Goal: Communication & Community: Answer question/provide support

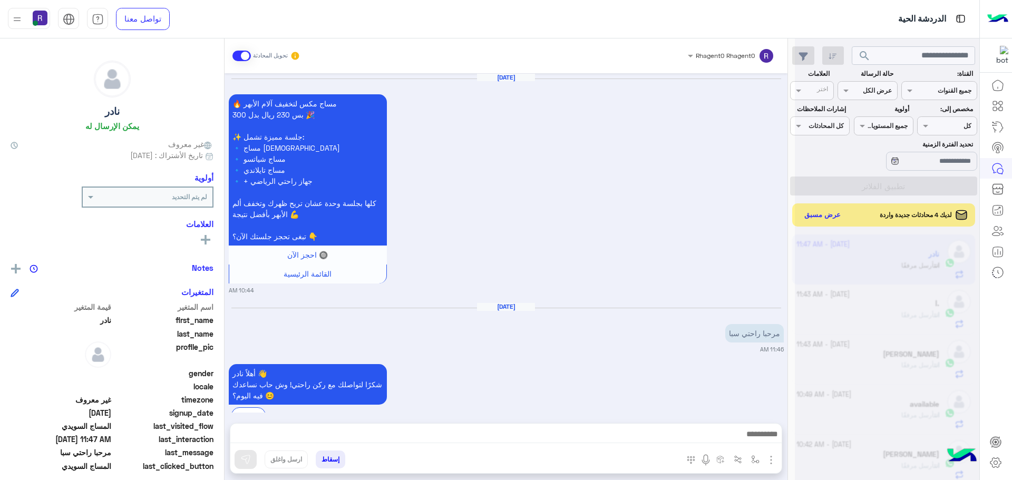
scroll to position [397, 0]
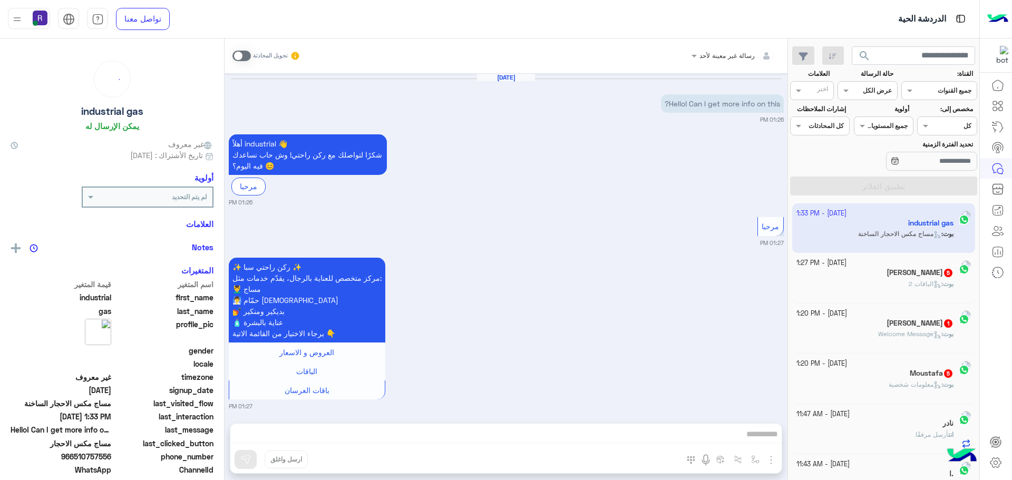
scroll to position [384, 0]
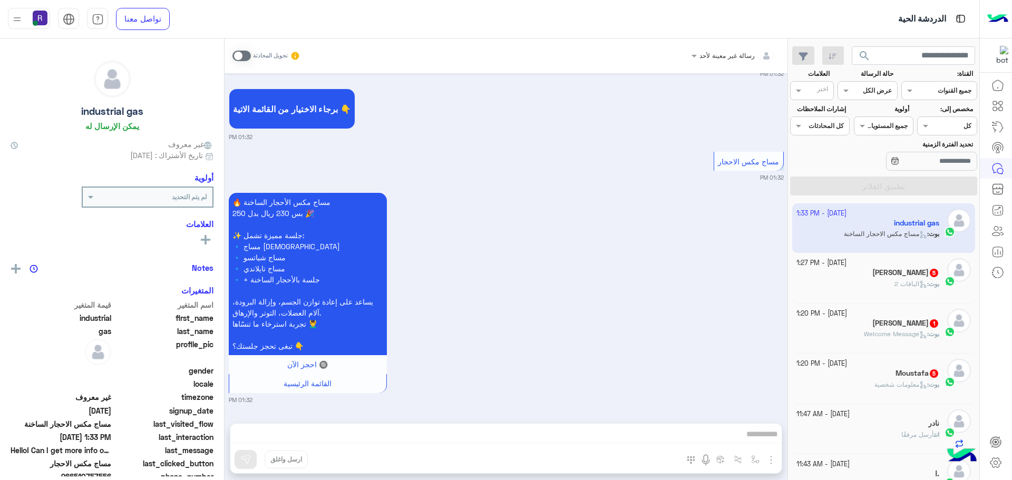
click at [892, 385] on span "معلومات شخصية" at bounding box center [900, 385] width 53 height 8
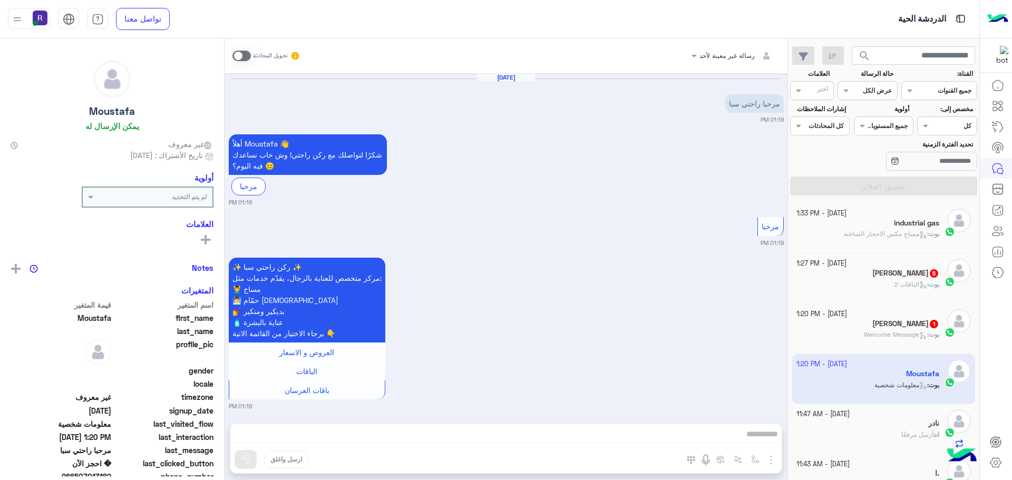
scroll to position [409, 0]
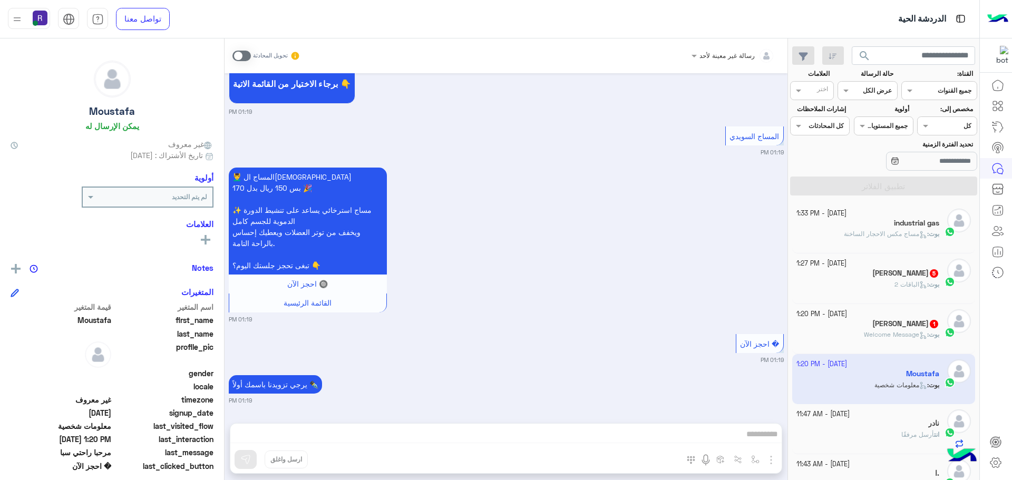
click at [246, 51] on span at bounding box center [241, 56] width 18 height 11
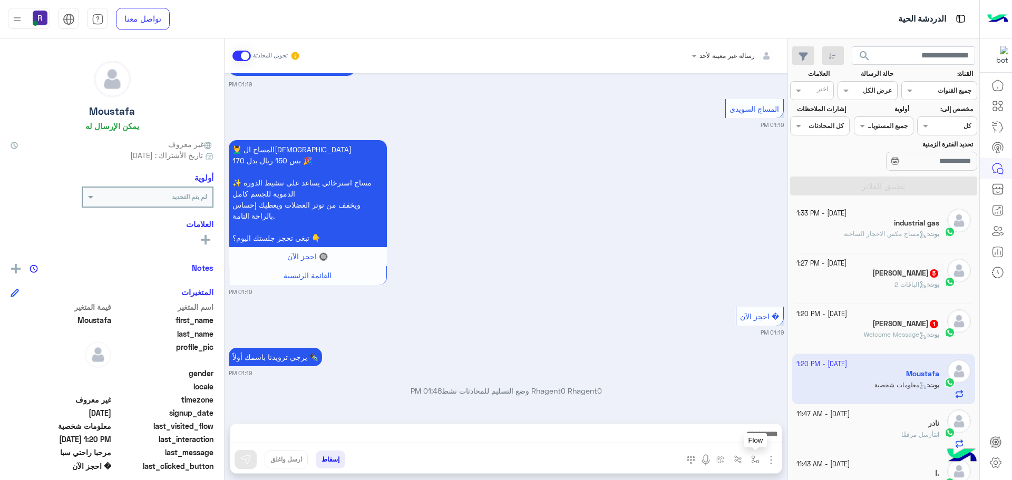
click at [757, 460] on img "button" at bounding box center [755, 459] width 8 height 8
click at [742, 443] on div "أدخل اسم مجموعة الرسائل" at bounding box center [718, 436] width 91 height 19
click at [645, 358] on div "يرجي تزويدنا باسمك أولاً ✒️ 01:19 PM" at bounding box center [506, 361] width 555 height 32
click at [774, 465] on img "button" at bounding box center [771, 460] width 13 height 13
click at [756, 437] on span "الصور" at bounding box center [751, 437] width 20 height 12
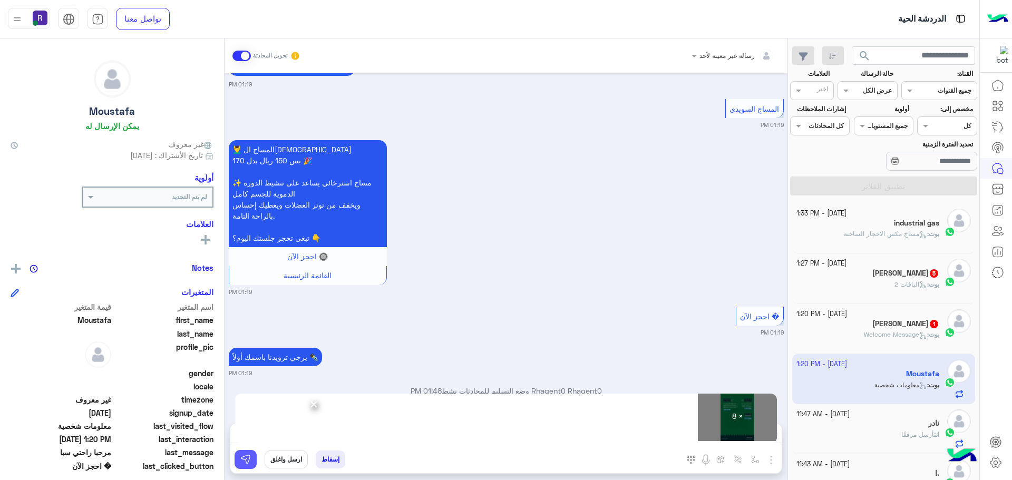
click at [242, 462] on img at bounding box center [245, 459] width 11 height 11
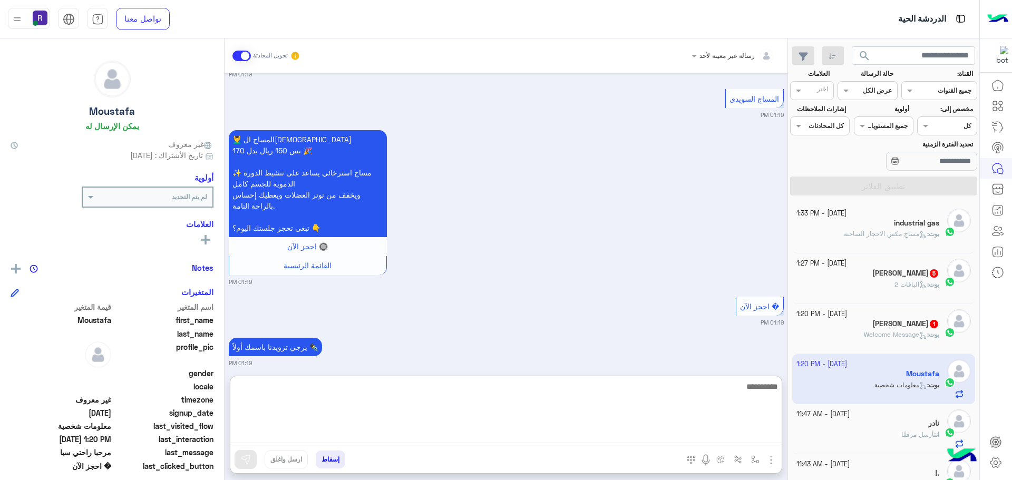
paste textarea "**********"
type textarea "**********"
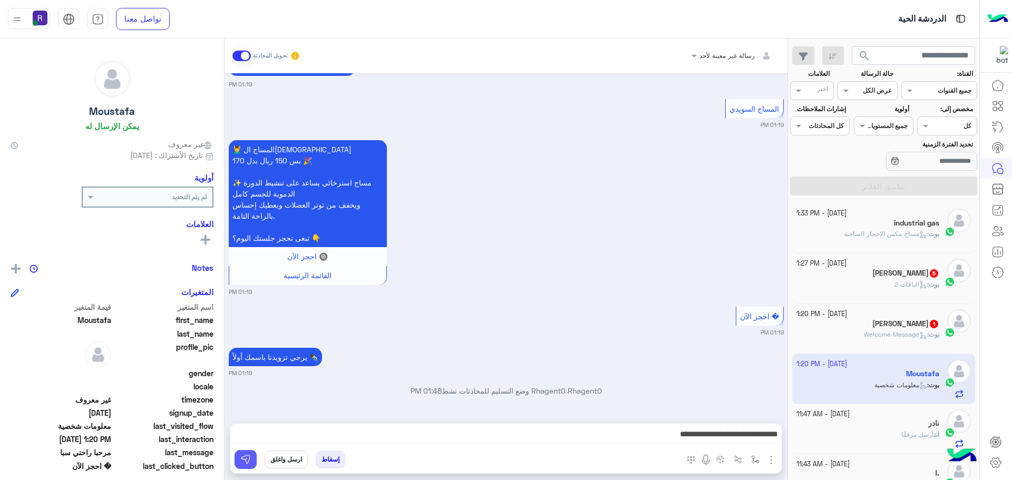
click at [245, 463] on img at bounding box center [245, 459] width 11 height 11
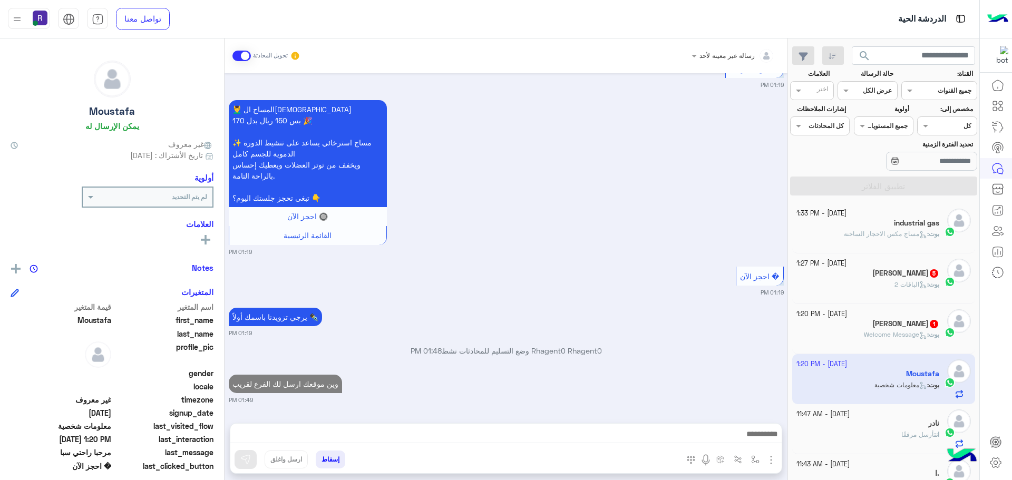
click at [916, 325] on h5 "Matloob Ahmad 1" at bounding box center [905, 323] width 67 height 9
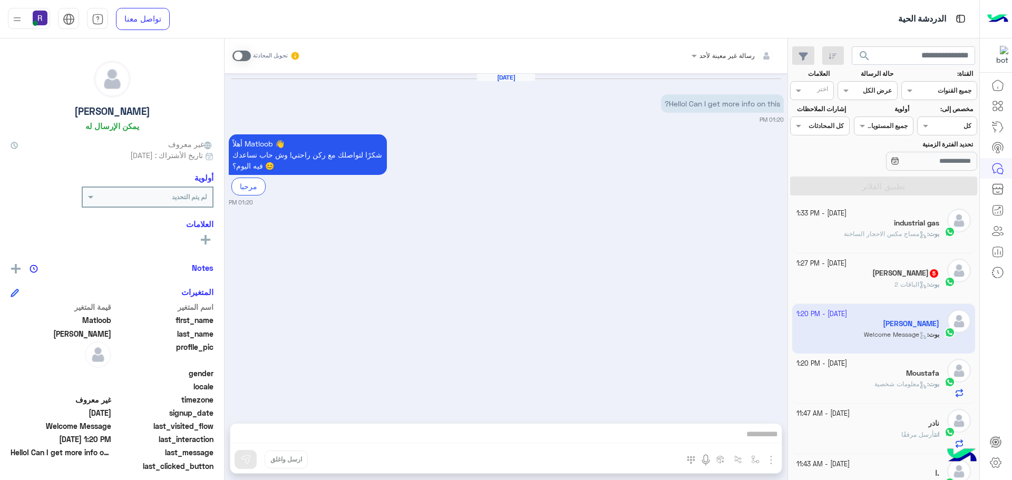
click at [246, 57] on span at bounding box center [241, 56] width 18 height 11
click at [772, 460] on img "button" at bounding box center [771, 460] width 13 height 13
click at [762, 438] on button "الصور" at bounding box center [755, 436] width 45 height 21
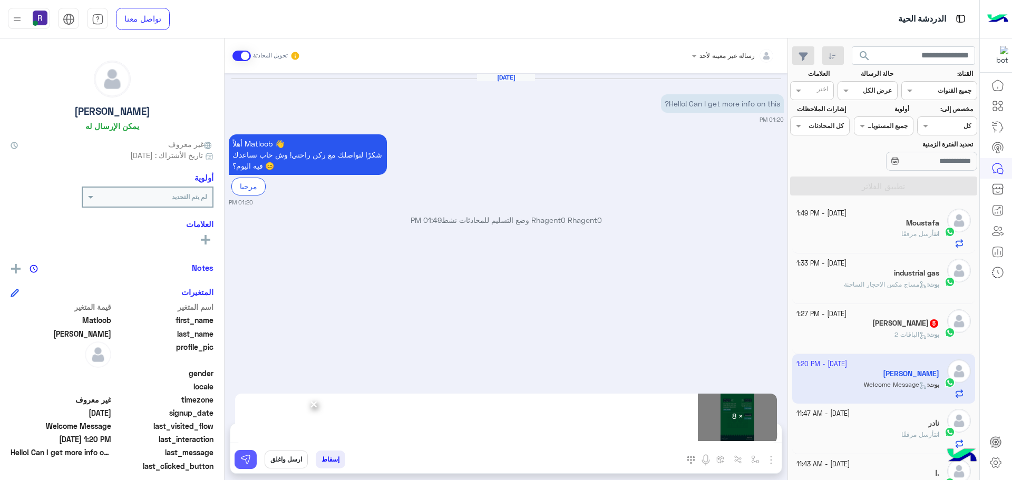
click at [247, 463] on img at bounding box center [245, 459] width 11 height 11
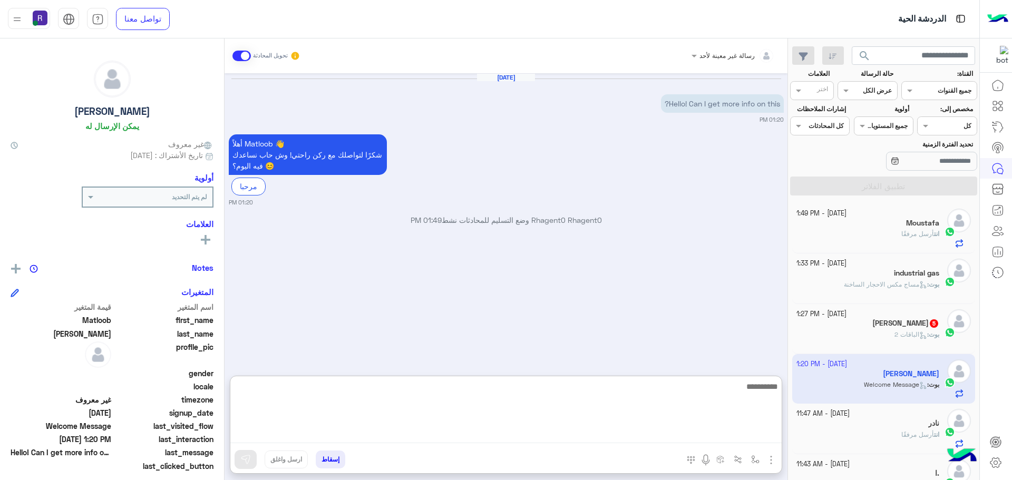
paste textarea "**********"
type textarea "**********"
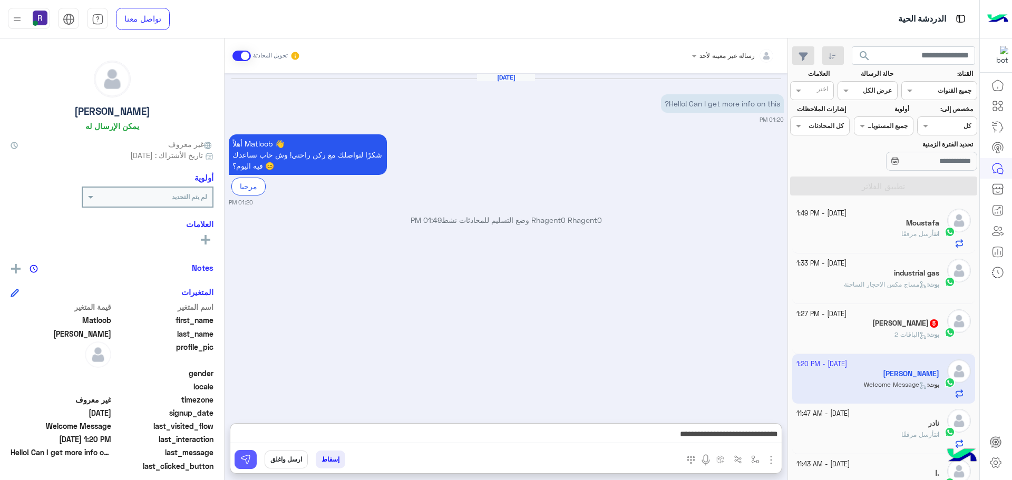
click at [243, 461] on img at bounding box center [245, 459] width 11 height 11
click at [879, 332] on div "بوت : الباقات 2" at bounding box center [867, 339] width 143 height 18
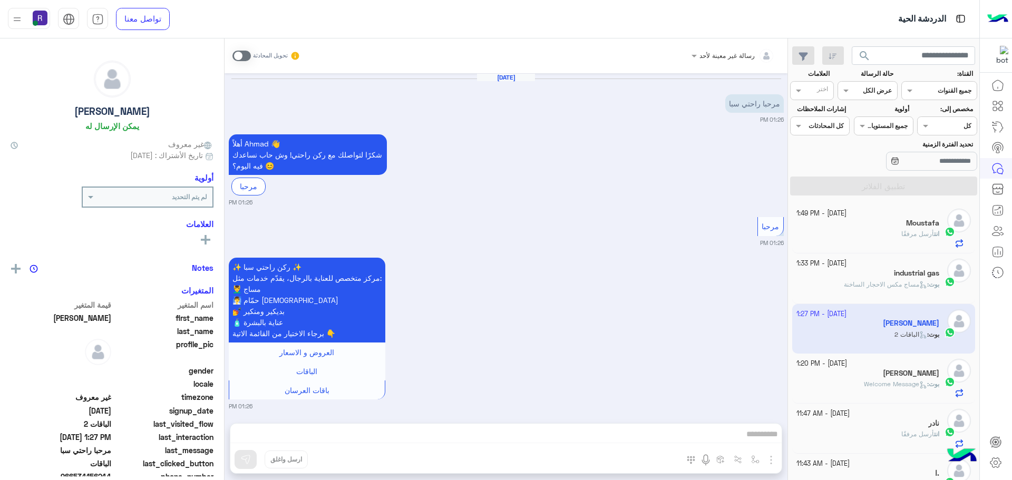
scroll to position [573, 0]
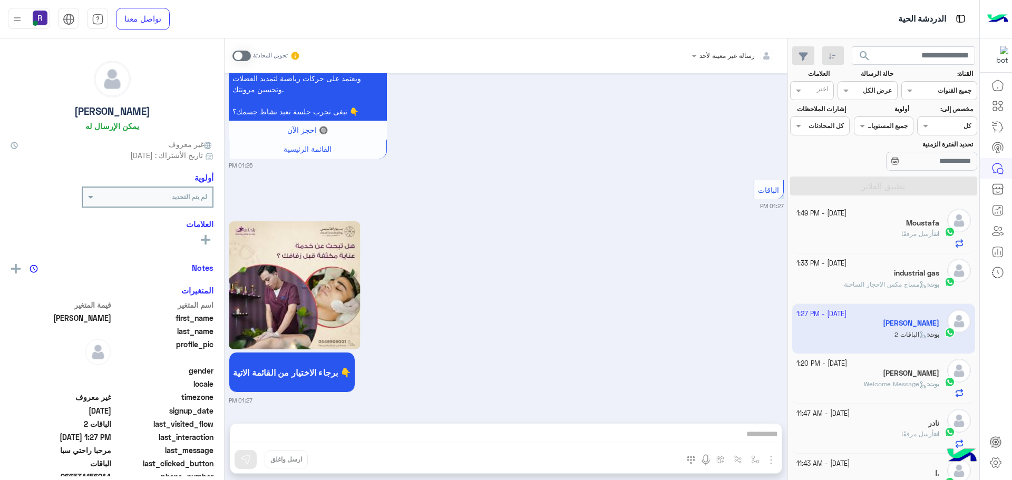
click at [246, 53] on span at bounding box center [241, 56] width 18 height 11
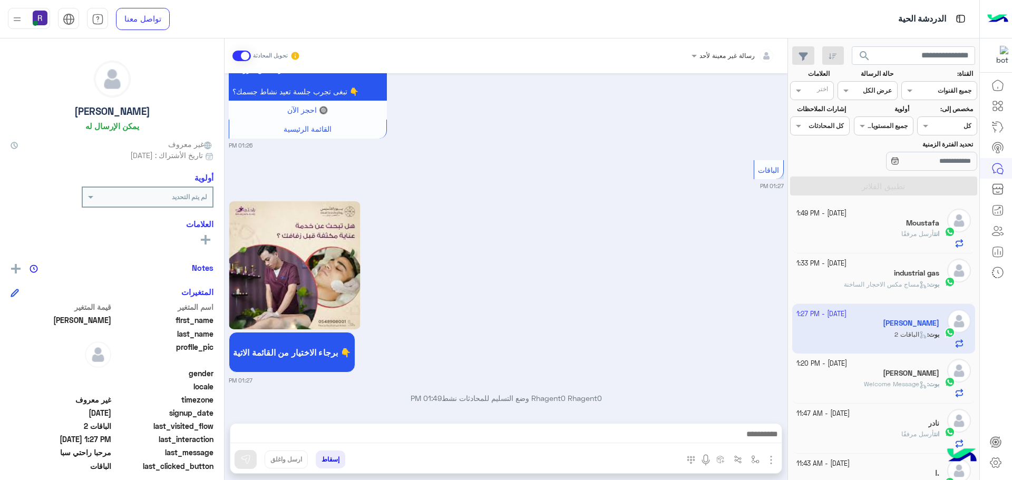
scroll to position [600, 0]
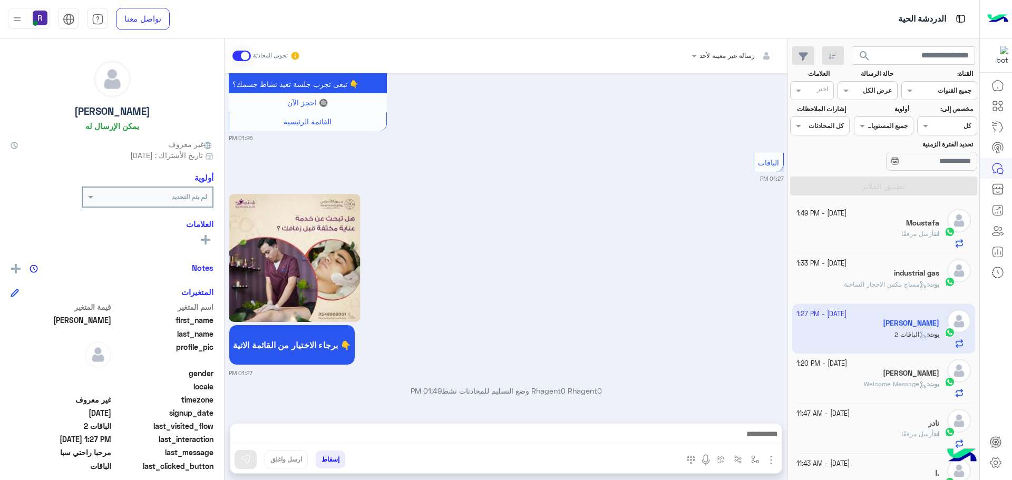
click at [771, 455] on img "button" at bounding box center [771, 460] width 13 height 13
click at [761, 439] on button "الصور" at bounding box center [755, 436] width 45 height 21
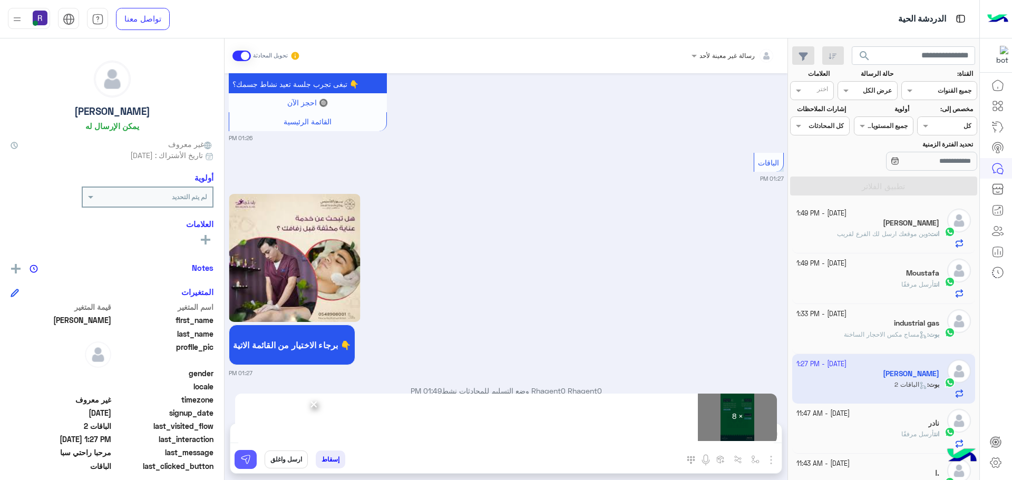
click at [248, 458] on img at bounding box center [245, 459] width 11 height 11
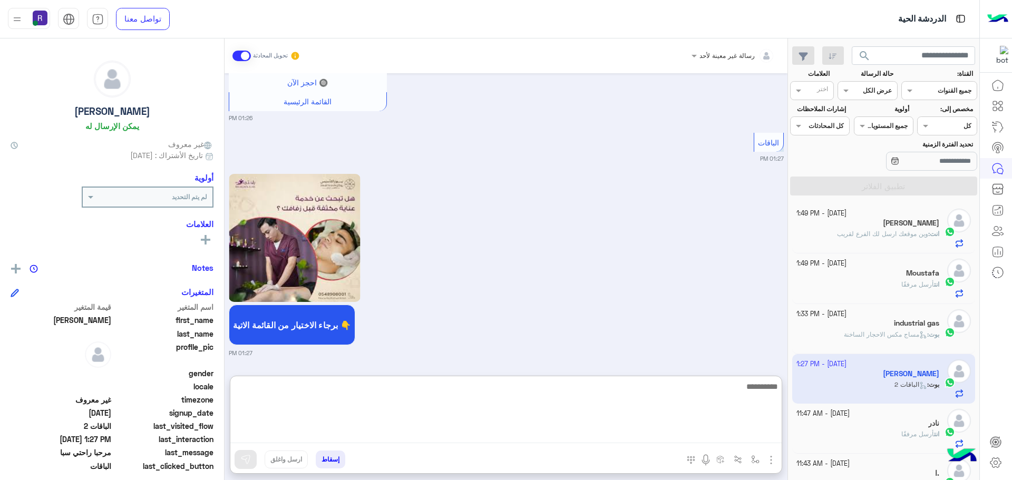
paste textarea "**********"
type textarea "**********"
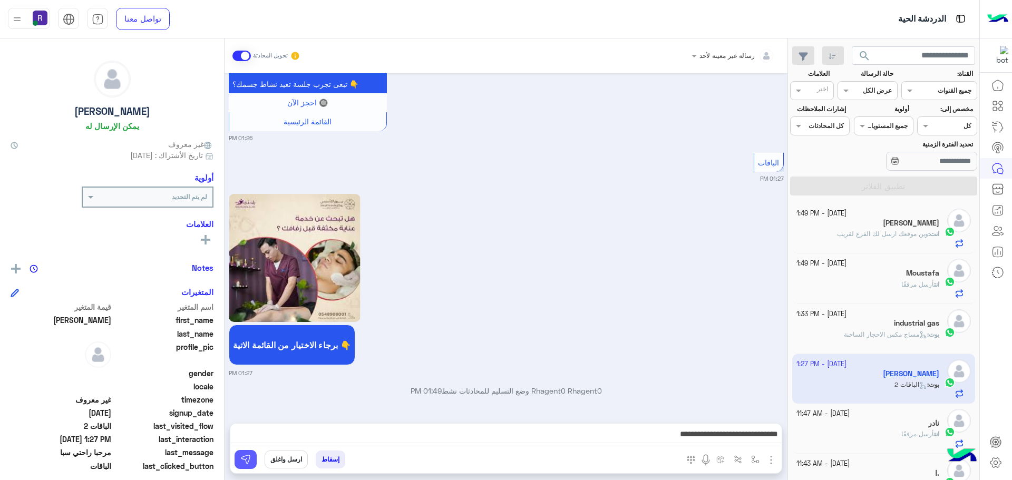
click at [248, 453] on button at bounding box center [246, 459] width 22 height 19
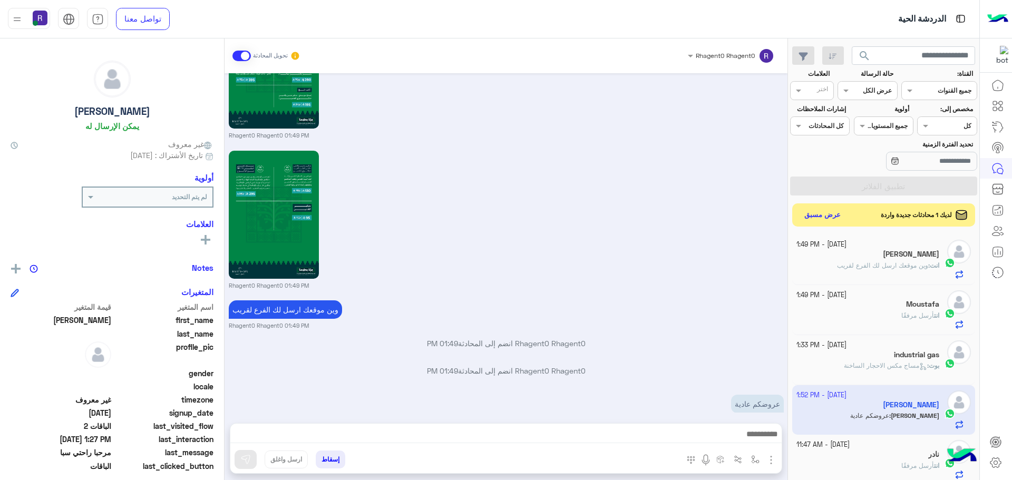
scroll to position [1934, 0]
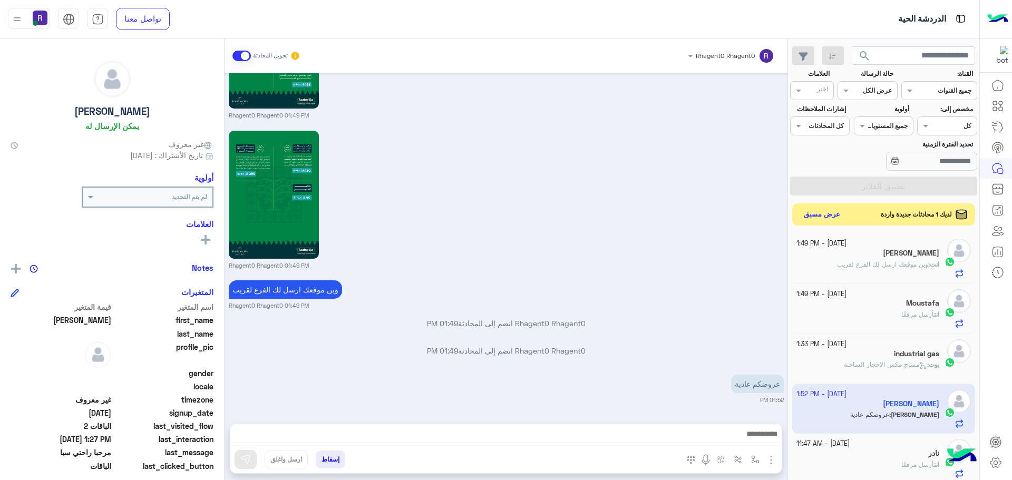
click at [833, 216] on button "عرض مسبق" at bounding box center [822, 215] width 44 height 14
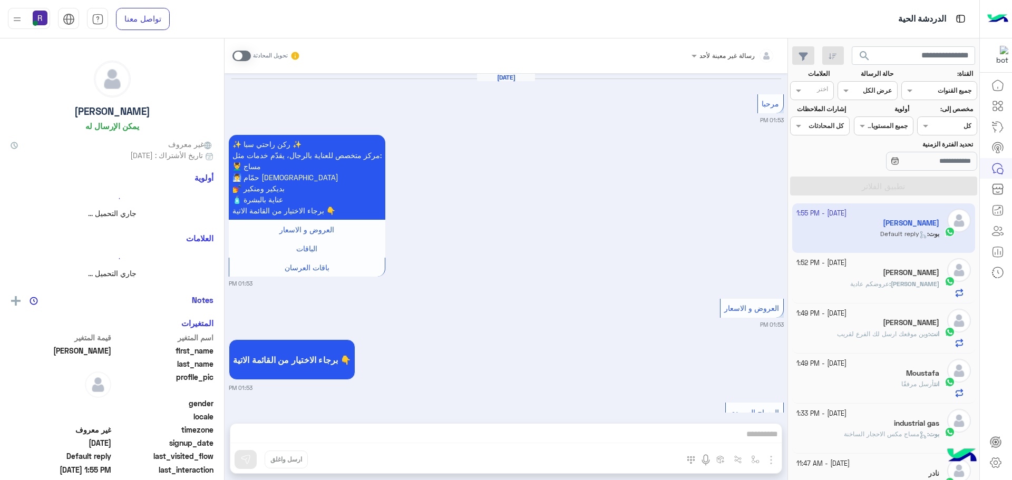
scroll to position [1549, 0]
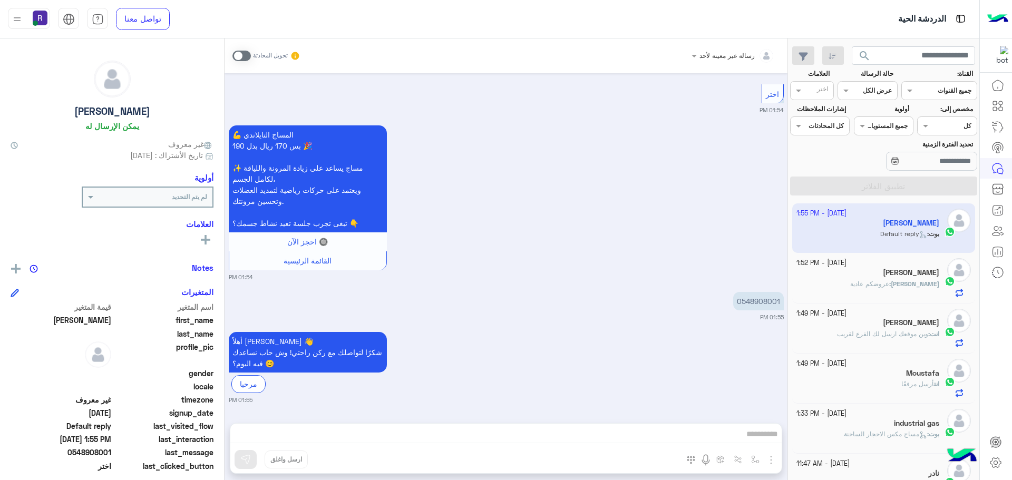
click at [245, 55] on span at bounding box center [241, 56] width 18 height 11
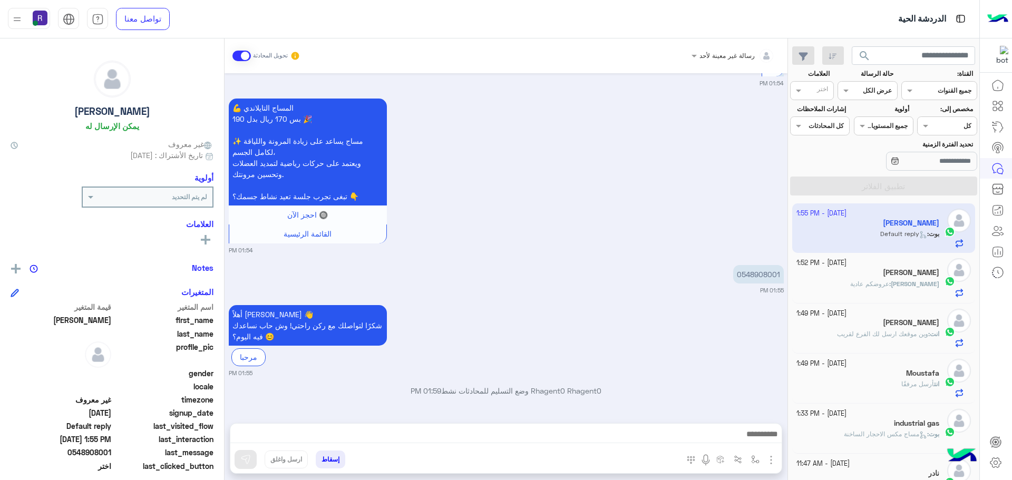
click at [771, 459] on img "button" at bounding box center [771, 460] width 13 height 13
click at [749, 441] on span "الصور" at bounding box center [751, 437] width 20 height 12
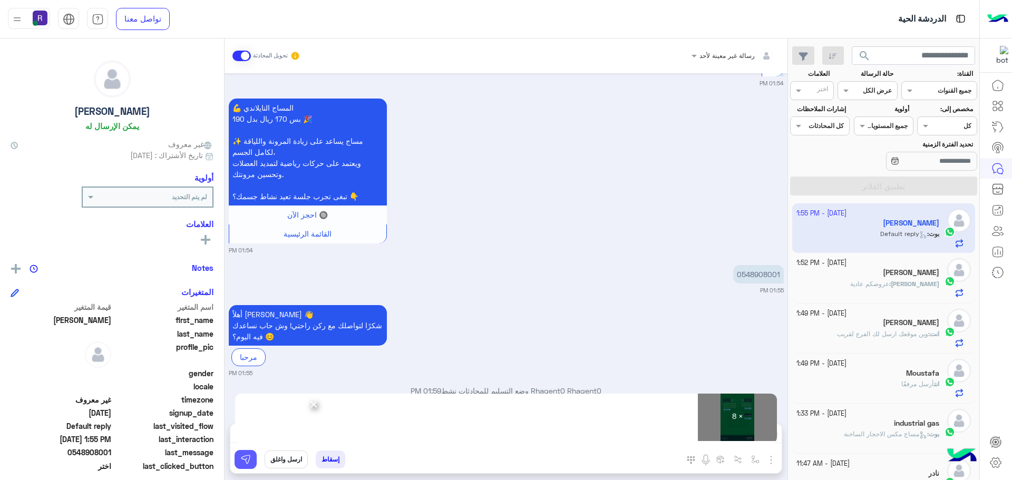
click at [249, 462] on img at bounding box center [245, 459] width 11 height 11
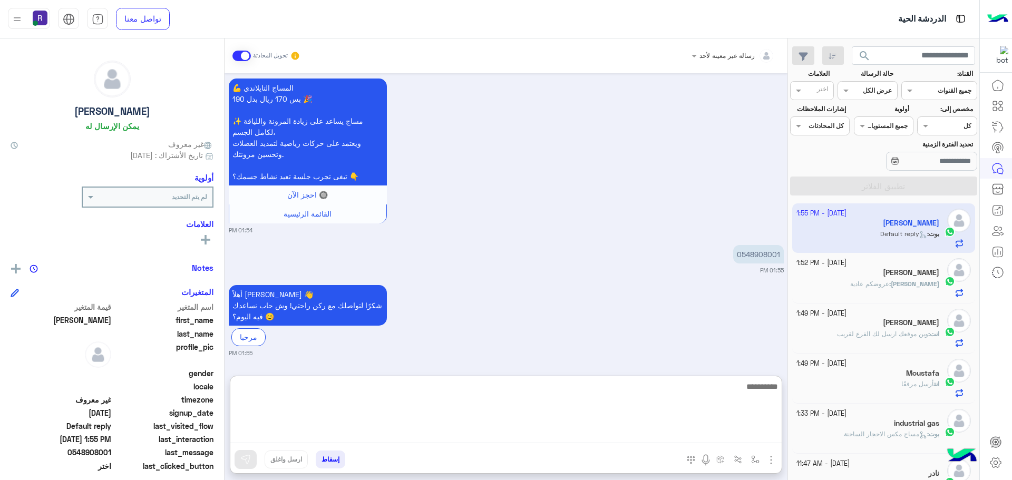
paste textarea "**********"
type textarea "**********"
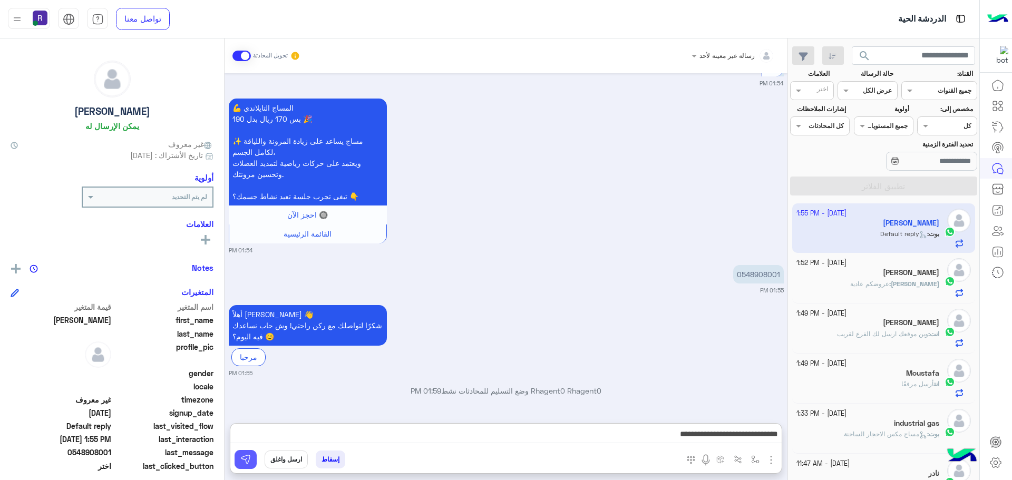
click at [247, 463] on img at bounding box center [245, 459] width 11 height 11
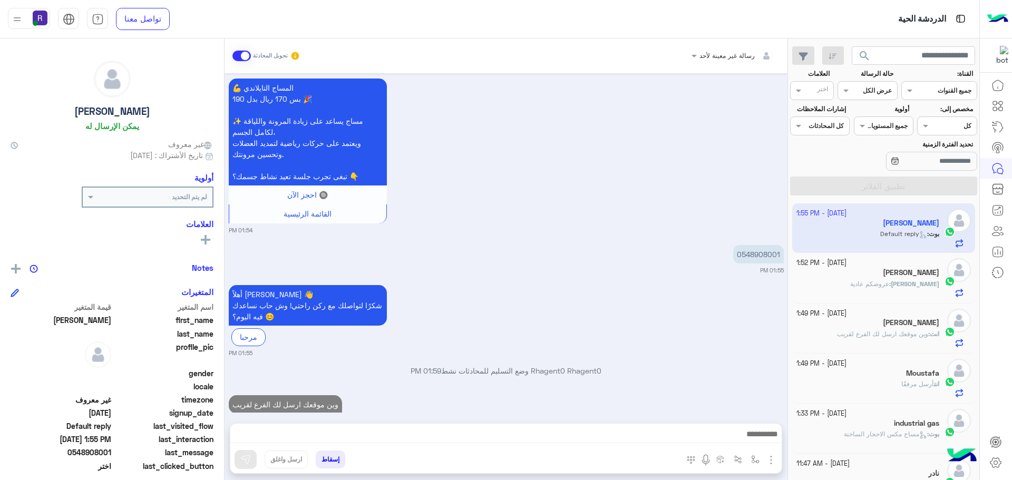
scroll to position [1616, 0]
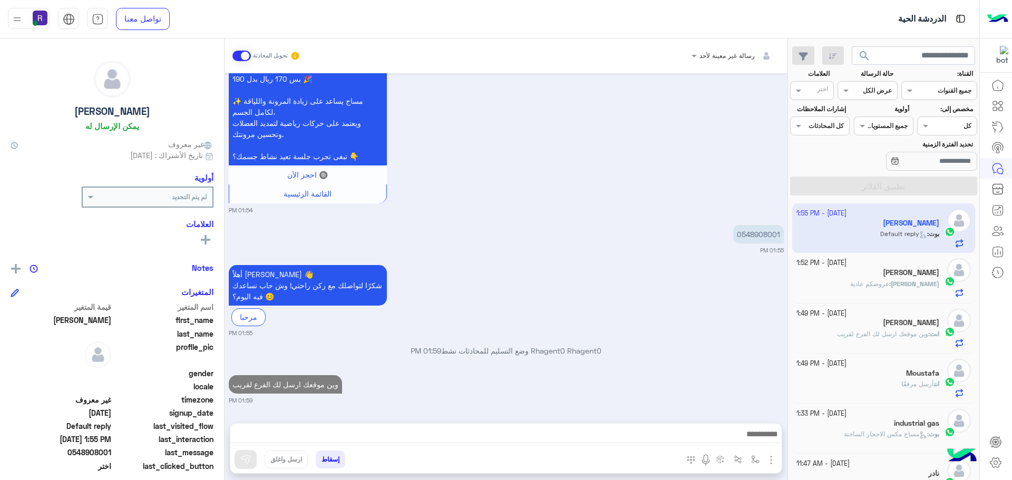
click at [870, 334] on span "وين موقعك ارسل لك الفرع لقريب" at bounding box center [882, 334] width 91 height 8
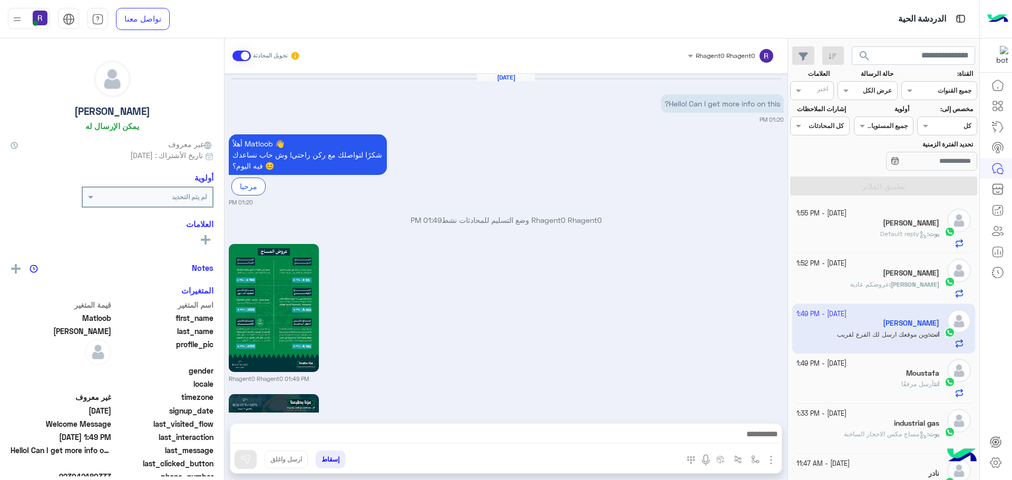
scroll to position [1123, 0]
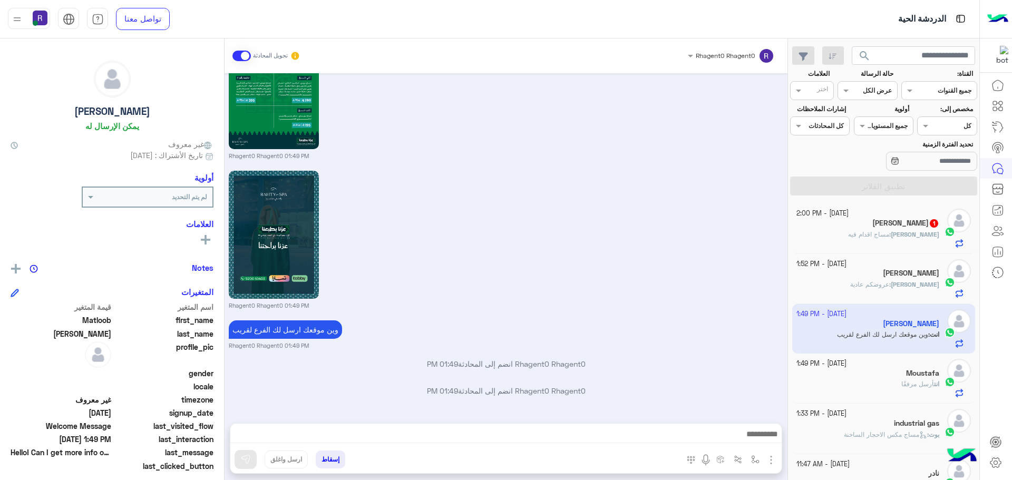
click at [889, 234] on span "مساج اقدام فيه" at bounding box center [868, 234] width 41 height 8
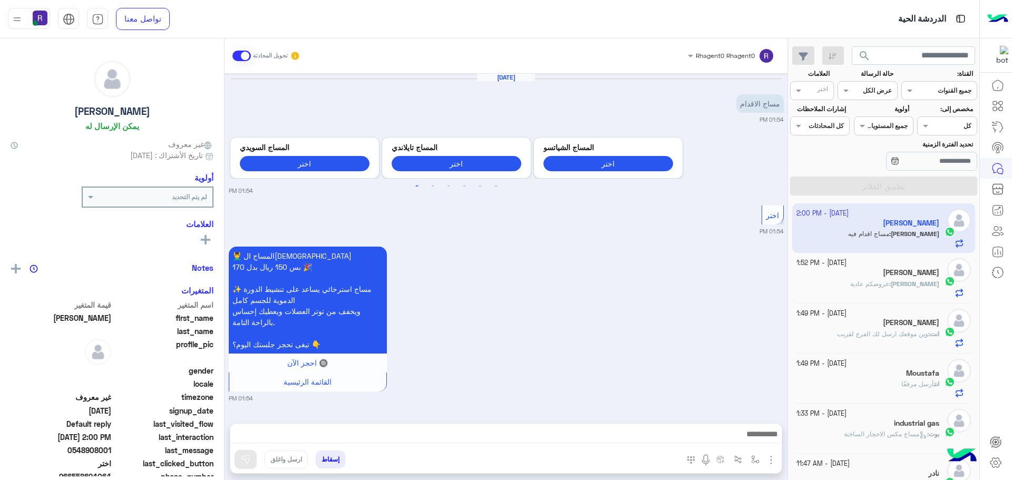
scroll to position [1662, 0]
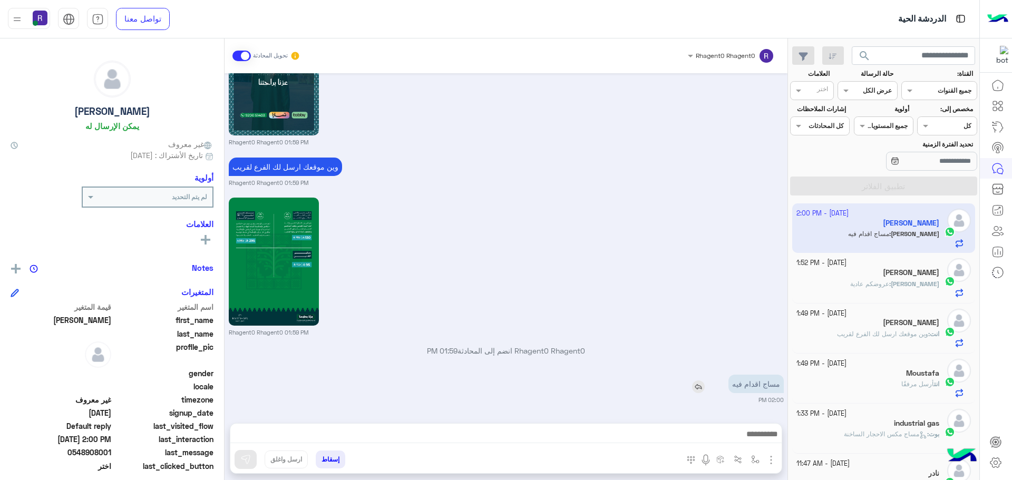
click at [698, 389] on img at bounding box center [698, 387] width 13 height 13
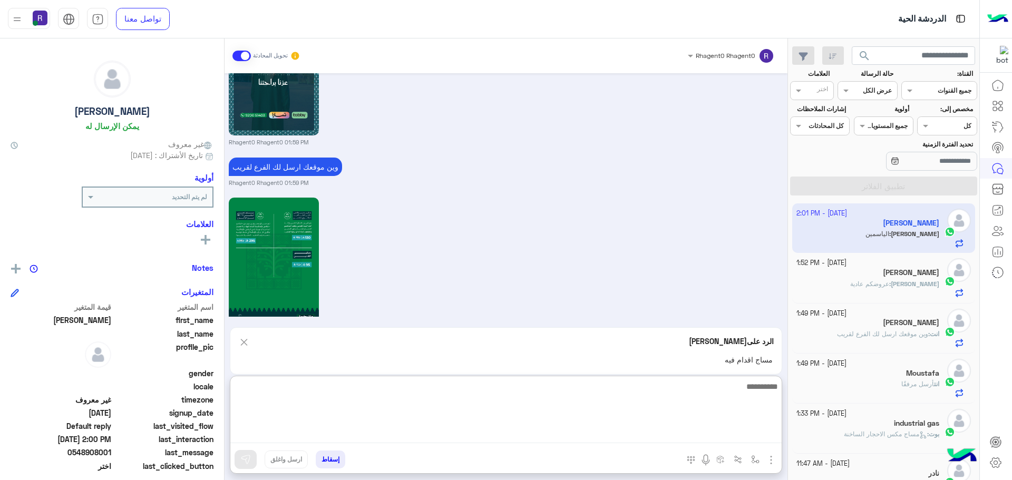
click at [634, 429] on textarea at bounding box center [505, 411] width 551 height 63
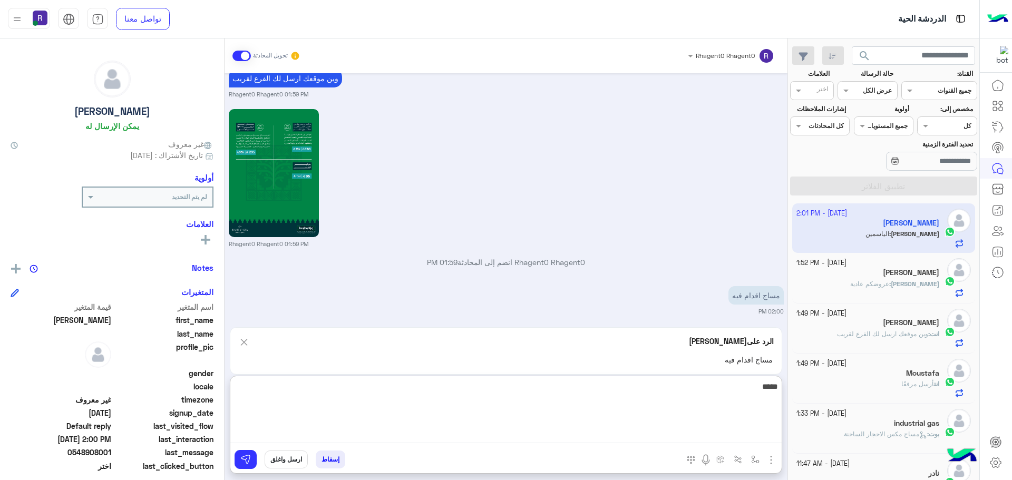
type textarea "*****"
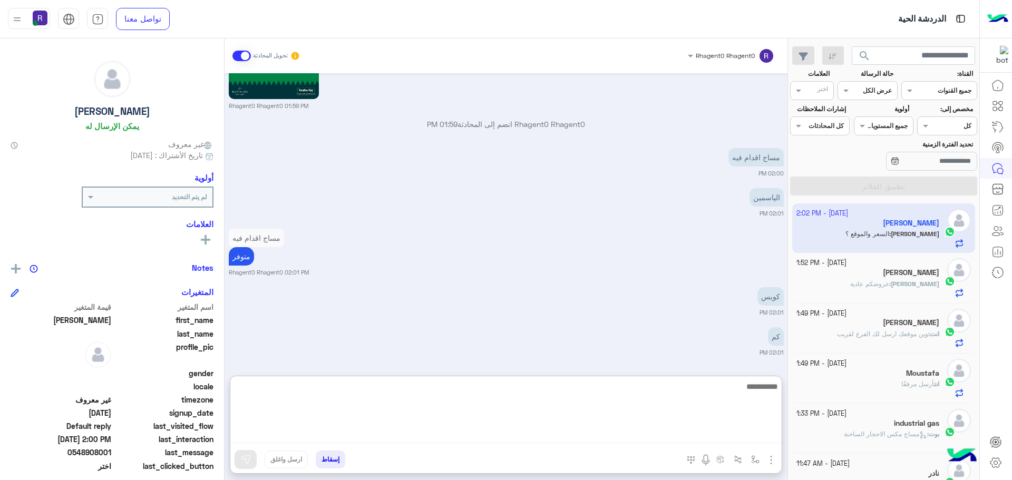
scroll to position [1930, 0]
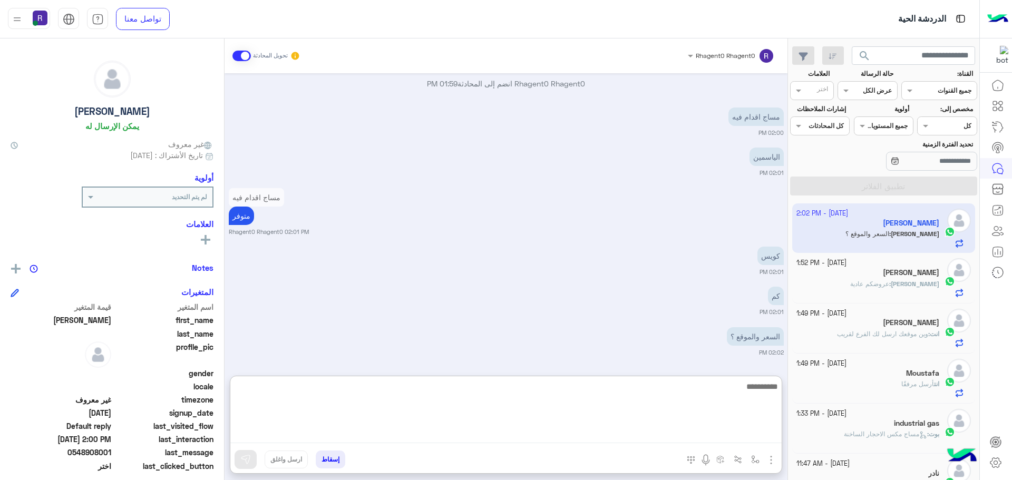
click at [577, 429] on textarea at bounding box center [505, 411] width 551 height 63
type textarea "**********"
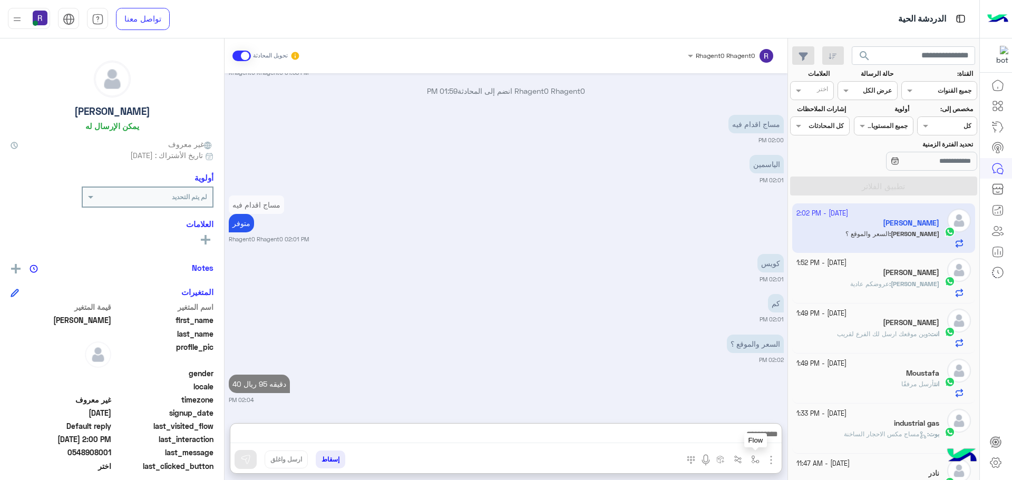
click at [758, 462] on img "button" at bounding box center [755, 459] width 8 height 8
click at [745, 439] on input "text" at bounding box center [731, 434] width 53 height 9
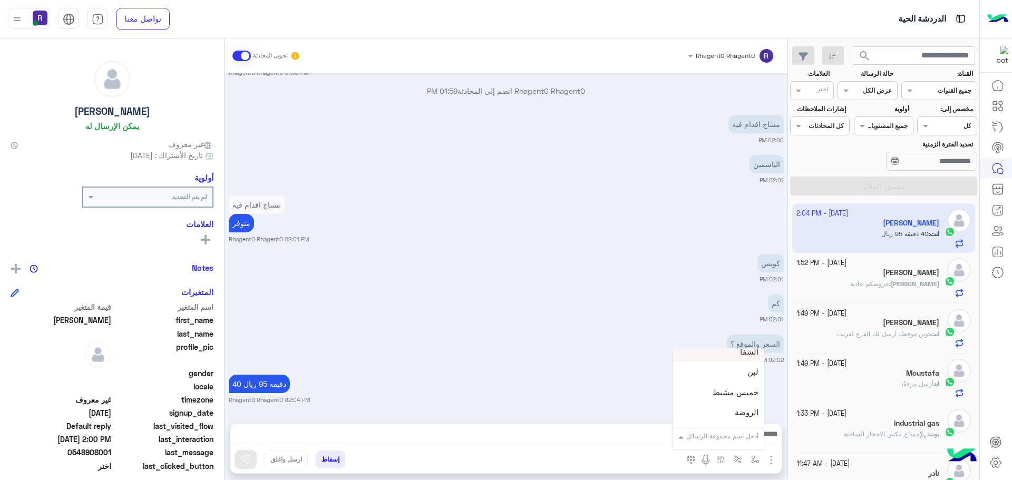
scroll to position [738, 0]
click at [730, 368] on div "لبن" at bounding box center [718, 372] width 91 height 21
type textarea "***"
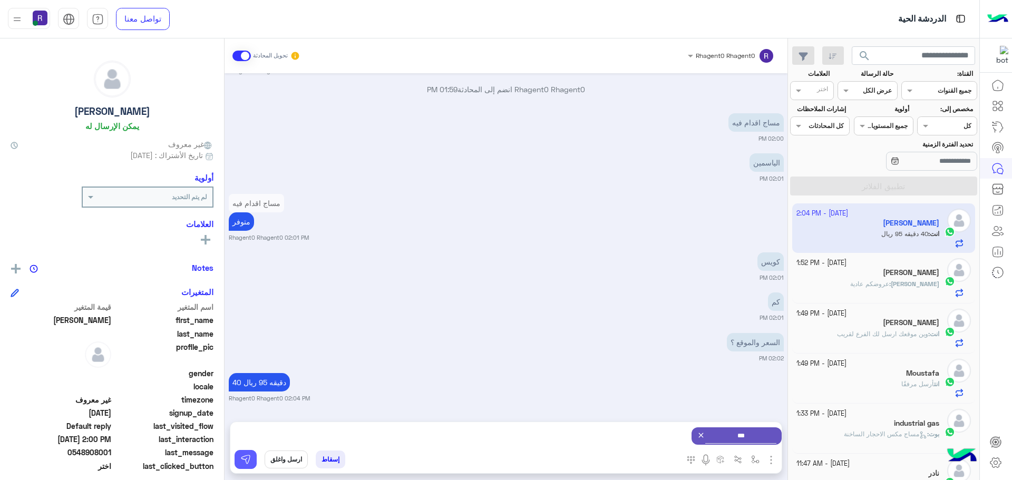
click at [245, 464] on img at bounding box center [245, 459] width 11 height 11
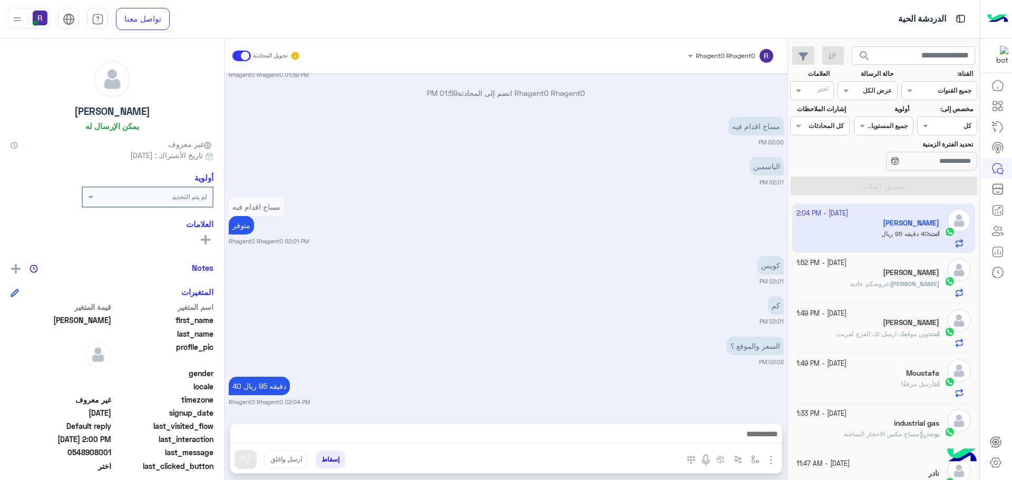
scroll to position [1922, 0]
click at [753, 462] on img "button" at bounding box center [755, 459] width 8 height 8
click at [749, 443] on div "أدخل اسم مجموعة الرسائل" at bounding box center [718, 436] width 91 height 19
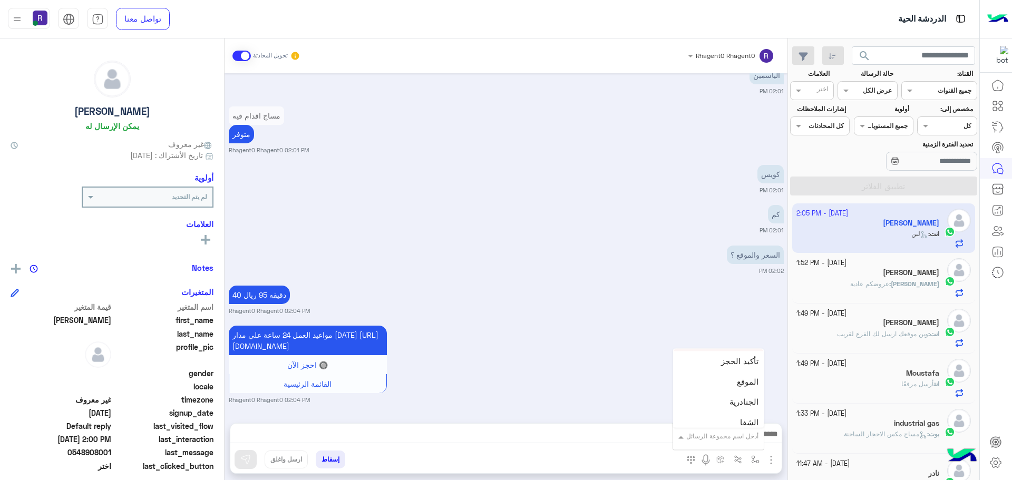
scroll to position [685, 0]
click at [730, 378] on div "الجنادرية" at bounding box center [718, 384] width 91 height 21
type textarea "*********"
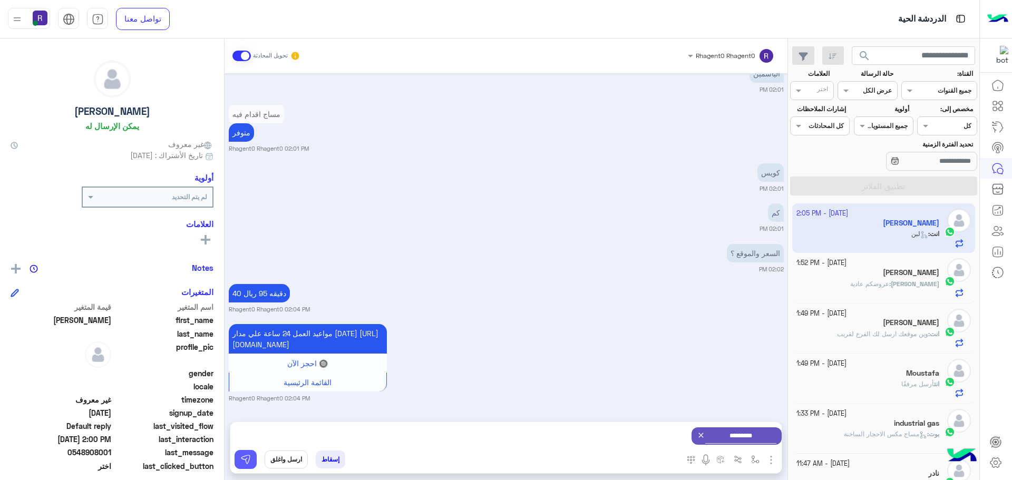
click at [241, 457] on img at bounding box center [245, 459] width 11 height 11
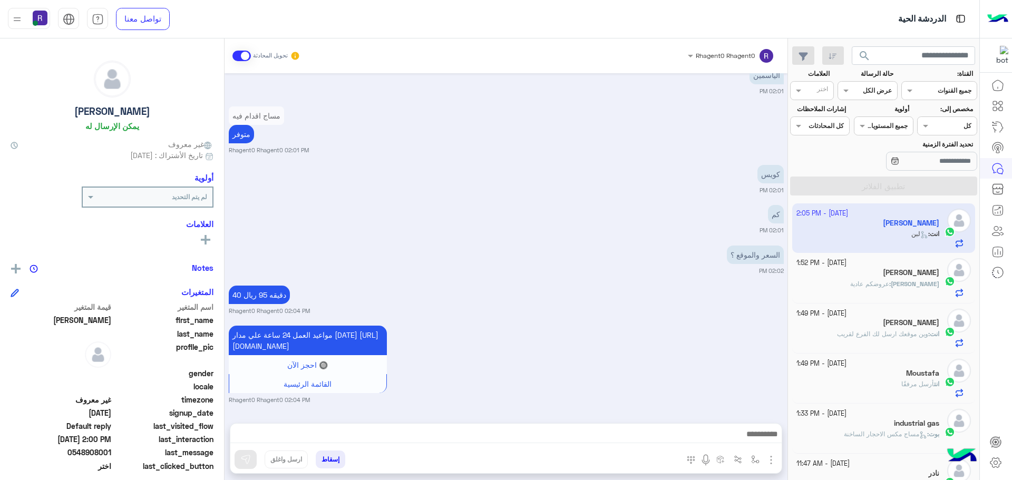
scroll to position [2022, 0]
click at [756, 462] on img "button" at bounding box center [755, 459] width 8 height 8
click at [743, 439] on input "text" at bounding box center [731, 434] width 53 height 9
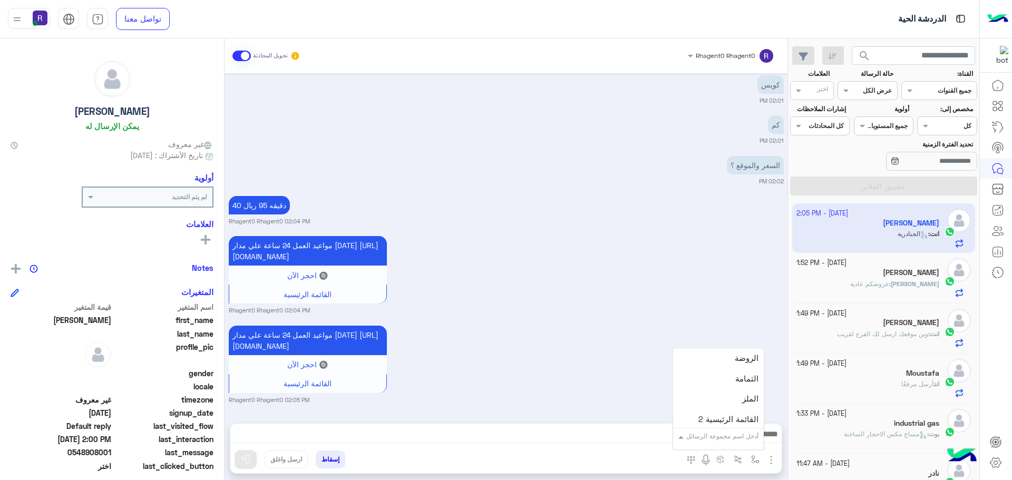
scroll to position [791, 0]
click at [735, 361] on div "الروضة" at bounding box center [718, 359] width 91 height 21
type textarea "******"
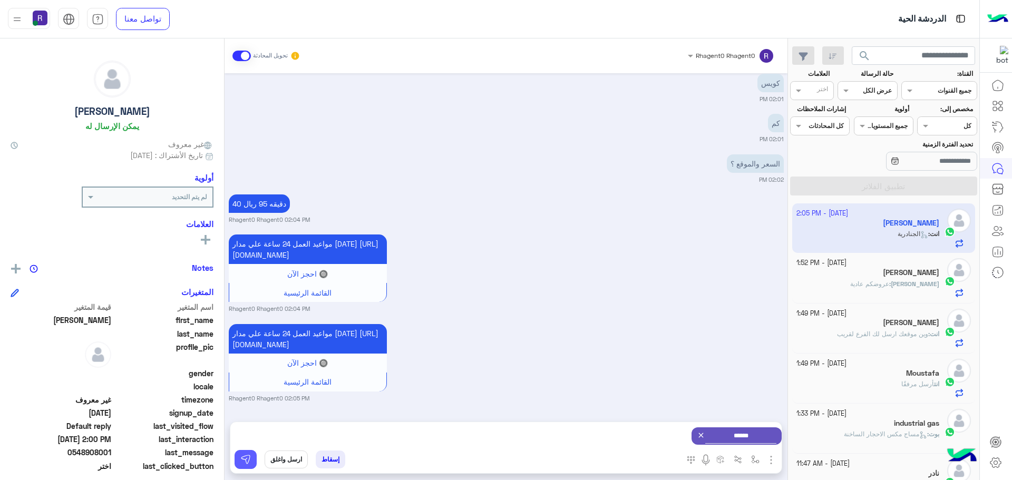
click at [248, 459] on img at bounding box center [245, 459] width 11 height 11
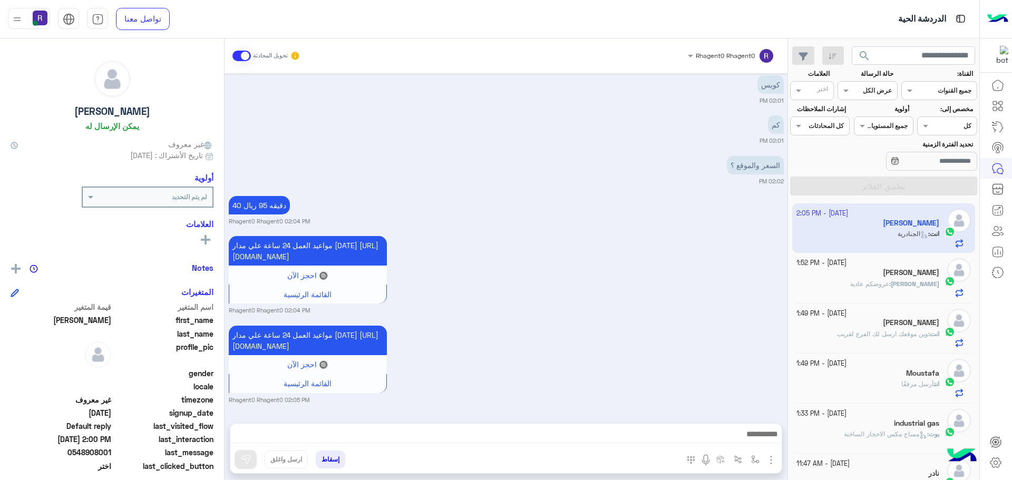
scroll to position [2123, 0]
click at [918, 337] on span "وين موقعك ارسل لك الفرع لقريب" at bounding box center [882, 334] width 91 height 8
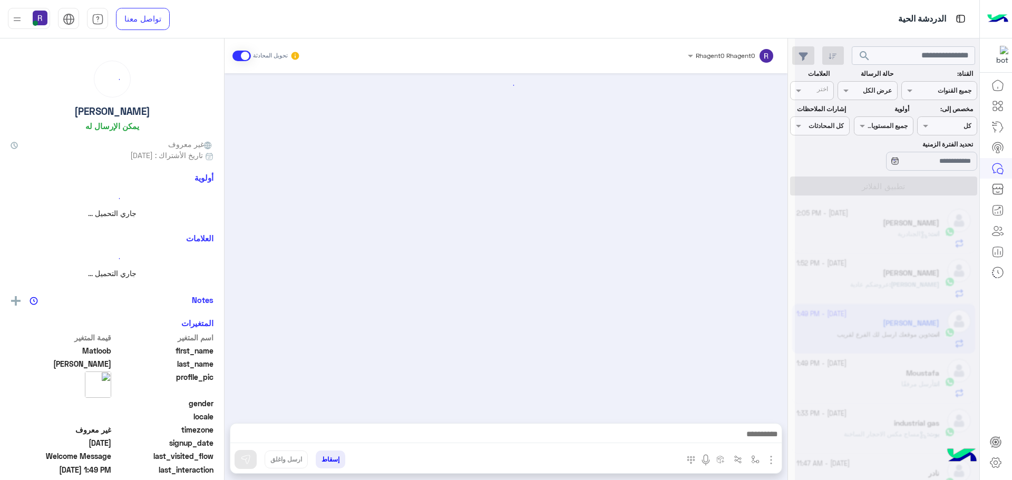
scroll to position [1123, 0]
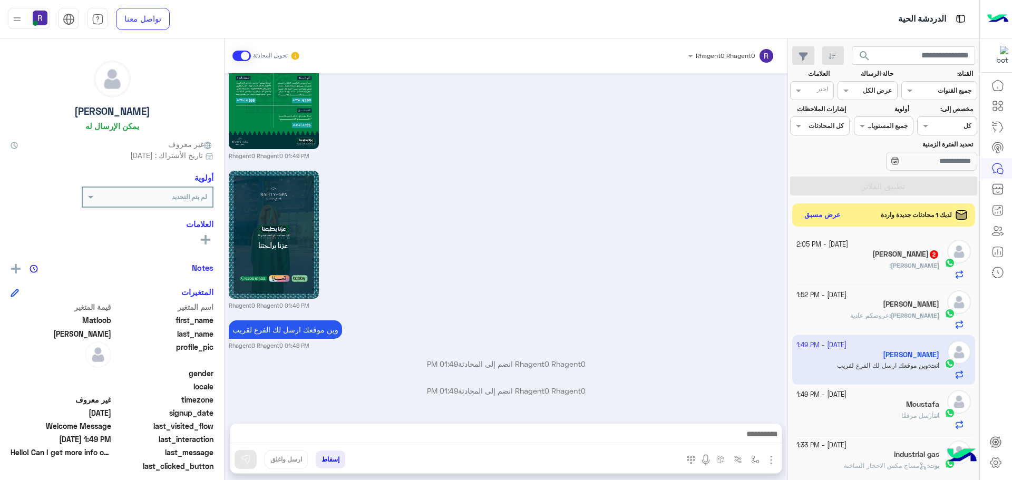
click at [904, 266] on div "[PERSON_NAME] :" at bounding box center [867, 270] width 143 height 18
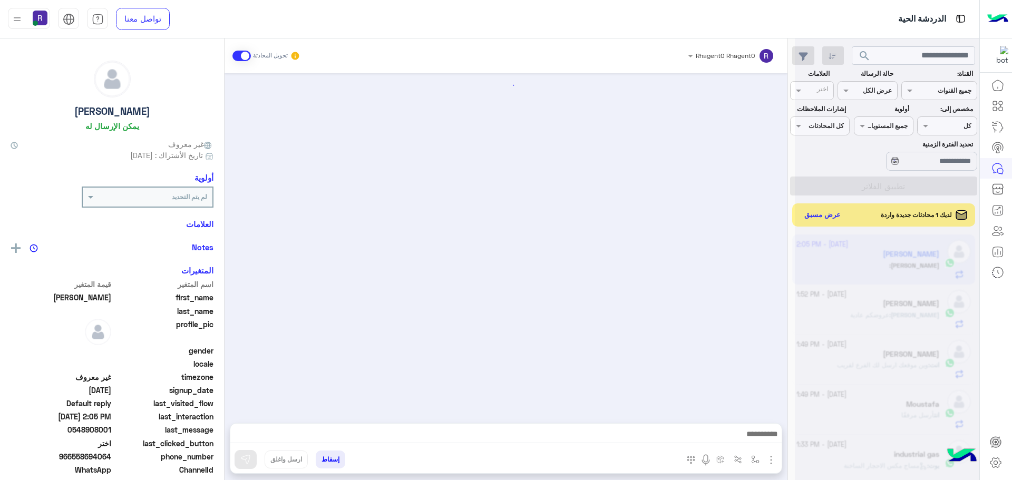
scroll to position [1328, 0]
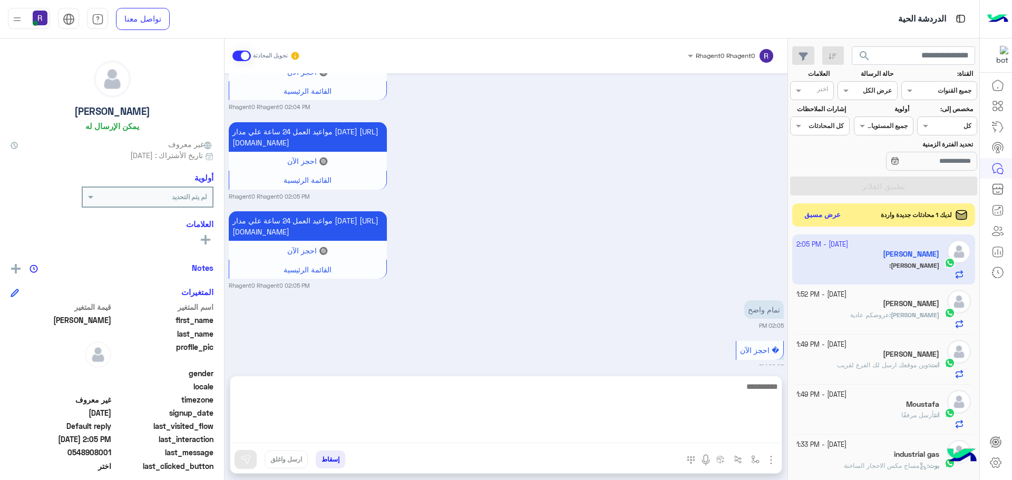
click at [453, 433] on textarea at bounding box center [505, 411] width 551 height 63
type textarea "*********"
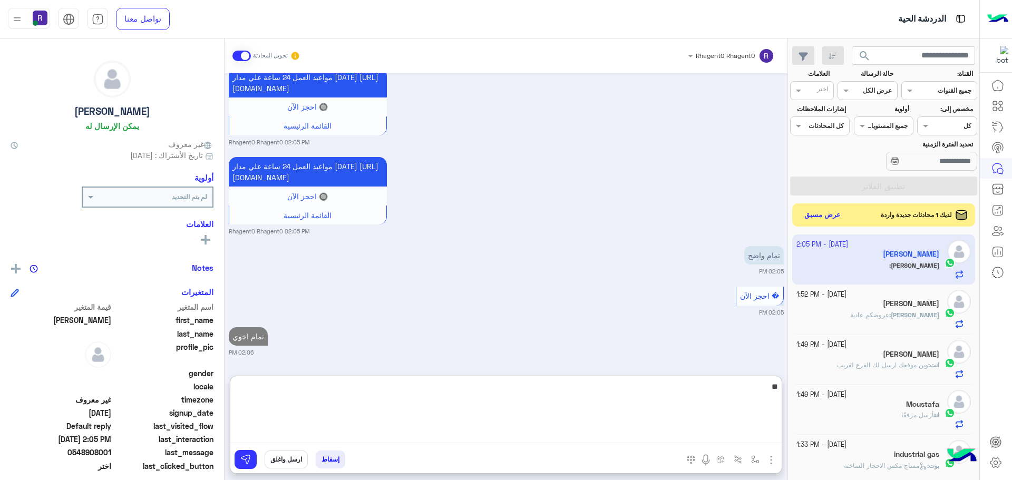
type textarea "*"
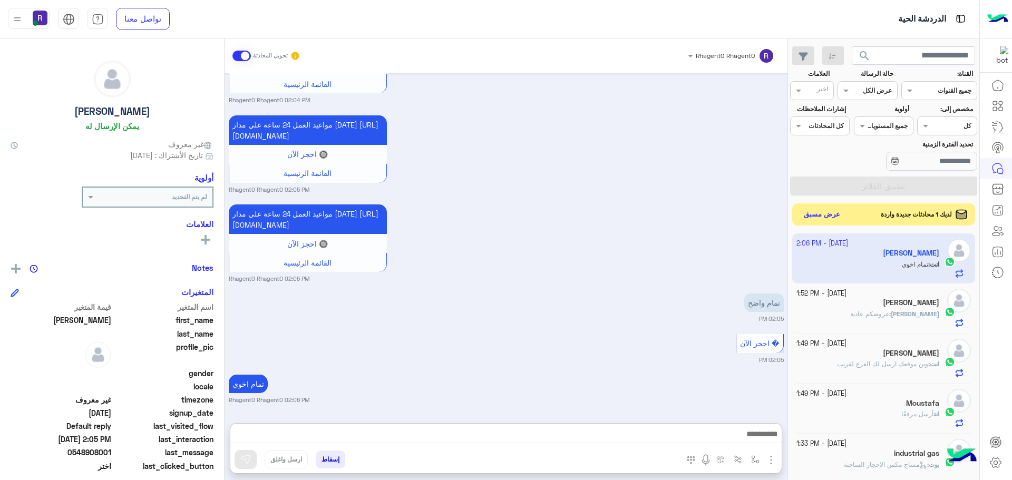
click at [833, 215] on button "عرض مسبق" at bounding box center [822, 215] width 44 height 14
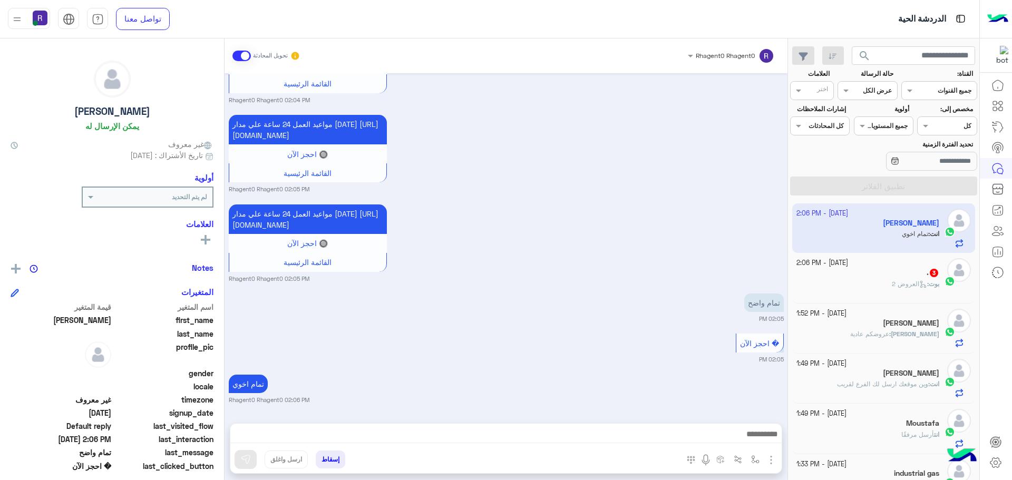
scroll to position [1259, 0]
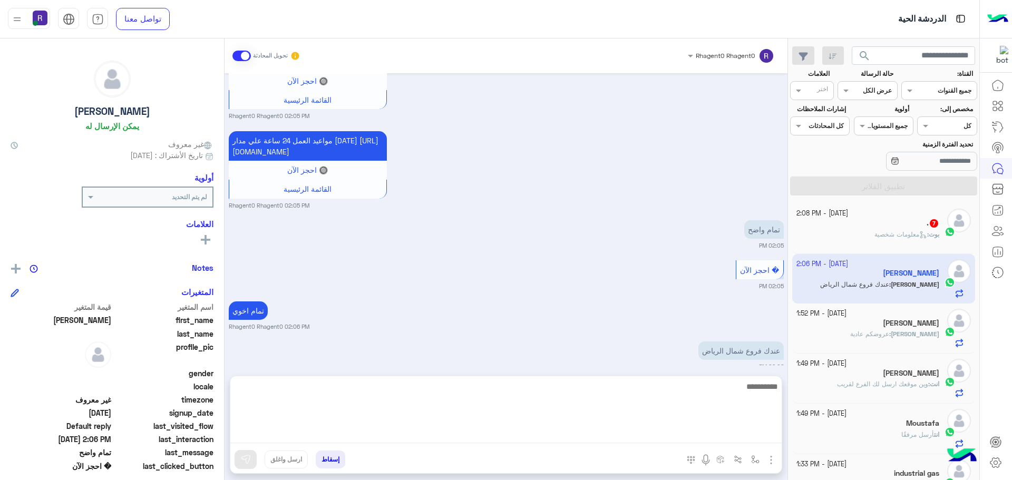
click at [601, 433] on textarea at bounding box center [505, 411] width 551 height 63
type textarea "*********"
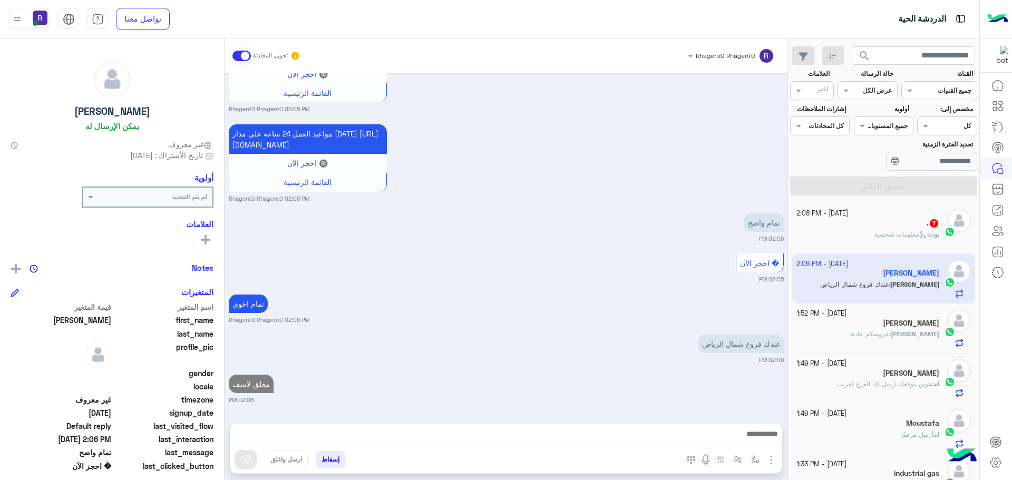
click at [927, 225] on h5 ". 7" at bounding box center [933, 223] width 13 height 9
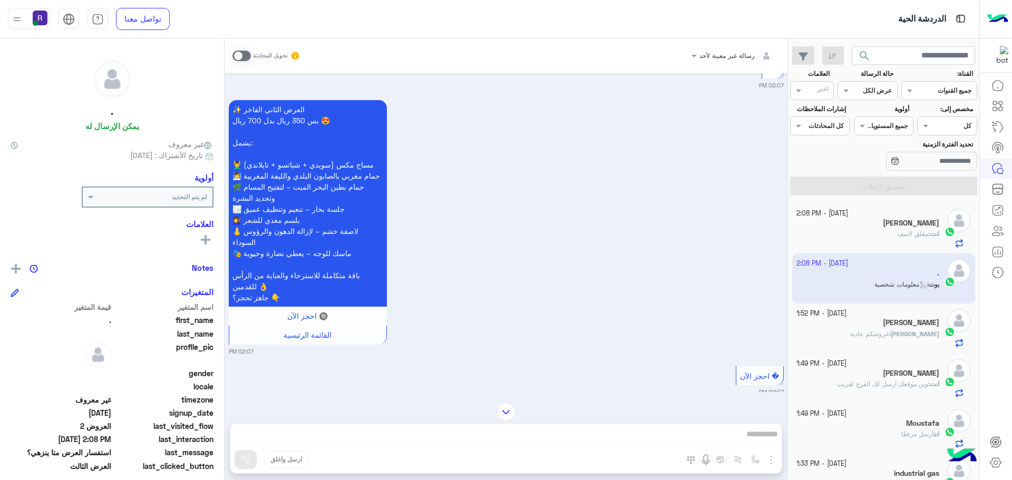
scroll to position [1297, 0]
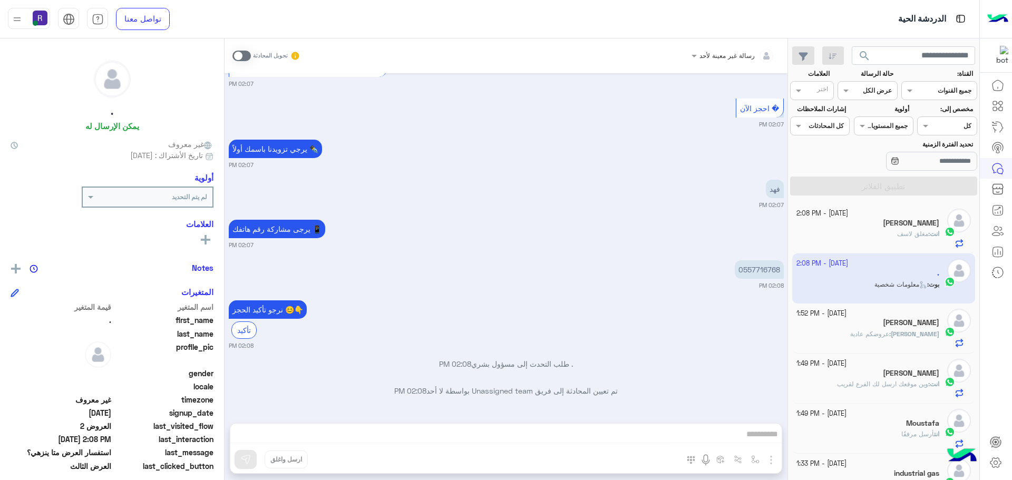
click at [248, 52] on span at bounding box center [241, 56] width 18 height 11
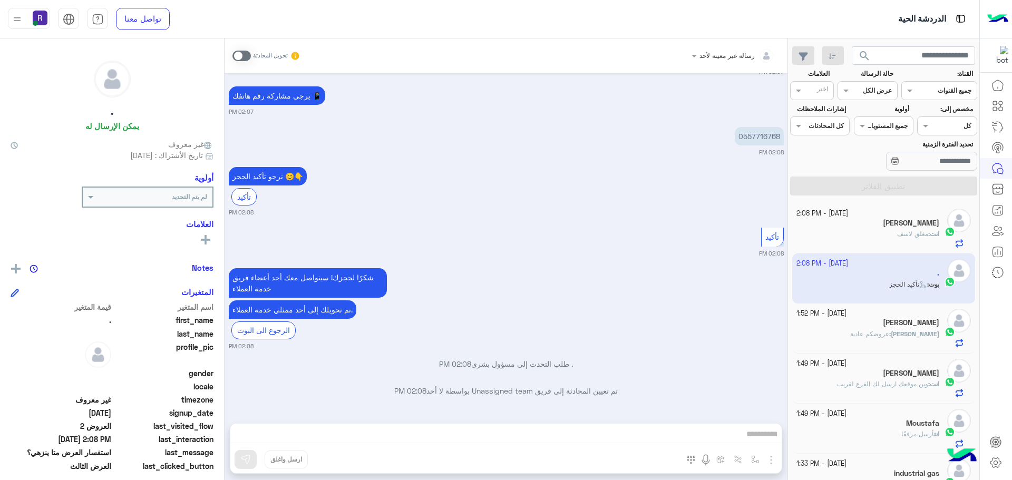
scroll to position [1511, 0]
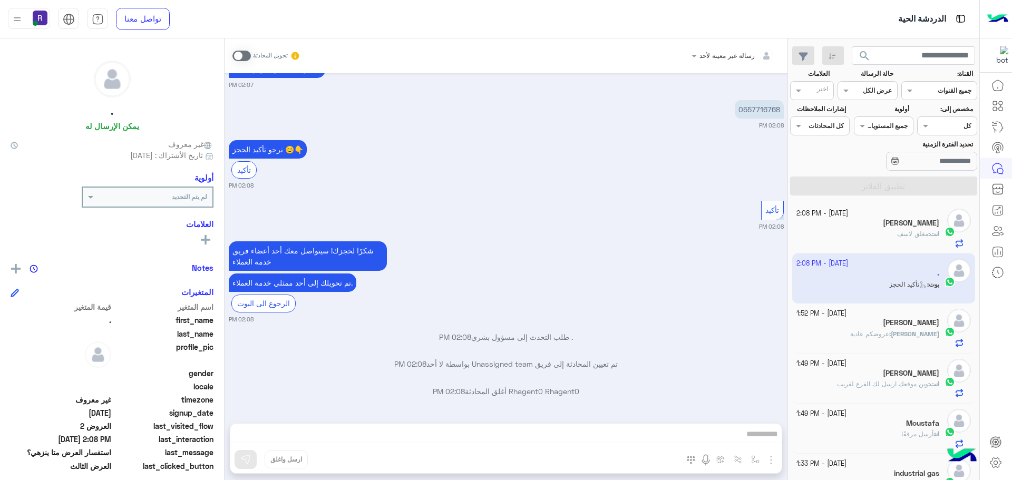
click at [247, 54] on span at bounding box center [241, 56] width 18 height 11
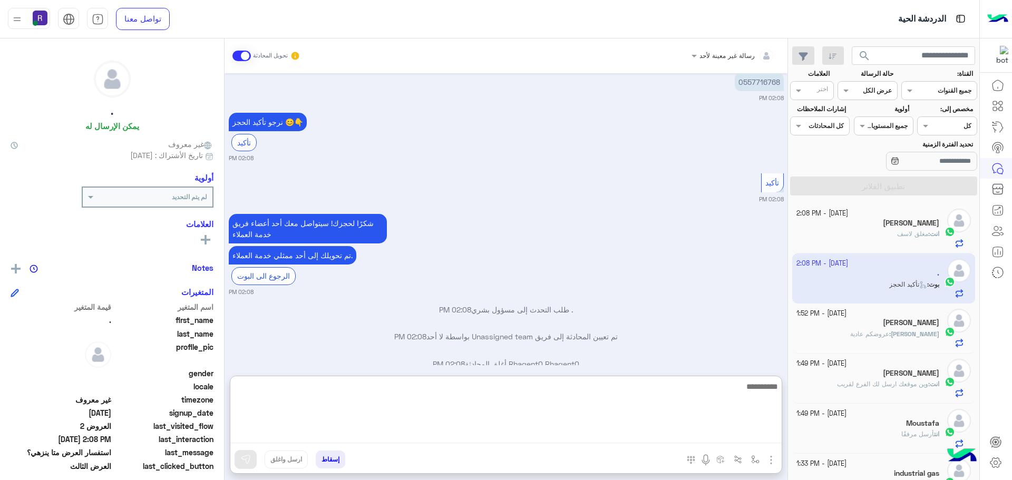
paste textarea "**********"
type textarea "**********"
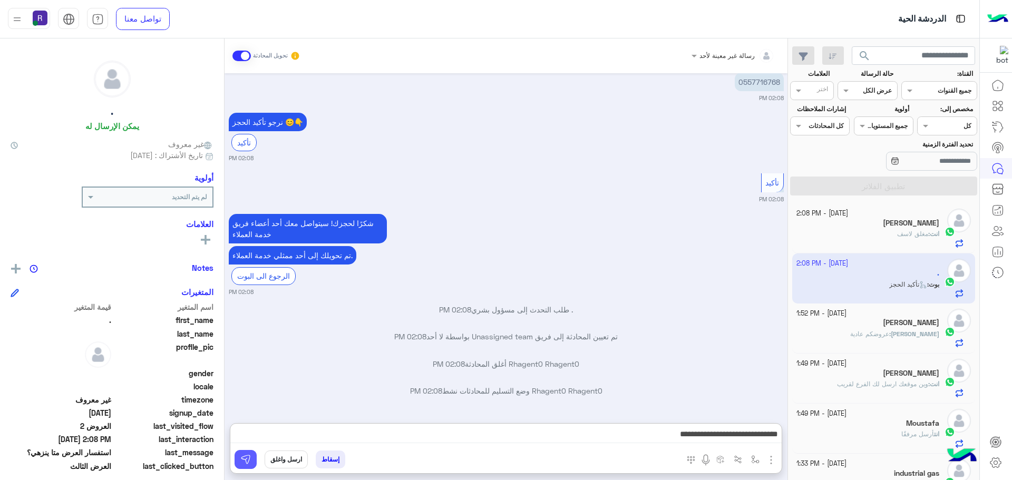
click at [247, 454] on img at bounding box center [245, 459] width 11 height 11
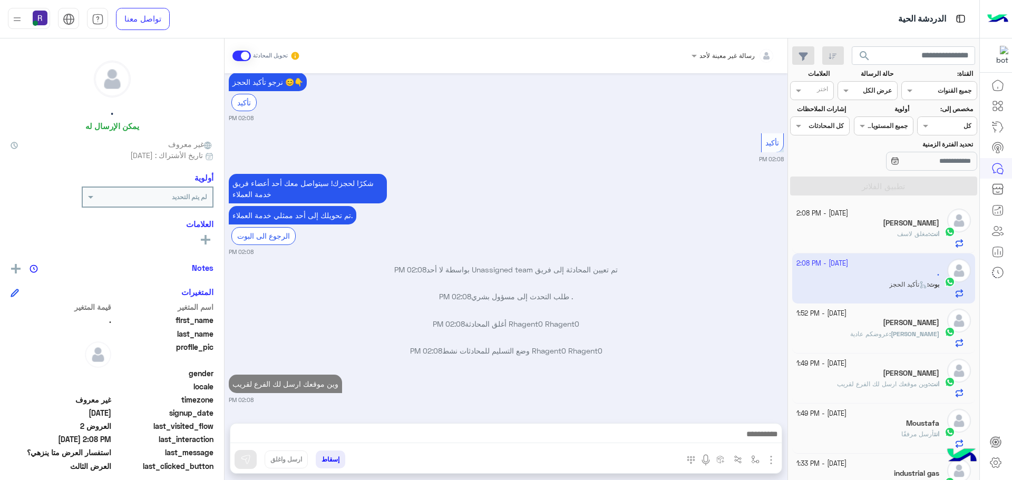
click at [863, 320] on div "[PERSON_NAME]" at bounding box center [867, 323] width 143 height 11
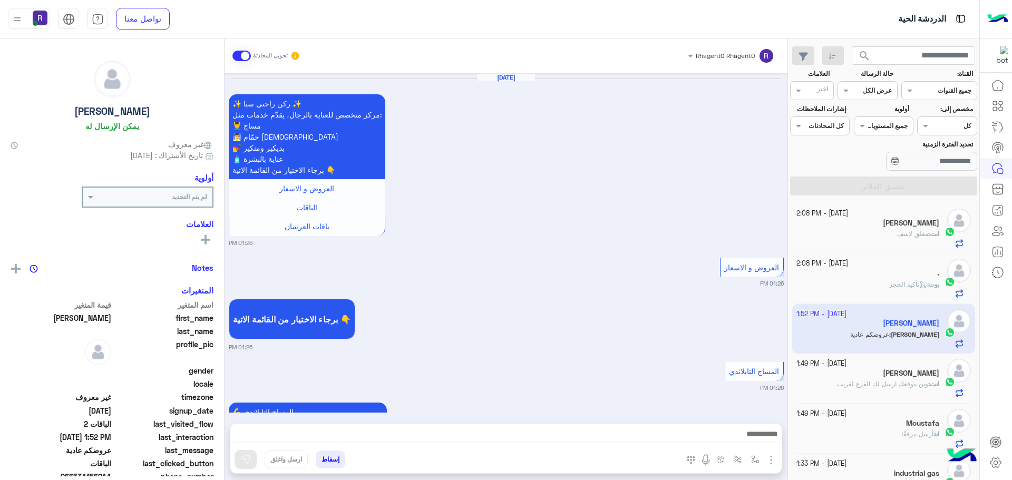
scroll to position [1770, 0]
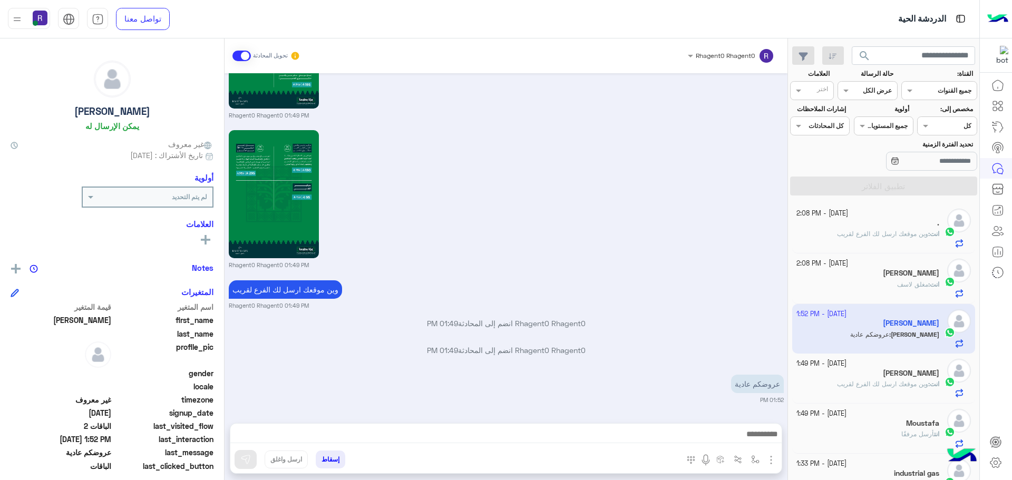
click at [896, 377] on h5 "[PERSON_NAME]" at bounding box center [911, 373] width 56 height 9
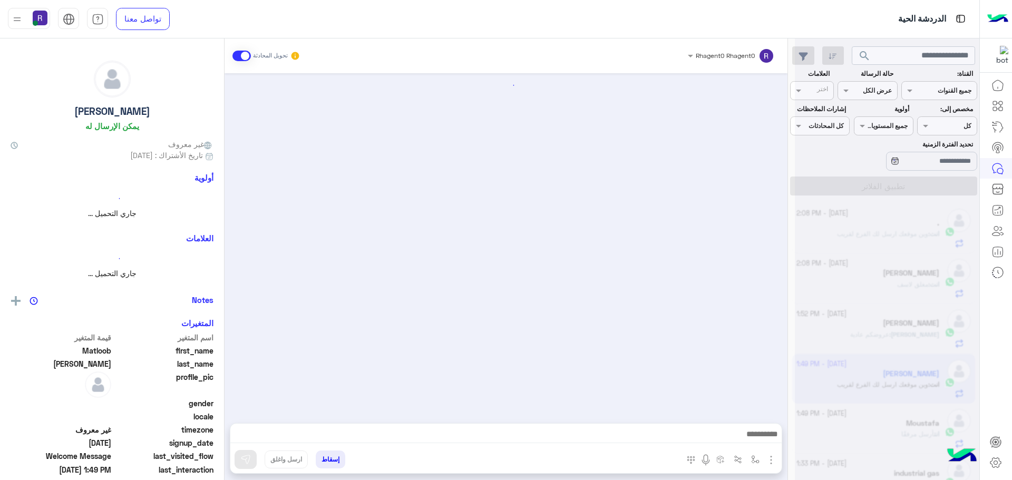
scroll to position [1123, 0]
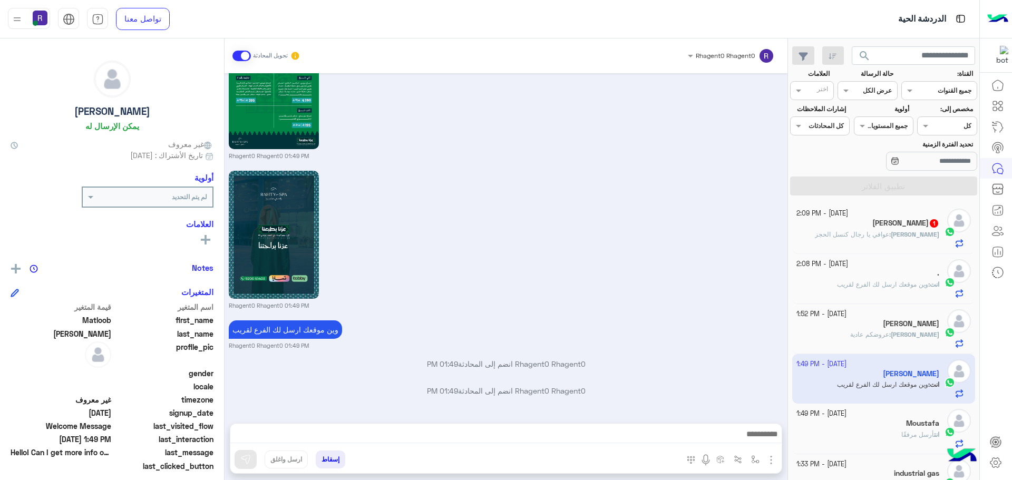
click at [889, 237] on span "عوافي يا رجال كنسل الحجز" at bounding box center [852, 234] width 74 height 8
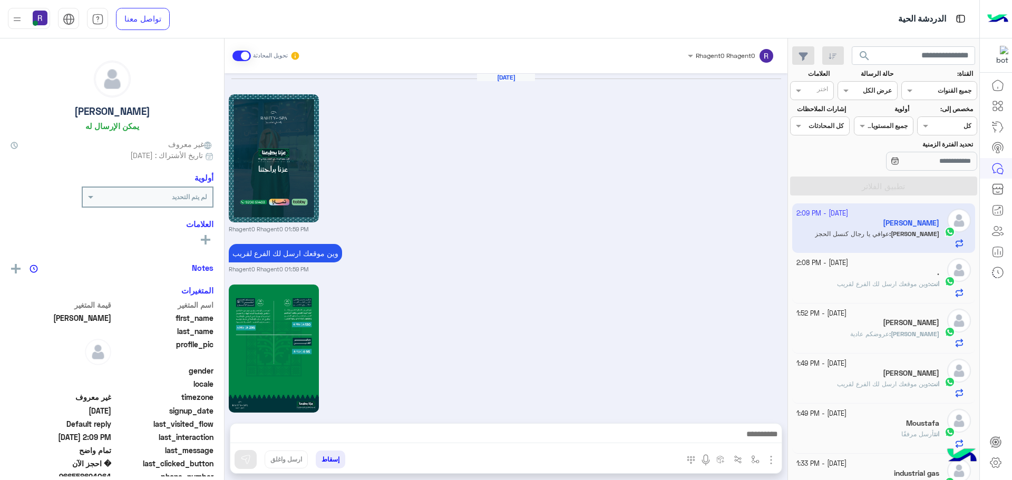
scroll to position [890, 0]
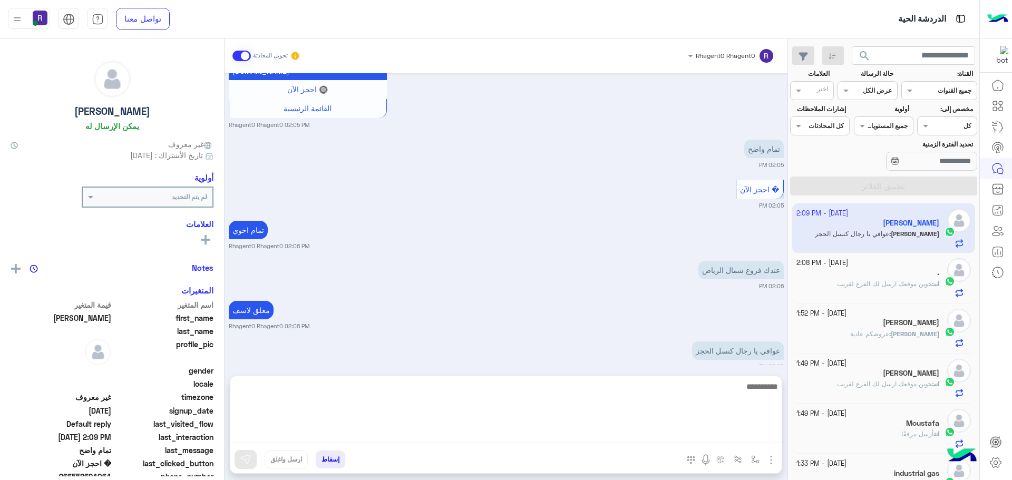
click at [484, 437] on textarea at bounding box center [505, 411] width 551 height 63
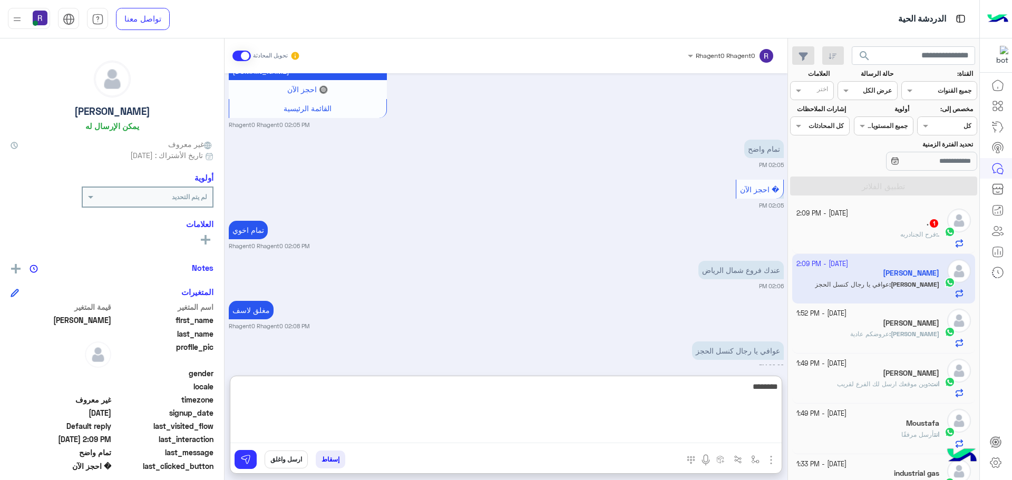
type textarea "********"
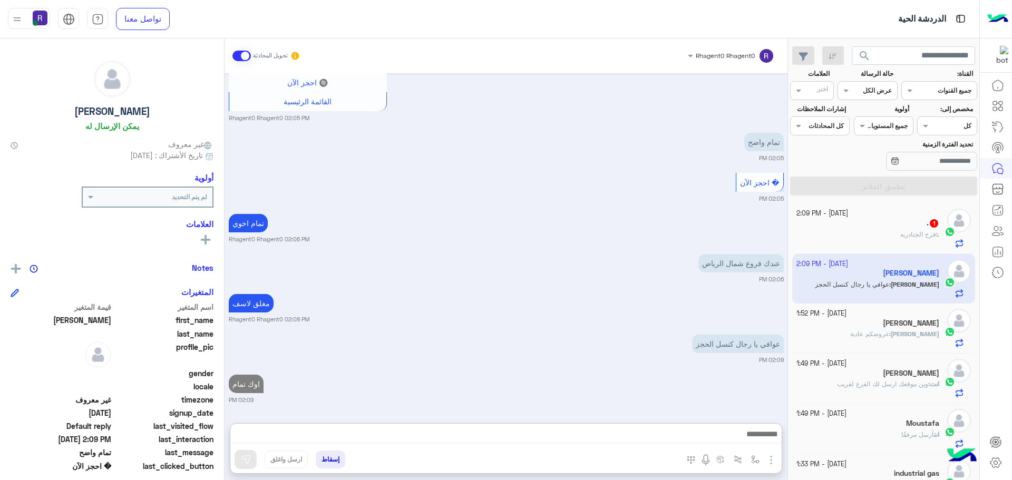
click at [447, 332] on div "عوافي يا رجال كنسل الحجز 02:09 PM" at bounding box center [506, 348] width 555 height 32
click at [926, 235] on span "فرح الجنادربه" at bounding box center [918, 234] width 36 height 8
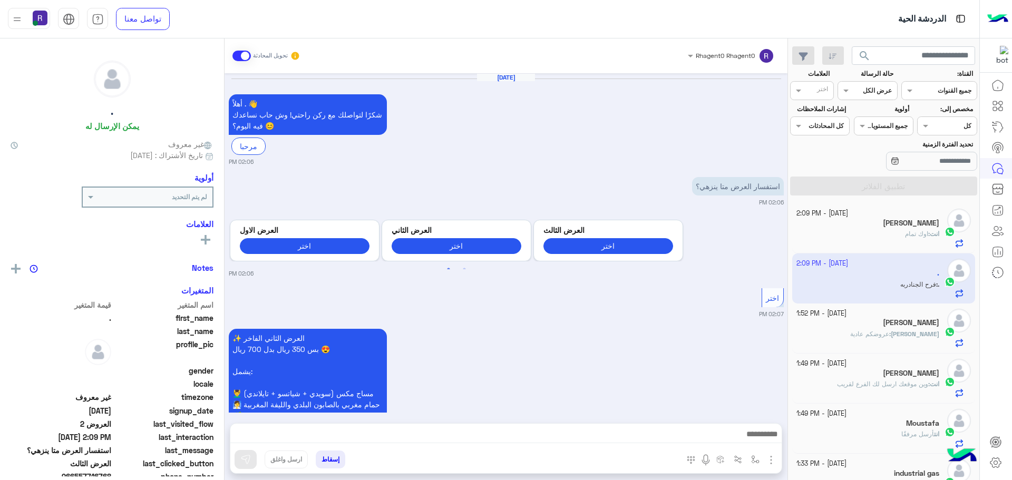
scroll to position [792, 0]
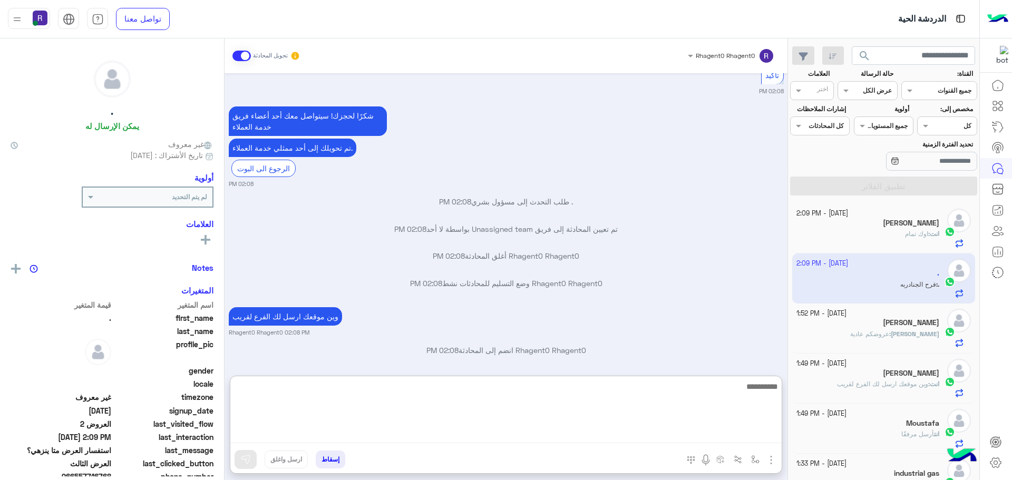
click at [481, 440] on textarea at bounding box center [505, 411] width 551 height 63
type textarea "*********"
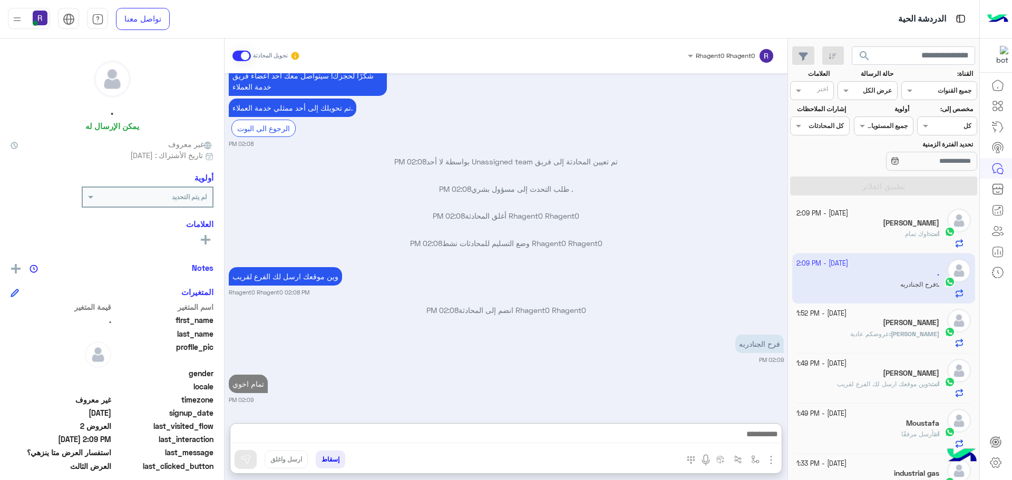
click at [619, 323] on div "[DATE] أهلاً . 👋 شكرًا لتواصلك مع ركن راحتي! وش حاب نساعدك فيه [DATE]؟ 😊 مرحبا …" at bounding box center [506, 242] width 563 height 339
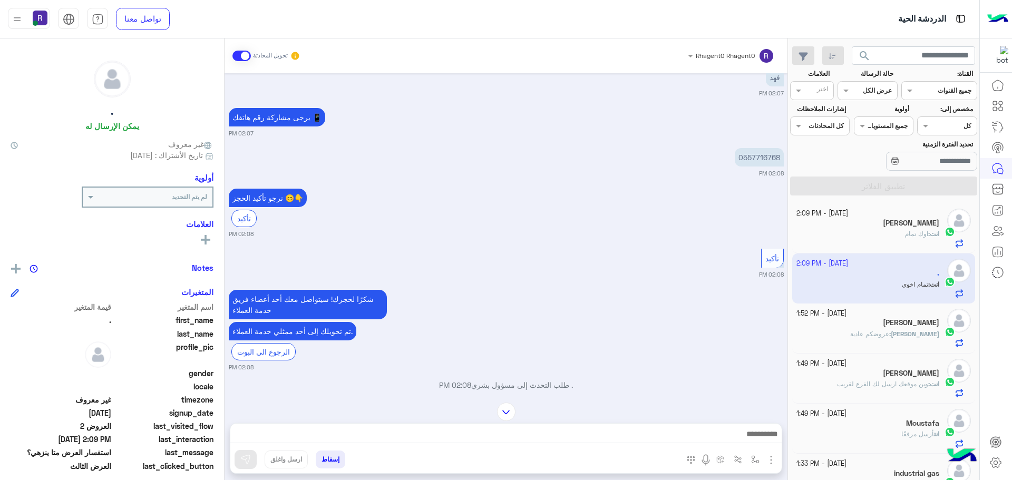
scroll to position [3160, 0]
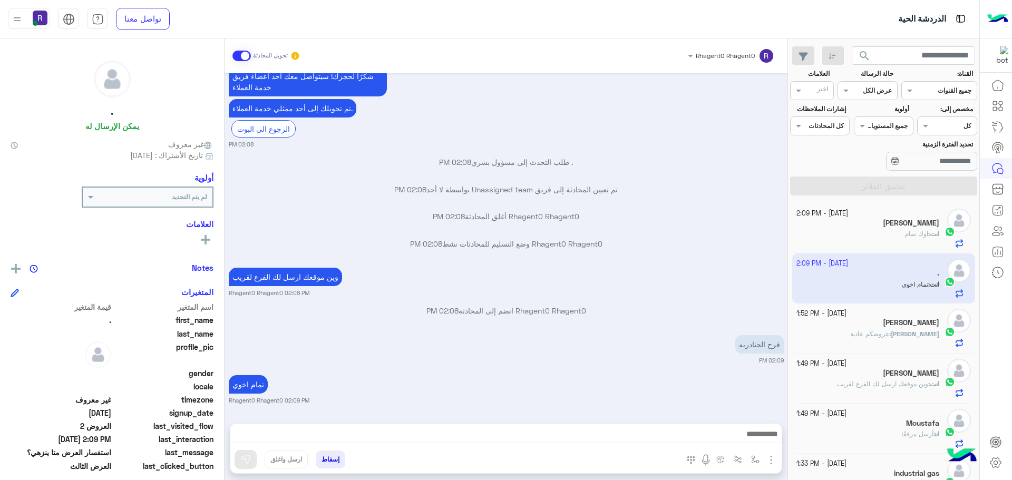
click at [879, 338] on p "[PERSON_NAME] : عروضكم عادية" at bounding box center [894, 333] width 89 height 9
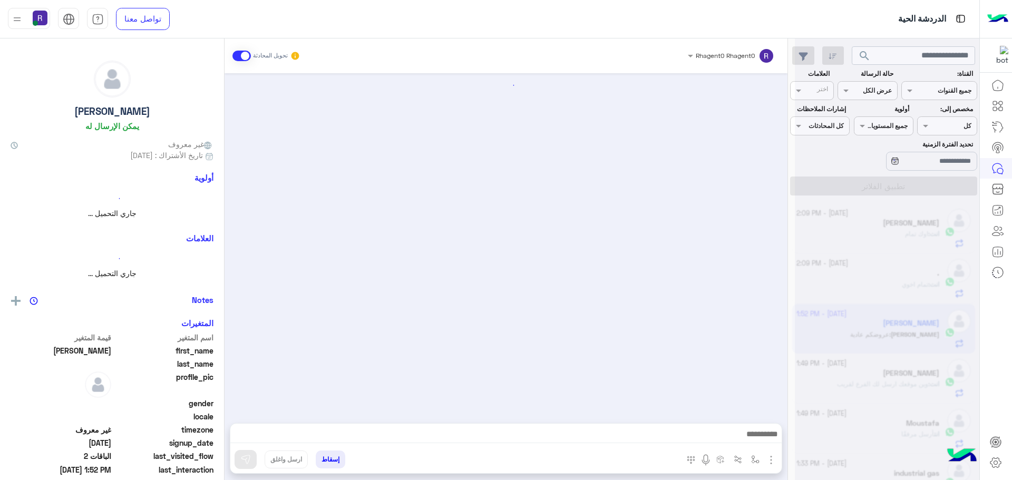
scroll to position [1770, 0]
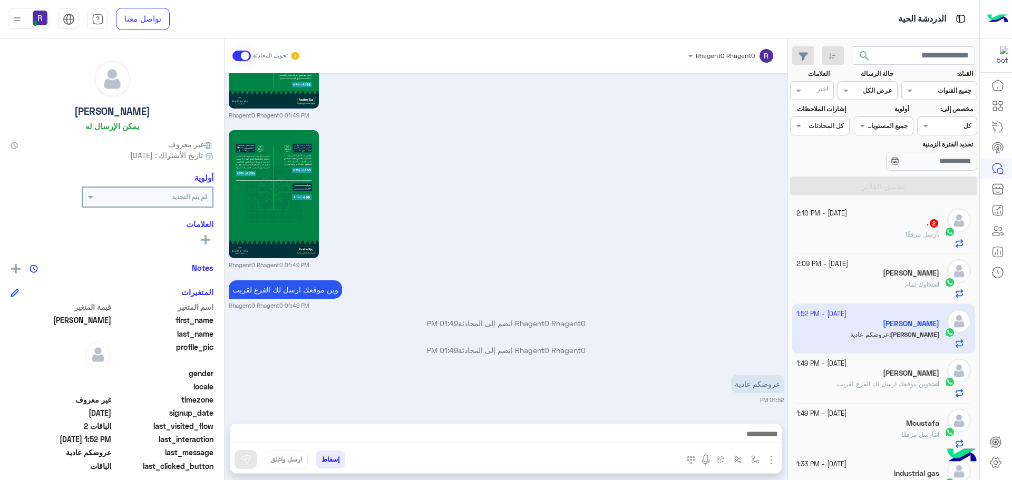
click at [706, 319] on p "Rhagent0 Rhagent0 انضم إلى المحادثة 01:49 PM" at bounding box center [506, 323] width 555 height 11
click at [917, 236] on span "أرسل مرفقًا" at bounding box center [921, 234] width 32 height 8
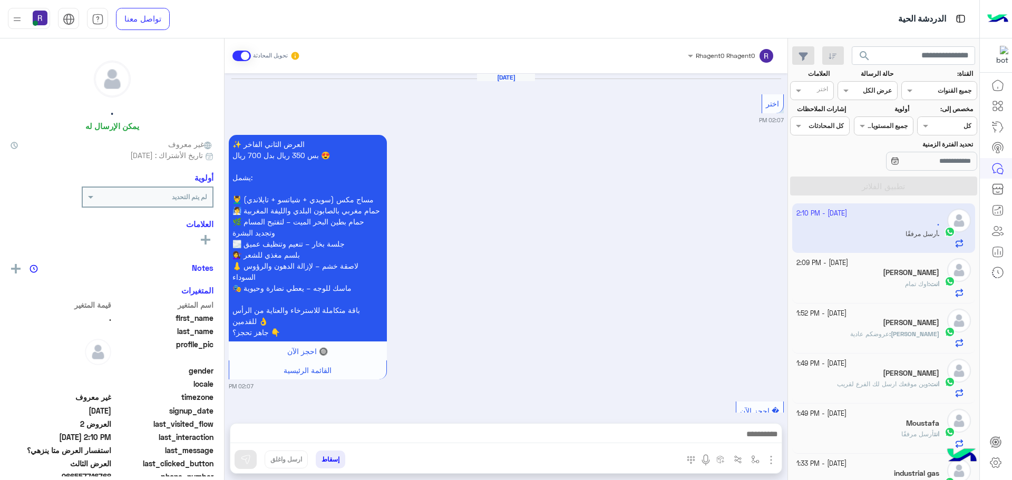
scroll to position [911, 0]
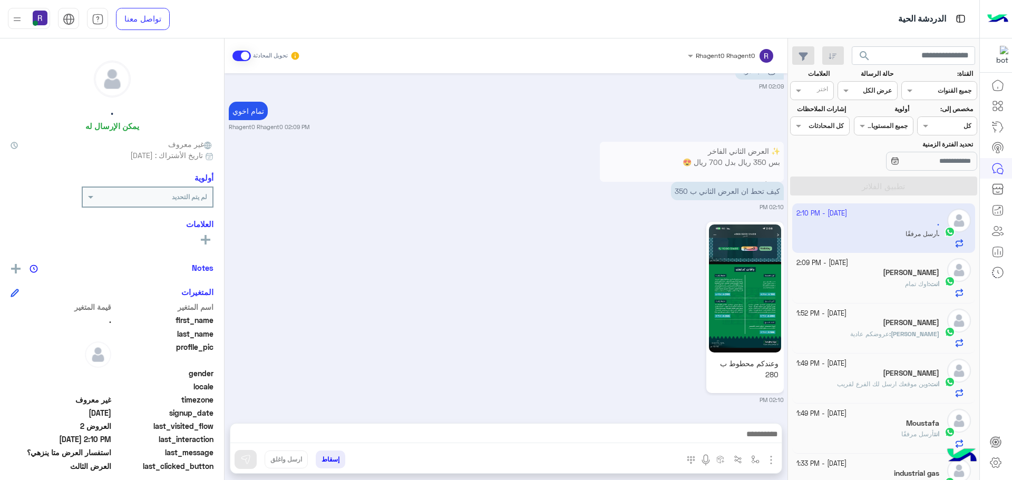
click at [554, 350] on div "وعندكم محطوط ب 280 02:10 PM" at bounding box center [506, 311] width 555 height 185
click at [641, 197] on img at bounding box center [641, 194] width 13 height 13
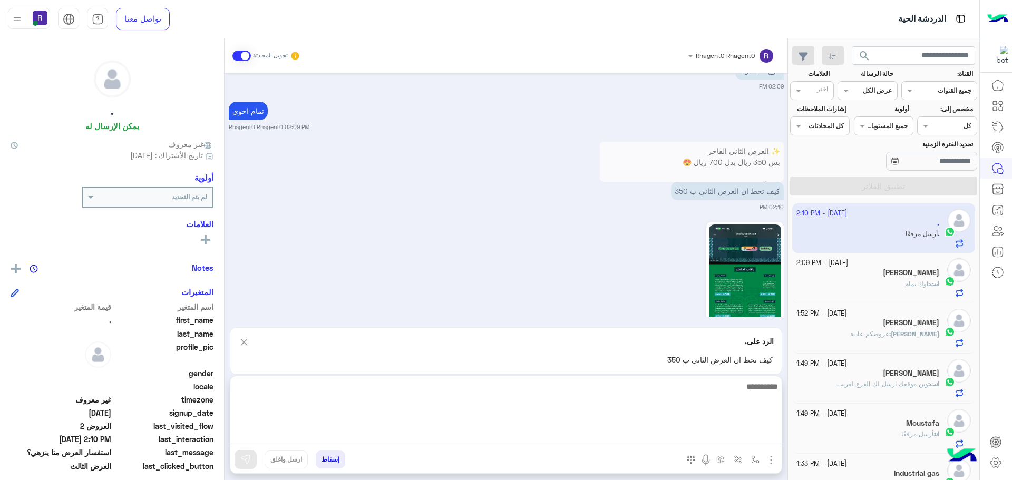
click at [499, 433] on textarea at bounding box center [505, 411] width 551 height 63
type textarea "**********"
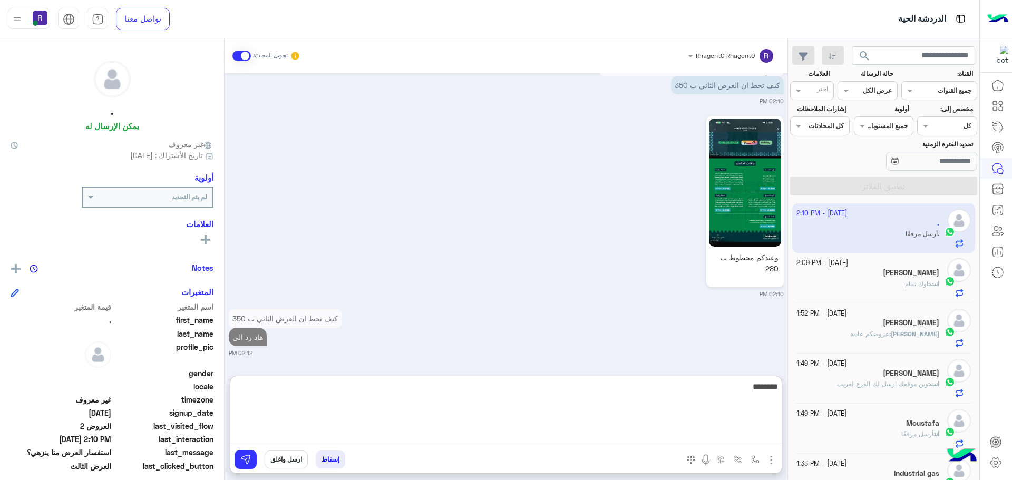
type textarea "********"
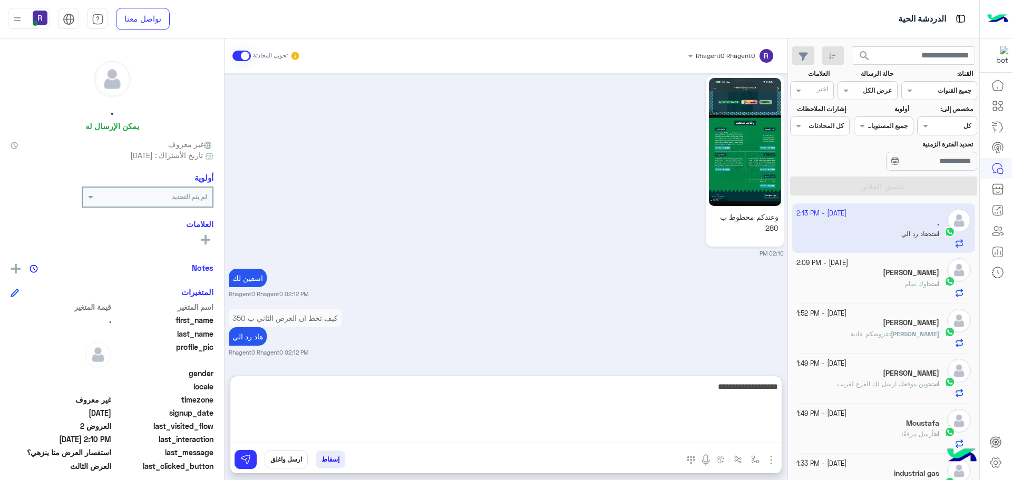
type textarea "**********"
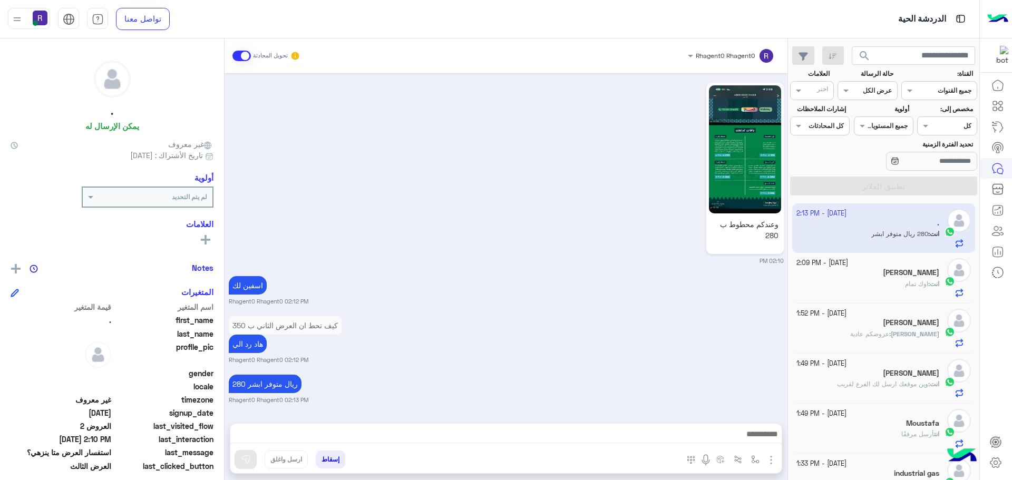
click at [842, 278] on div "[PERSON_NAME]" at bounding box center [867, 273] width 143 height 11
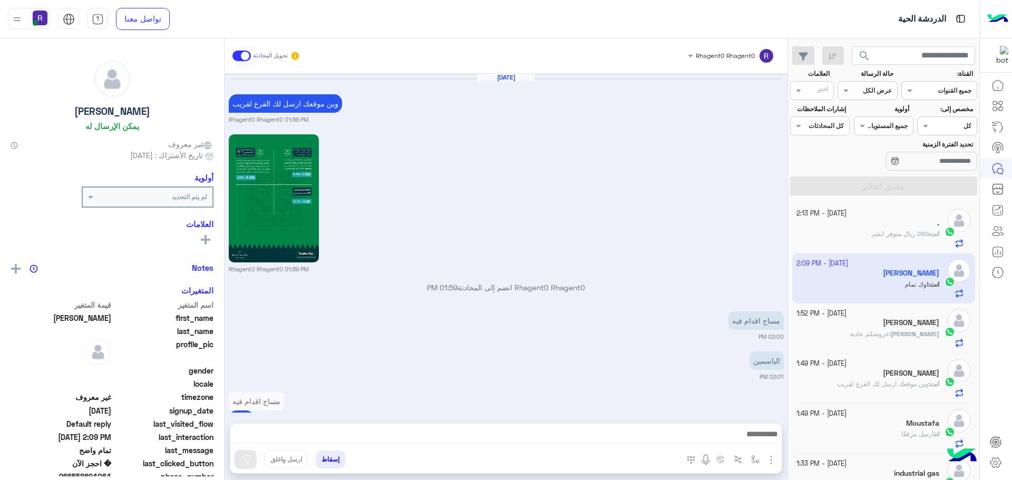
scroll to position [780, 0]
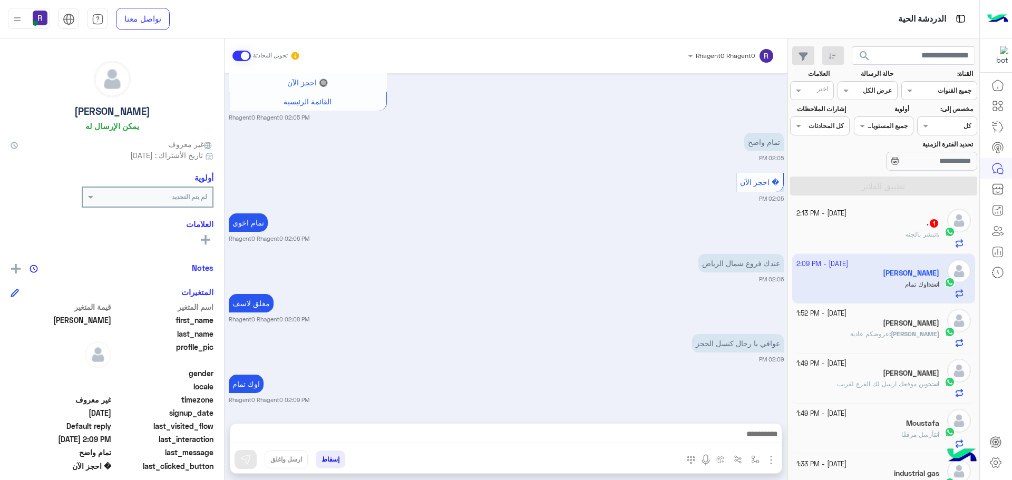
click at [897, 232] on div ". : تبشر بالجنه" at bounding box center [867, 239] width 143 height 18
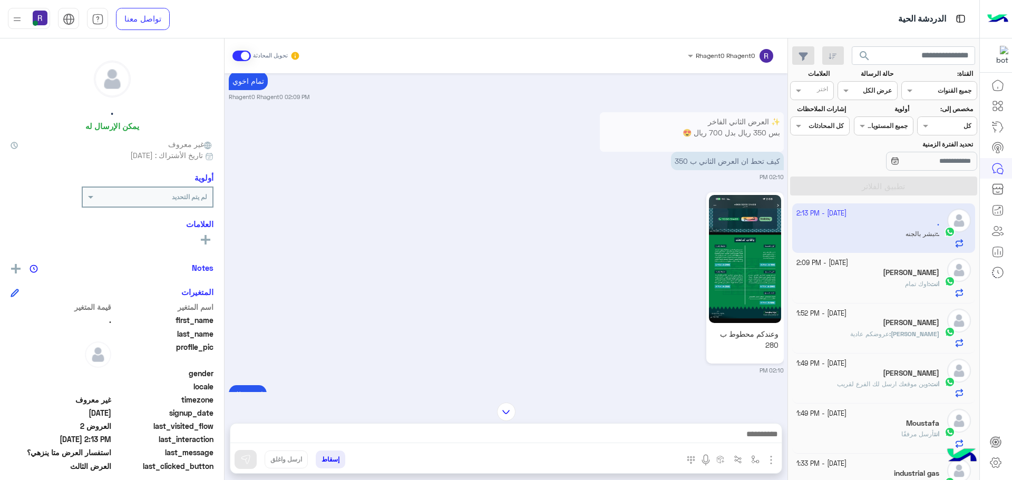
scroll to position [703, 0]
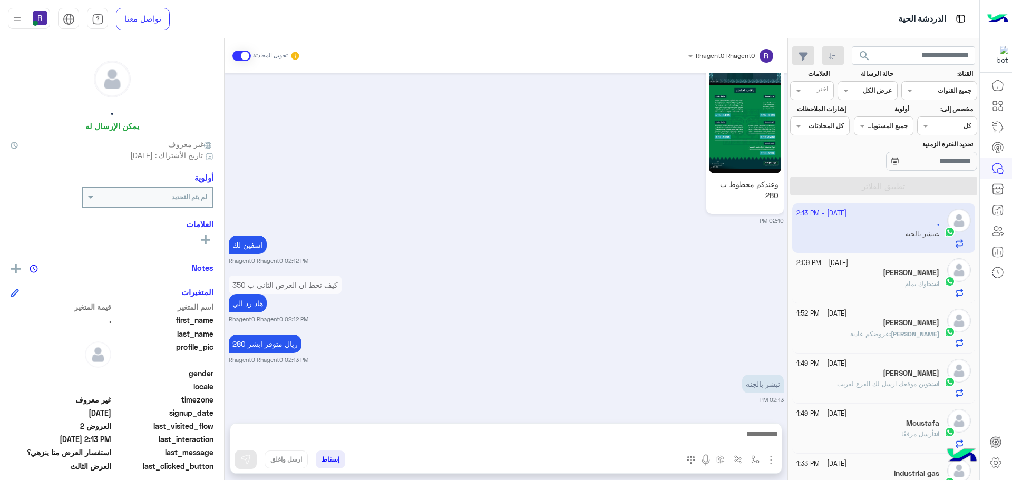
click at [887, 287] on div "انت : اوك تمام" at bounding box center [867, 288] width 143 height 18
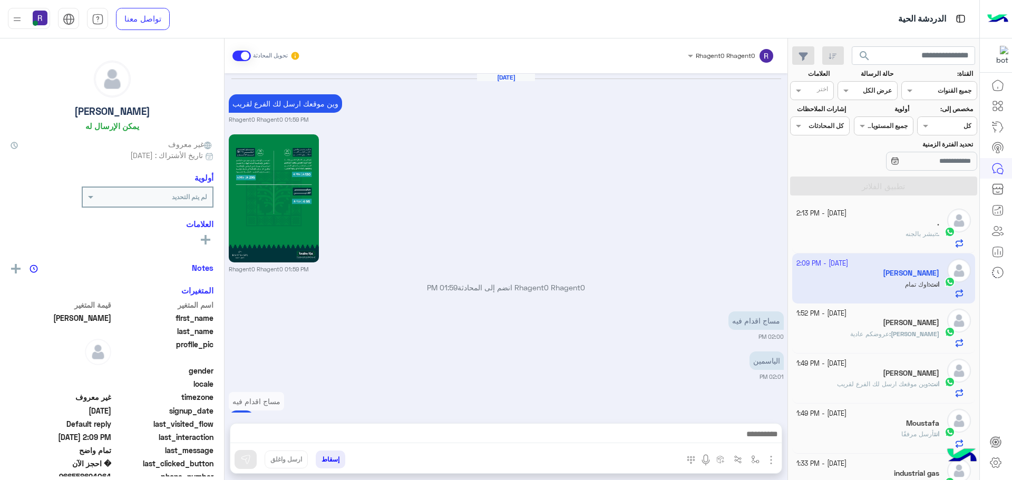
scroll to position [780, 0]
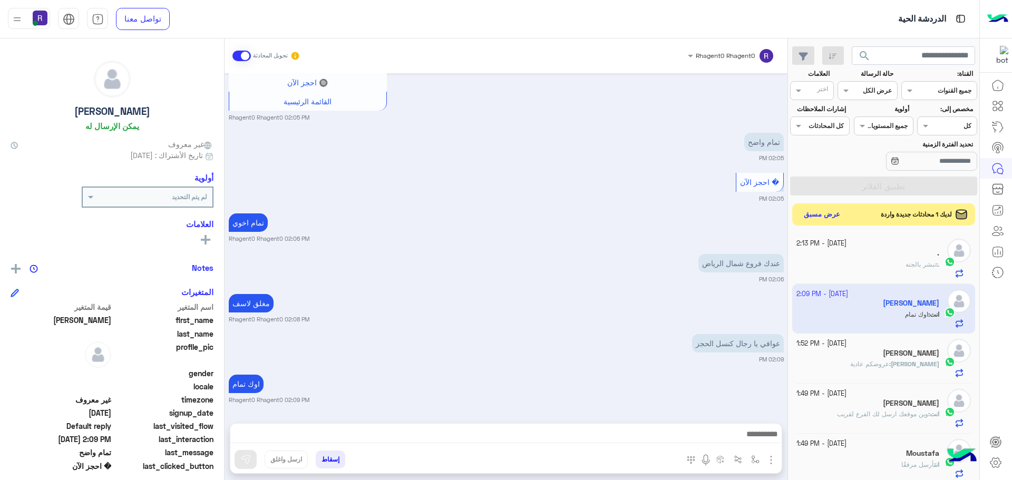
click at [828, 214] on button "عرض مسبق" at bounding box center [822, 215] width 44 height 14
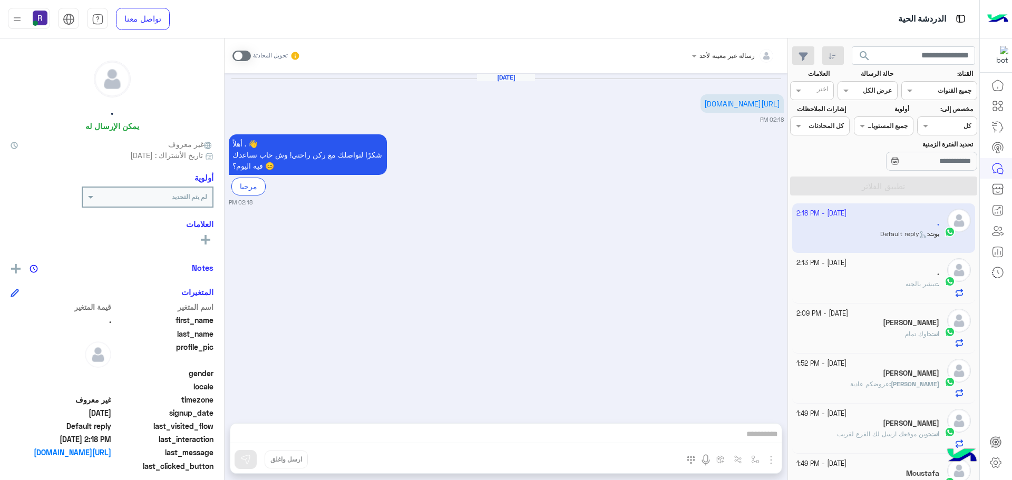
click at [921, 277] on div "." at bounding box center [867, 273] width 143 height 11
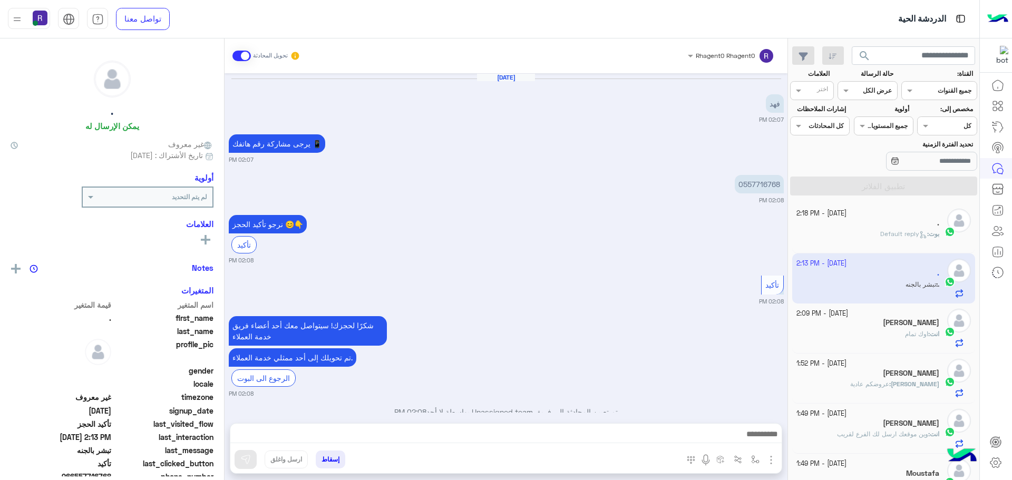
scroll to position [703, 0]
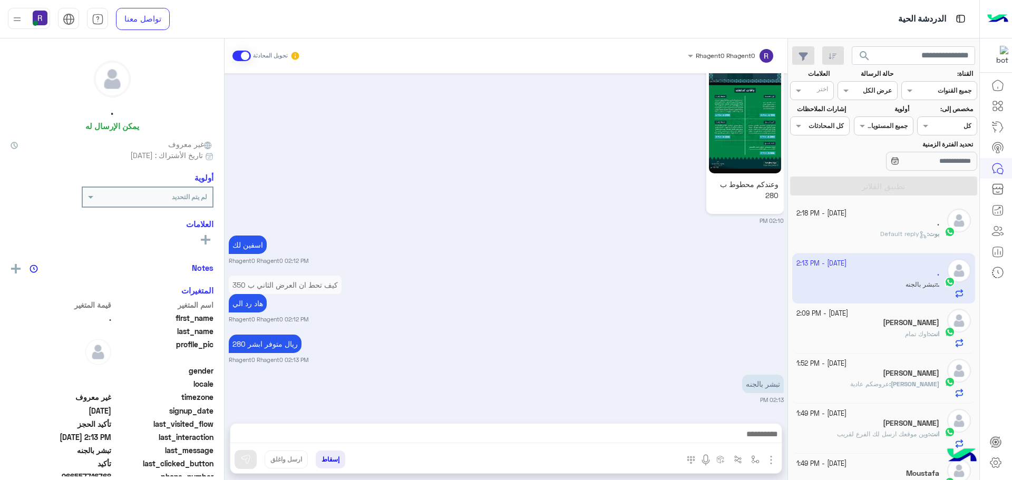
click at [919, 231] on icon at bounding box center [923, 235] width 8 height 8
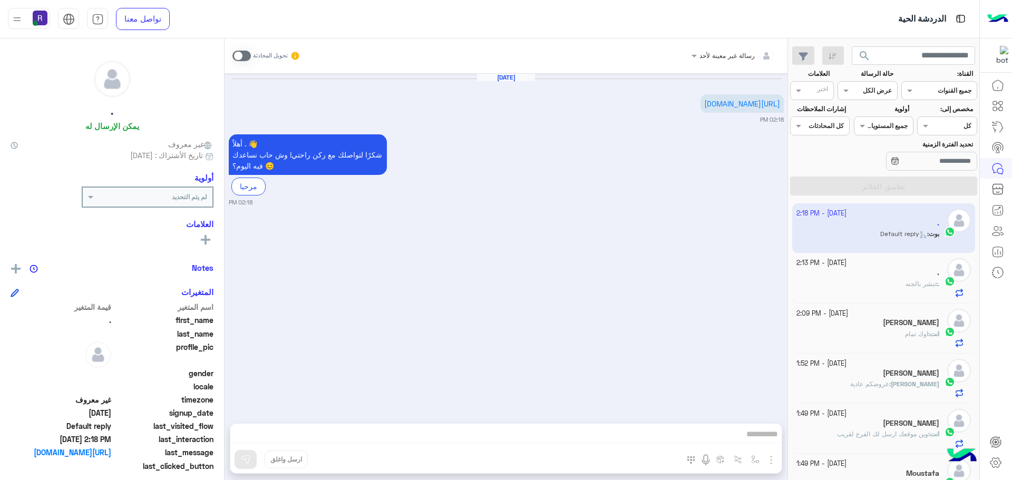
click at [245, 54] on span at bounding box center [241, 56] width 18 height 11
click at [770, 461] on img "button" at bounding box center [771, 460] width 13 height 13
click at [762, 436] on button "الصور" at bounding box center [755, 436] width 45 height 21
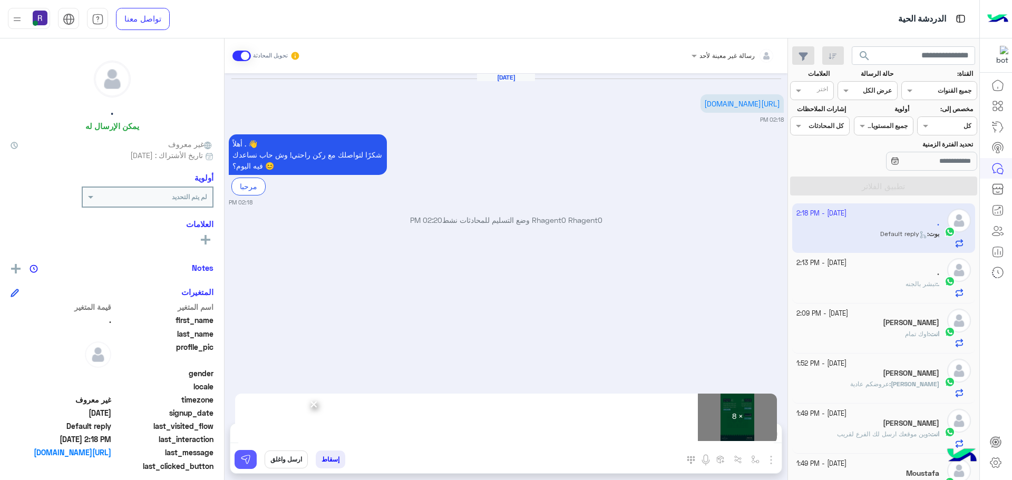
click at [247, 457] on img at bounding box center [245, 459] width 11 height 11
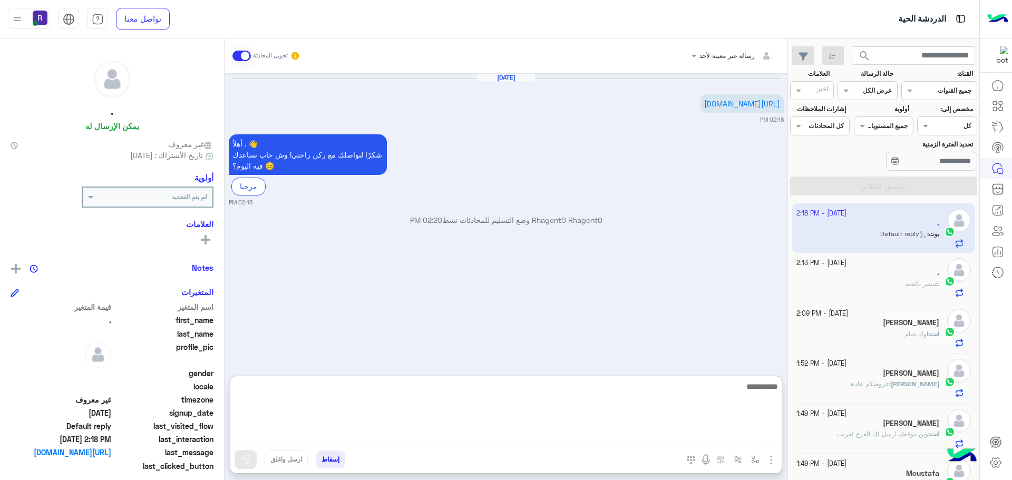
paste textarea "**********"
type textarea "**********"
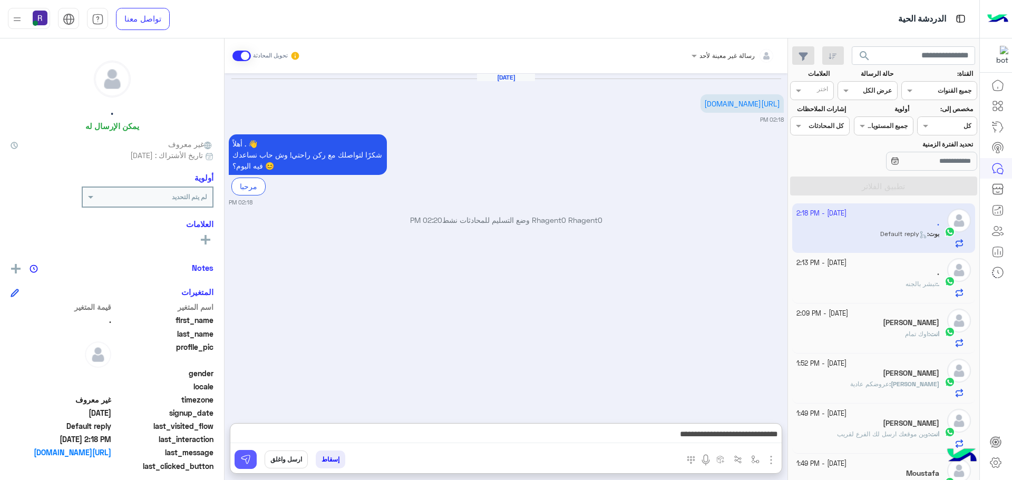
click at [245, 458] on img at bounding box center [245, 459] width 11 height 11
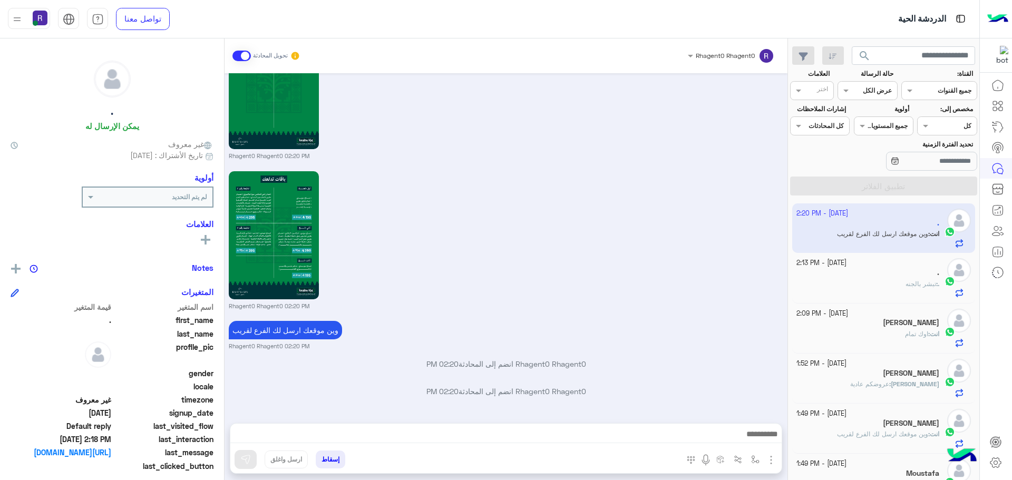
scroll to position [1123, 0]
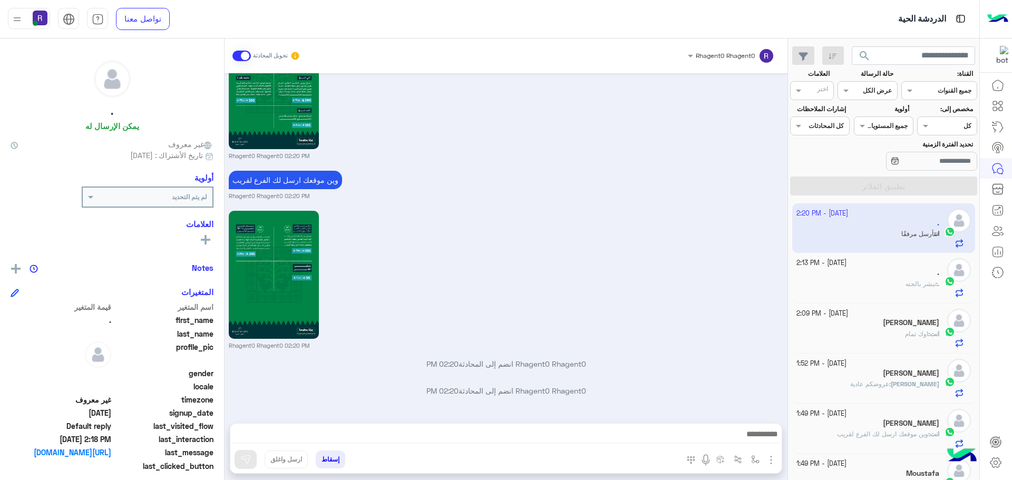
click at [899, 332] on div "انت : اوك تمام" at bounding box center [867, 338] width 143 height 18
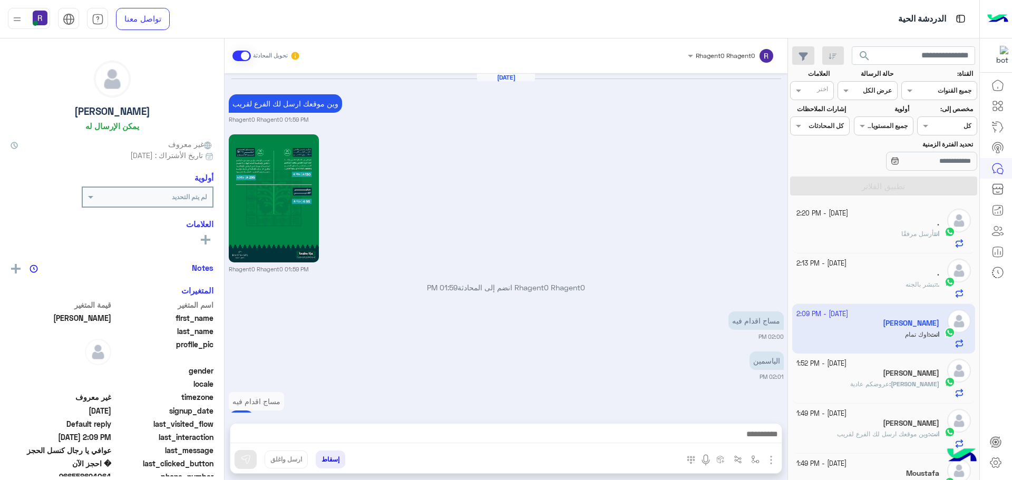
scroll to position [780, 0]
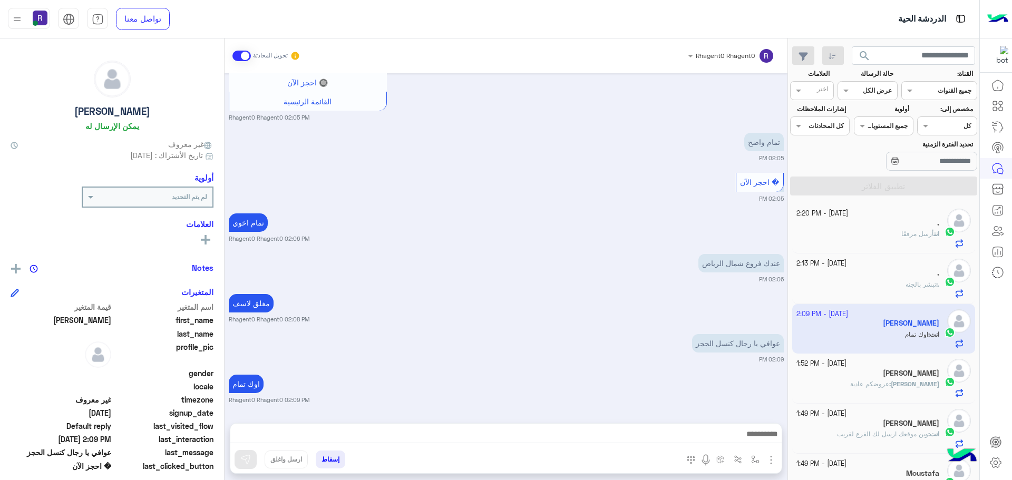
click at [896, 426] on h5 "[PERSON_NAME]" at bounding box center [911, 423] width 56 height 9
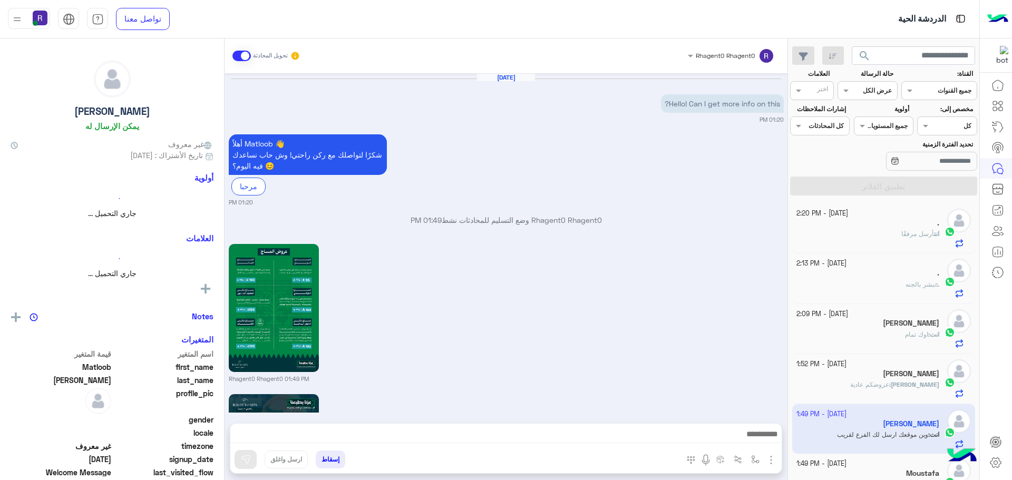
scroll to position [1123, 0]
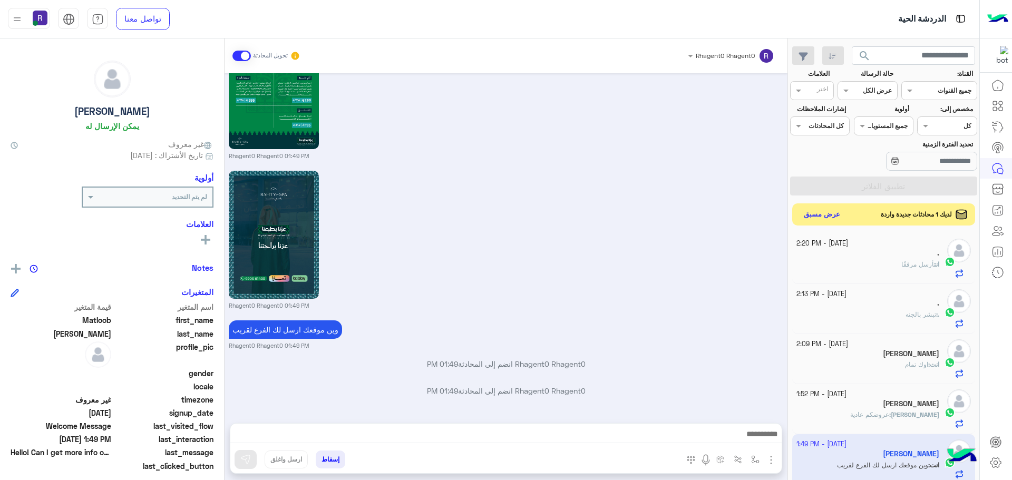
click at [832, 217] on button "عرض مسبق" at bounding box center [822, 215] width 44 height 14
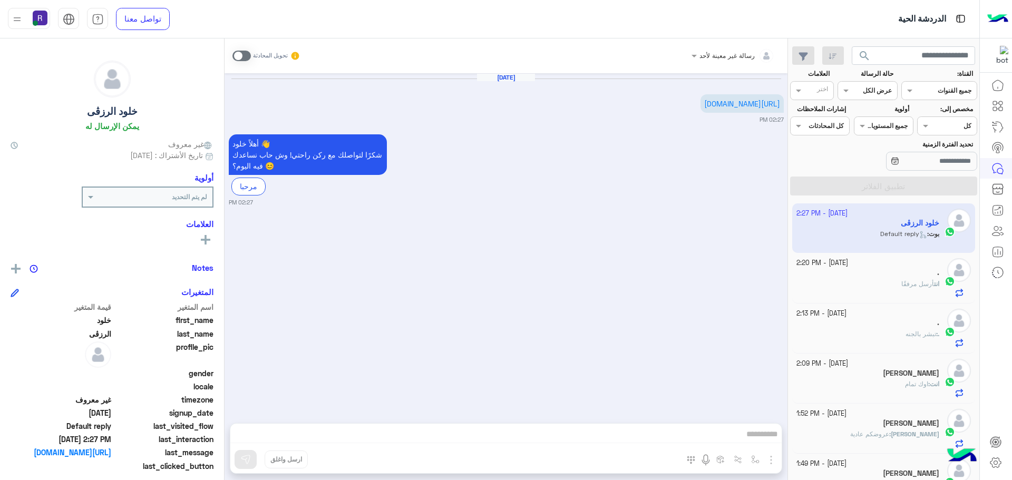
click at [246, 52] on span at bounding box center [241, 56] width 18 height 11
drag, startPoint x: 770, startPoint y: 460, endPoint x: 742, endPoint y: 430, distance: 40.3
click at [769, 460] on img "button" at bounding box center [771, 460] width 13 height 13
click at [742, 430] on button "الصور" at bounding box center [755, 436] width 45 height 21
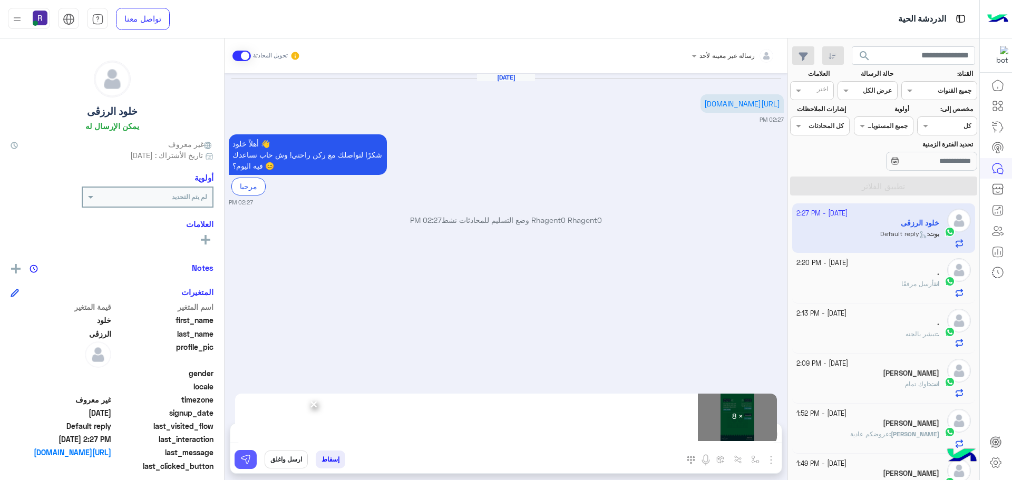
click at [249, 460] on img at bounding box center [245, 459] width 11 height 11
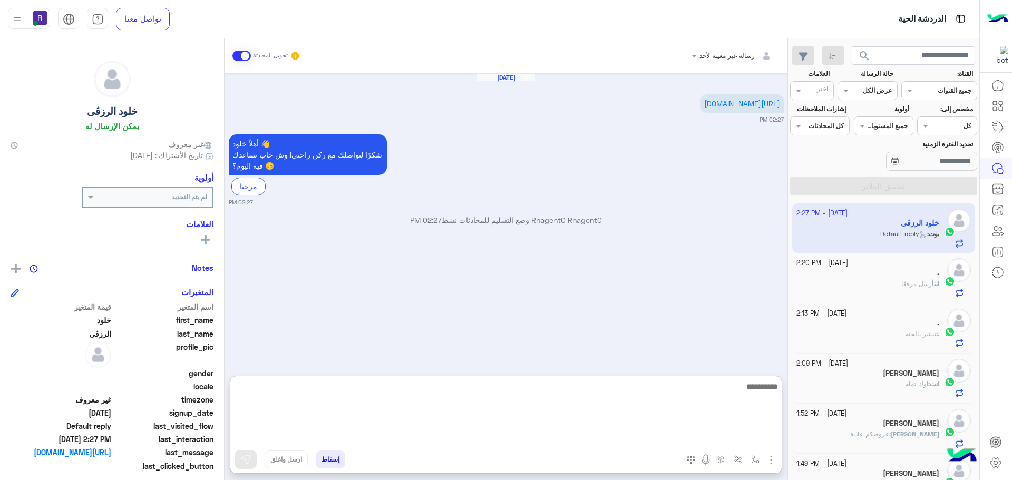
paste textarea "**********"
type textarea "**********"
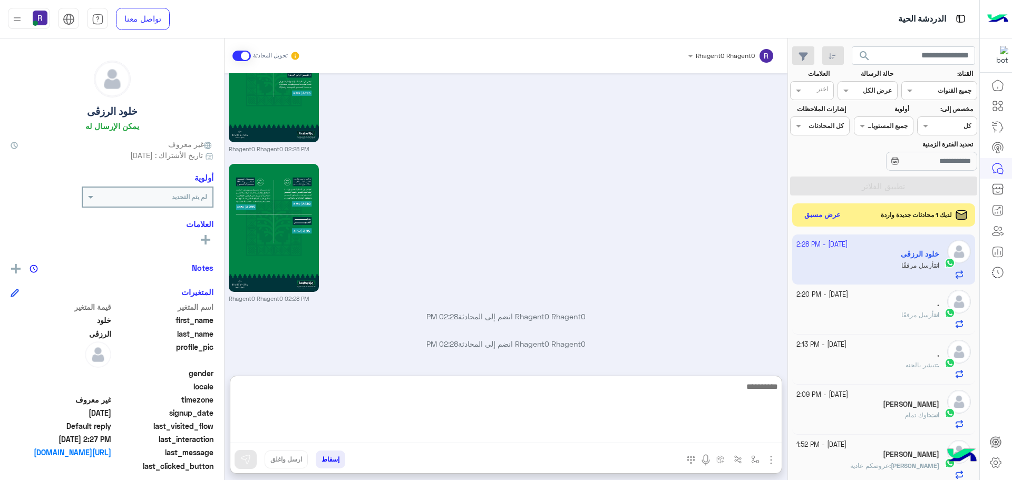
scroll to position [1170, 0]
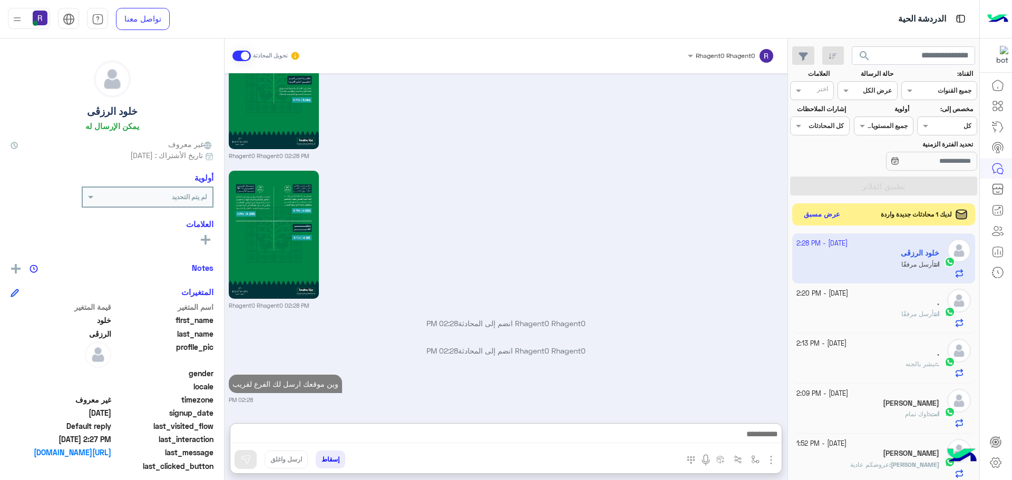
click at [829, 213] on button "عرض مسبق" at bounding box center [822, 215] width 44 height 14
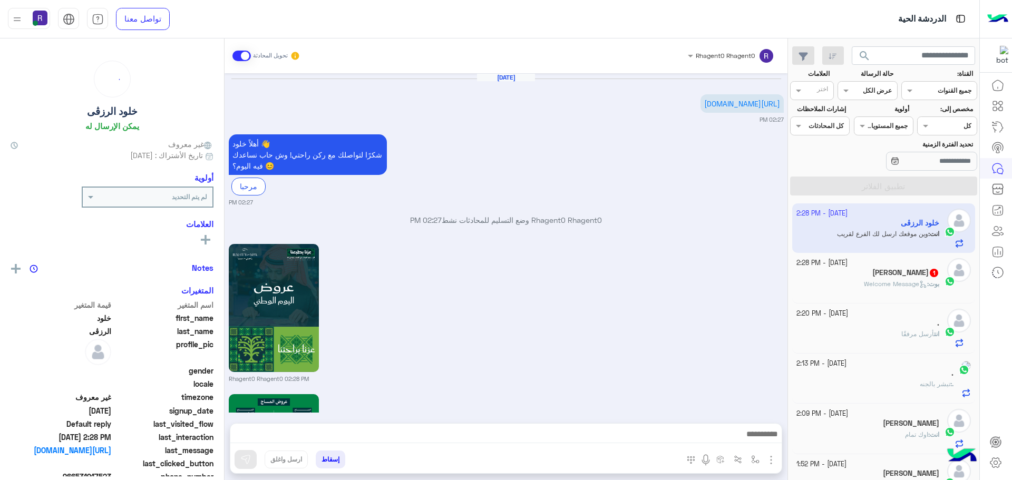
scroll to position [1095, 0]
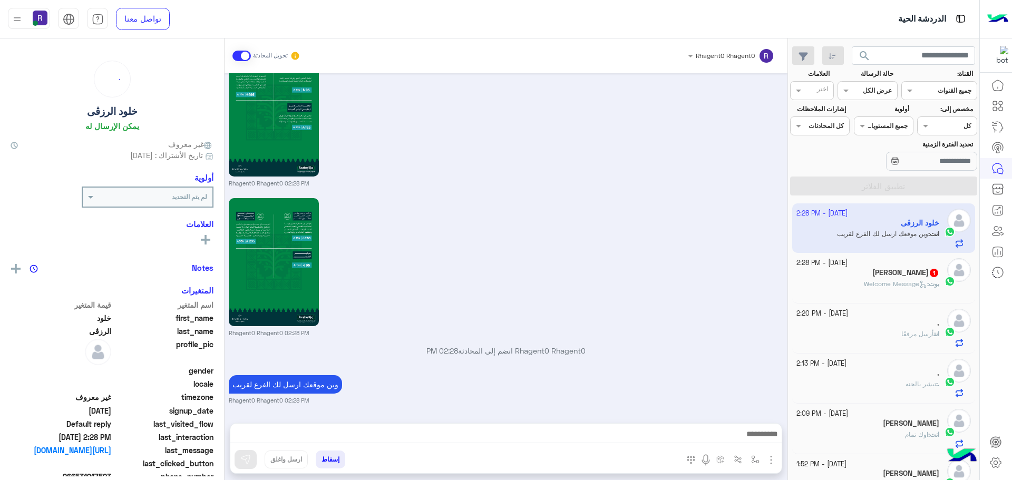
click at [874, 282] on span "Welcome Message" at bounding box center [895, 284] width 63 height 8
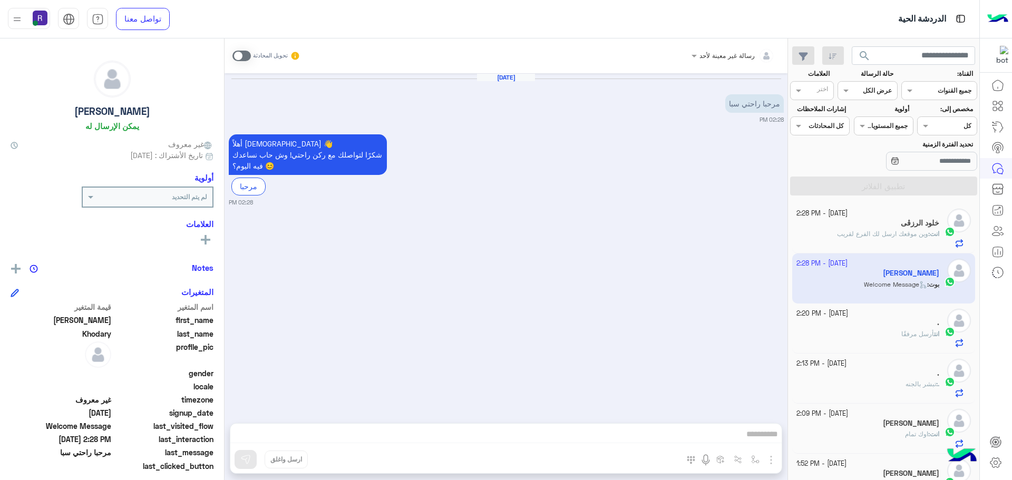
scroll to position [54, 0]
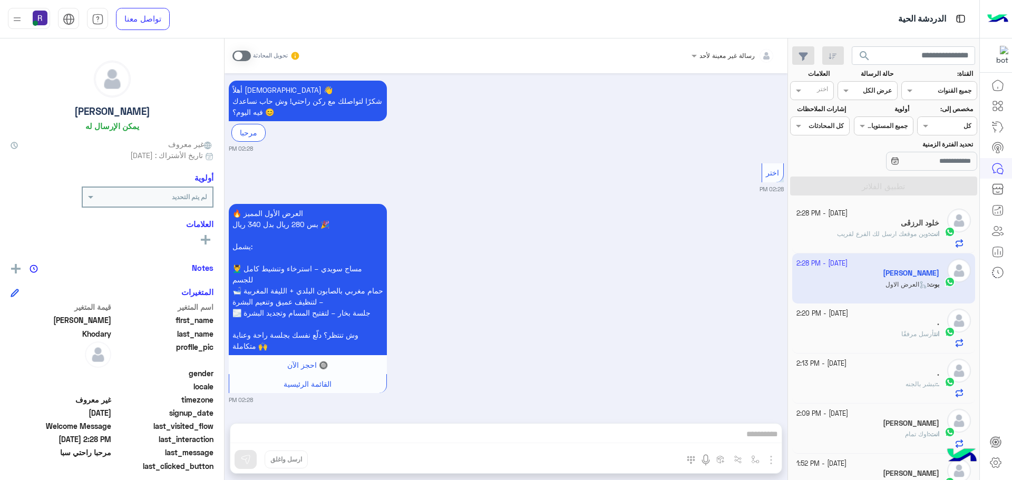
click at [248, 54] on span at bounding box center [241, 56] width 18 height 11
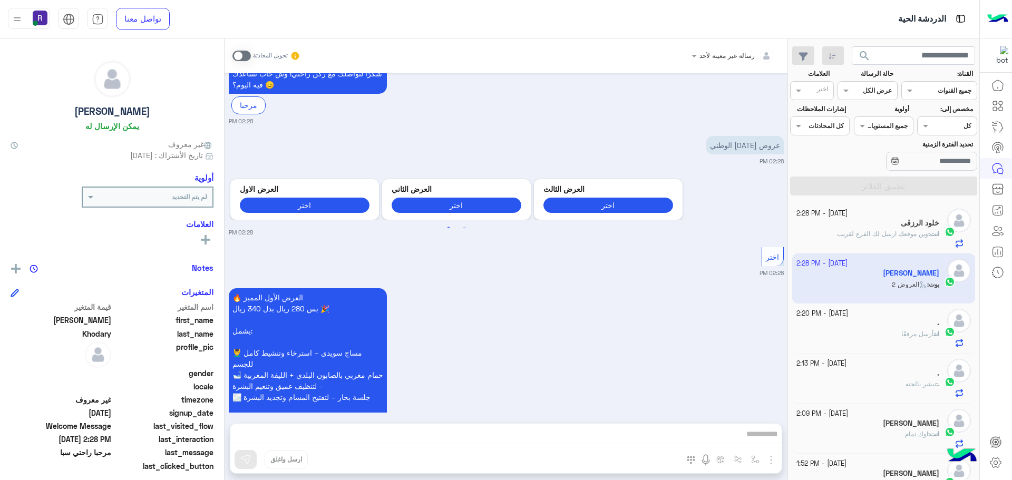
scroll to position [219, 0]
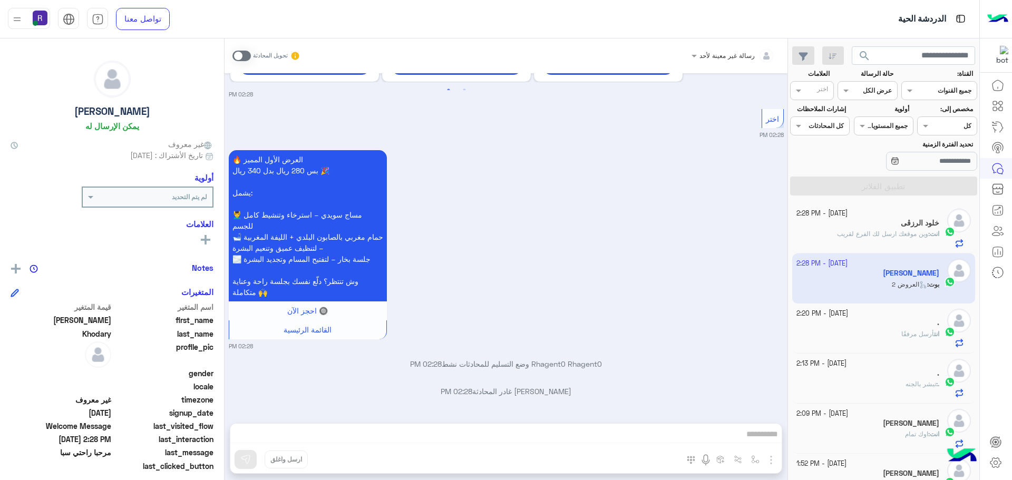
click at [750, 328] on div "🔥 العرض الأول المميز بس 280 ريال بدل 340 ريال 🎉 يشمل: 💆‍♂️ مساج سويدي – استرخاء…" at bounding box center [506, 249] width 555 height 203
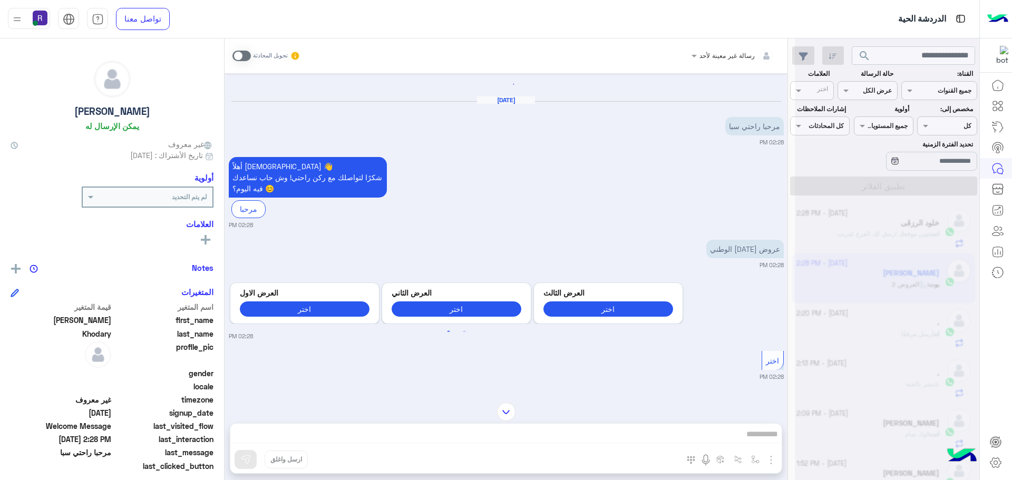
scroll to position [0, 0]
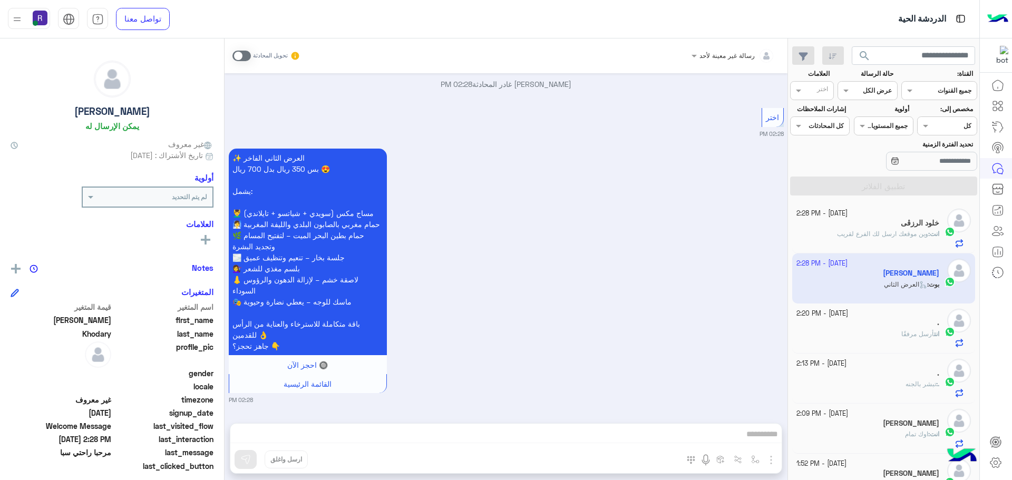
click at [249, 55] on span at bounding box center [241, 56] width 18 height 11
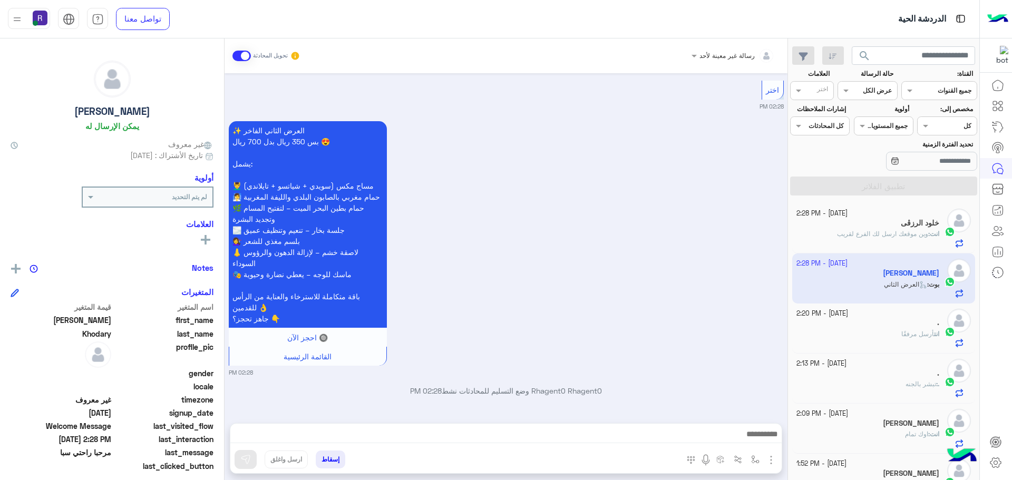
click at [770, 459] on img "button" at bounding box center [771, 460] width 13 height 13
click at [760, 442] on span "الصور" at bounding box center [751, 437] width 20 height 12
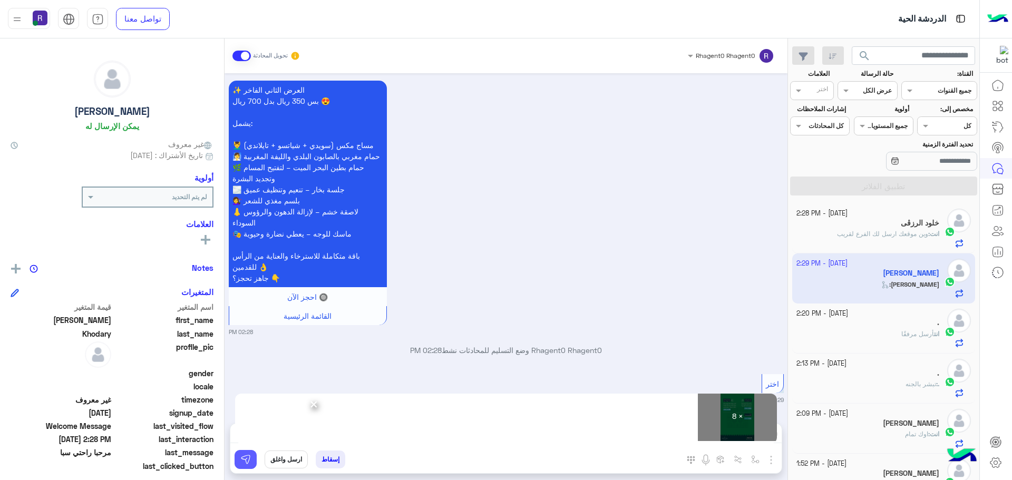
click at [248, 459] on img at bounding box center [245, 459] width 11 height 11
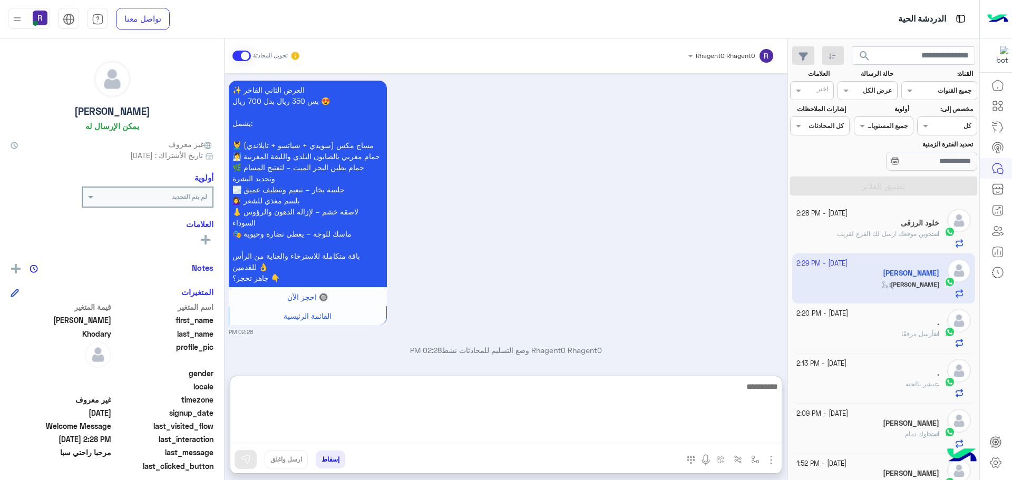
paste textarea "**********"
type textarea "**********"
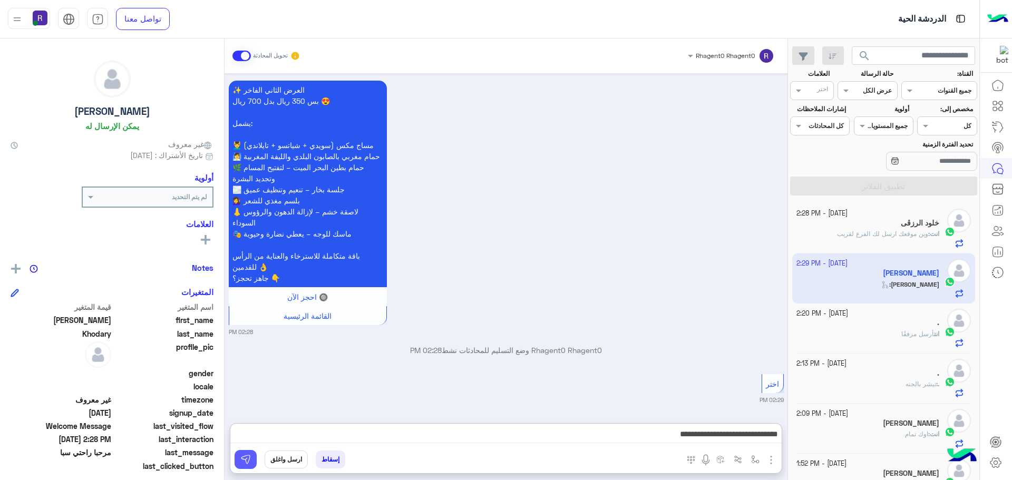
click at [247, 455] on img at bounding box center [245, 459] width 11 height 11
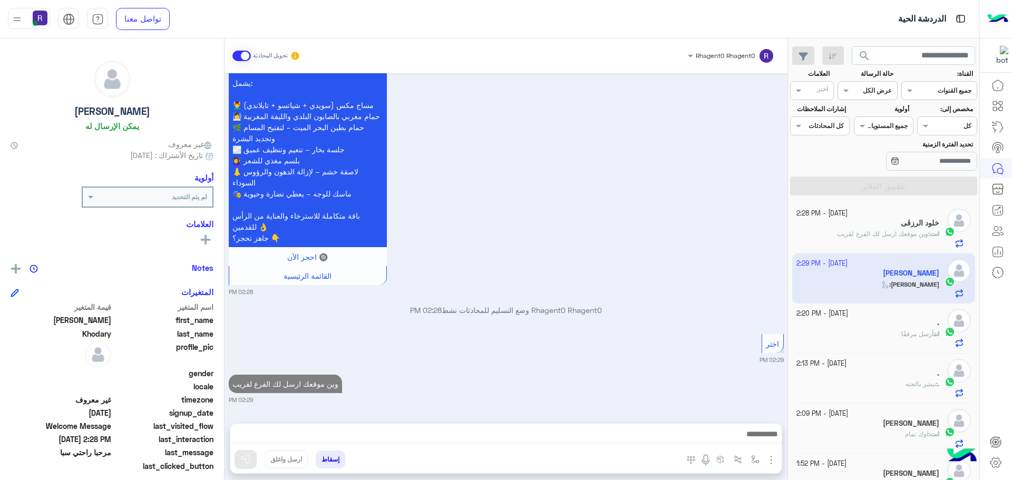
click at [869, 321] on div "." at bounding box center [867, 323] width 143 height 11
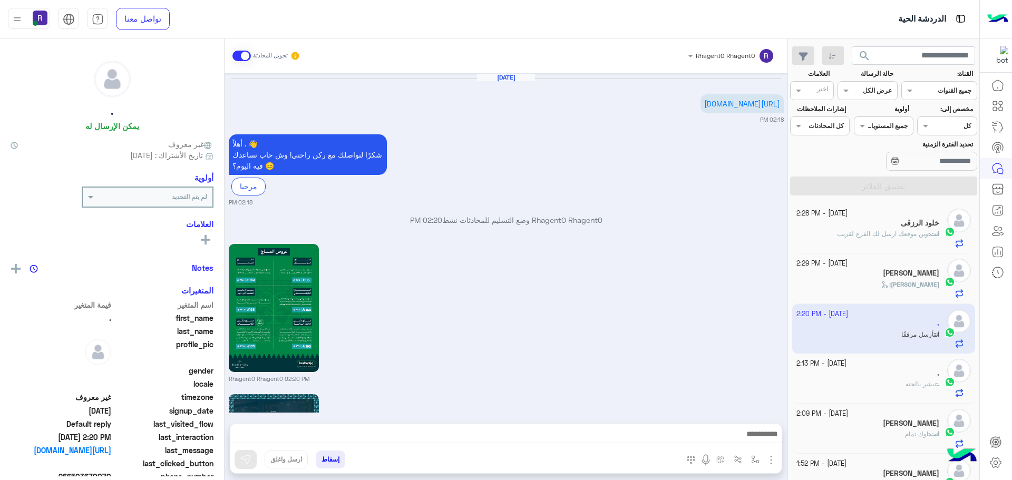
scroll to position [1123, 0]
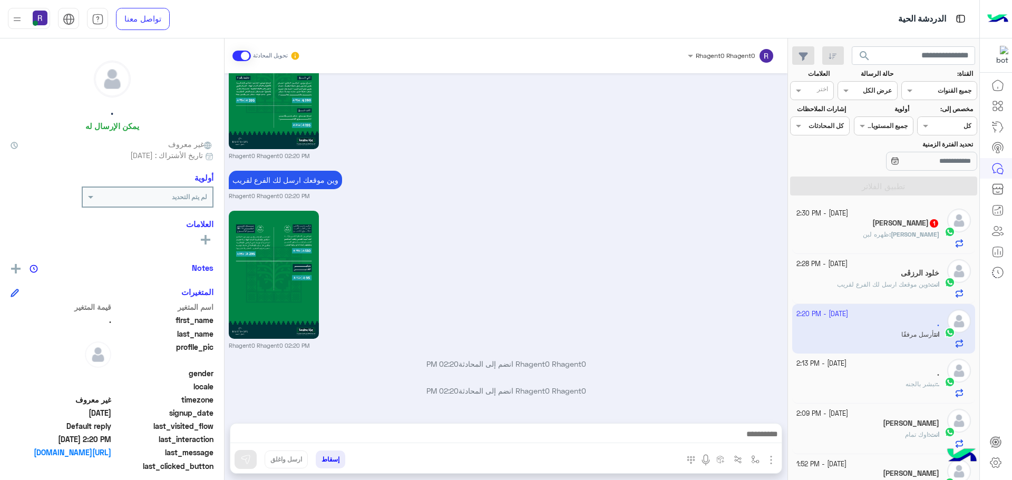
click at [921, 236] on span "[PERSON_NAME]" at bounding box center [915, 234] width 48 height 8
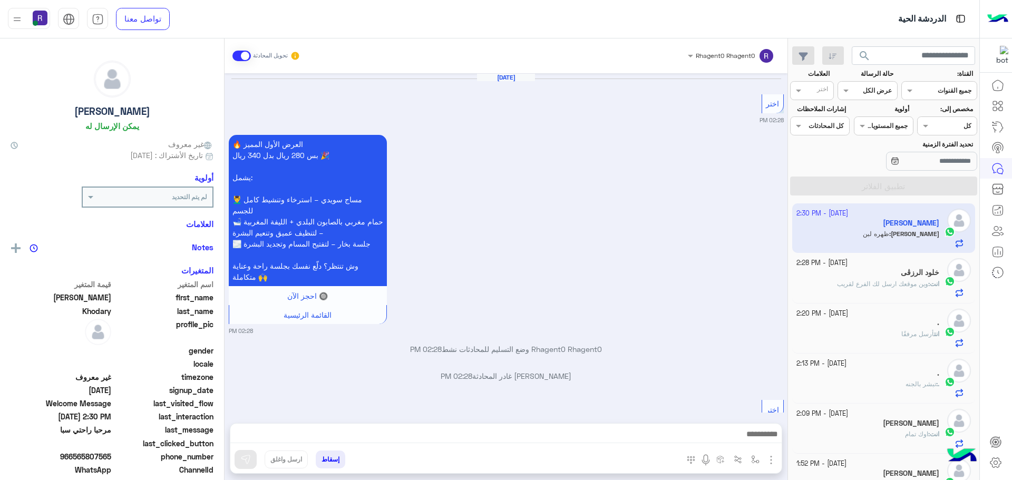
scroll to position [1712, 0]
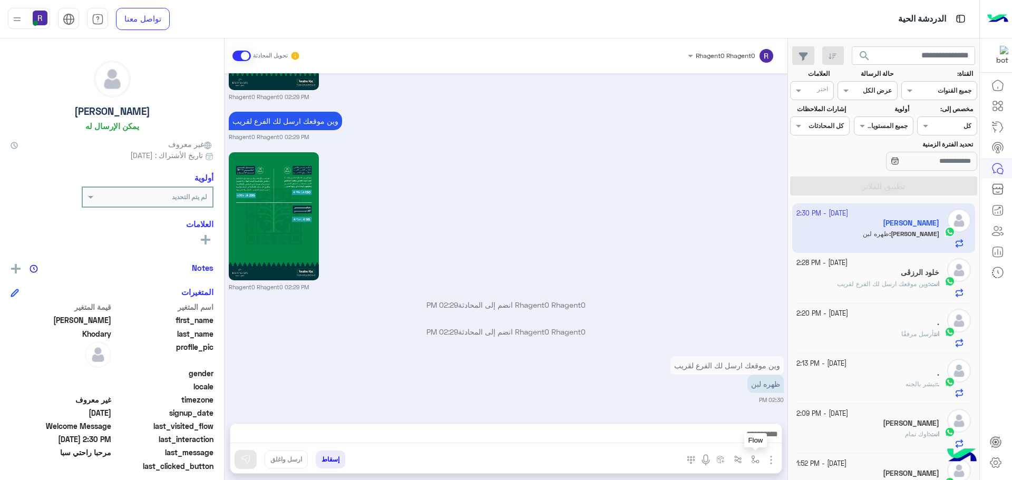
click at [751, 461] on button "button" at bounding box center [755, 459] width 17 height 17
click at [747, 436] on input "text" at bounding box center [731, 434] width 53 height 9
click at [737, 365] on div "لبن" at bounding box center [718, 372] width 91 height 21
type textarea "***"
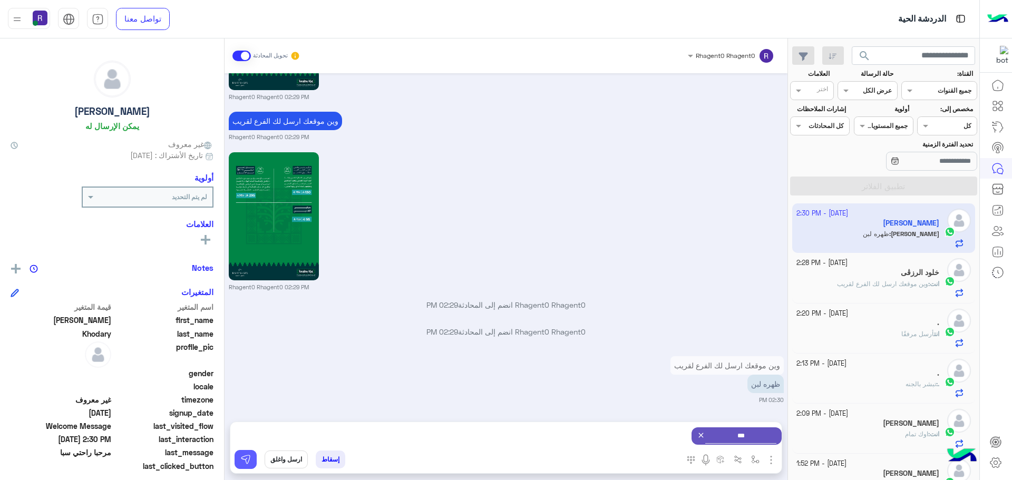
click at [252, 457] on button at bounding box center [246, 459] width 22 height 19
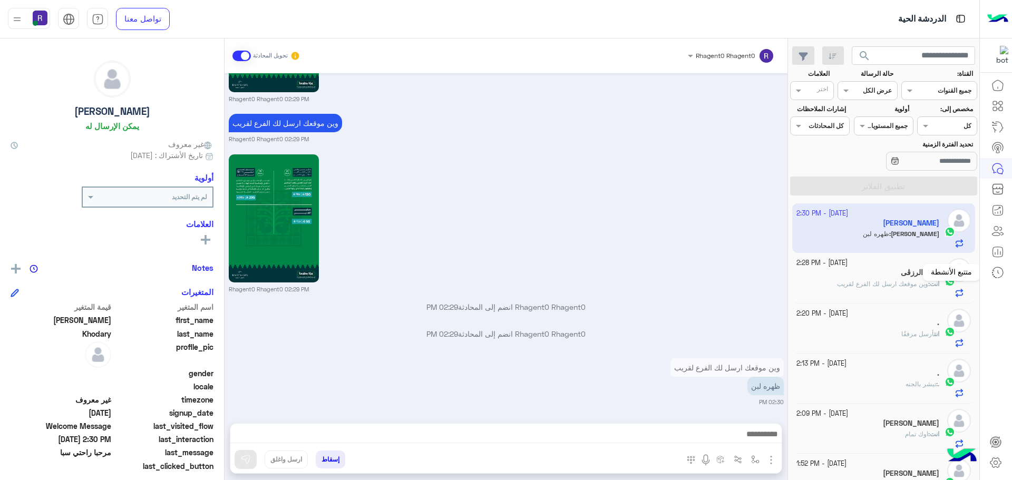
scroll to position [1712, 0]
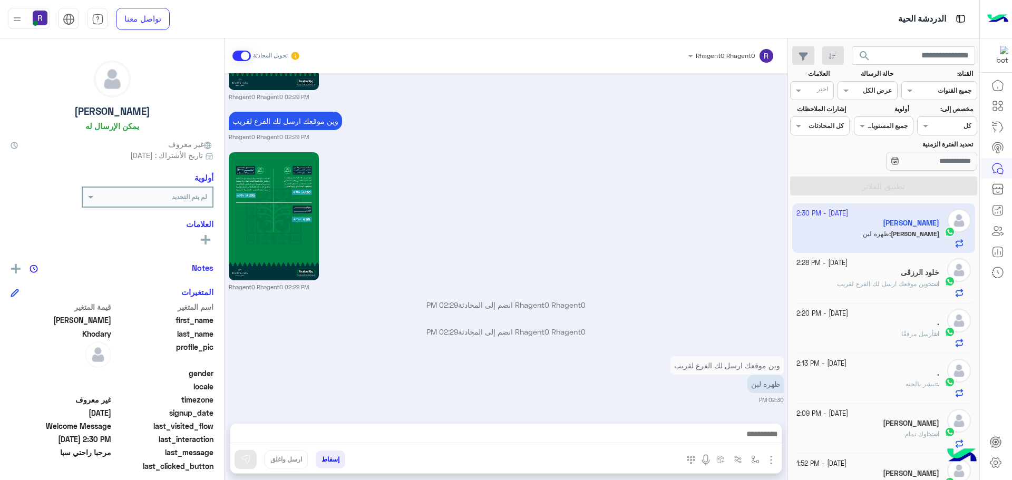
click at [919, 284] on span "وين موقعك ارسل لك الفرع لقريب" at bounding box center [882, 284] width 91 height 8
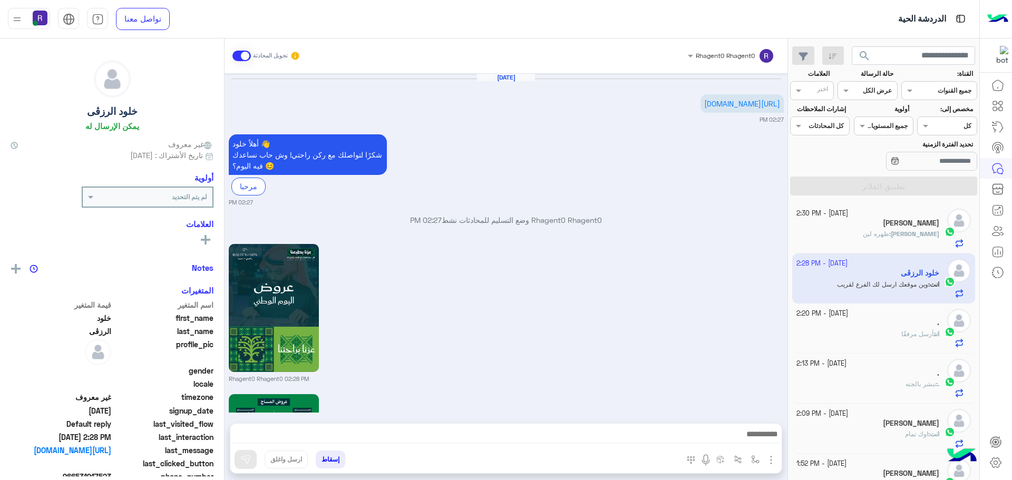
scroll to position [1095, 0]
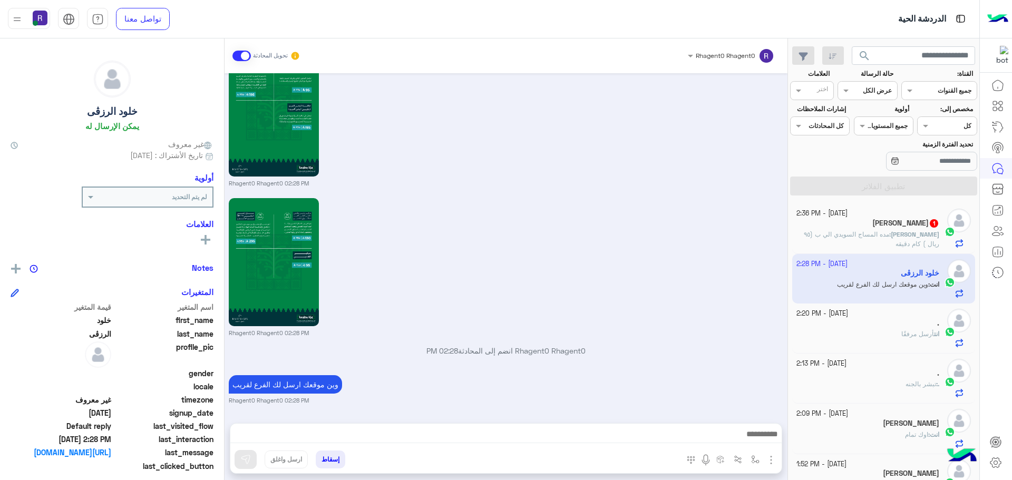
click at [854, 240] on p "[PERSON_NAME] : مده المساج ال[DEMOGRAPHIC_DATA] الي ب (٩٥ ريال ) كام دقيق[PERSO…" at bounding box center [867, 239] width 143 height 19
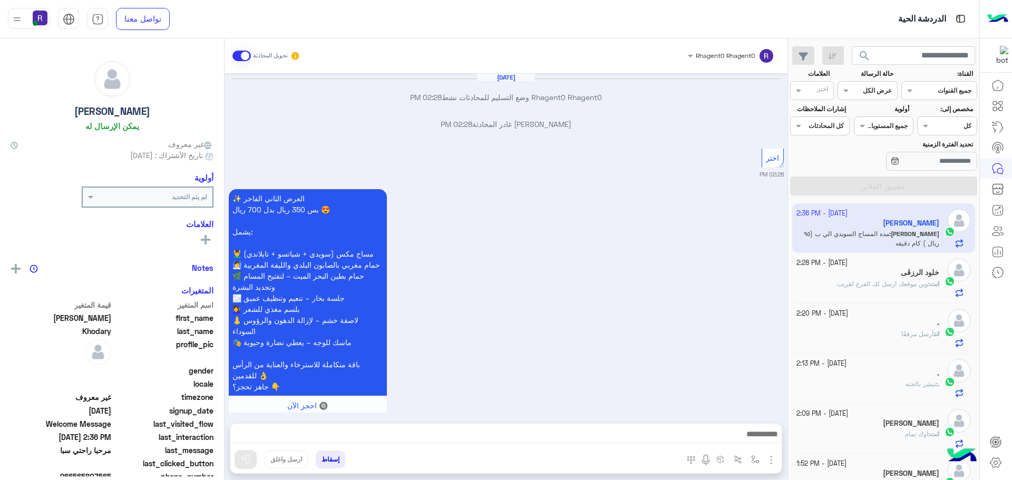
scroll to position [1612, 0]
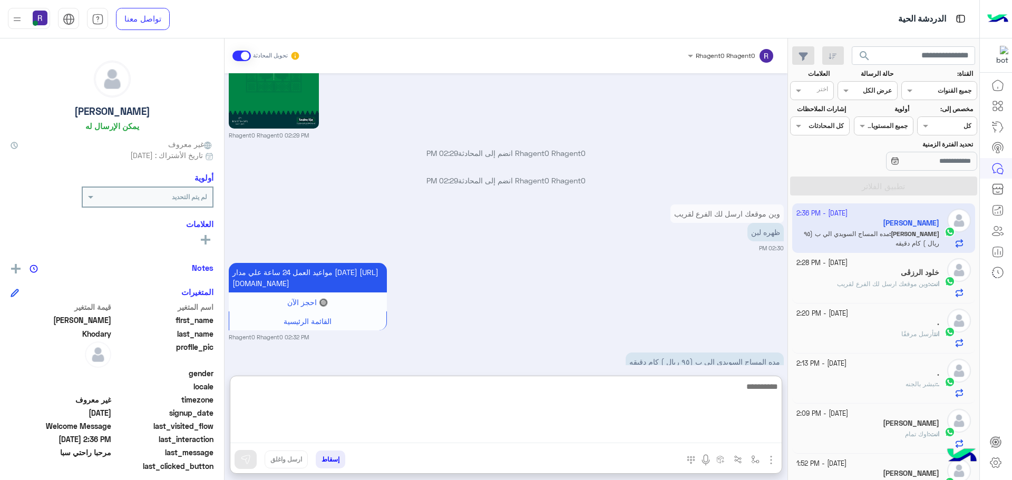
click at [459, 437] on textarea at bounding box center [505, 411] width 551 height 63
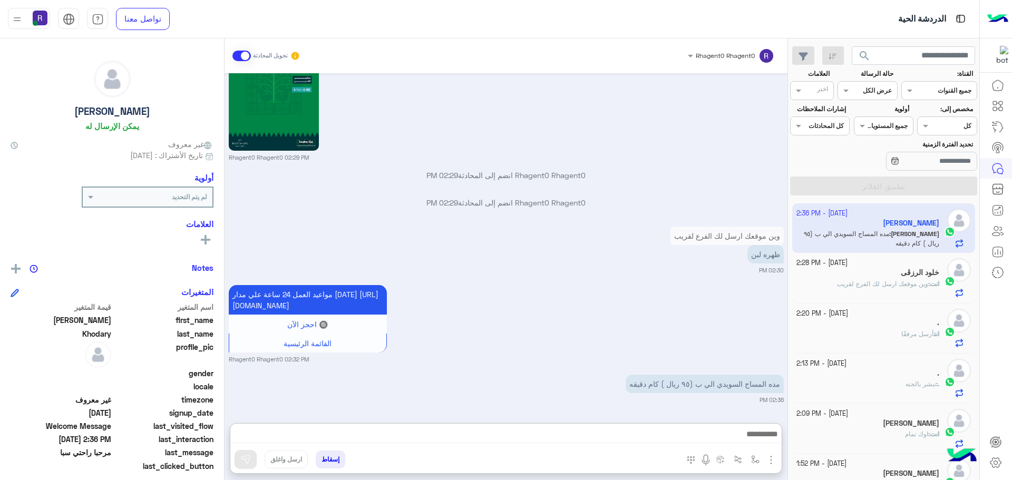
click at [598, 266] on small "02:30 PM" at bounding box center [506, 270] width 555 height 8
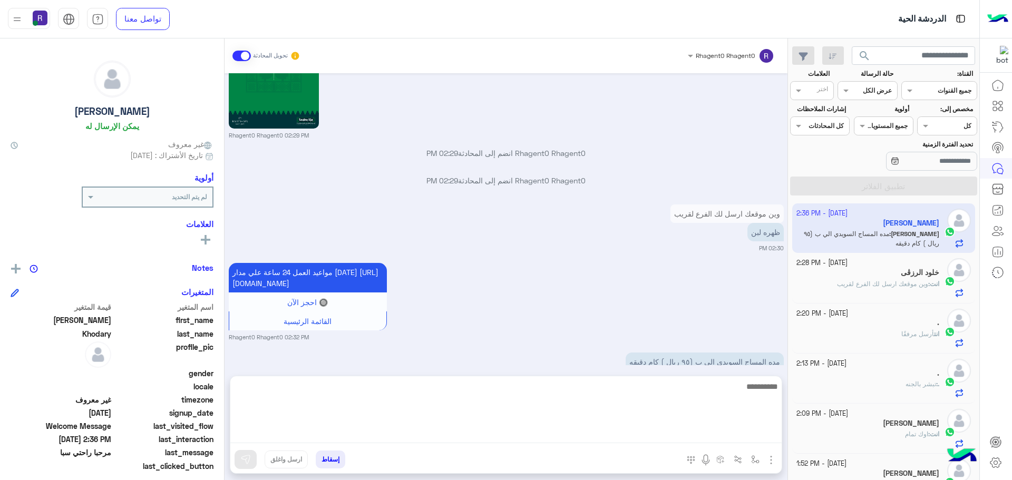
click at [569, 440] on textarea at bounding box center [505, 411] width 551 height 63
type textarea "********"
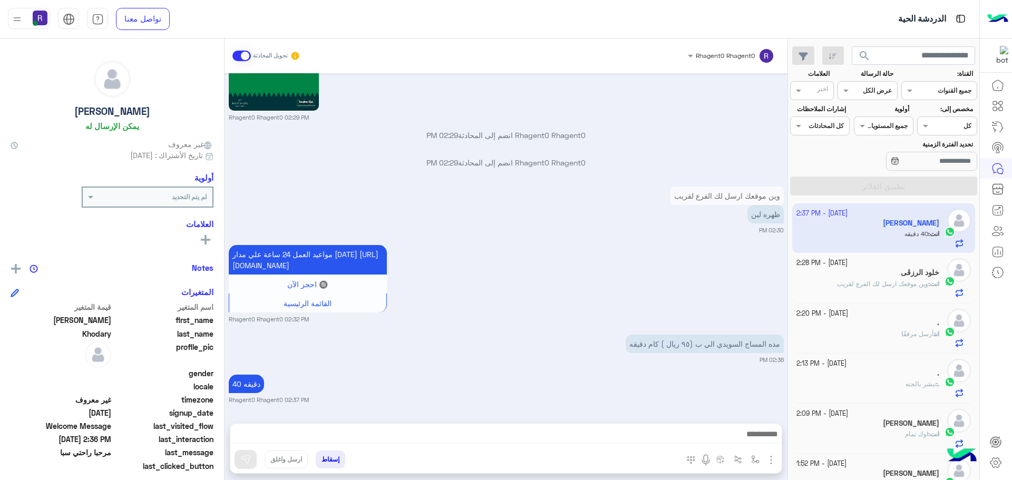
scroll to position [1652, 0]
click at [667, 131] on div "[DATE] Rhagent0 Rhagent0 وضع التسليم للمحادثات نشط 02:28 PM [PERSON_NAME] غادر …" at bounding box center [506, 242] width 563 height 339
click at [761, 245] on div "مواعيد العمل 24 ساعة علي مدار [DATE] [URL][DOMAIN_NAME] 🔘 احجز الآن القائمة الر…" at bounding box center [506, 282] width 555 height 81
click at [881, 278] on div "خلود الرزڨى" at bounding box center [867, 273] width 143 height 11
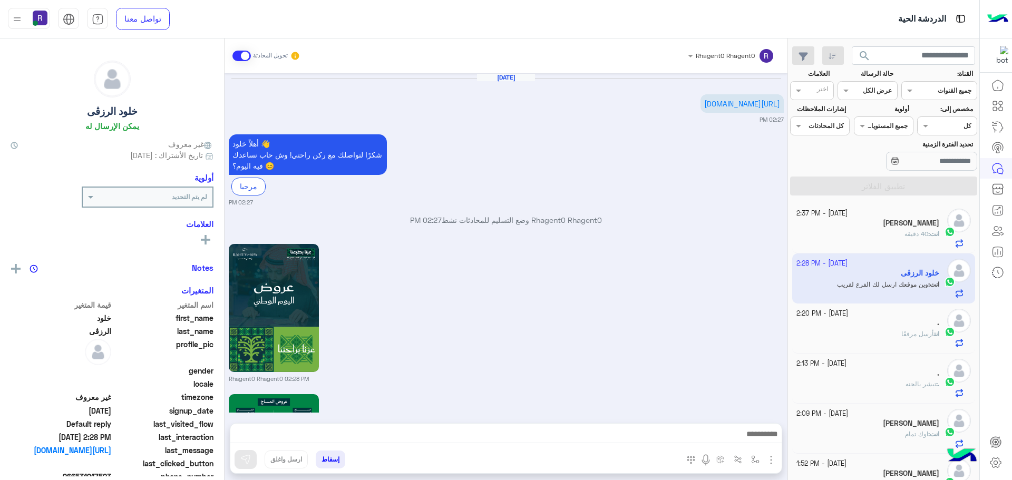
scroll to position [1095, 0]
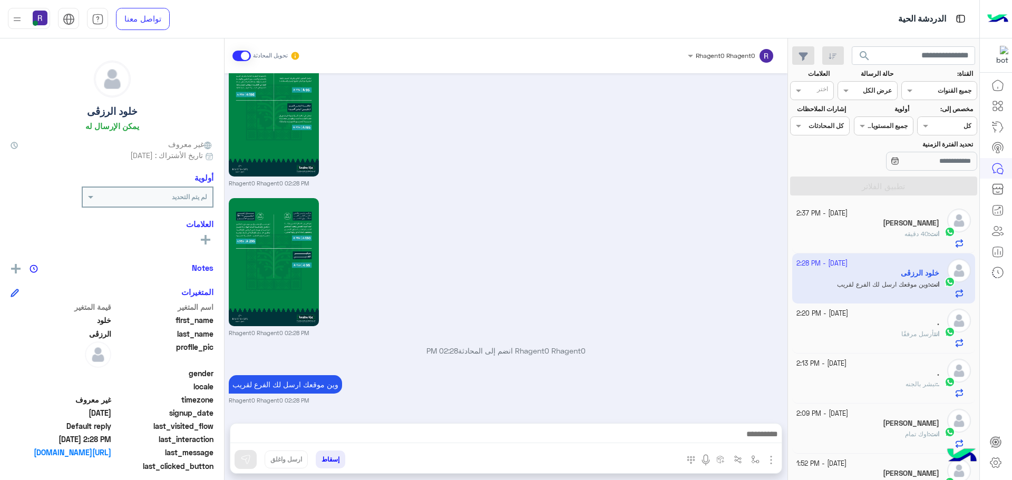
click at [856, 233] on div "انت : 40 دقيق[PERSON_NAME]" at bounding box center [867, 238] width 143 height 18
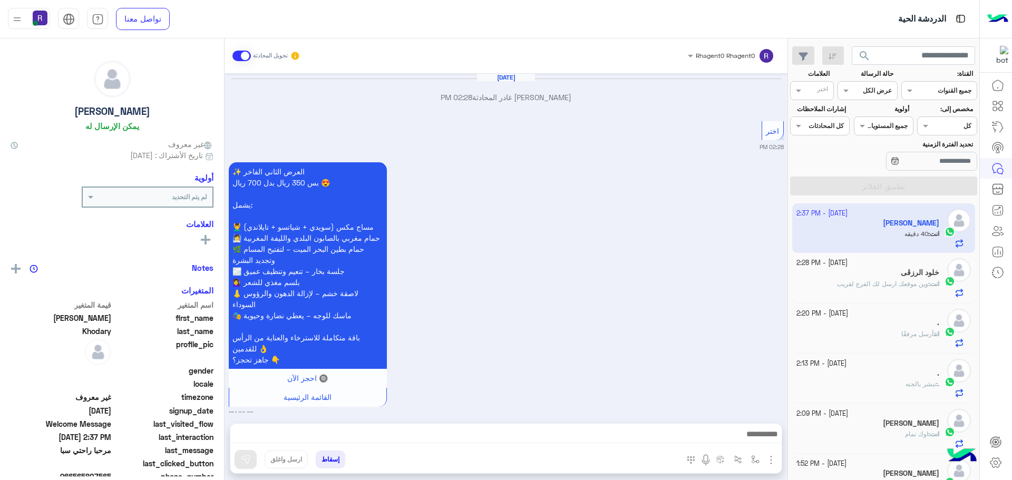
scroll to position [1625, 0]
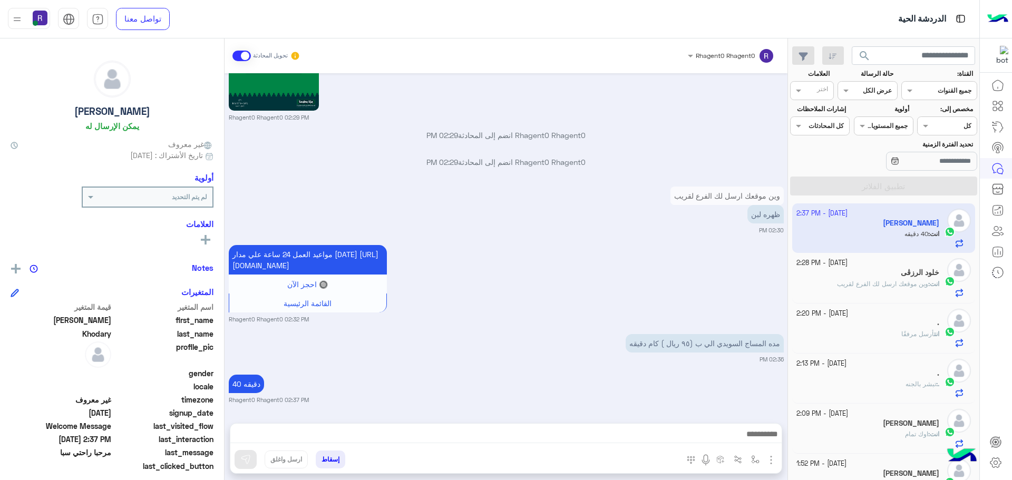
click at [873, 284] on span "وين موقعك ارسل لك الفرع لقريب" at bounding box center [882, 284] width 91 height 8
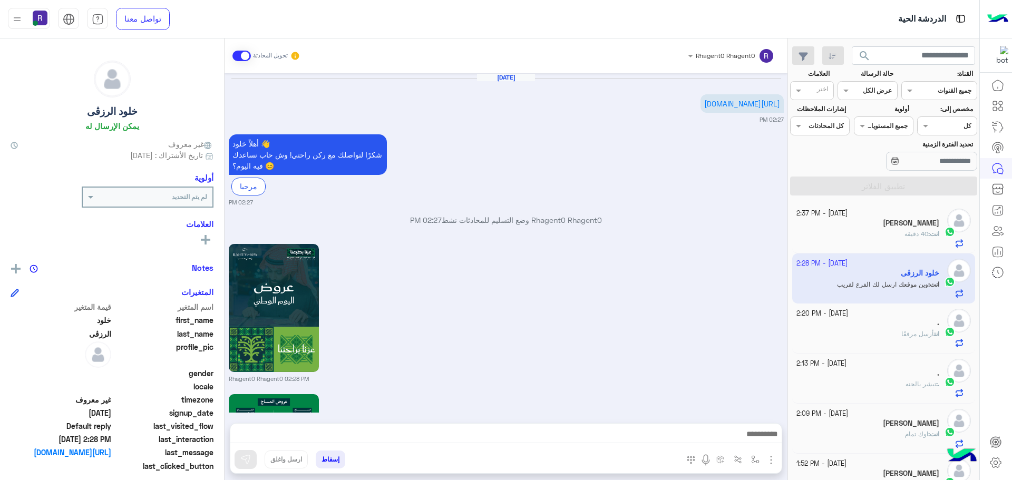
scroll to position [1095, 0]
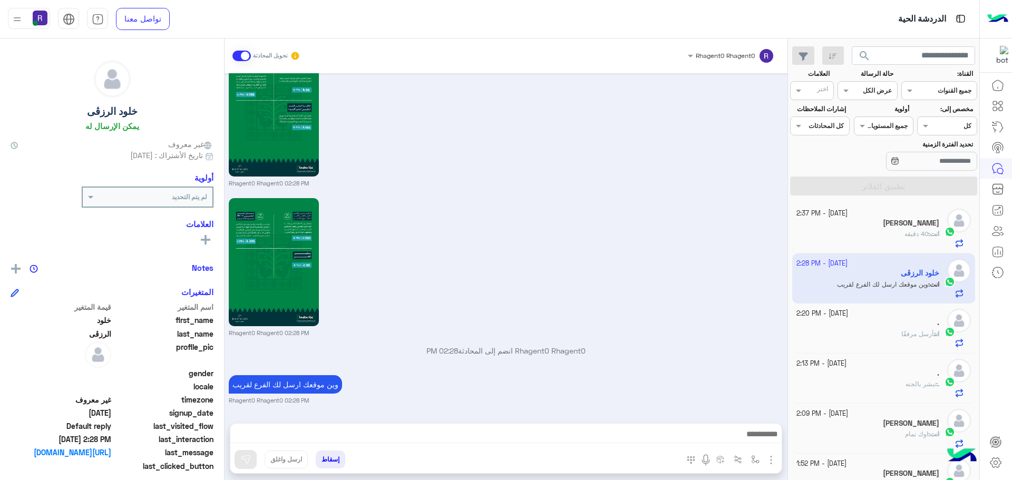
click at [910, 240] on div "انت : 40 دقيق[PERSON_NAME]" at bounding box center [867, 238] width 143 height 18
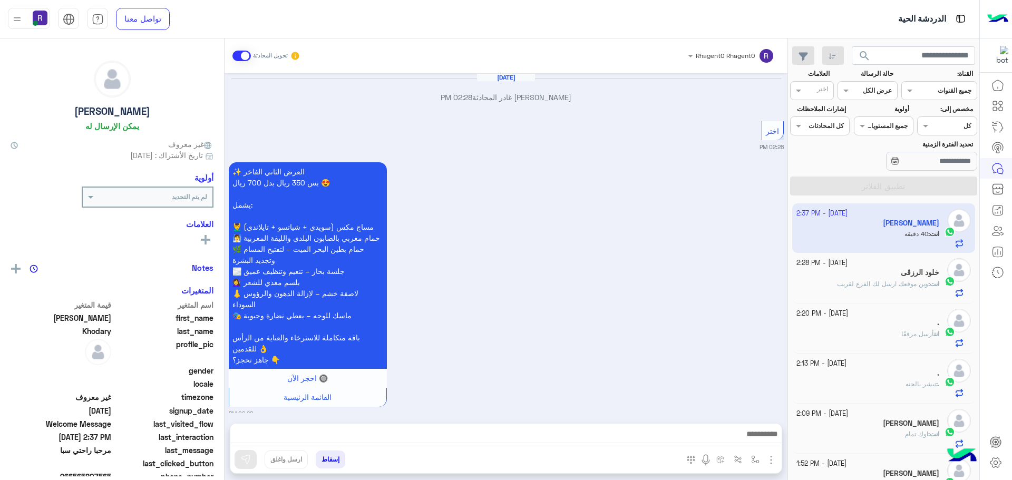
scroll to position [1625, 0]
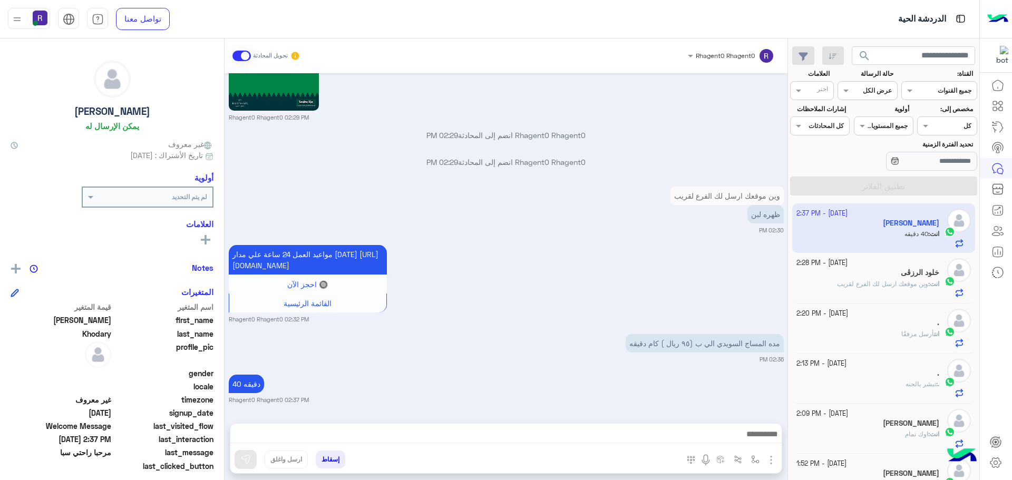
click at [889, 276] on div "خلود الرزڨى" at bounding box center [867, 273] width 143 height 11
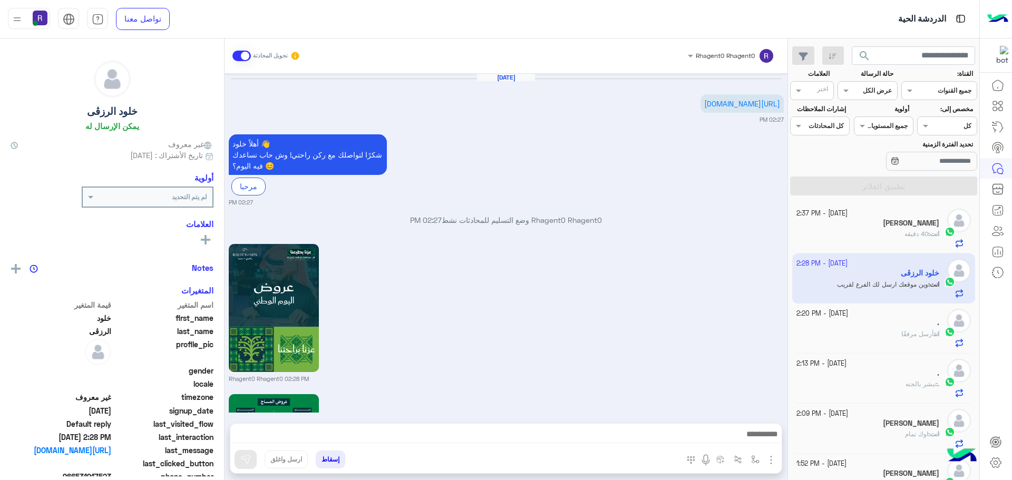
scroll to position [1095, 0]
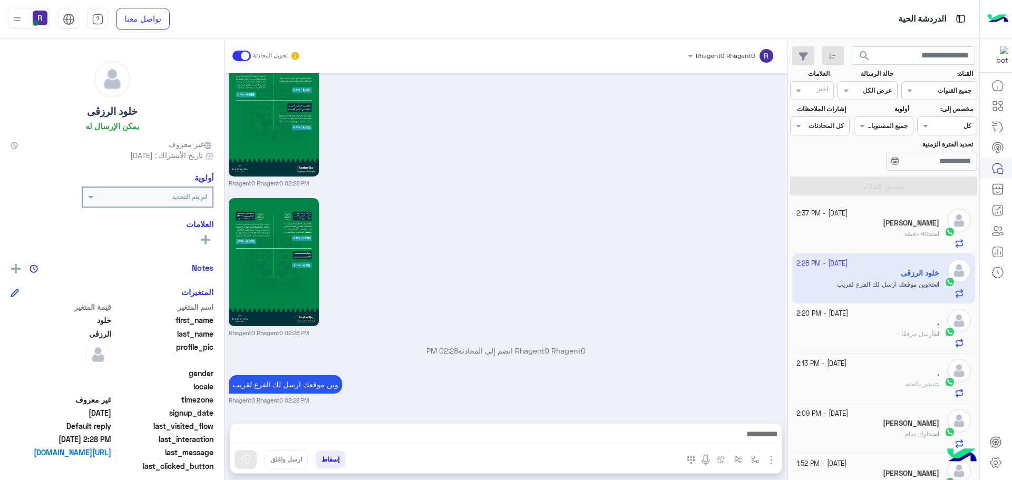
click at [928, 220] on h5 "[PERSON_NAME]" at bounding box center [911, 223] width 56 height 9
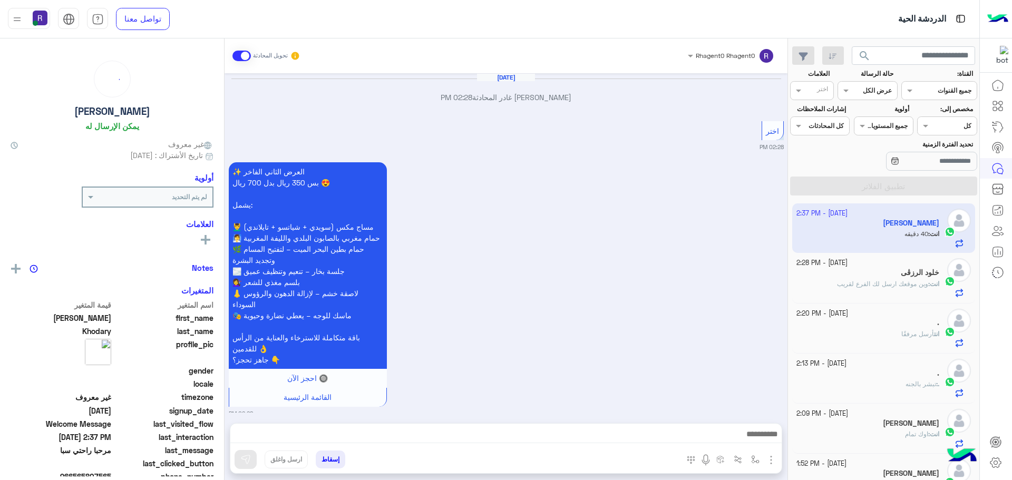
scroll to position [1625, 0]
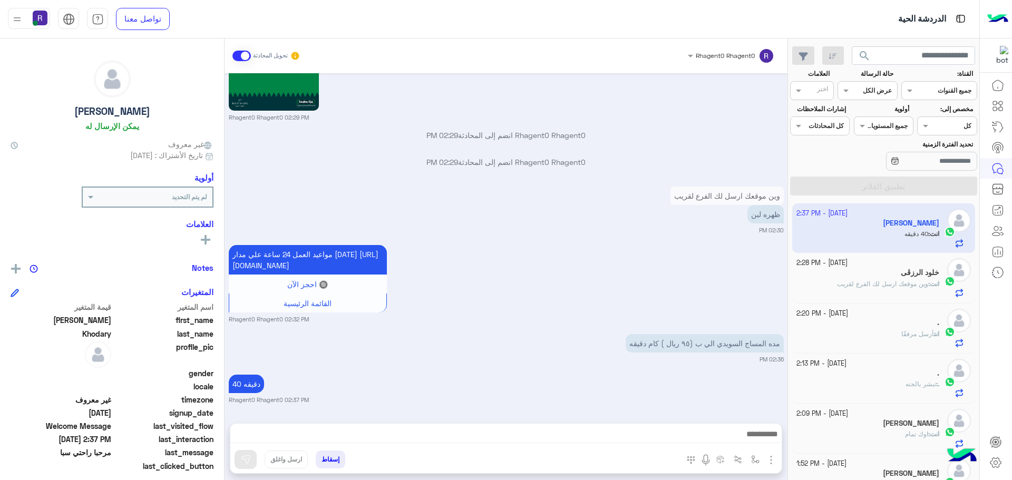
click at [922, 280] on span "وين موقعك ارسل لك الفرع لقريب" at bounding box center [882, 284] width 91 height 8
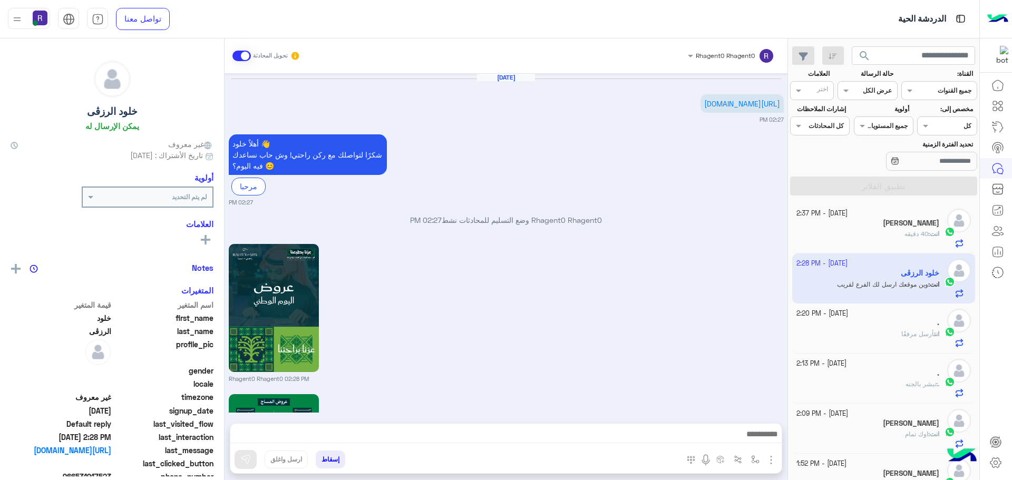
scroll to position [1095, 0]
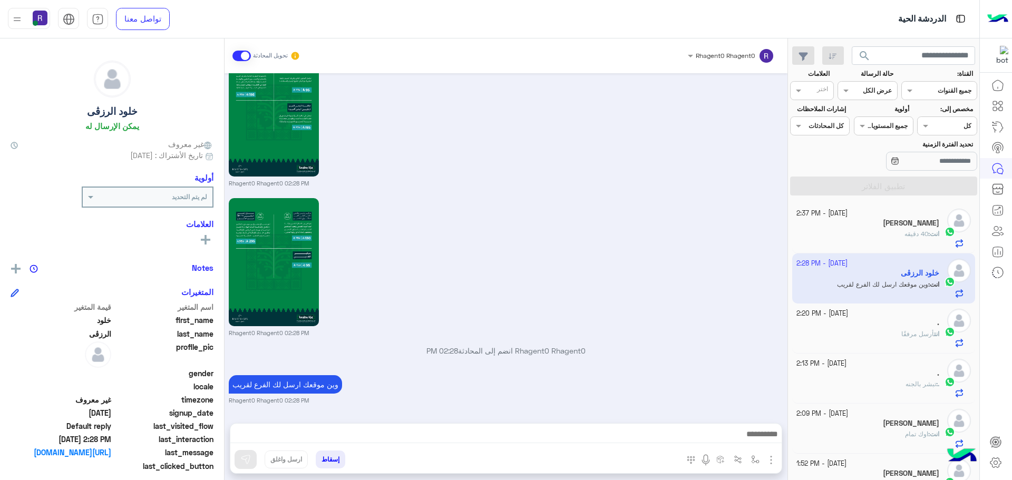
click at [909, 226] on h5 "[PERSON_NAME]" at bounding box center [911, 223] width 56 height 9
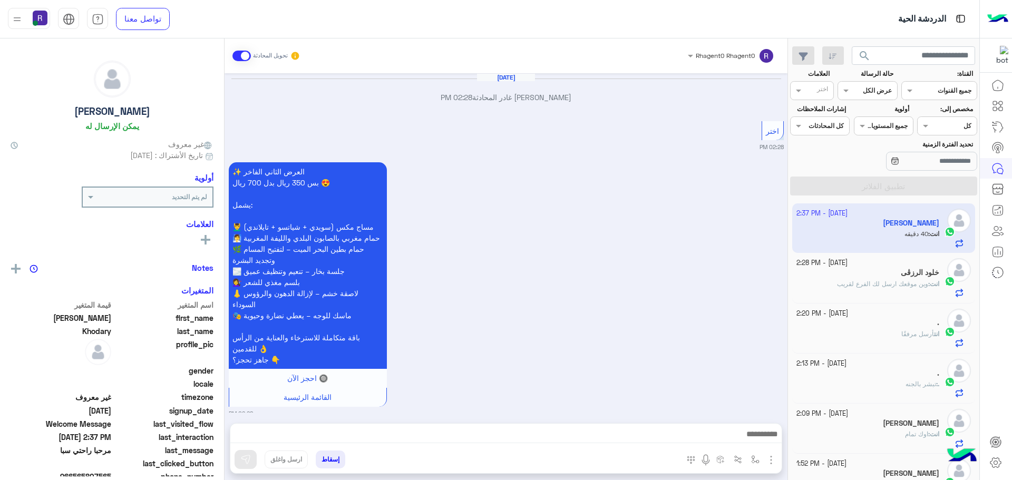
scroll to position [1625, 0]
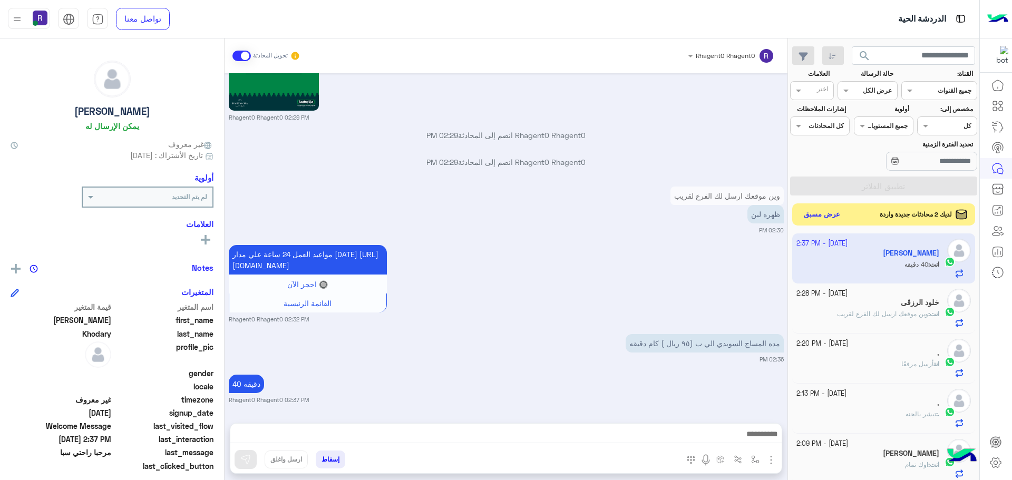
click at [821, 217] on button "عرض مسبق" at bounding box center [822, 215] width 44 height 14
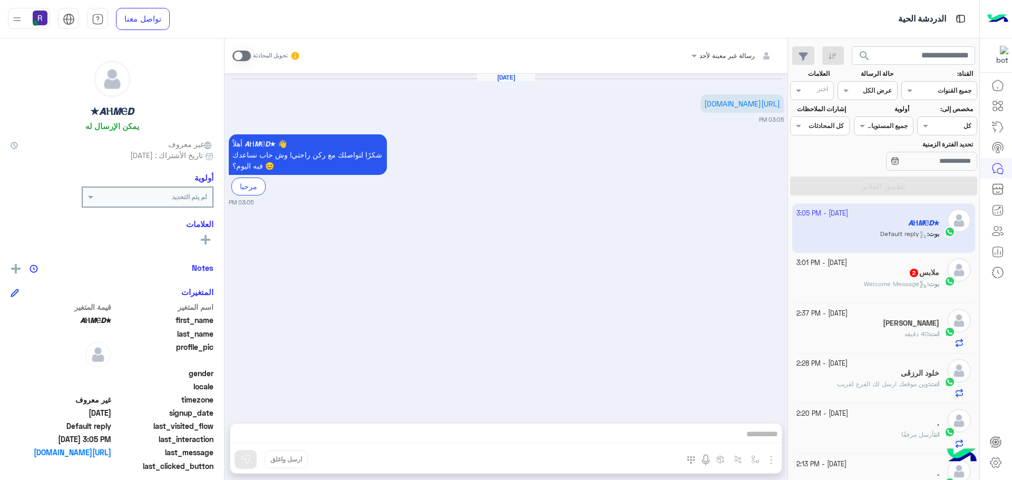
click at [247, 55] on span at bounding box center [241, 56] width 18 height 11
click at [769, 461] on img "button" at bounding box center [771, 460] width 13 height 13
click at [761, 459] on button "button" at bounding box center [755, 459] width 17 height 17
click at [774, 456] on img "button" at bounding box center [771, 460] width 13 height 13
click at [767, 439] on img at bounding box center [768, 437] width 8 height 12
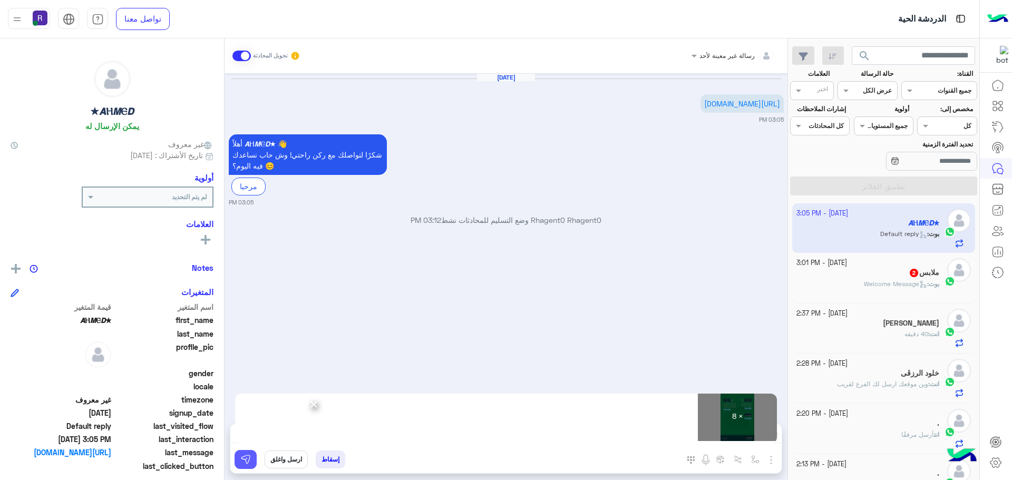
click at [246, 459] on img at bounding box center [245, 459] width 11 height 11
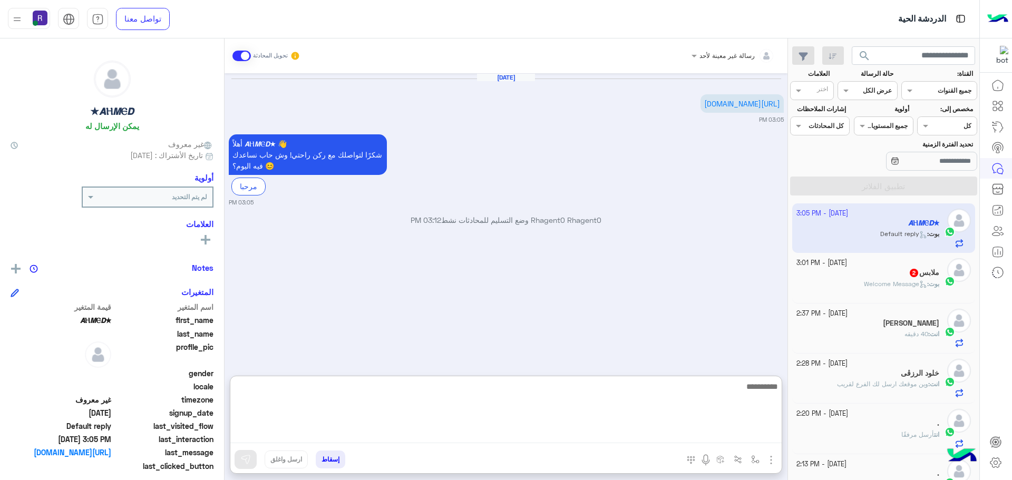
paste textarea "**********"
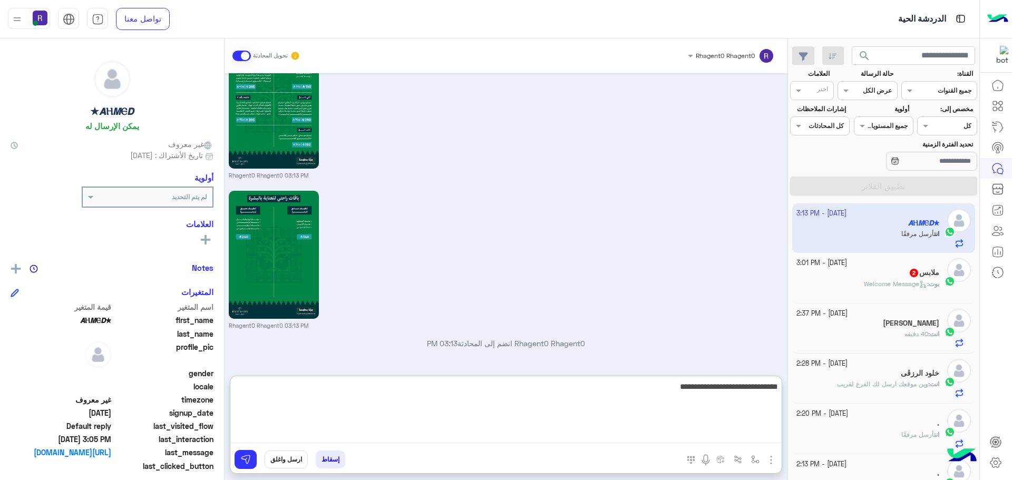
scroll to position [1103, 0]
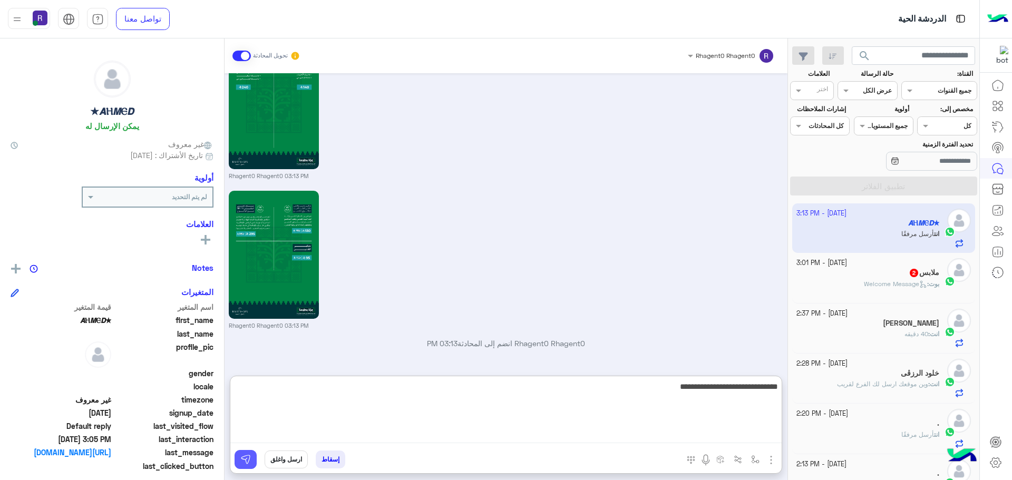
type textarea "**********"
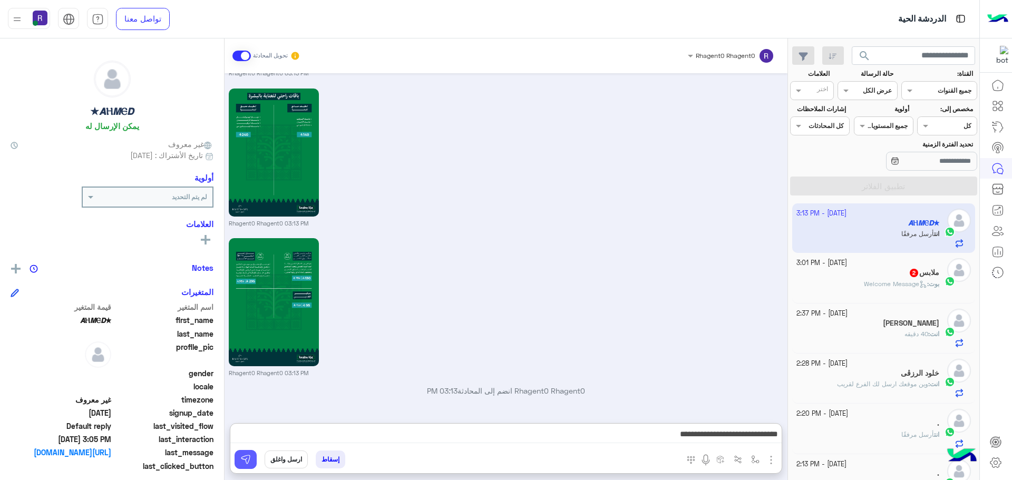
click at [246, 460] on img at bounding box center [245, 459] width 11 height 11
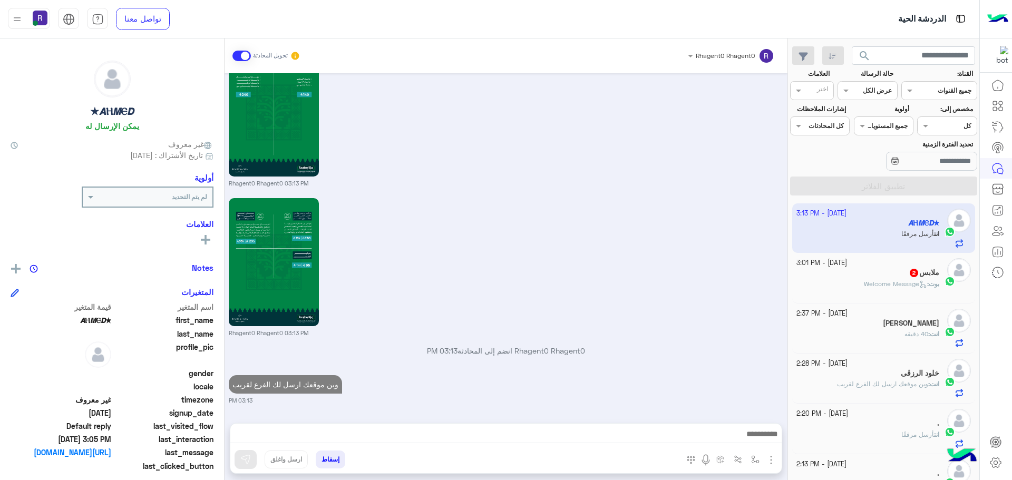
scroll to position [1095, 0]
click at [876, 289] on div "بوت : Welcome Message" at bounding box center [867, 288] width 143 height 18
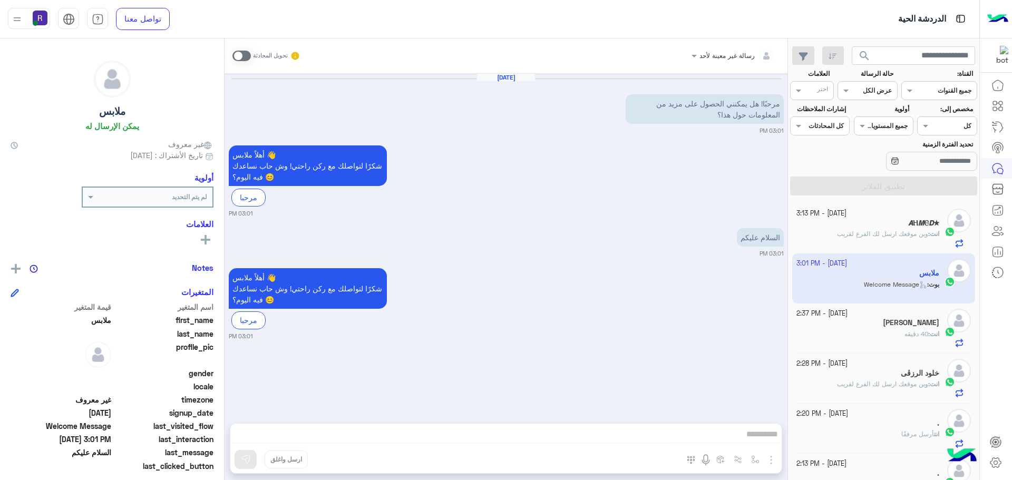
click at [248, 57] on span at bounding box center [241, 56] width 18 height 11
click at [772, 457] on img "button" at bounding box center [771, 460] width 13 height 13
click at [751, 441] on span "الصور" at bounding box center [751, 437] width 20 height 12
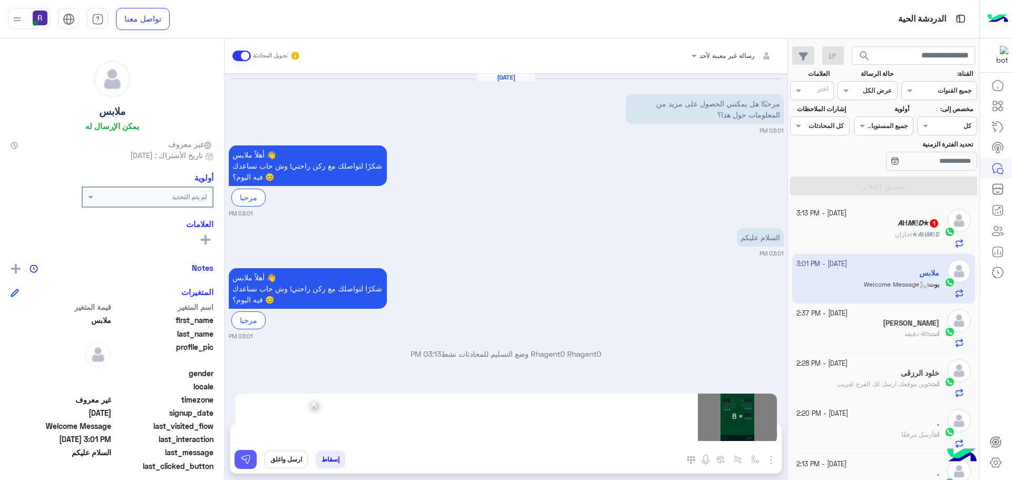
click at [250, 462] on img at bounding box center [245, 459] width 11 height 11
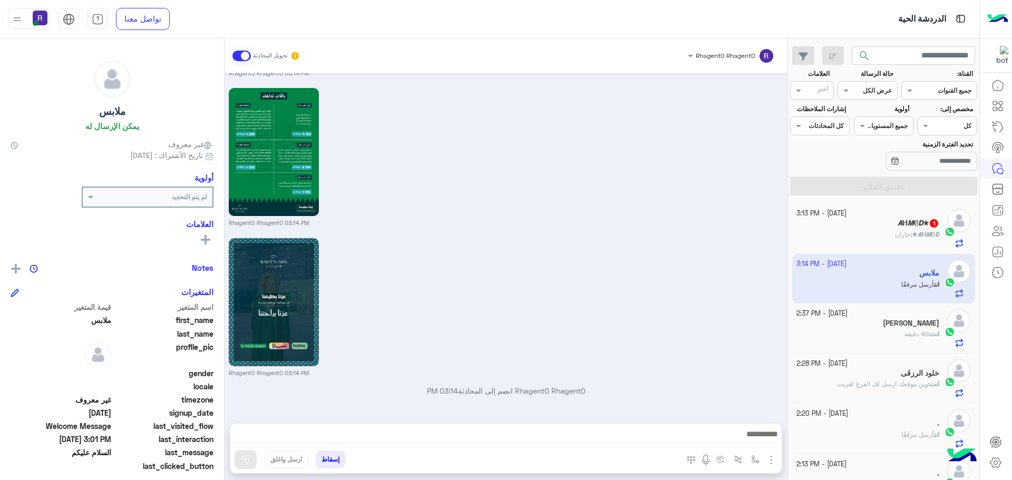
scroll to position [1189, 0]
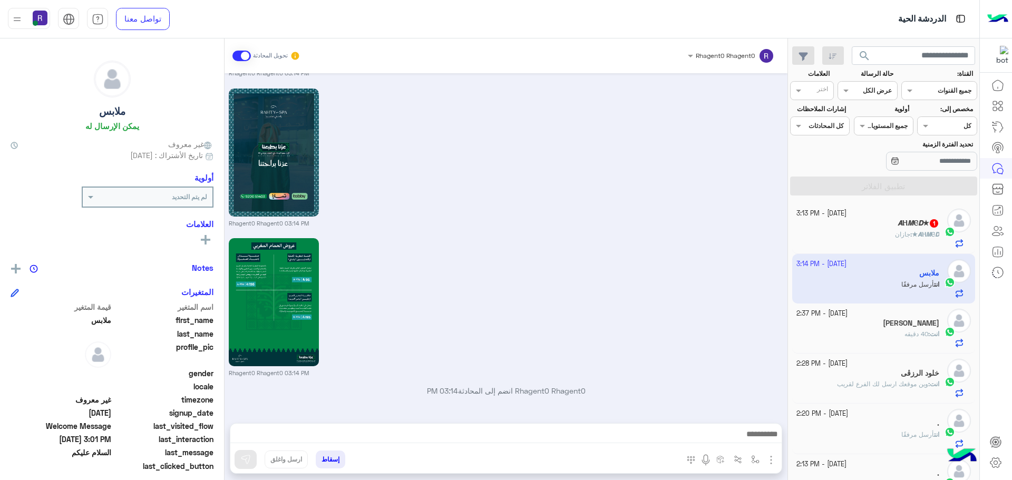
click at [909, 226] on h5 "𝘼Ⲏ𝙈Ⲉ𝘿★ 1" at bounding box center [919, 223] width 42 height 9
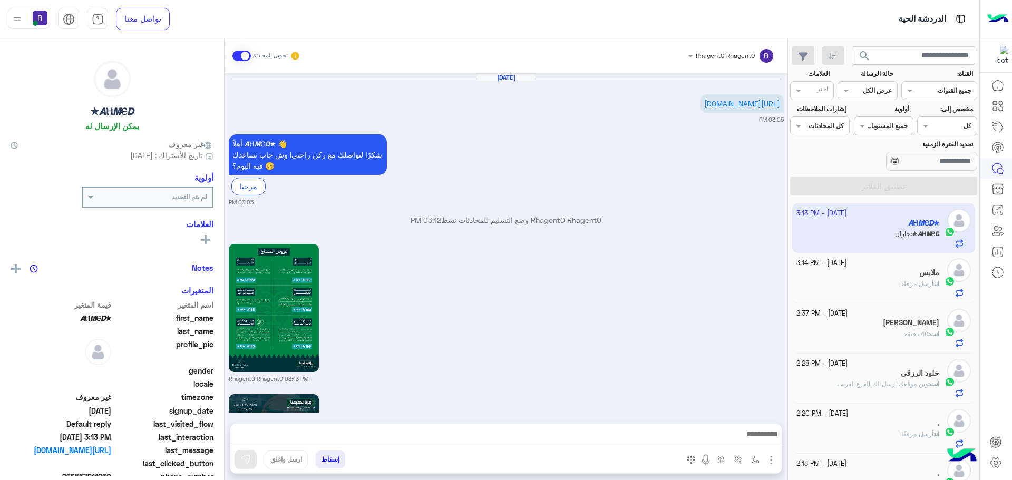
scroll to position [1136, 0]
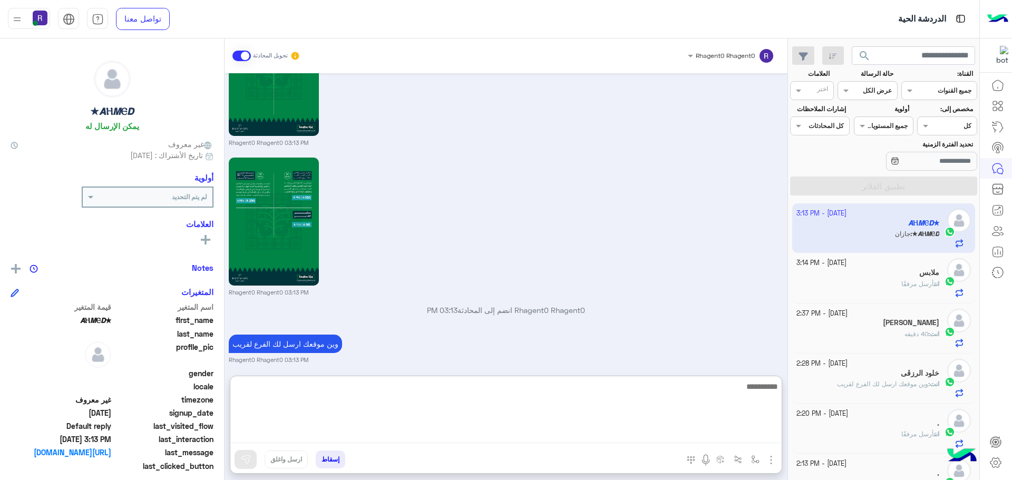
click at [402, 433] on textarea at bounding box center [505, 411] width 551 height 63
type textarea "**"
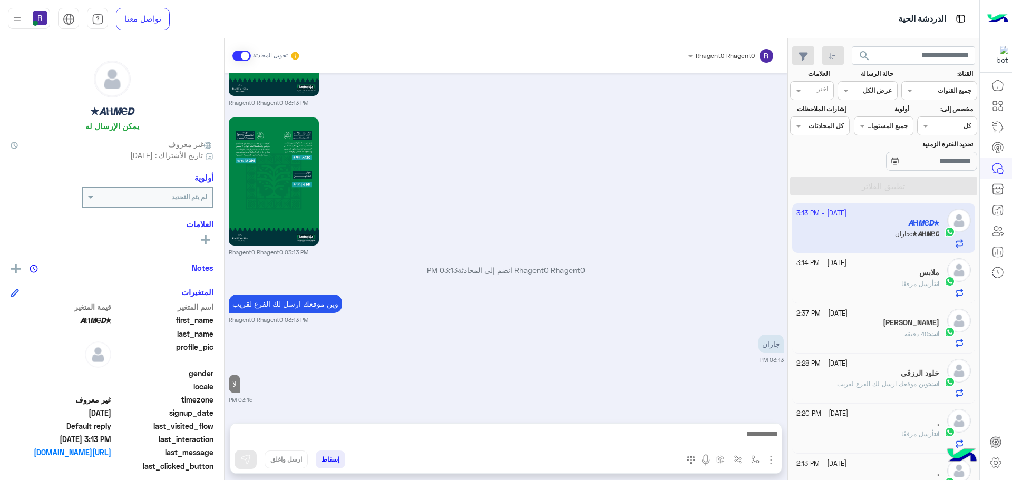
click at [866, 277] on div "ملابس" at bounding box center [867, 273] width 143 height 11
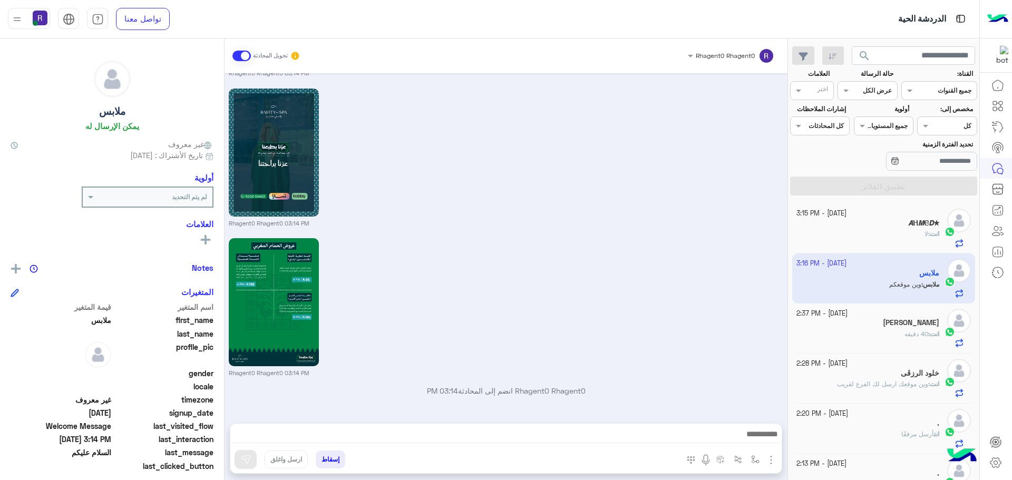
scroll to position [1230, 0]
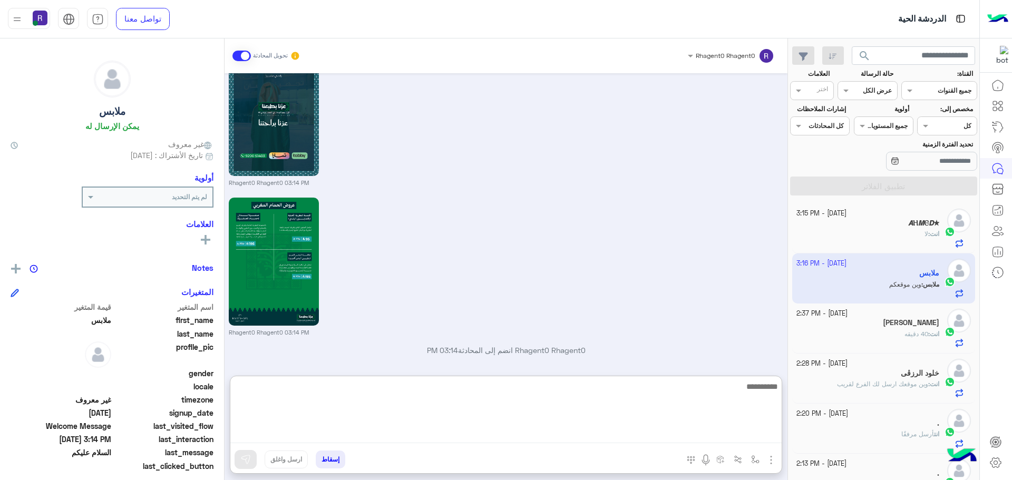
drag, startPoint x: 404, startPoint y: 440, endPoint x: 403, endPoint y: 431, distance: 8.6
paste textarea "**********"
type textarea "**********"
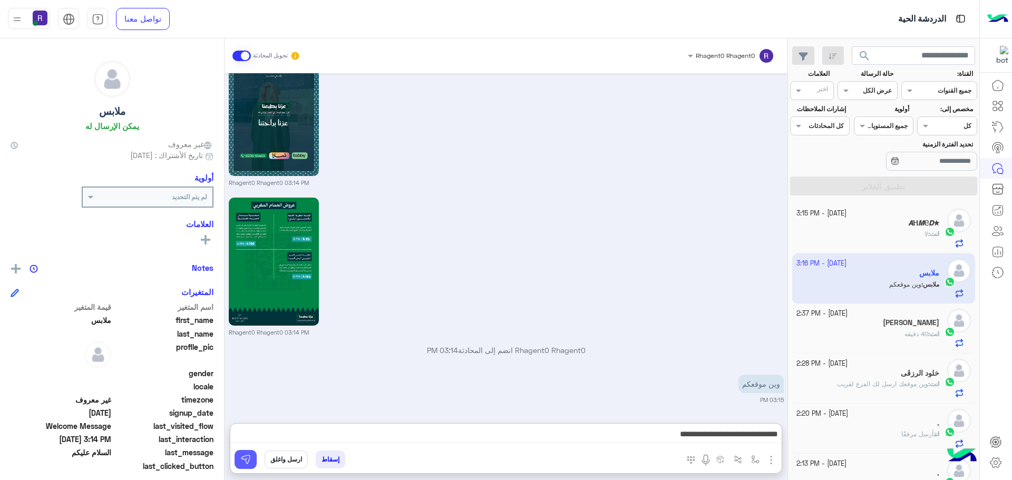
click at [250, 456] on img at bounding box center [245, 459] width 11 height 11
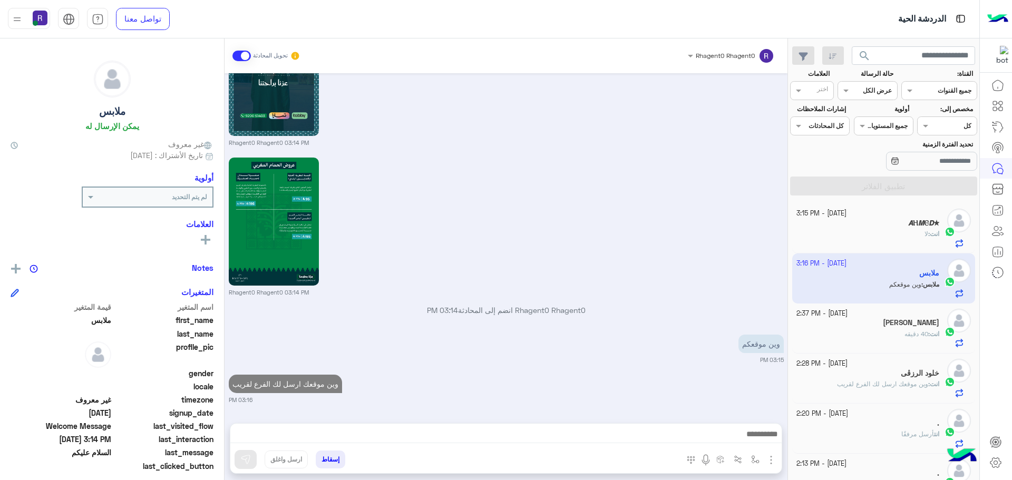
click at [859, 332] on div "انت : 40 دقيق[PERSON_NAME]" at bounding box center [867, 338] width 143 height 18
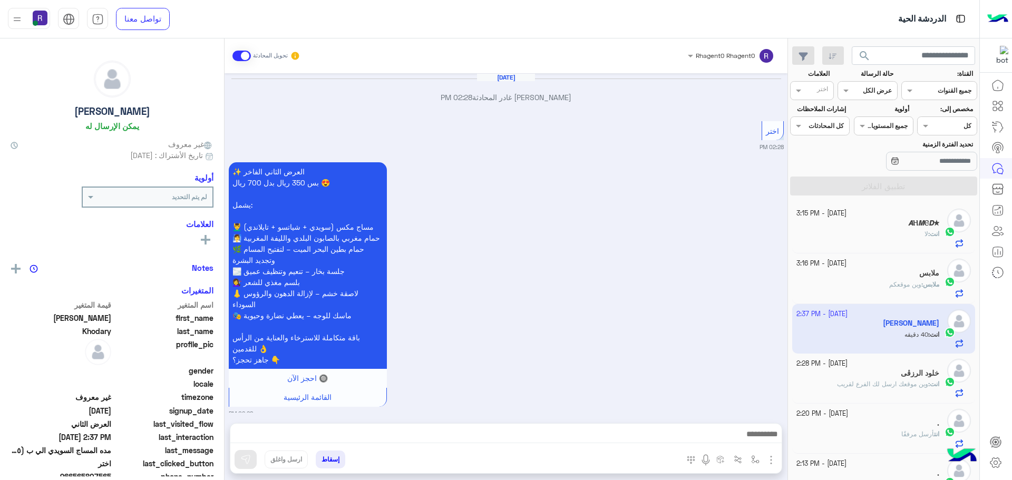
scroll to position [1625, 0]
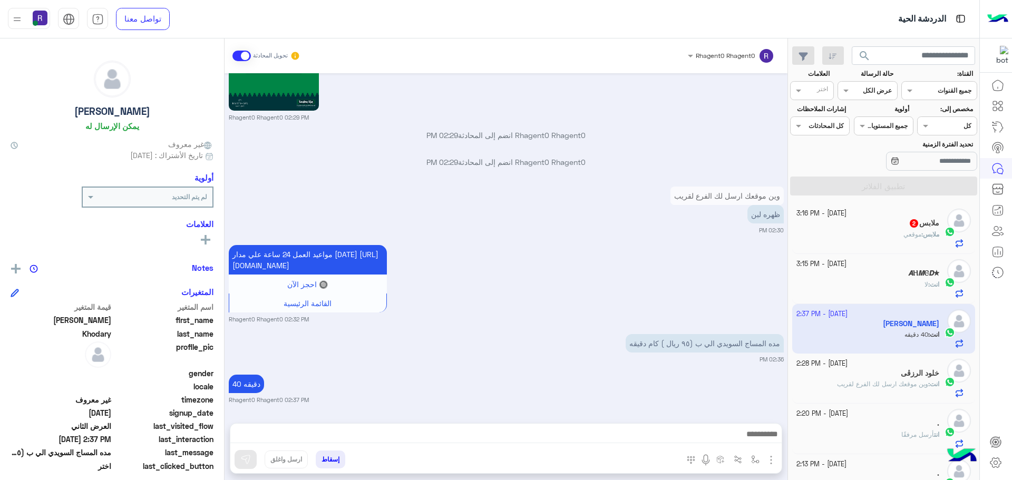
click at [889, 235] on div "ملابس : موقعي" at bounding box center [867, 239] width 143 height 18
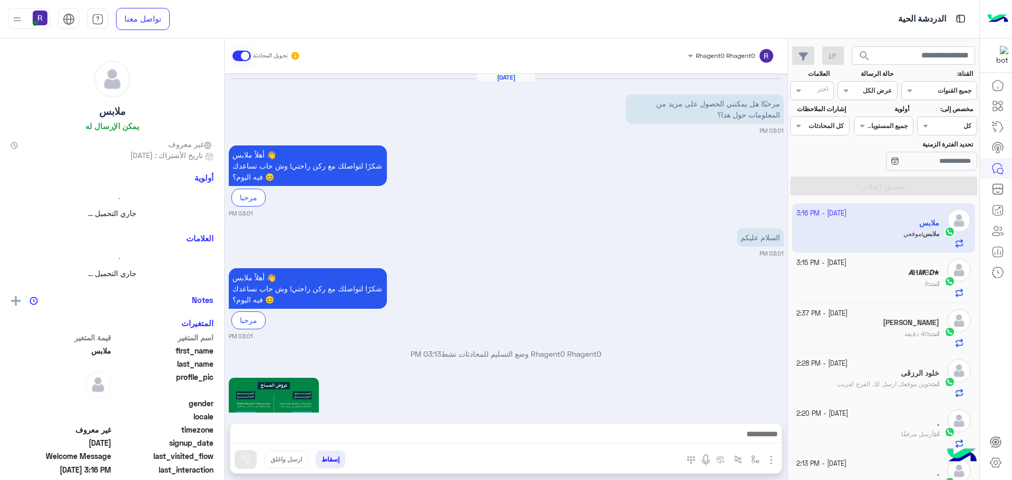
scroll to position [1350, 0]
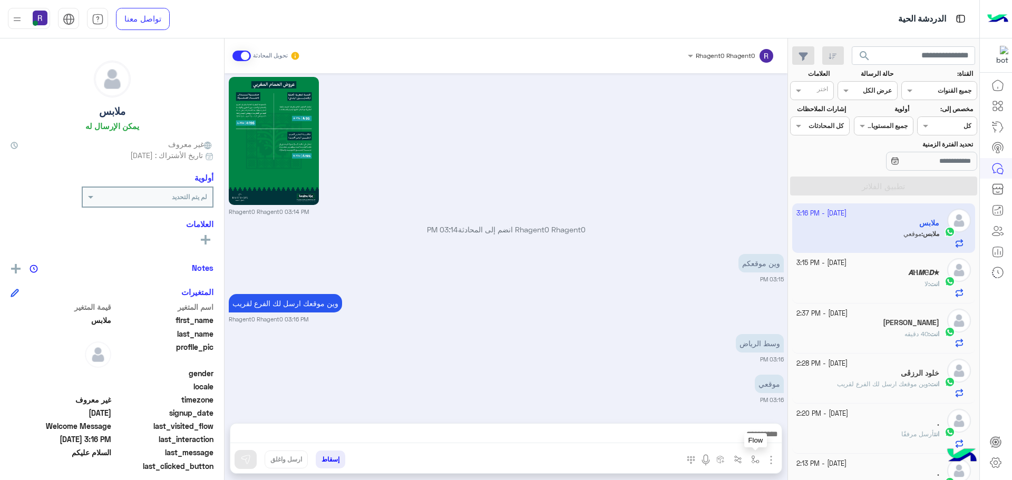
click at [755, 460] on img "button" at bounding box center [755, 459] width 8 height 8
click at [745, 435] on input "text" at bounding box center [731, 434] width 53 height 9
click at [733, 372] on div "لبن" at bounding box center [718, 372] width 91 height 21
type textarea "***"
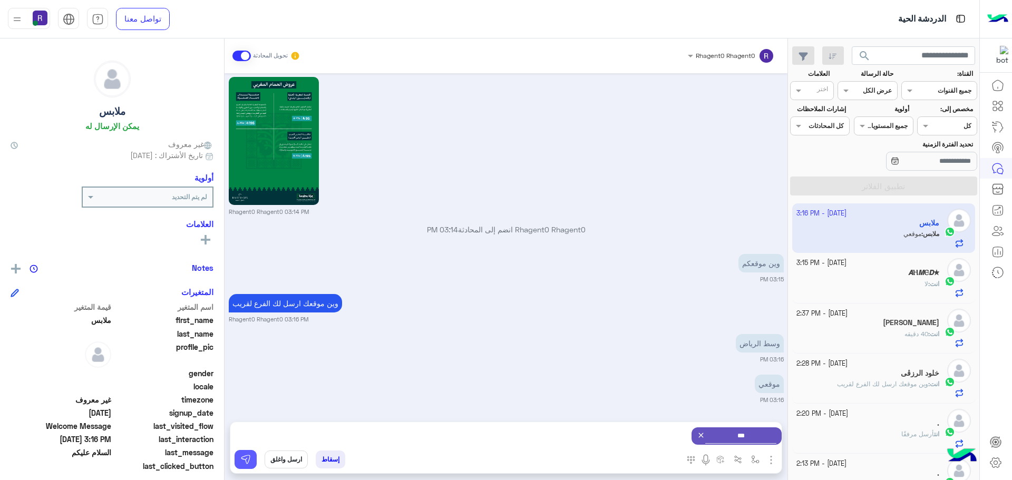
click at [241, 464] on img at bounding box center [245, 459] width 11 height 11
click at [755, 453] on button "button" at bounding box center [755, 459] width 17 height 17
click at [752, 435] on input "text" at bounding box center [731, 434] width 53 height 9
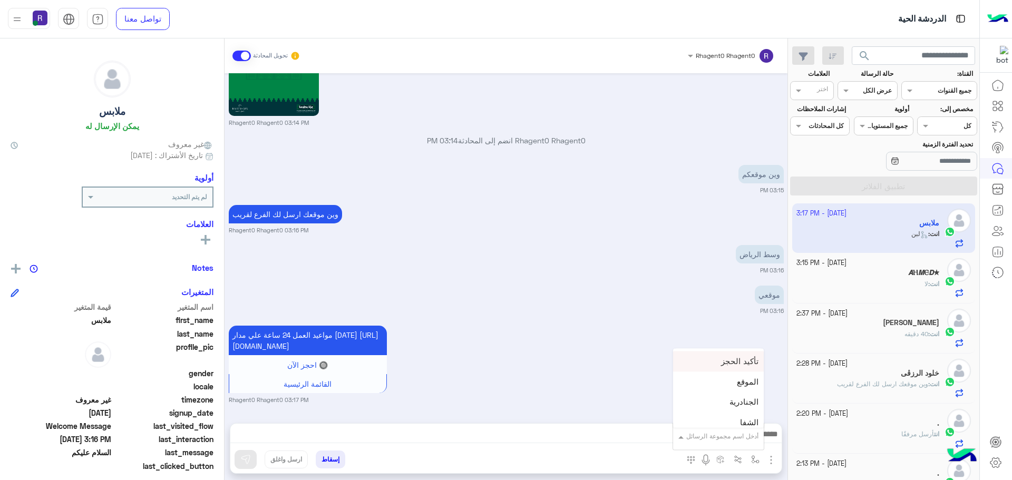
scroll to position [685, 0]
click at [739, 388] on div "الجنادرية" at bounding box center [718, 384] width 91 height 21
type textarea "*********"
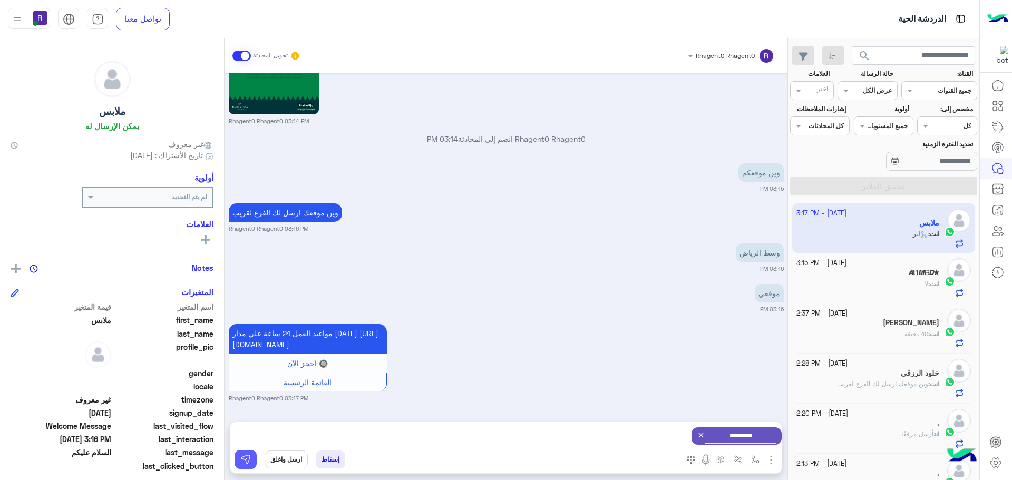
click at [241, 463] on img at bounding box center [245, 459] width 11 height 11
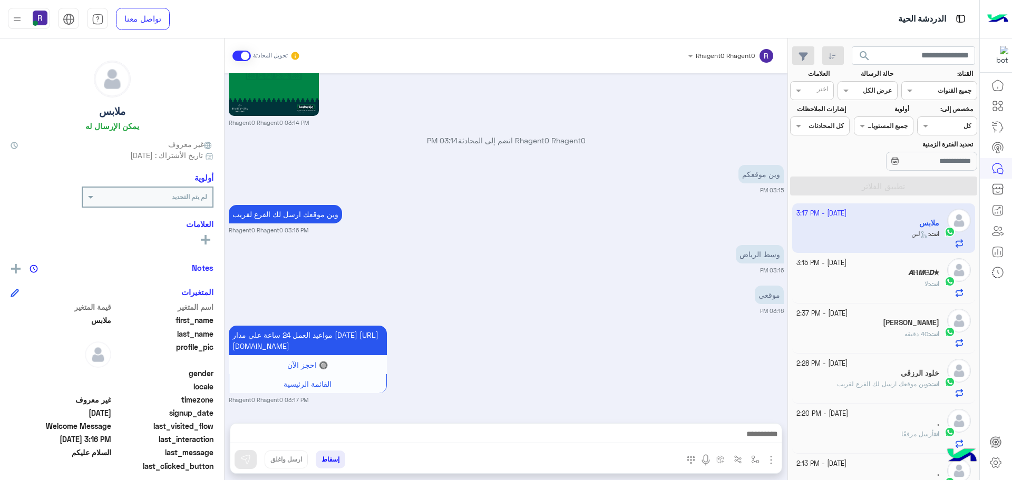
scroll to position [1450, 0]
click at [753, 461] on img "button" at bounding box center [755, 459] width 8 height 8
click at [746, 439] on input "text" at bounding box center [731, 434] width 53 height 9
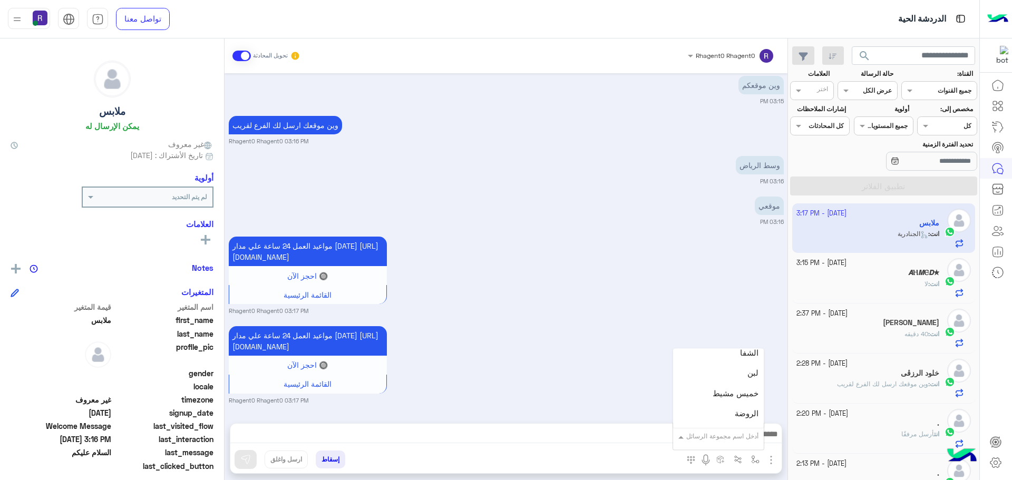
scroll to position [738, 0]
click at [732, 414] on div "الروضة" at bounding box center [718, 412] width 91 height 21
type textarea "******"
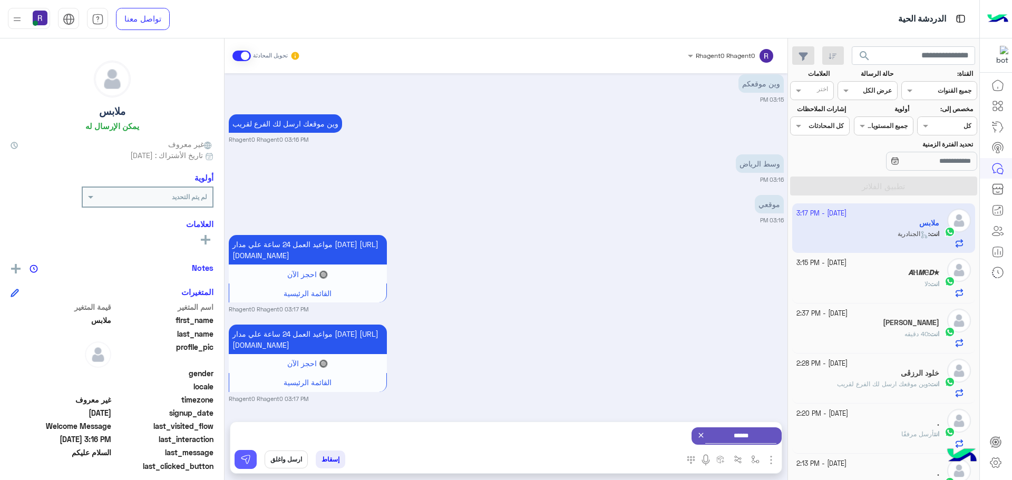
click at [242, 453] on button at bounding box center [246, 459] width 22 height 19
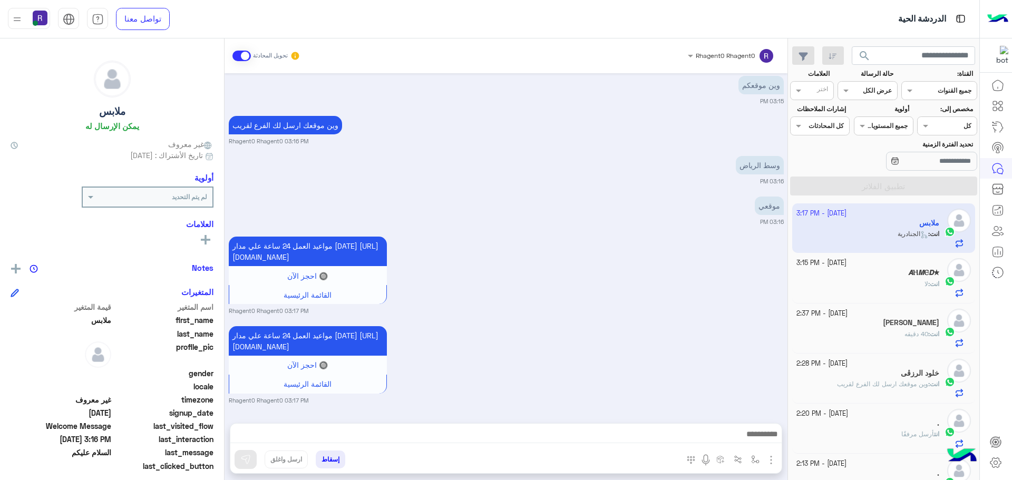
scroll to position [1551, 0]
click at [924, 288] on p "انت : لا" at bounding box center [931, 283] width 15 height 9
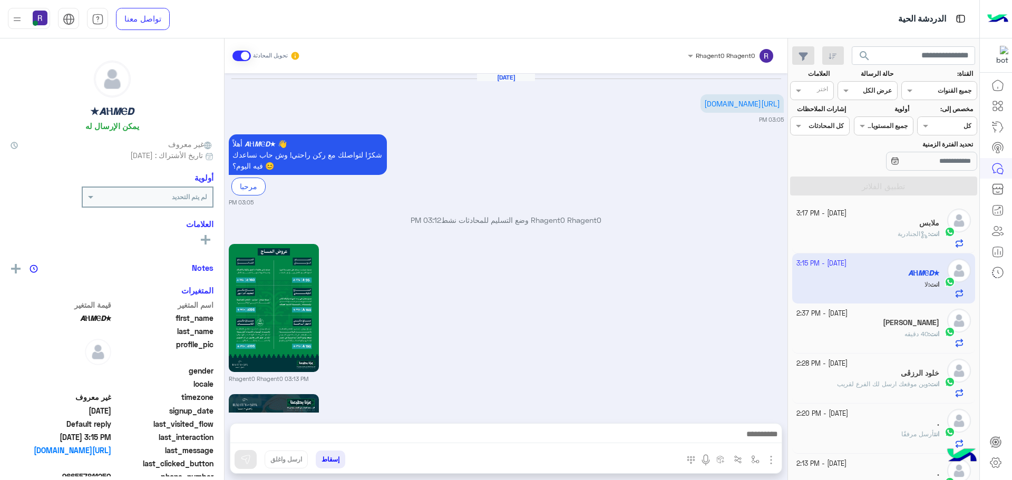
scroll to position [1176, 0]
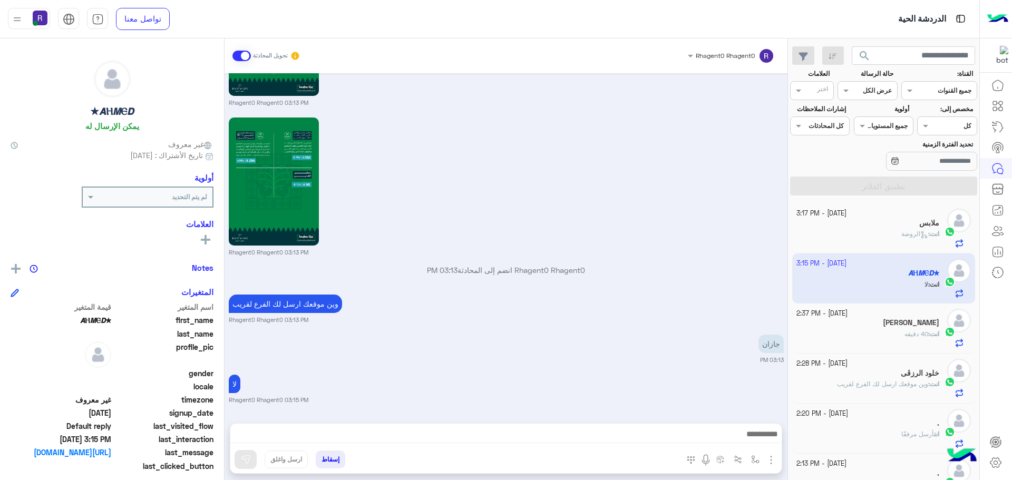
click at [909, 231] on span "الروضة" at bounding box center [914, 234] width 27 height 8
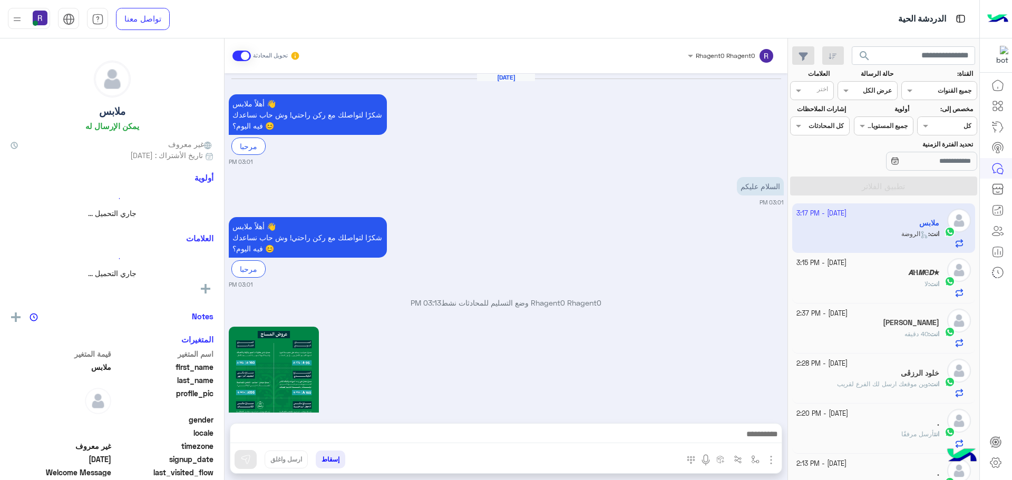
scroll to position [1600, 0]
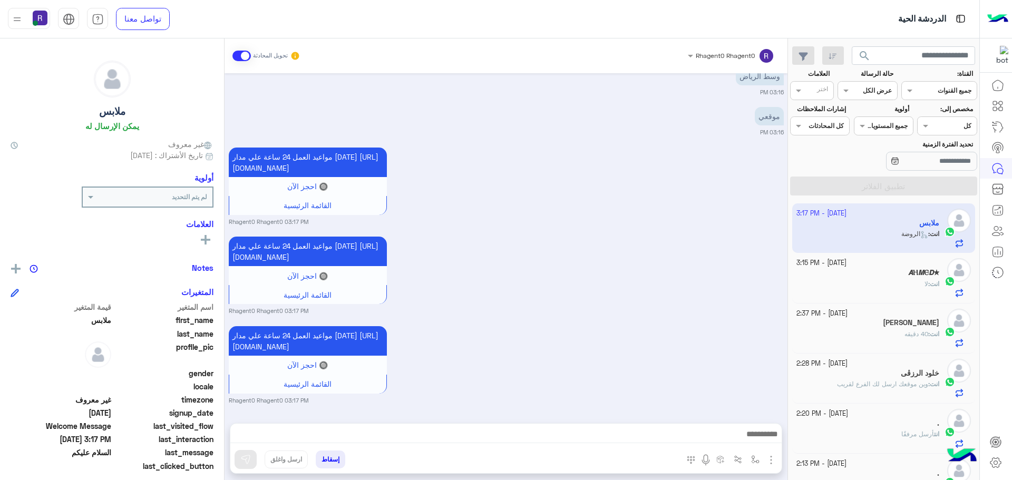
click at [912, 277] on h5 "𝘼Ⲏ𝙈Ⲉ𝘿★" at bounding box center [923, 272] width 31 height 9
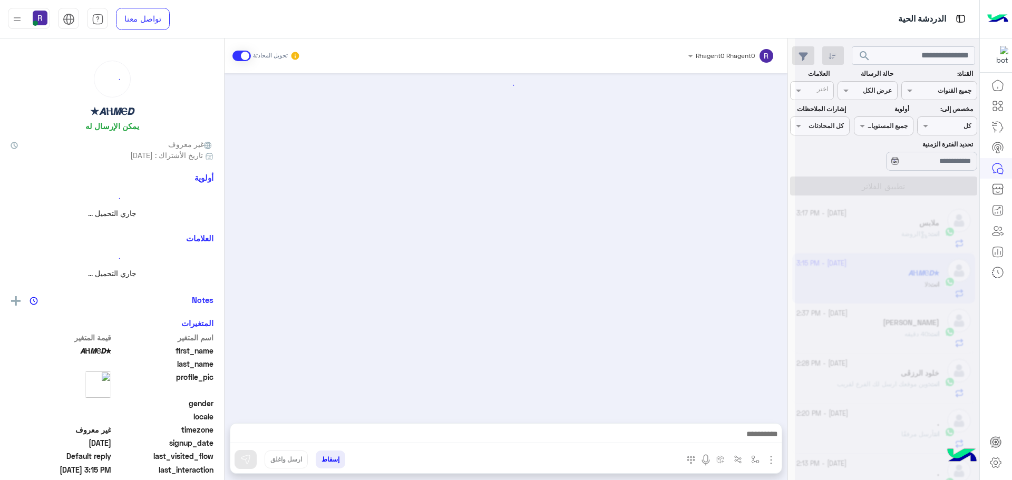
scroll to position [1176, 0]
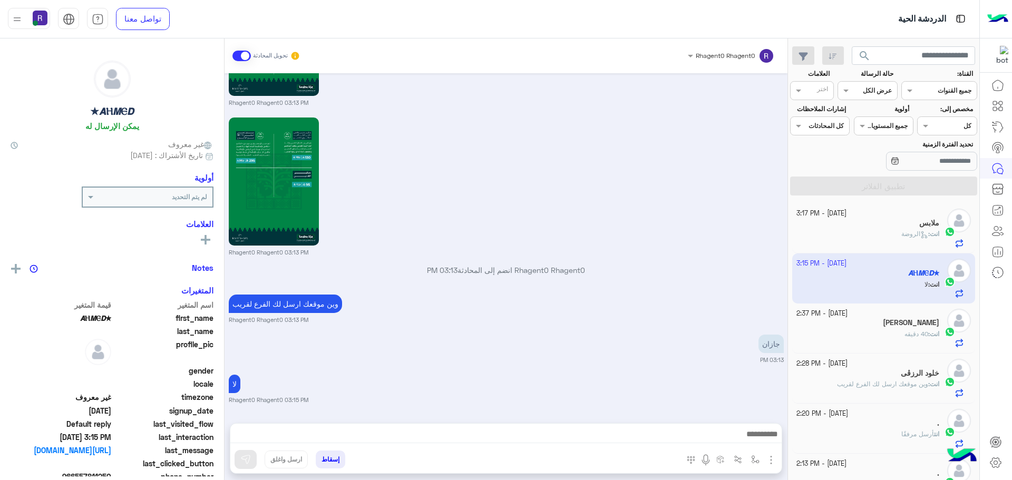
click at [873, 335] on div "انت : 40 دقيق[PERSON_NAME]" at bounding box center [867, 338] width 143 height 18
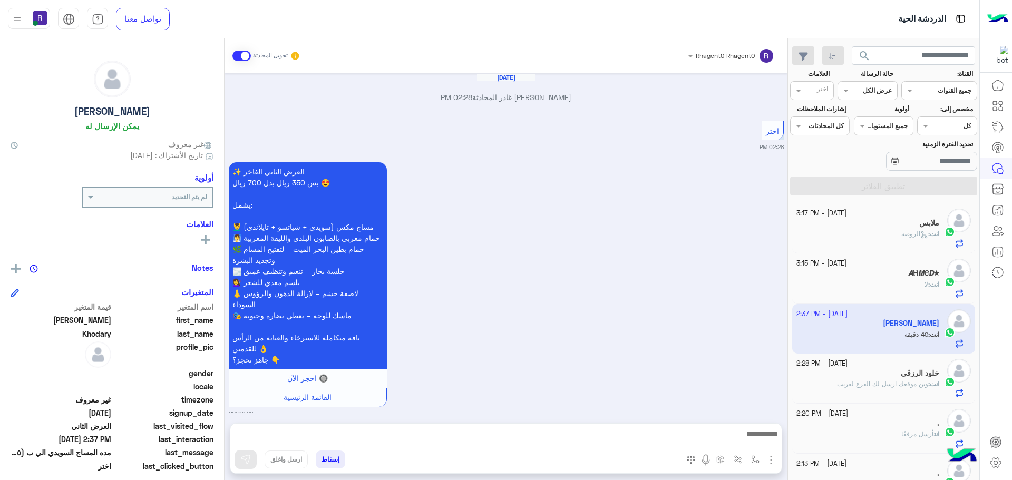
scroll to position [1625, 0]
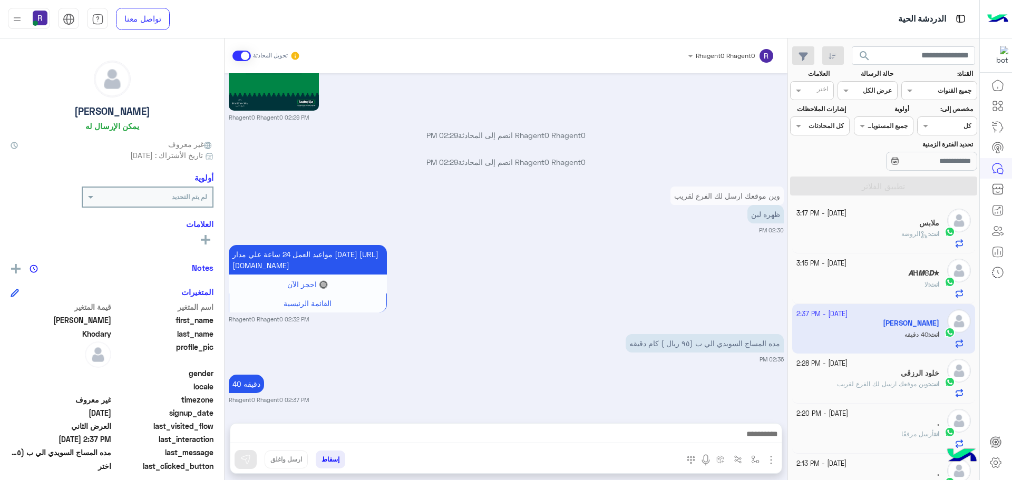
click at [904, 237] on span "الروضة" at bounding box center [914, 234] width 27 height 8
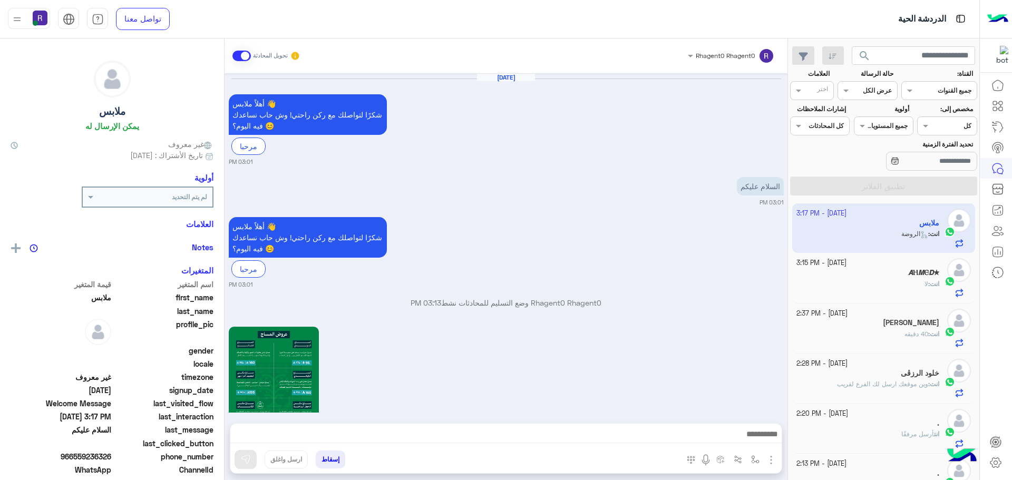
scroll to position [1600, 0]
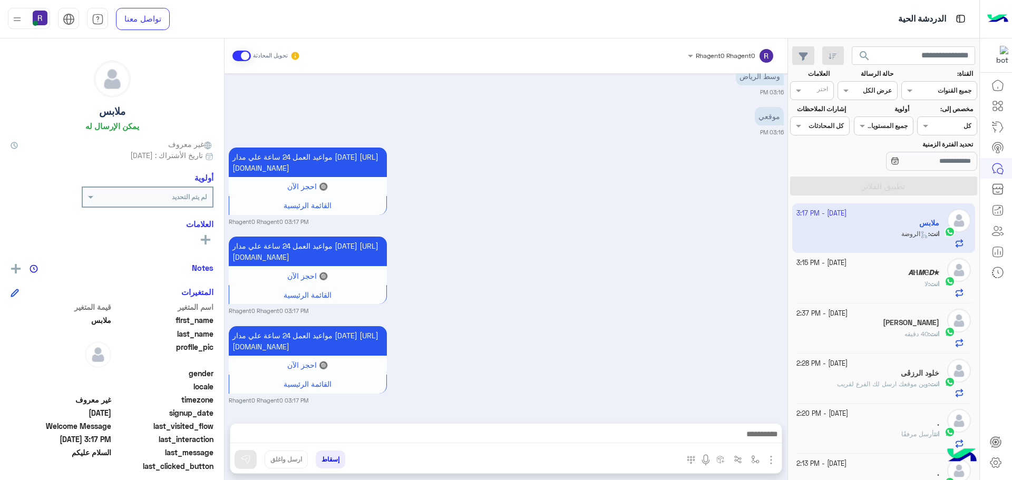
click at [900, 278] on div "𝘼Ⲏ𝙈Ⲉ𝘿★" at bounding box center [867, 273] width 143 height 11
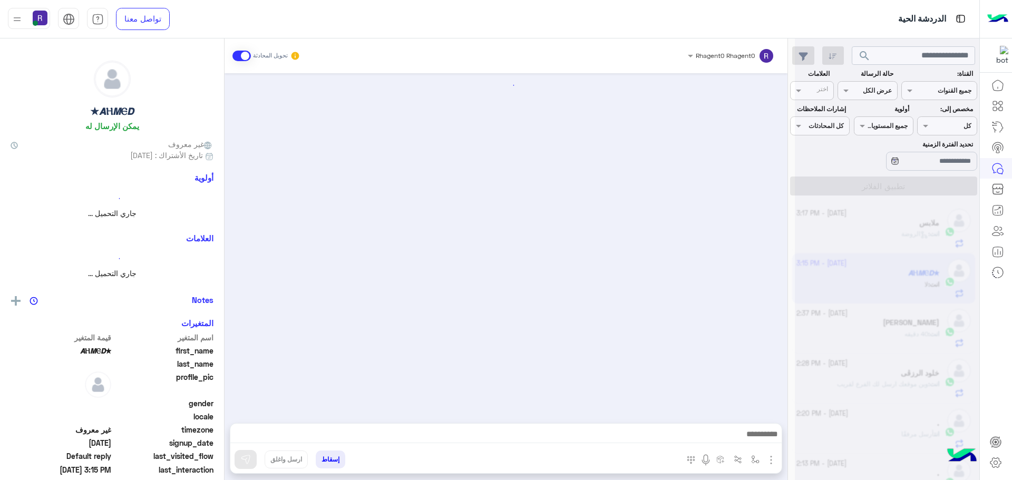
scroll to position [1176, 0]
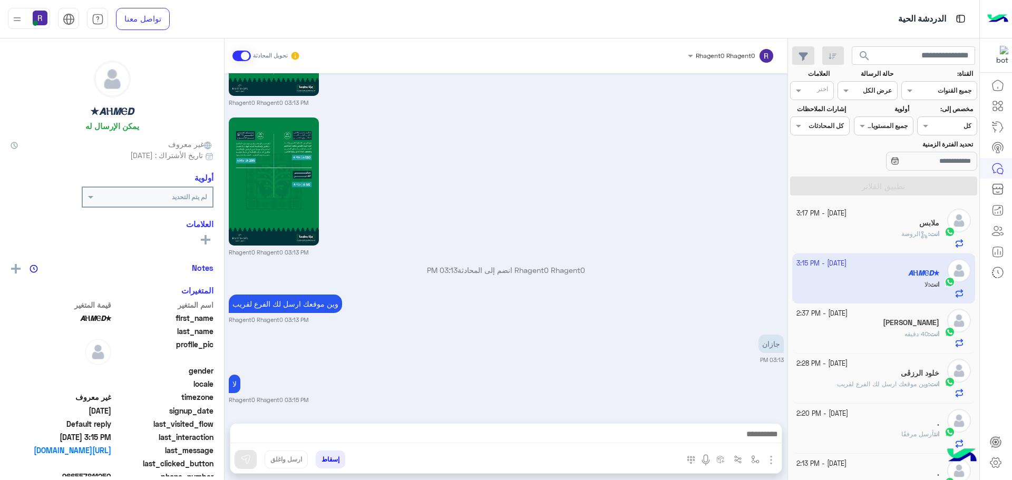
click at [904, 235] on span "الروضة" at bounding box center [914, 234] width 27 height 8
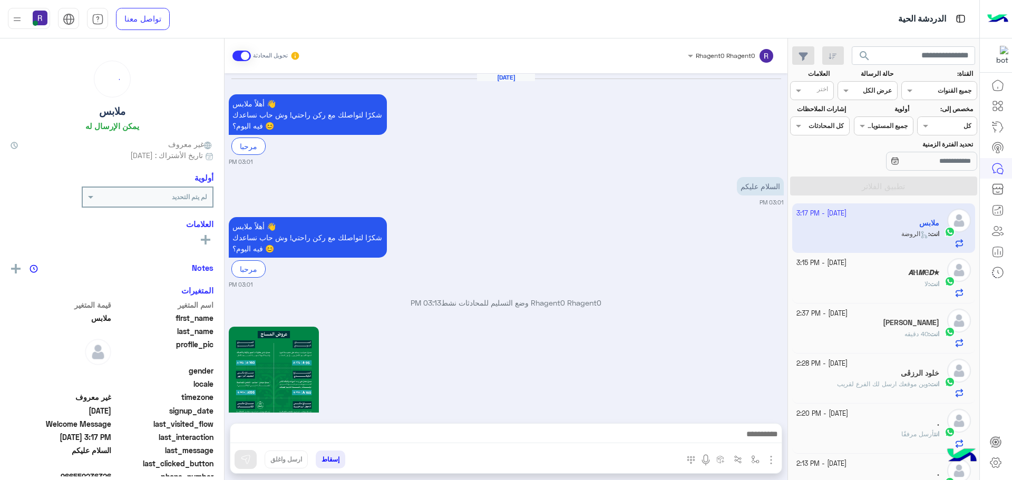
scroll to position [1600, 0]
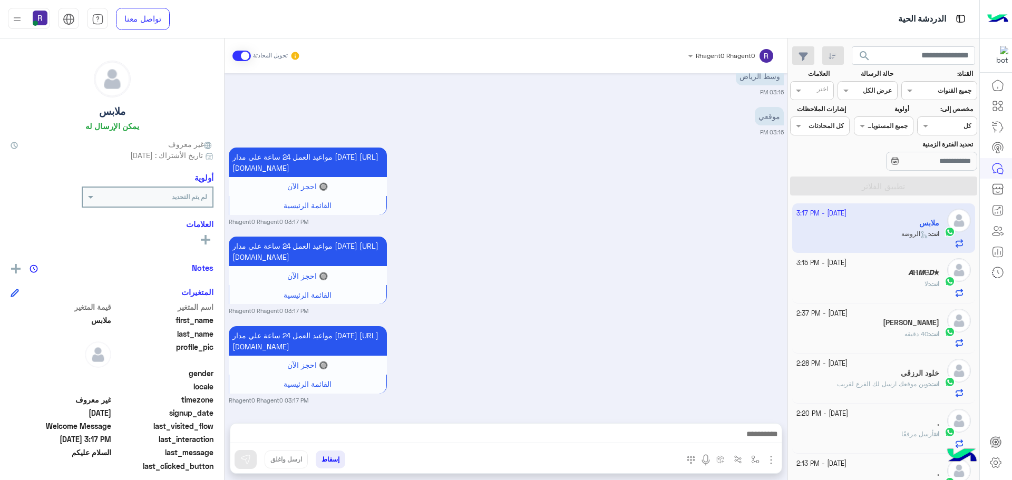
click at [913, 278] on div "𝘼Ⲏ𝙈Ⲉ𝘿★" at bounding box center [867, 273] width 143 height 11
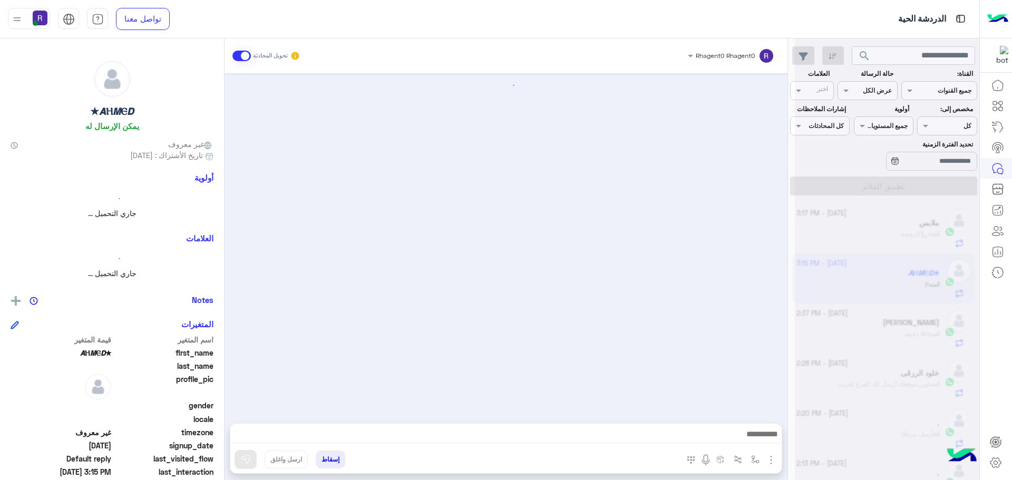
scroll to position [1176, 0]
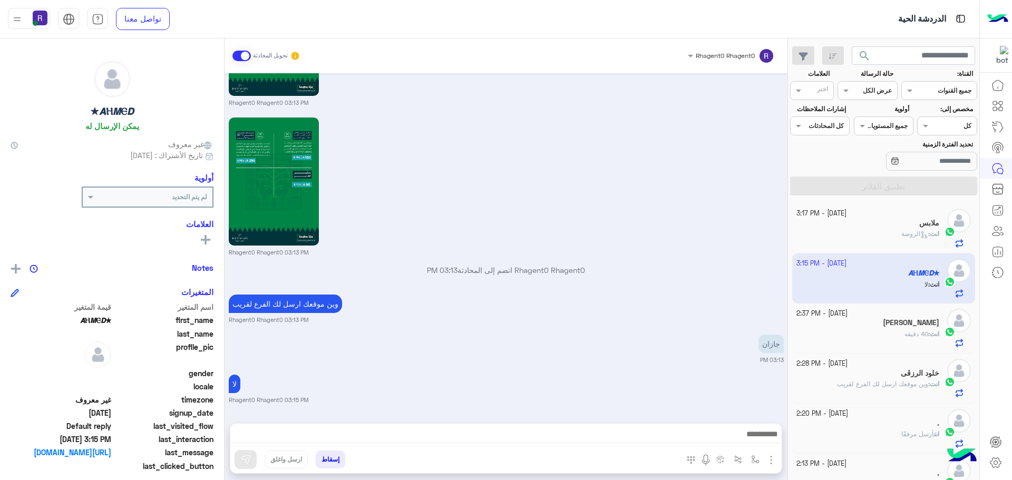
click at [908, 235] on span "الروضة" at bounding box center [914, 234] width 27 height 8
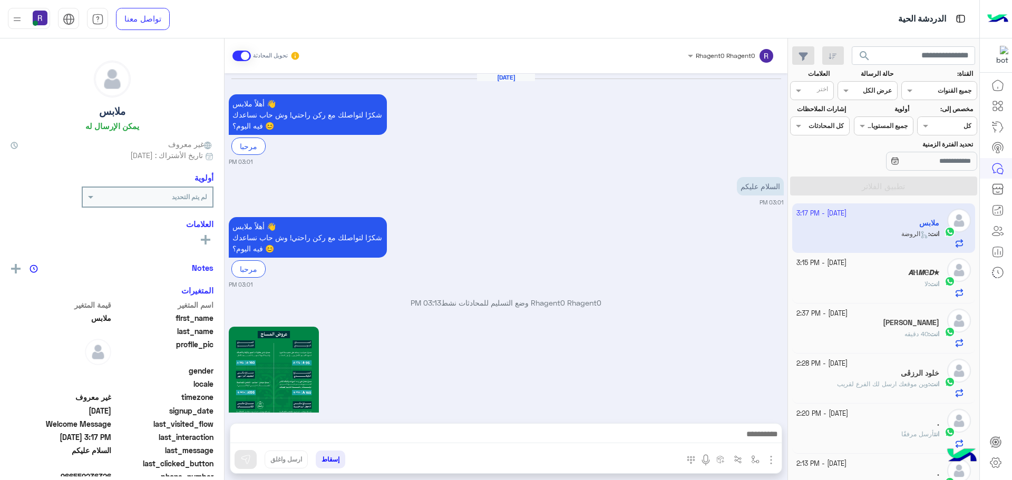
scroll to position [1600, 0]
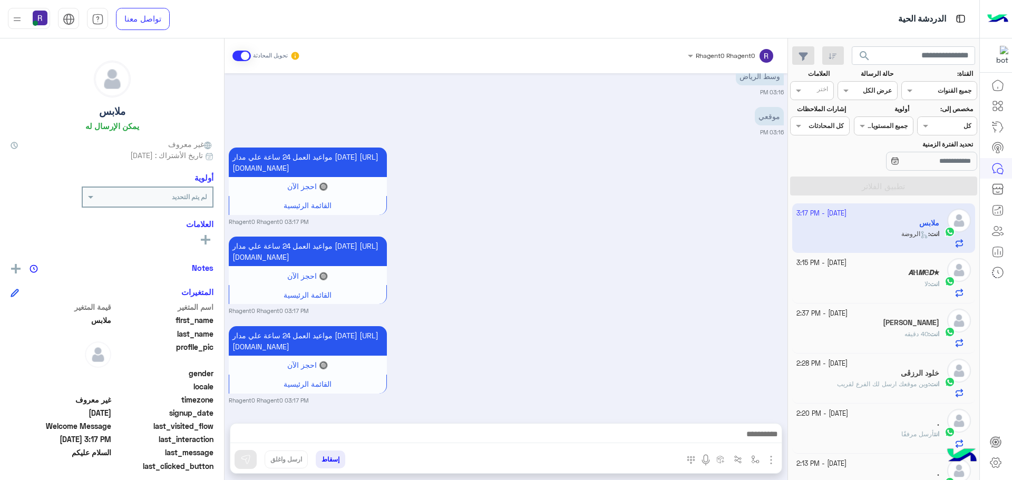
click at [855, 281] on div "انت : لا" at bounding box center [867, 288] width 143 height 18
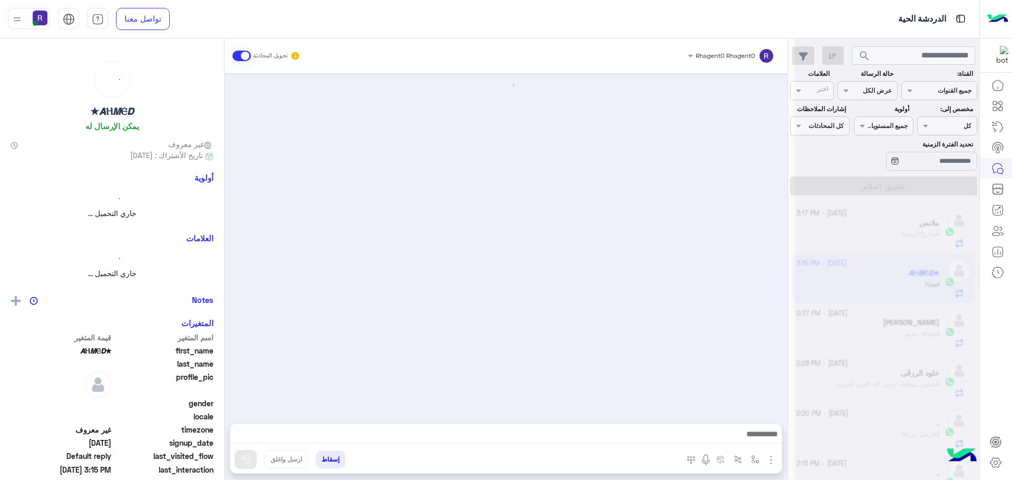
scroll to position [1176, 0]
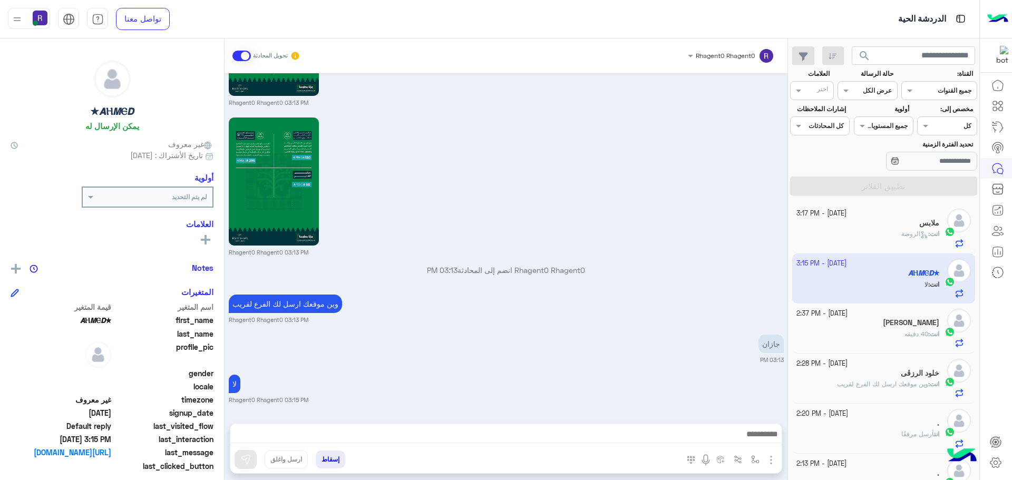
click at [868, 231] on div "انت : الروضة" at bounding box center [867, 238] width 143 height 18
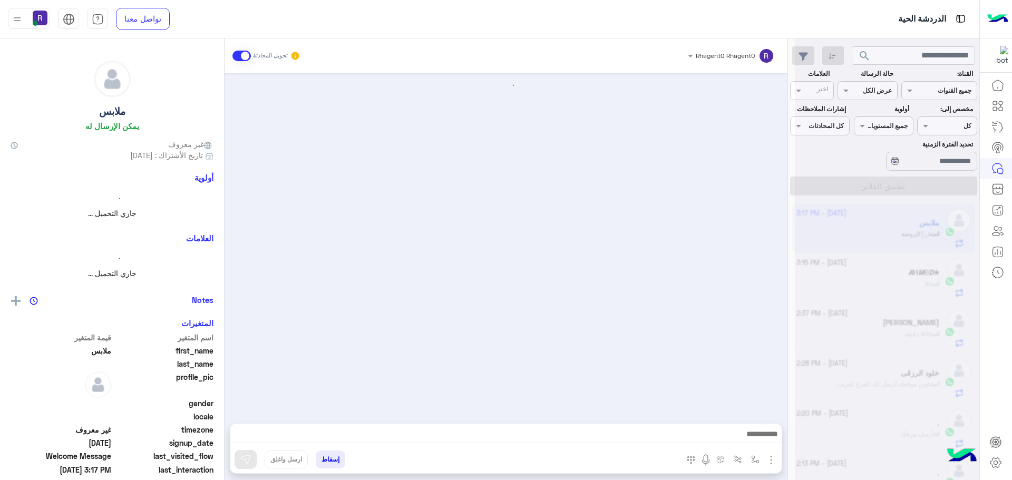
scroll to position [1600, 0]
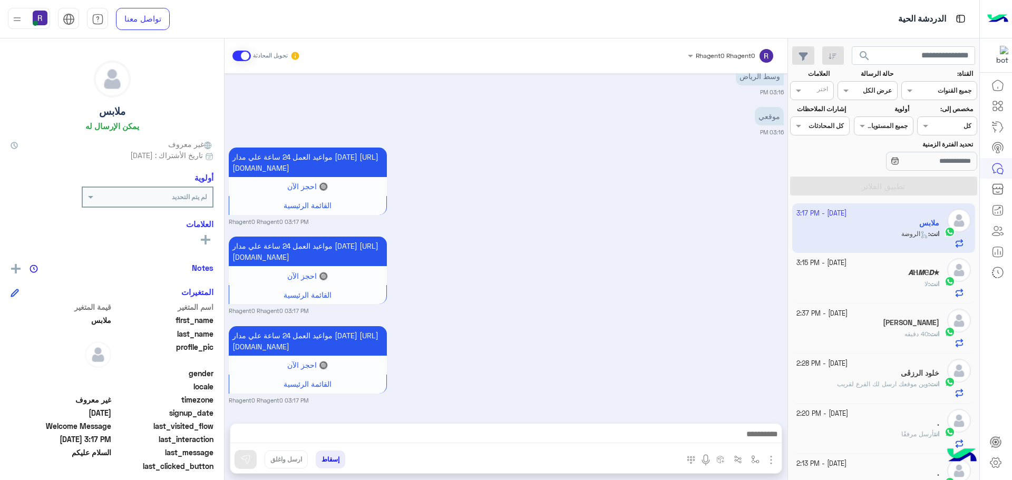
click at [893, 279] on div "انت : لا" at bounding box center [867, 288] width 143 height 18
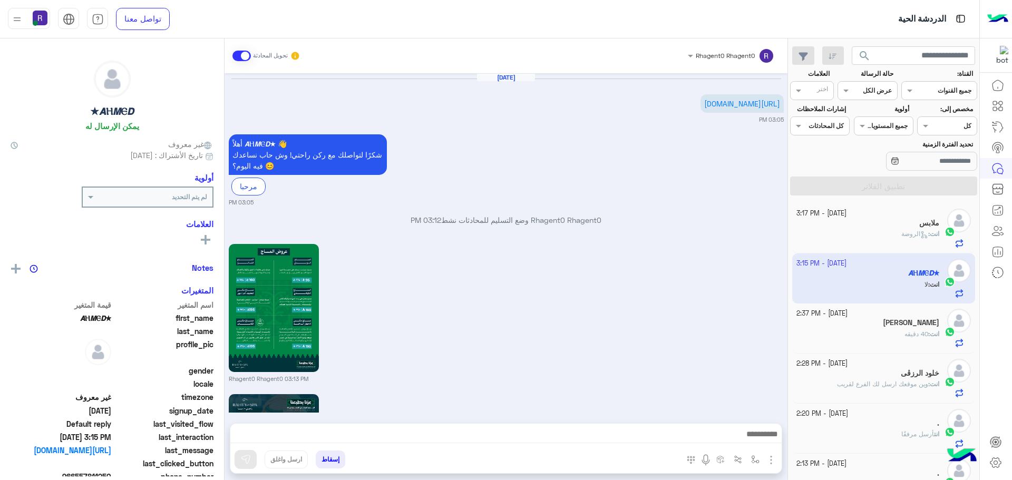
scroll to position [1176, 0]
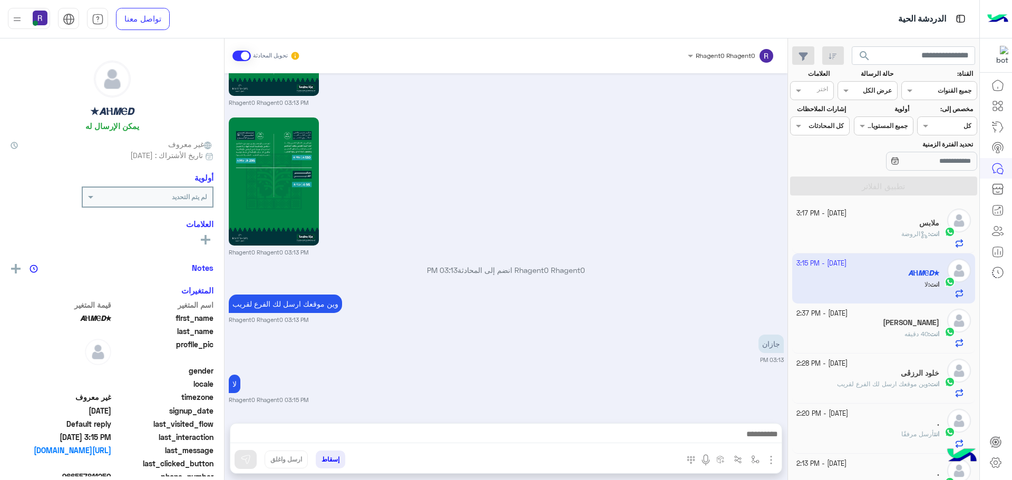
click at [866, 326] on div "[PERSON_NAME]" at bounding box center [867, 323] width 143 height 11
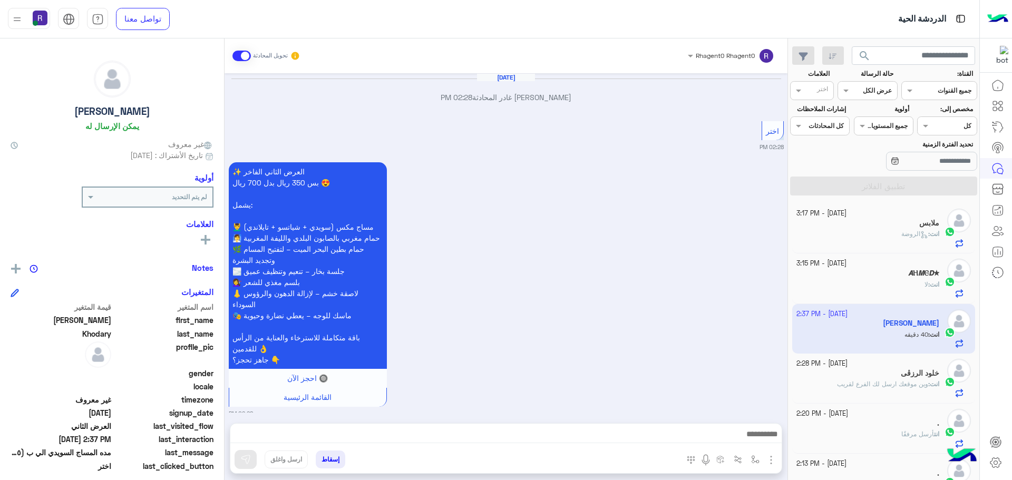
scroll to position [1625, 0]
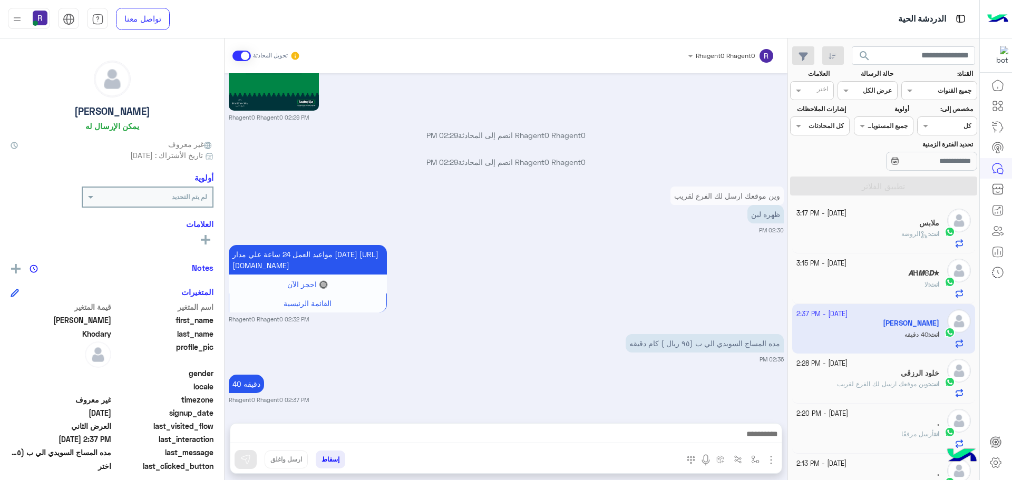
click at [880, 236] on div "انت : الروضة" at bounding box center [867, 238] width 143 height 18
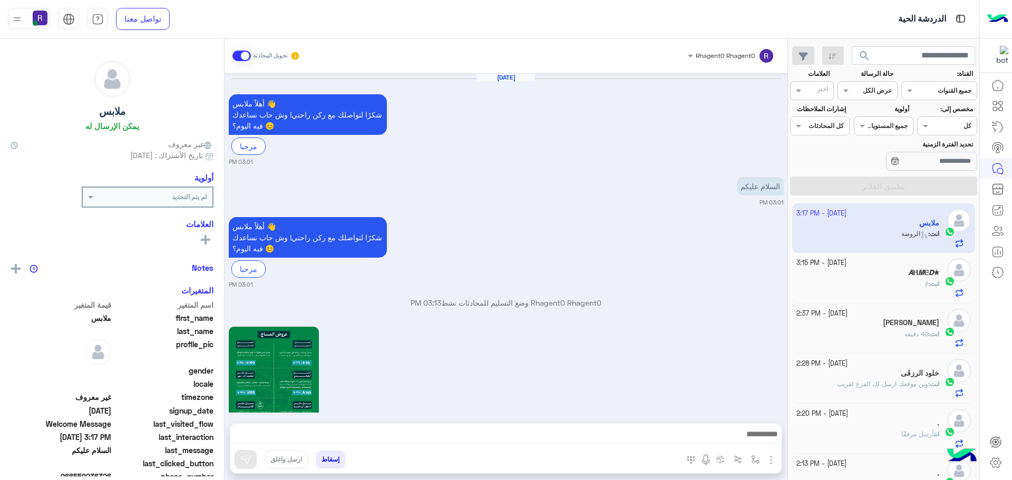
scroll to position [1600, 0]
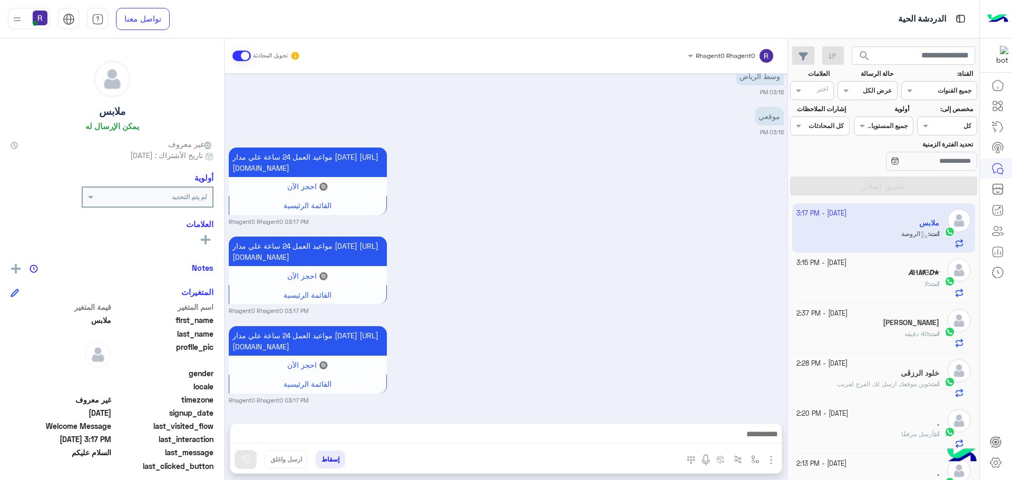
click at [848, 271] on div "𝘼Ⲏ𝙈Ⲉ𝘿★" at bounding box center [867, 273] width 143 height 11
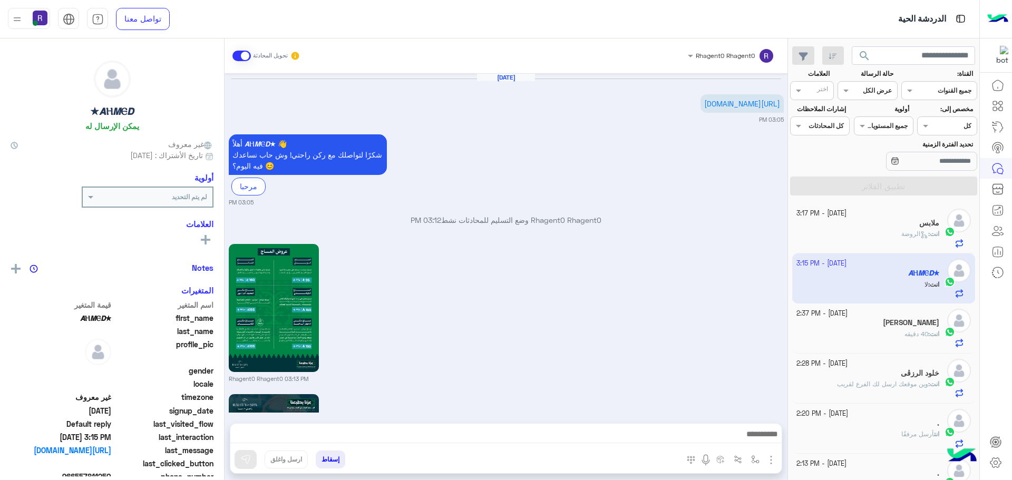
scroll to position [1176, 0]
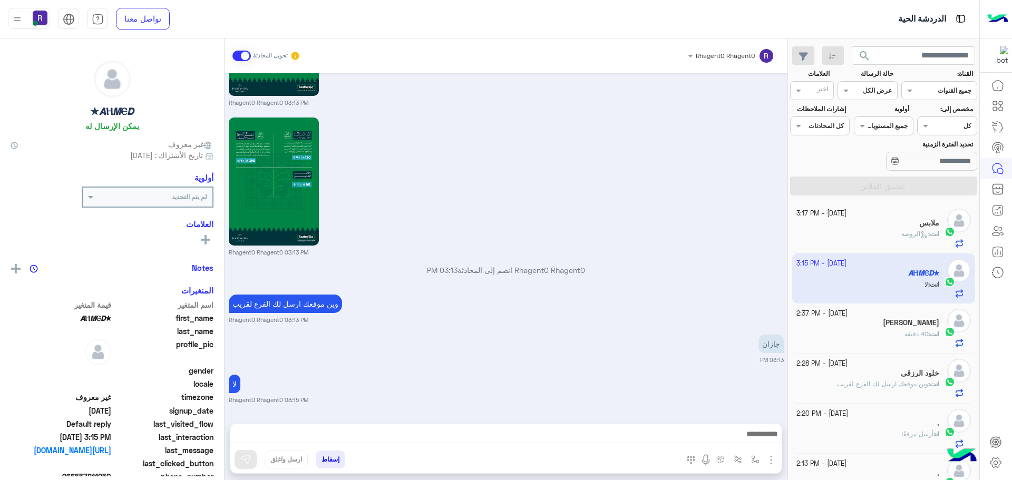
click at [862, 236] on div "انت : الروضة" at bounding box center [867, 238] width 143 height 18
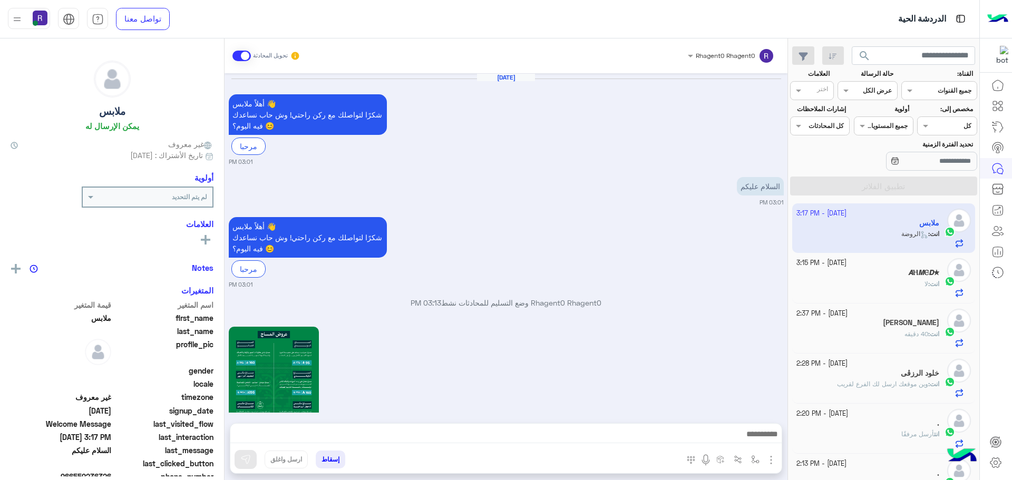
scroll to position [1600, 0]
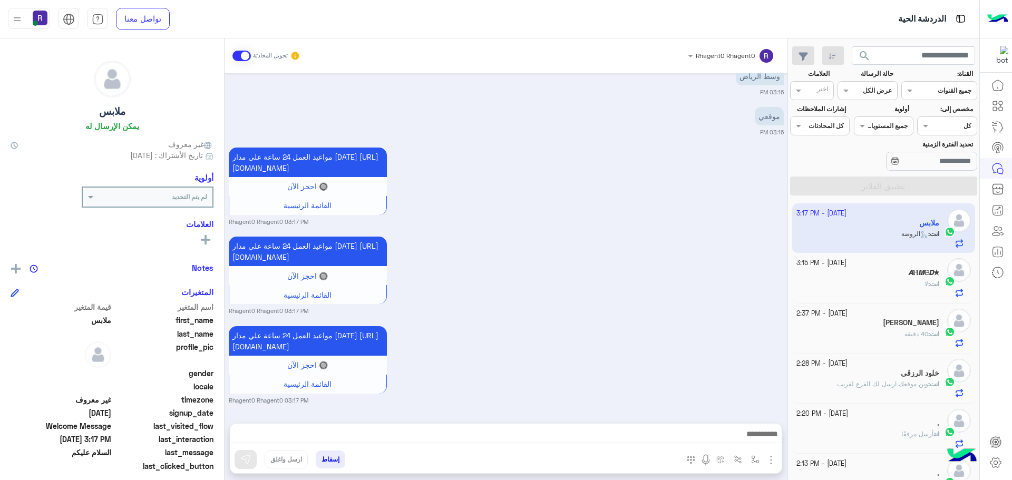
click at [863, 279] on div "انت : لا" at bounding box center [867, 288] width 143 height 18
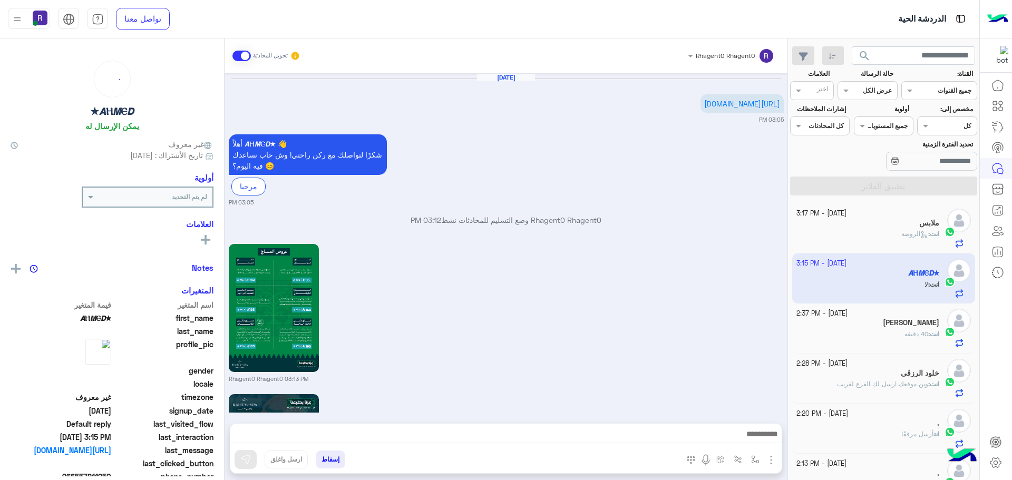
scroll to position [1176, 0]
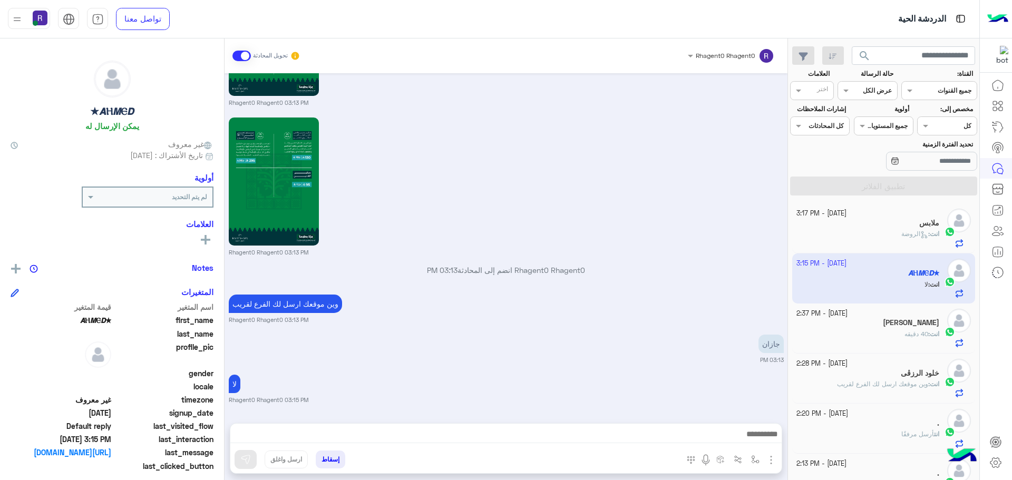
click at [904, 334] on span "40 دقيقه" at bounding box center [916, 334] width 24 height 8
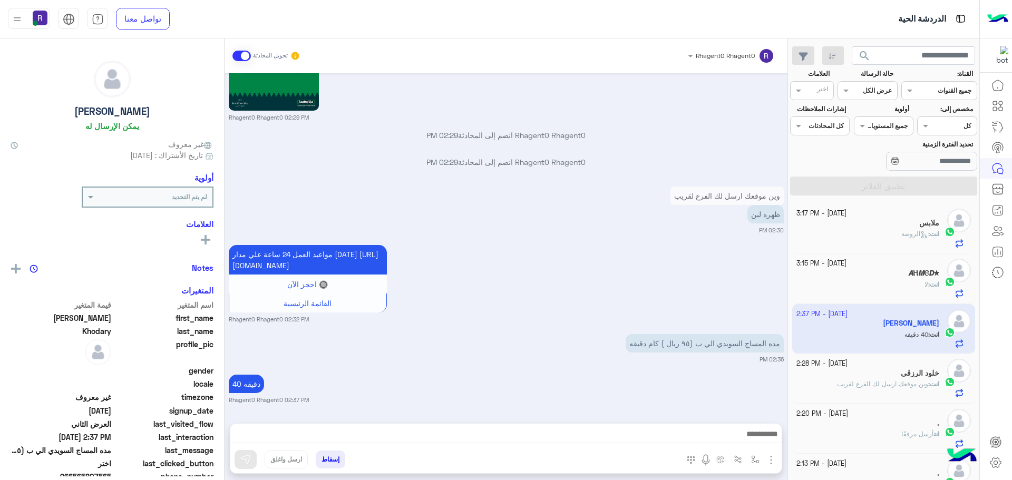
click at [901, 233] on span "الروضة" at bounding box center [914, 234] width 27 height 8
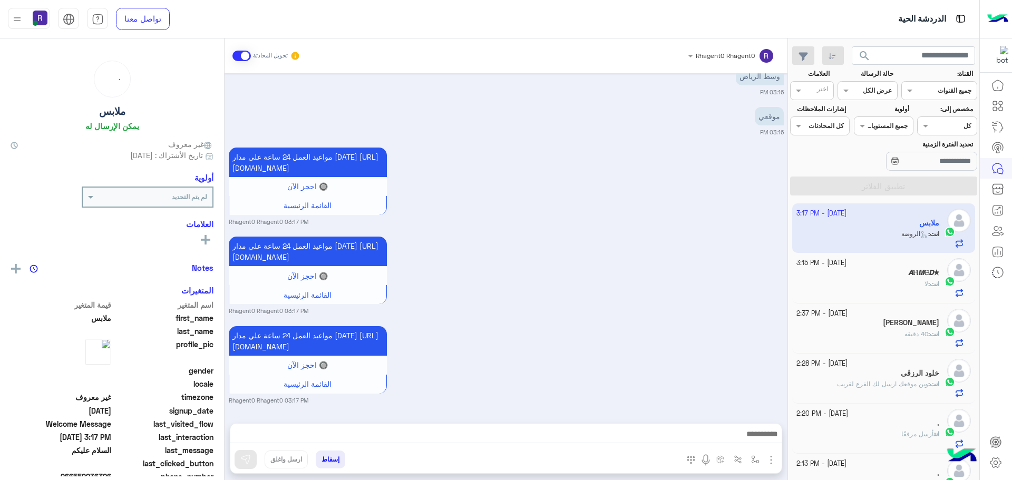
scroll to position [1600, 0]
click at [905, 279] on div "انت : لا" at bounding box center [867, 288] width 143 height 18
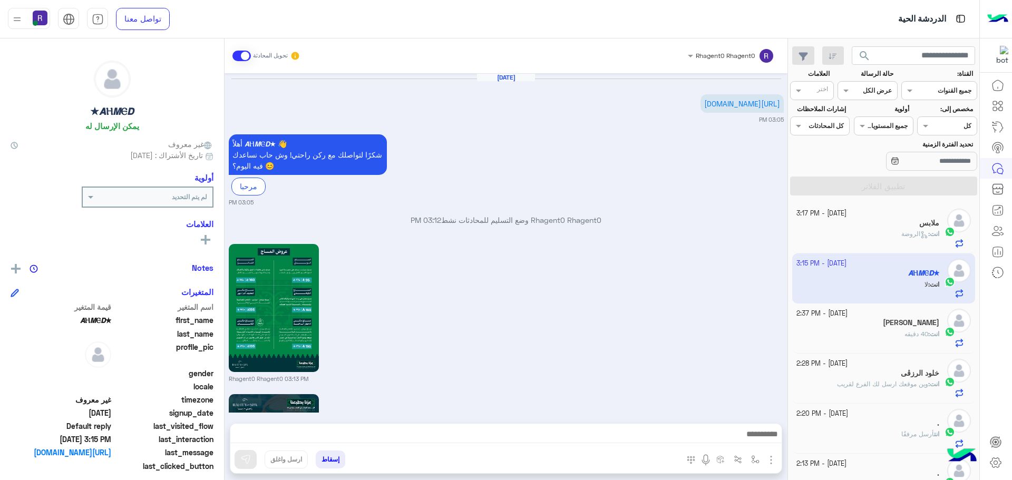
scroll to position [1176, 0]
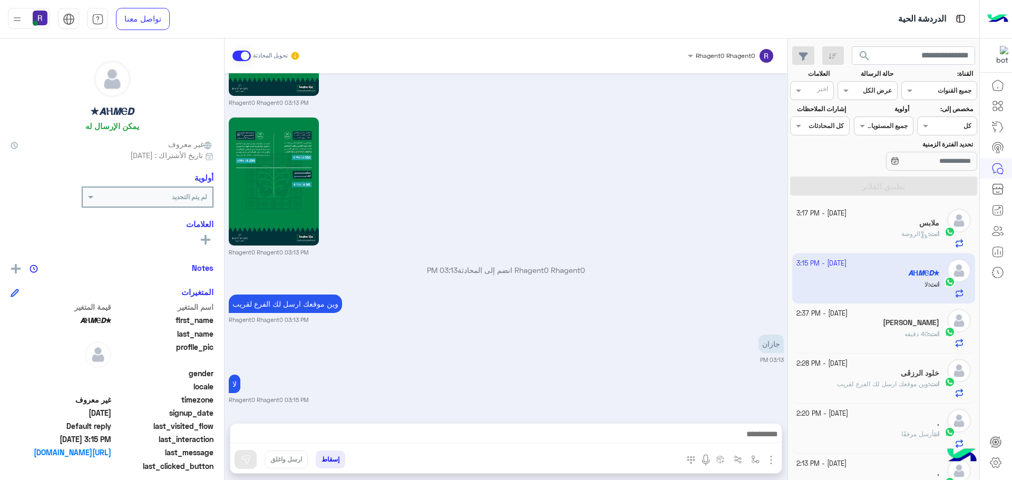
click at [905, 231] on span "الروضة" at bounding box center [914, 234] width 27 height 8
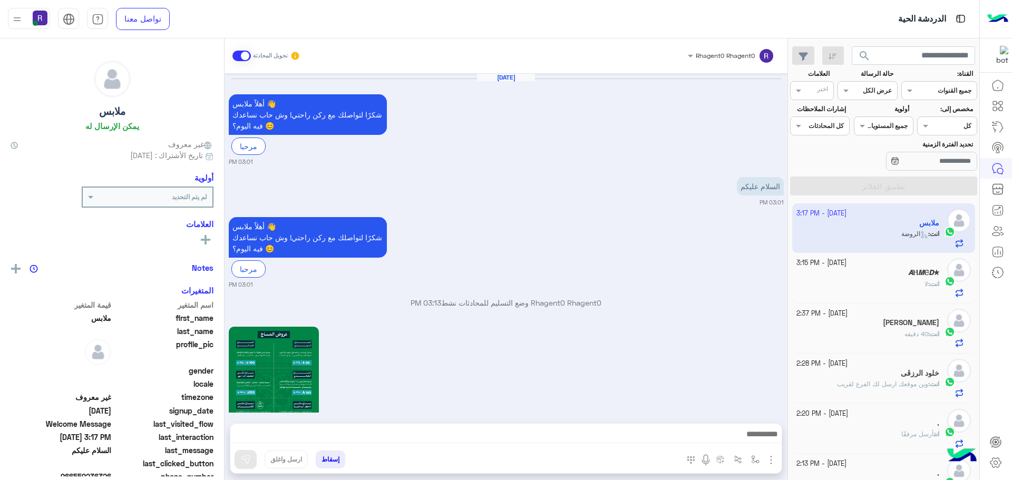
scroll to position [1600, 0]
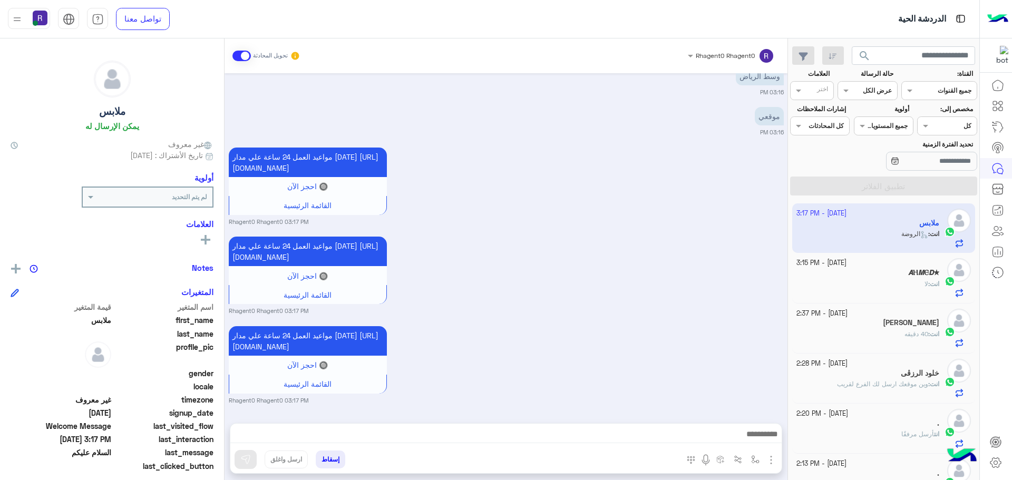
click at [892, 277] on div "𝘼Ⲏ𝙈Ⲉ𝘿★" at bounding box center [867, 273] width 143 height 11
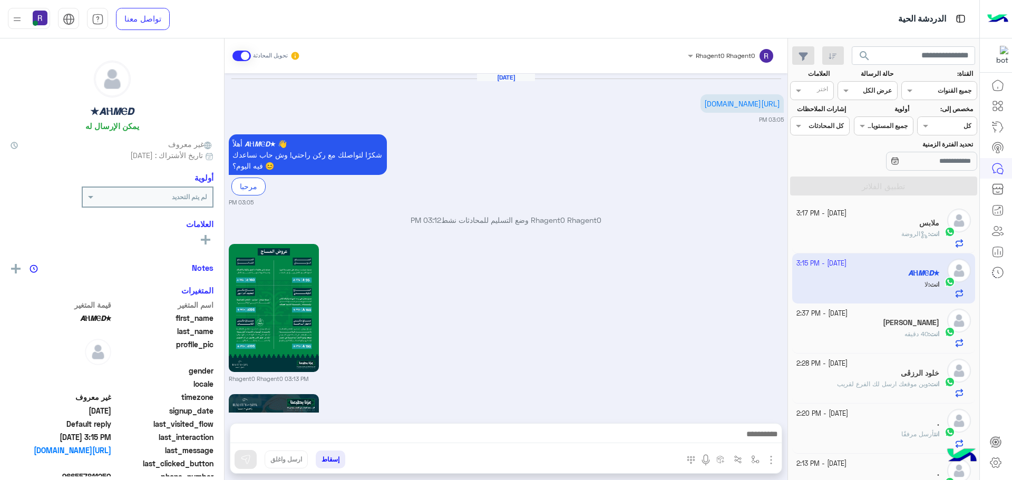
scroll to position [1176, 0]
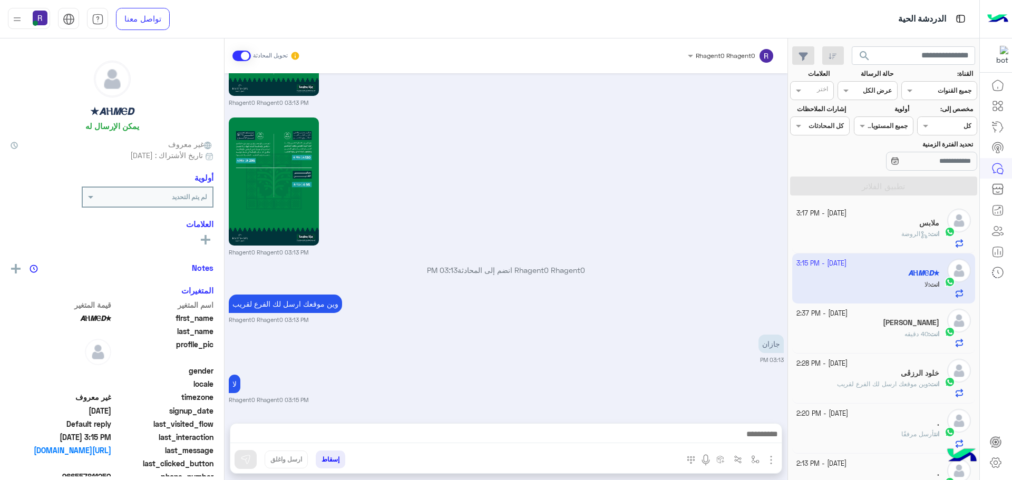
click at [920, 231] on icon at bounding box center [924, 235] width 8 height 8
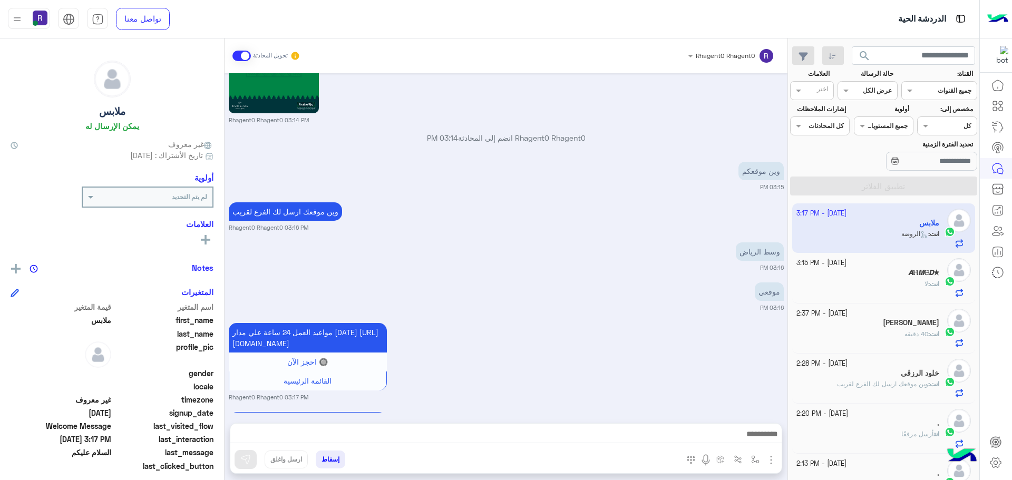
scroll to position [1600, 0]
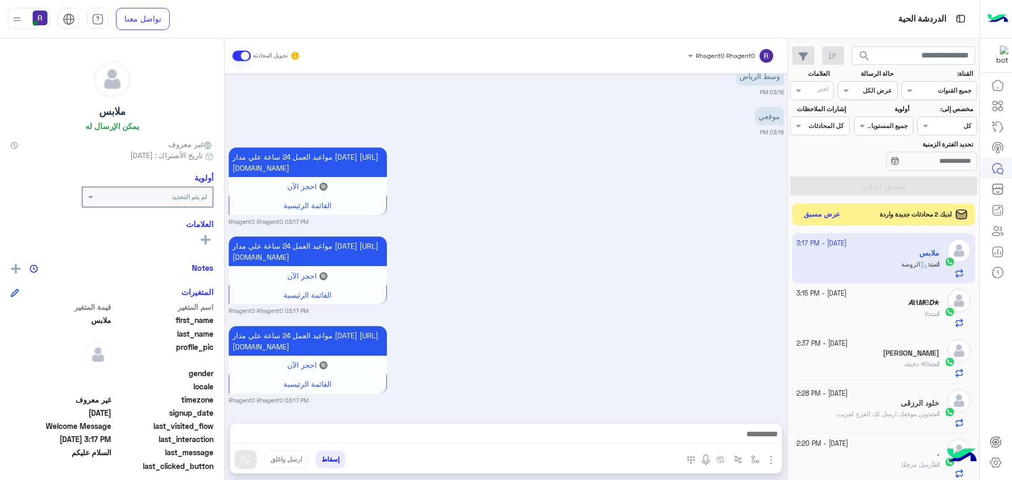
click at [814, 214] on button "عرض مسبق" at bounding box center [822, 215] width 44 height 14
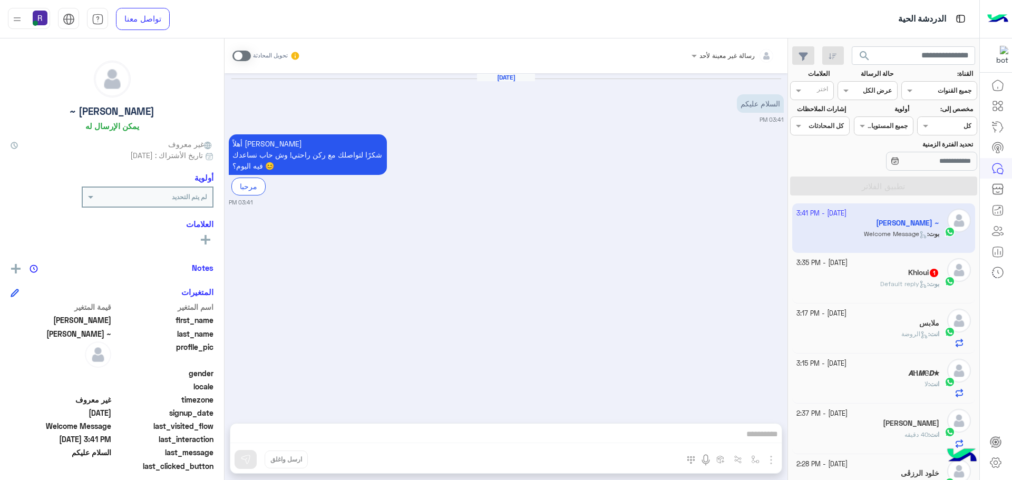
click at [880, 281] on span "Default reply" at bounding box center [903, 284] width 47 height 8
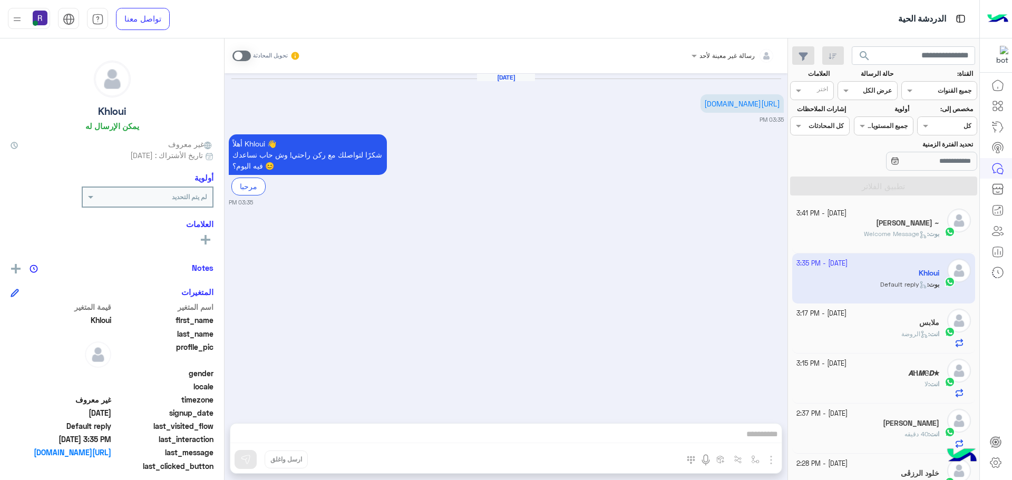
click at [246, 54] on span at bounding box center [241, 56] width 18 height 11
click at [769, 457] on img "button" at bounding box center [771, 460] width 13 height 13
click at [758, 439] on span "الصور" at bounding box center [751, 437] width 20 height 12
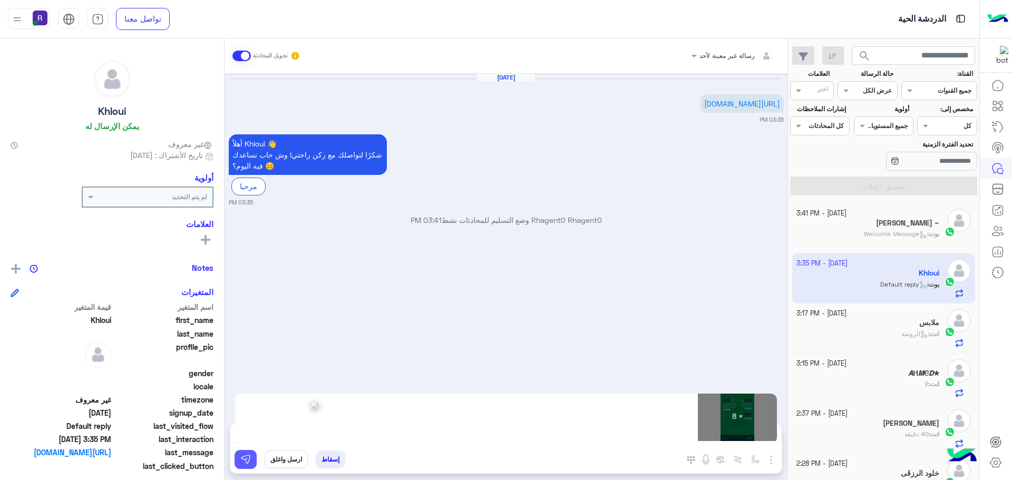
click at [244, 459] on img at bounding box center [245, 459] width 11 height 11
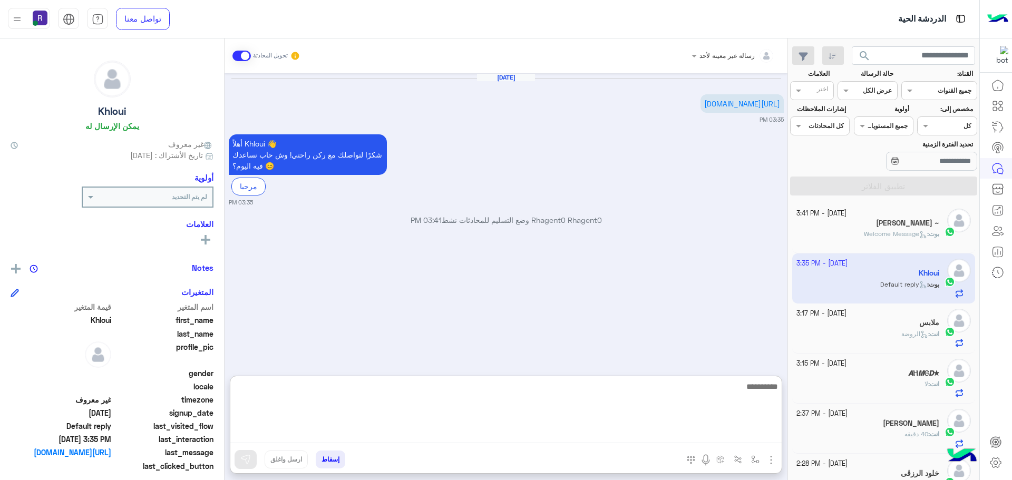
paste textarea "**********"
type textarea "**********"
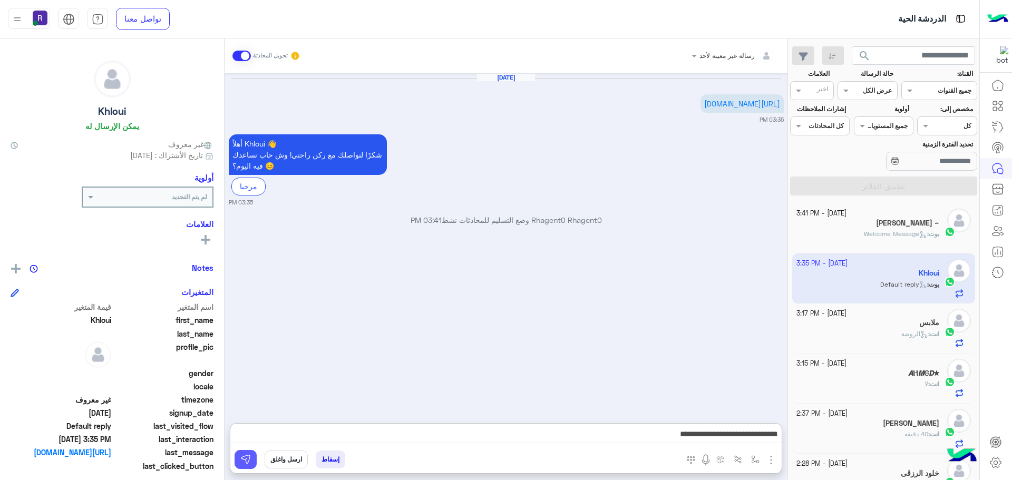
click at [245, 459] on img at bounding box center [245, 459] width 11 height 11
click at [888, 223] on h5 "[PERSON_NAME] ~" at bounding box center [907, 223] width 63 height 9
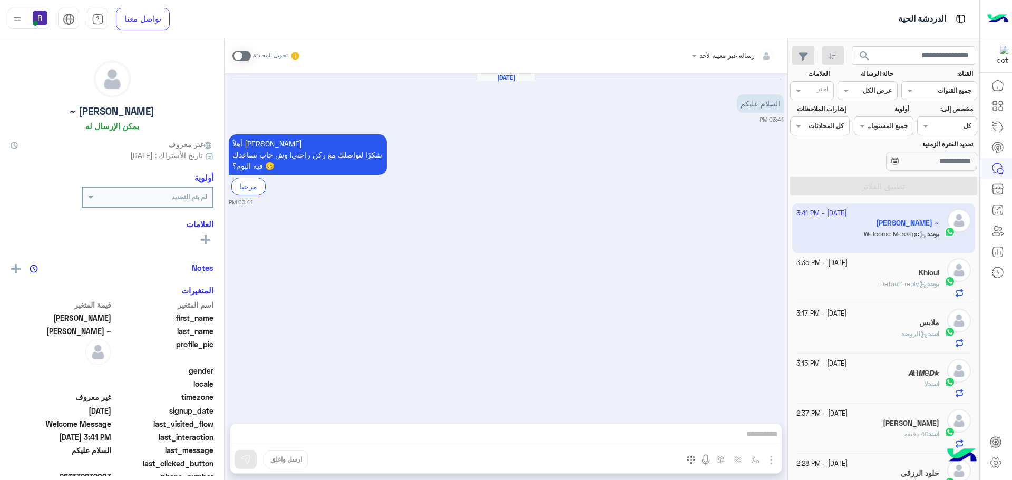
click at [249, 53] on span at bounding box center [241, 56] width 18 height 11
click at [768, 455] on img "button" at bounding box center [771, 460] width 13 height 13
click at [758, 436] on span "الصور" at bounding box center [751, 437] width 20 height 12
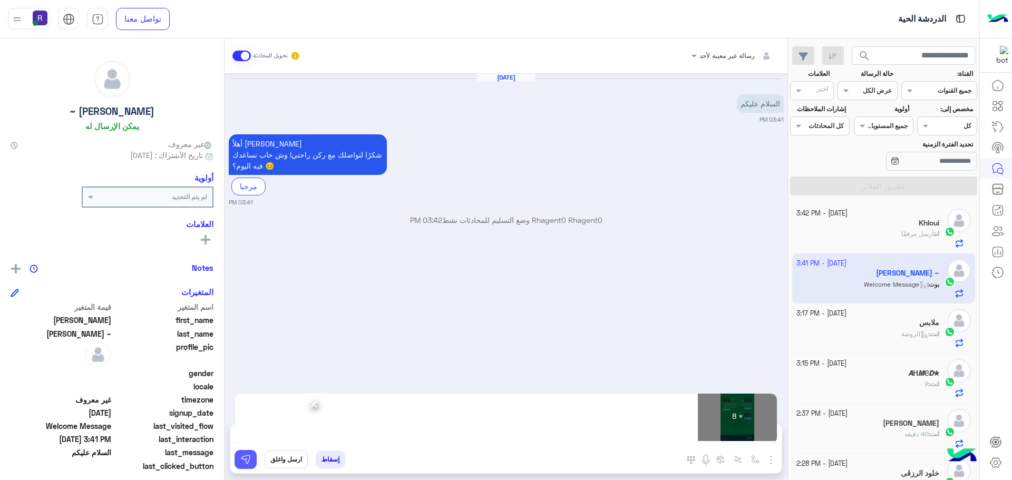
click at [247, 461] on img at bounding box center [245, 459] width 11 height 11
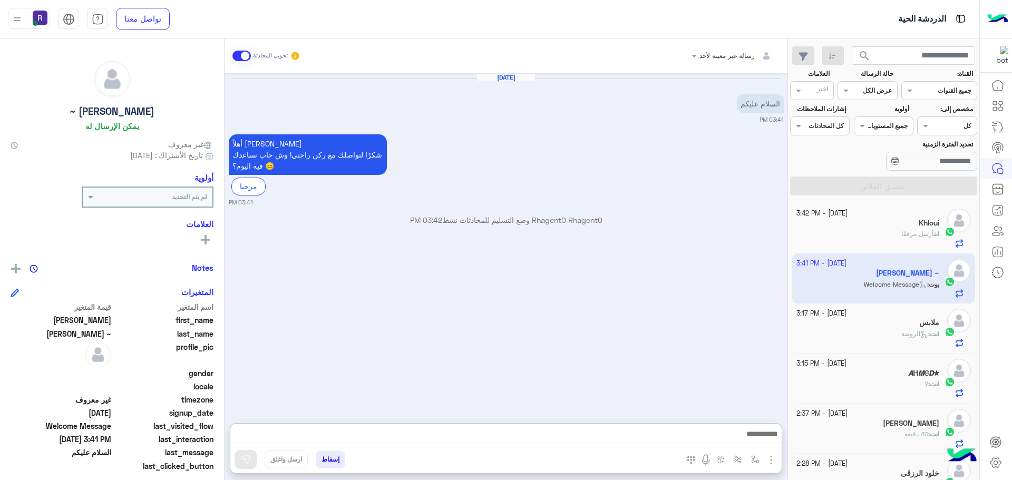
drag, startPoint x: 346, startPoint y: 437, endPoint x: 411, endPoint y: 305, distance: 147.8
click at [411, 305] on div "[DATE] السلام عليكم 03:41 PM أهلاً [PERSON_NAME] شكرًا لتواصلك مع ركن راحتي! وش…" at bounding box center [506, 242] width 563 height 339
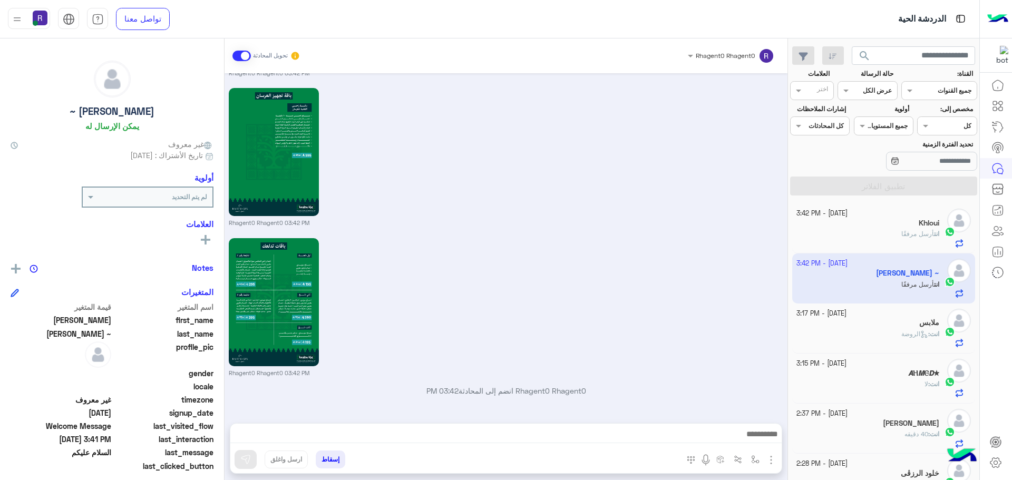
scroll to position [1055, 0]
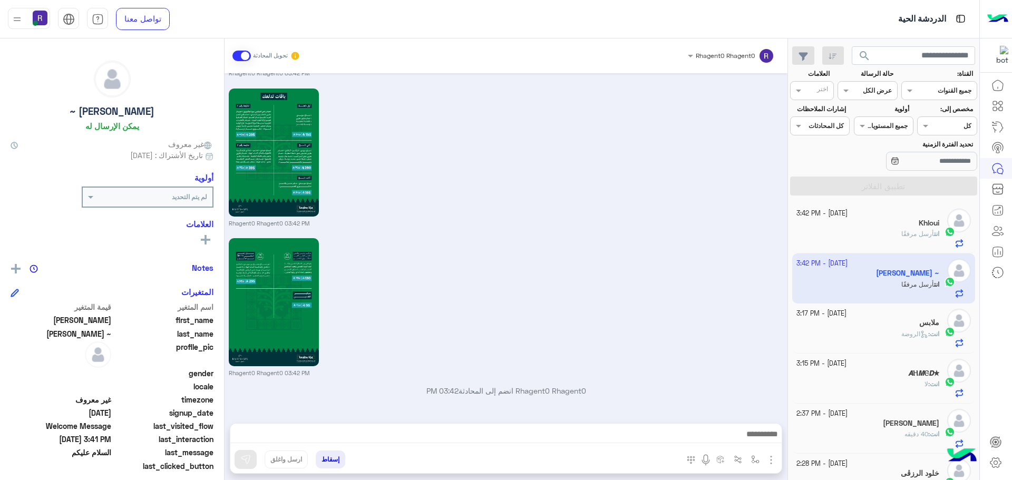
click at [518, 92] on div "Rhagent0 Rhagent0 03:42 PM" at bounding box center [506, 157] width 555 height 142
click at [907, 234] on span "أرسل مرفقًا" at bounding box center [917, 234] width 33 height 8
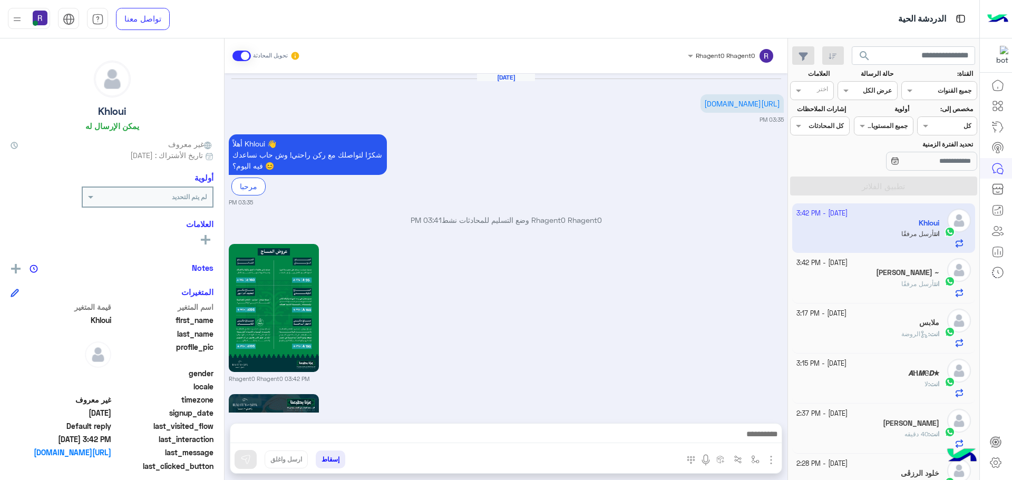
scroll to position [1095, 0]
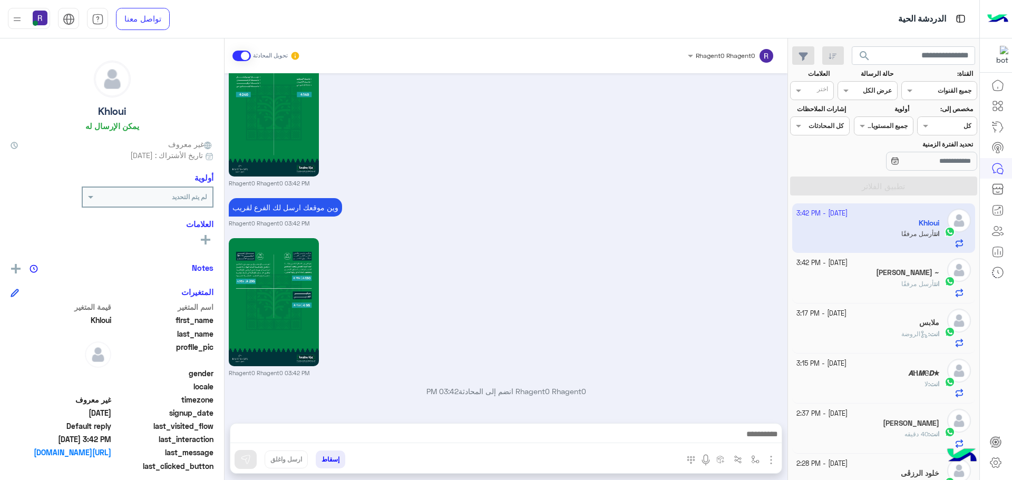
click at [916, 276] on h5 "[PERSON_NAME] ~" at bounding box center [907, 272] width 63 height 9
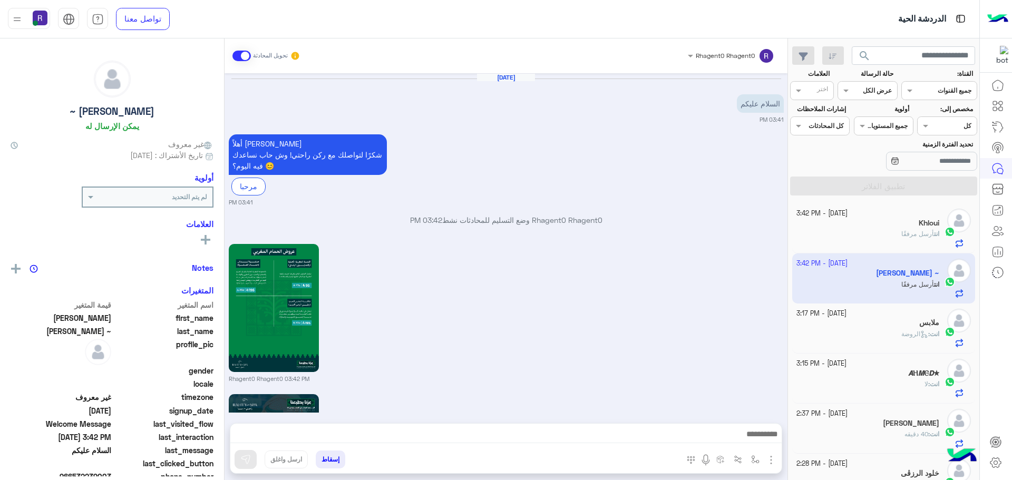
scroll to position [1055, 0]
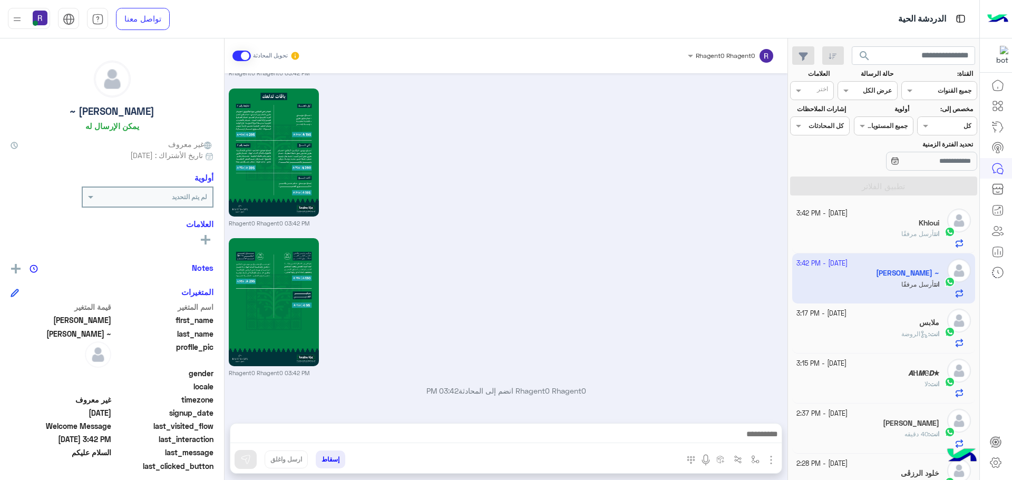
click at [890, 335] on div "انت : الروضة" at bounding box center [867, 338] width 143 height 18
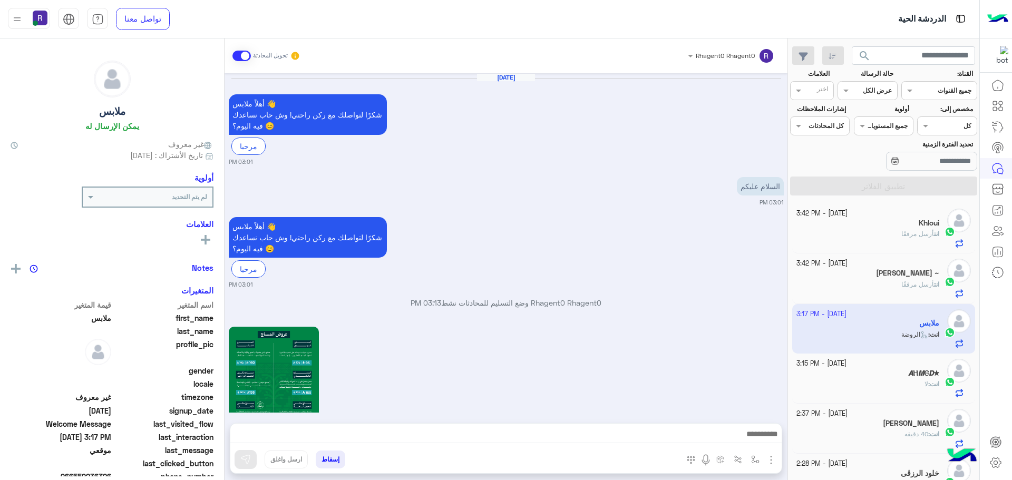
scroll to position [1600, 0]
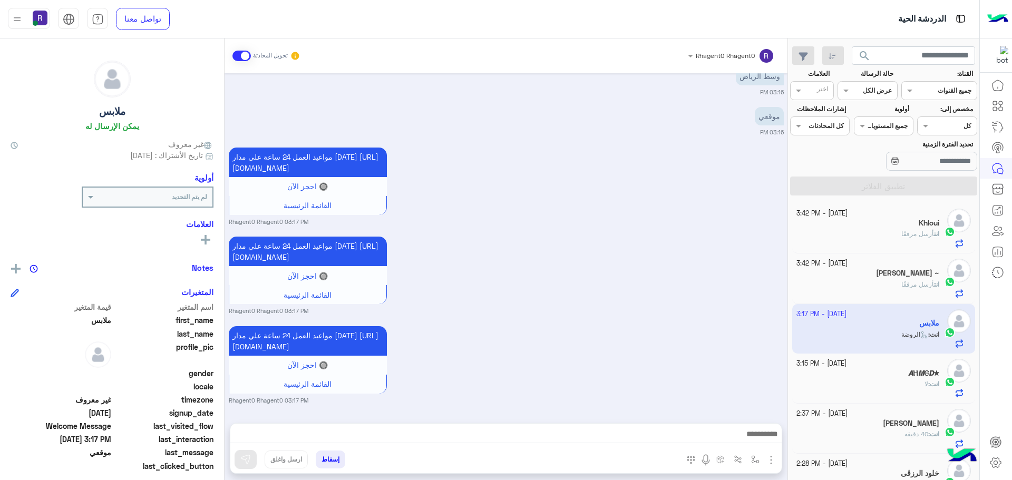
click at [879, 235] on div "انت أرسل مرفقًا" at bounding box center [867, 238] width 143 height 18
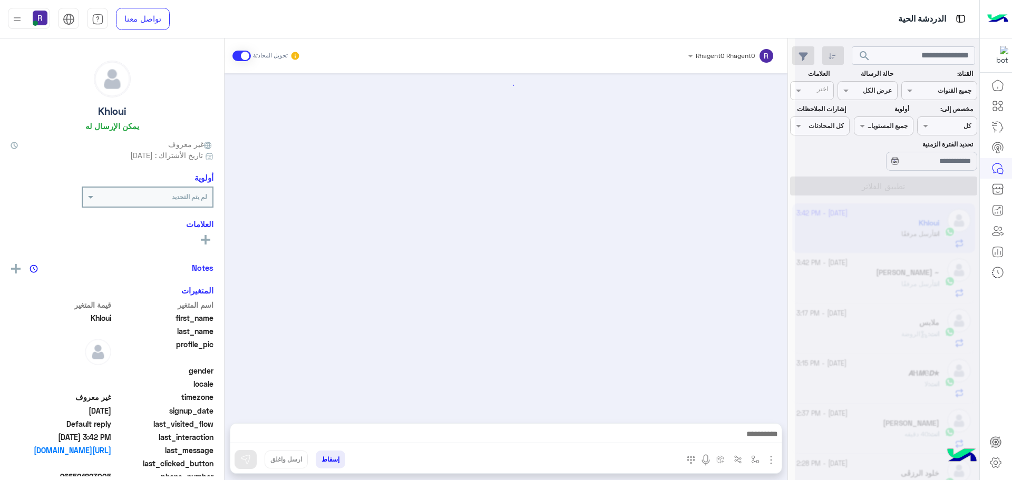
scroll to position [1095, 0]
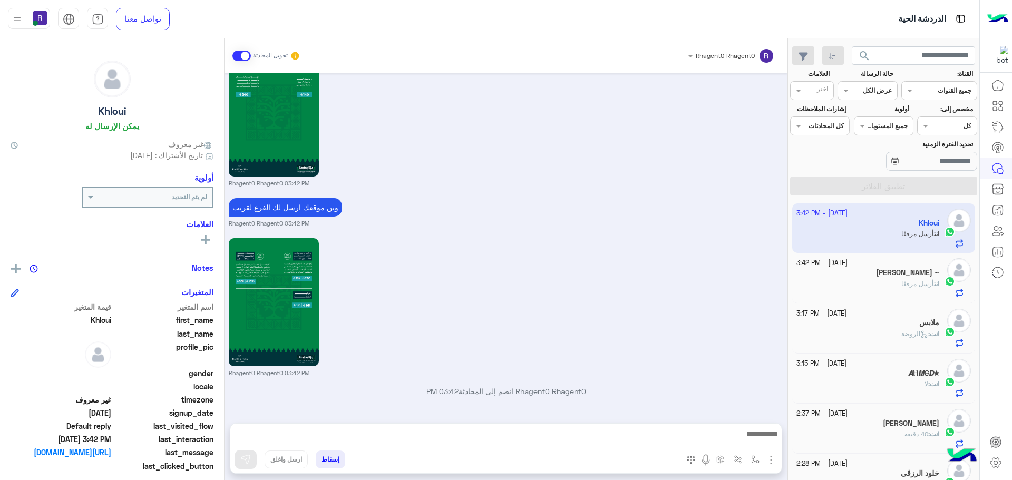
click at [916, 283] on span "أرسل مرفقًا" at bounding box center [917, 284] width 33 height 8
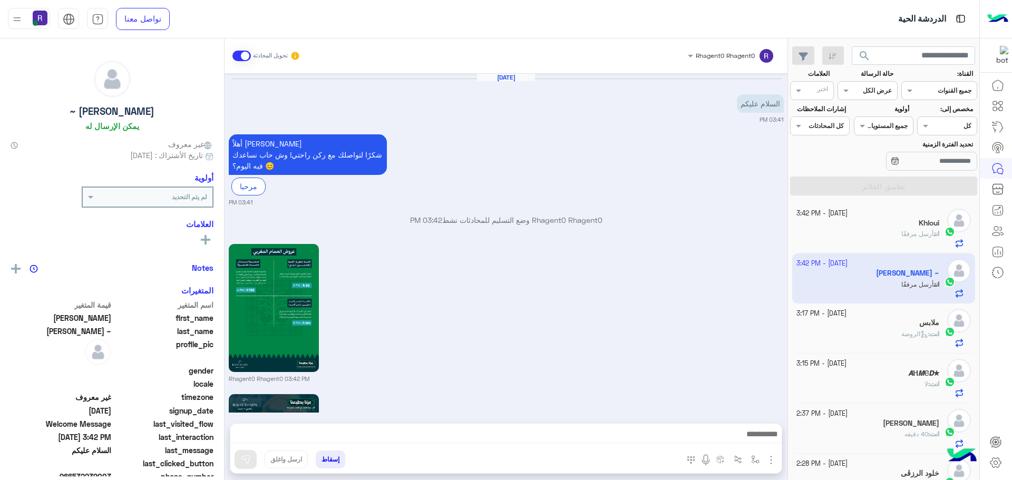
scroll to position [1055, 0]
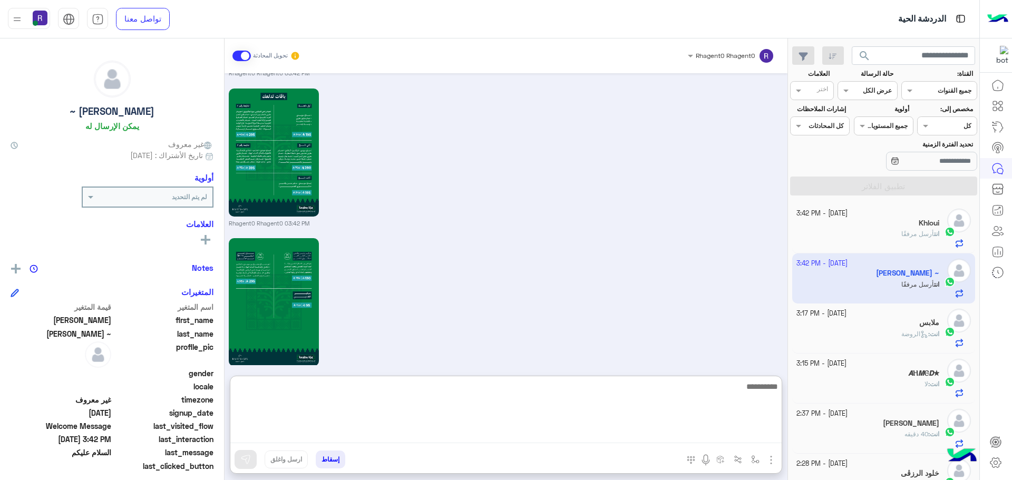
paste textarea "**********"
type textarea "**********"
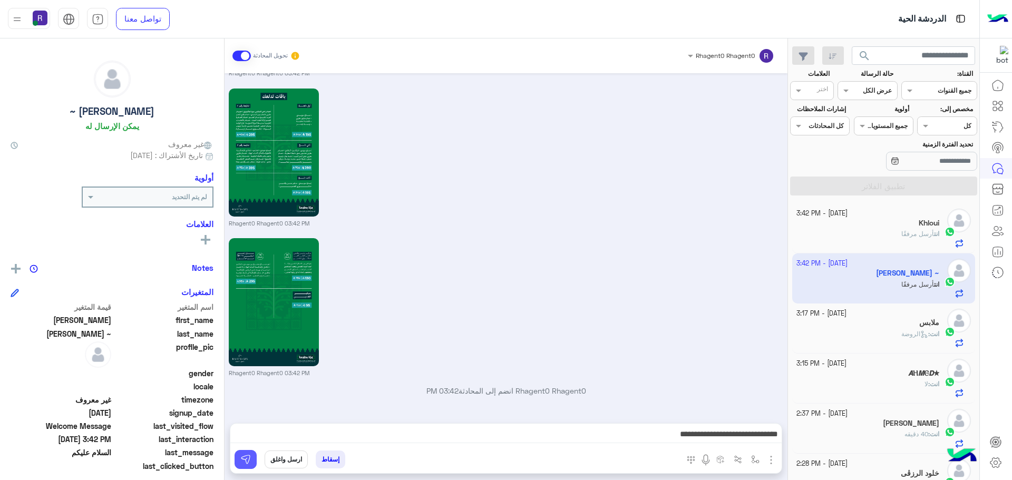
click at [244, 464] on img at bounding box center [245, 459] width 11 height 11
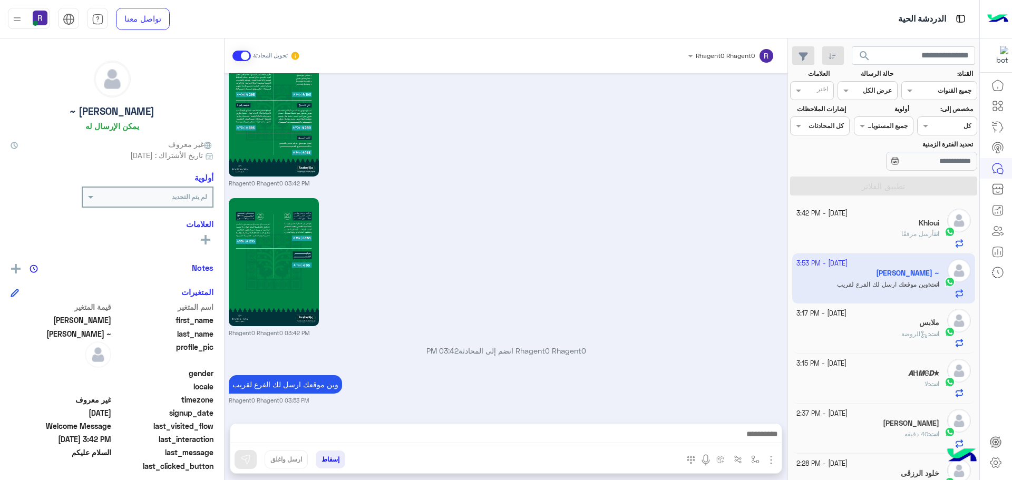
click at [893, 238] on div "انت أرسل مرفقًا" at bounding box center [867, 238] width 143 height 18
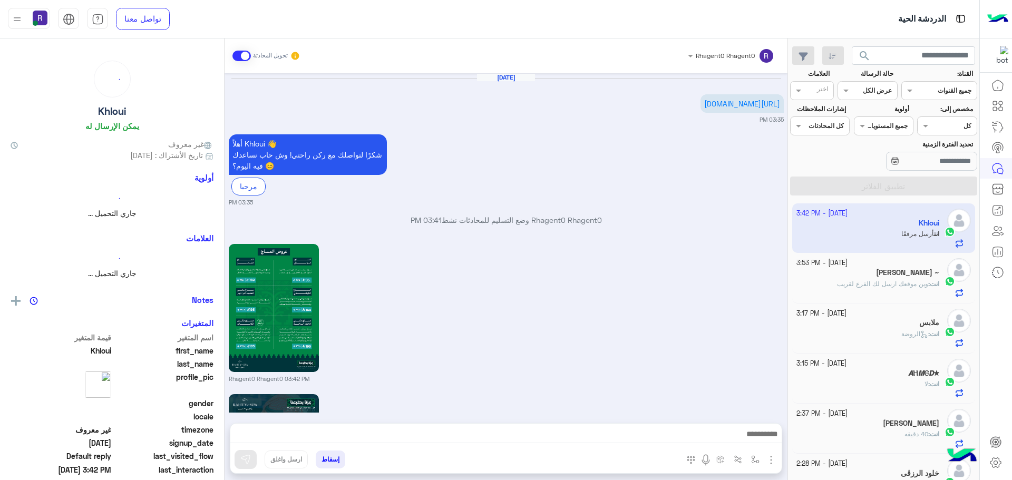
scroll to position [1095, 0]
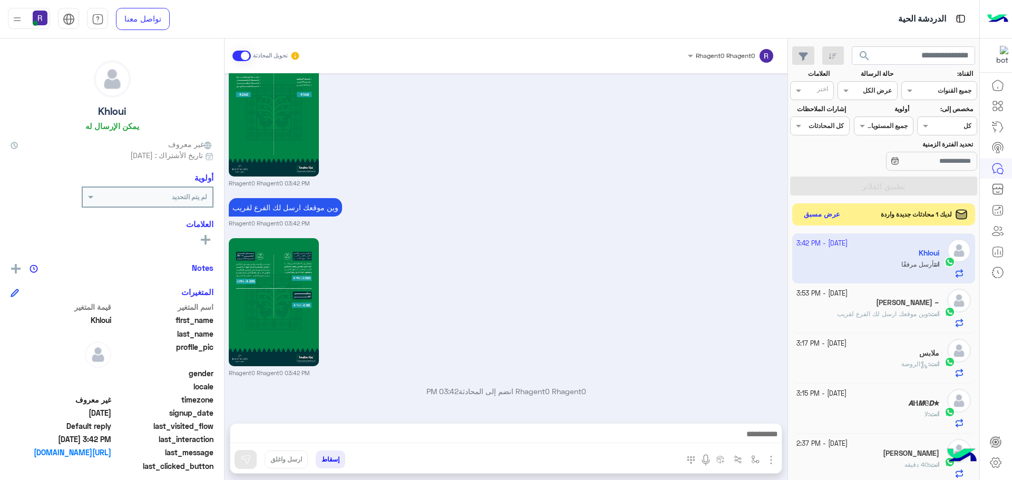
click at [833, 216] on button "عرض مسبق" at bounding box center [822, 215] width 44 height 14
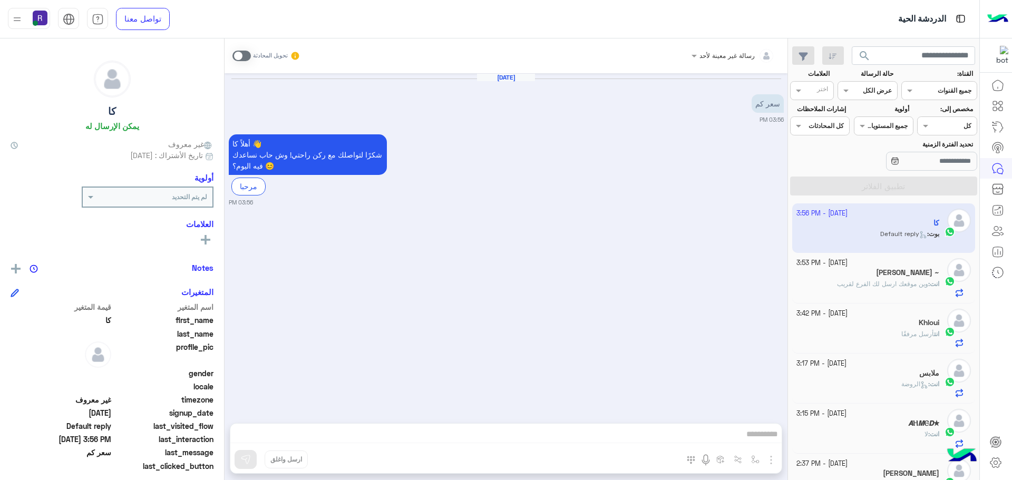
click at [247, 55] on span at bounding box center [241, 56] width 18 height 11
click at [752, 456] on img "button" at bounding box center [755, 459] width 8 height 8
click at [741, 439] on input "text" at bounding box center [731, 434] width 53 height 9
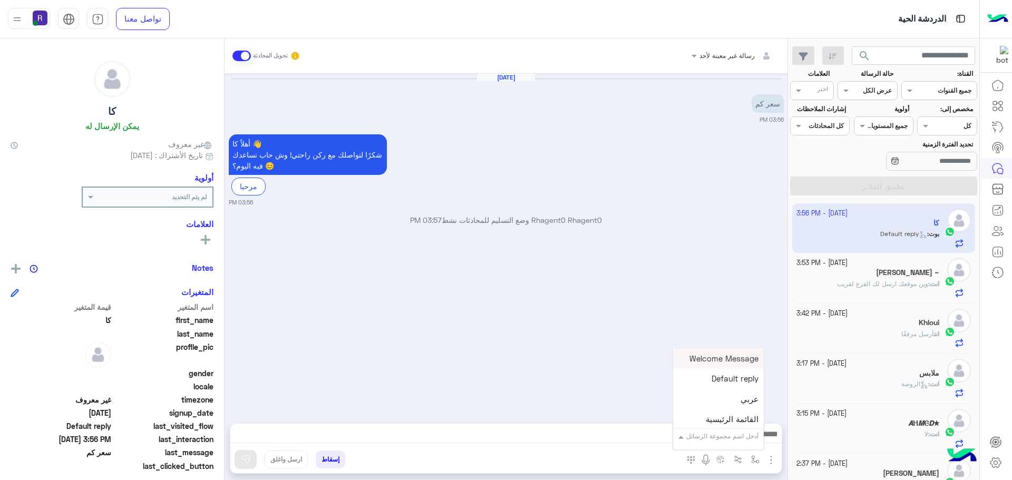
click at [671, 318] on div "[DATE] سعر کم 03:56 PM أهلاً کا 👋 شكرًا لتواصلك مع ركن راحتي! وش حاب نساعدك فيه…" at bounding box center [506, 242] width 563 height 339
click at [771, 459] on img "button" at bounding box center [771, 460] width 13 height 13
click at [764, 440] on img at bounding box center [768, 437] width 8 height 12
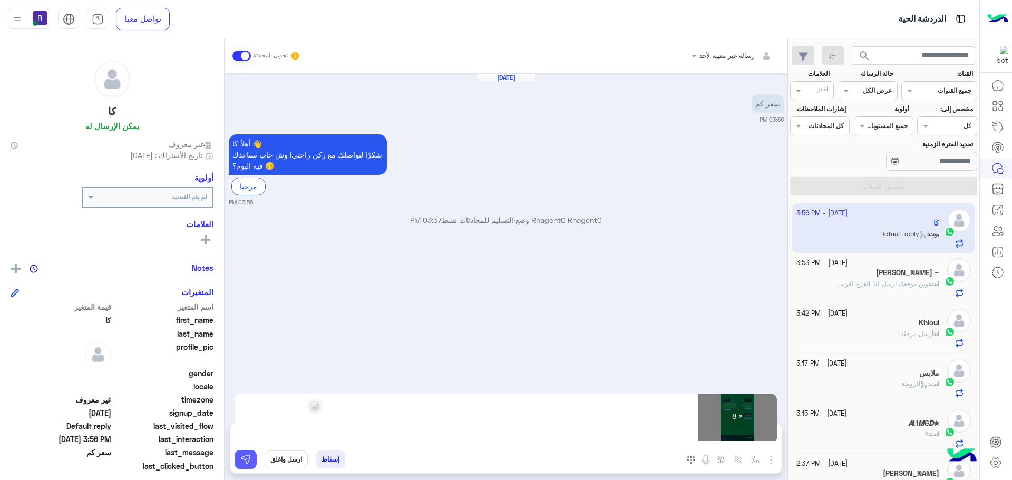
click at [248, 463] on img at bounding box center [245, 459] width 11 height 11
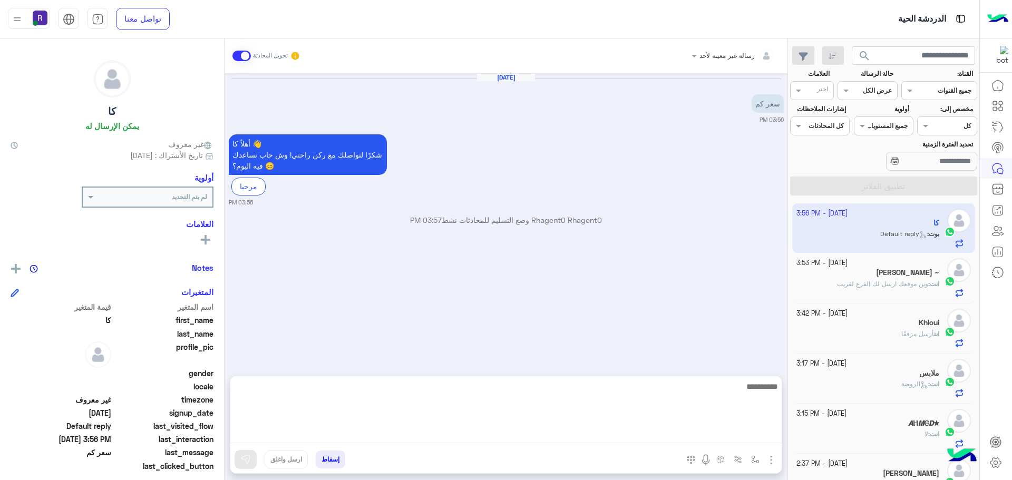
click at [312, 434] on textarea at bounding box center [505, 411] width 551 height 63
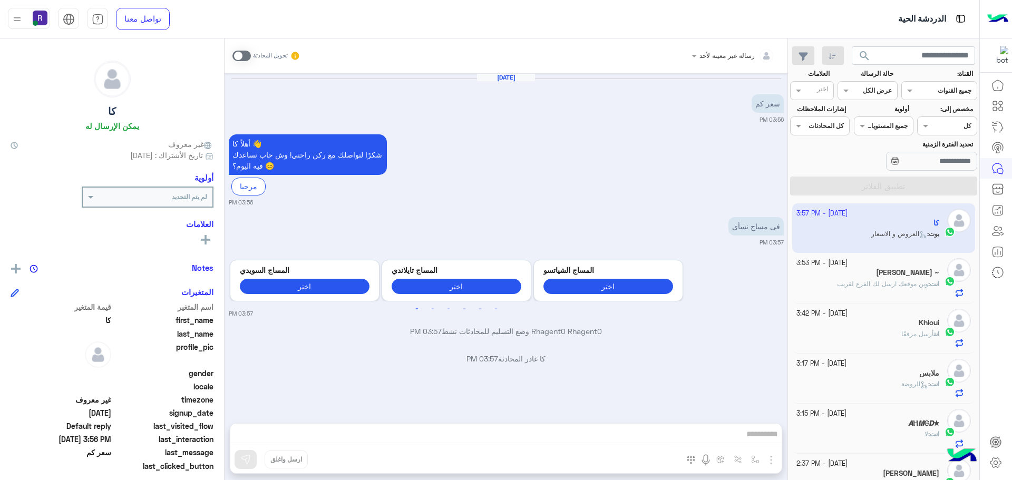
drag, startPoint x: 312, startPoint y: 434, endPoint x: 373, endPoint y: 376, distance: 84.2
click at [377, 372] on div "کا غادر المحادثة 03:57 PM" at bounding box center [506, 362] width 555 height 19
click at [245, 52] on span at bounding box center [241, 56] width 18 height 11
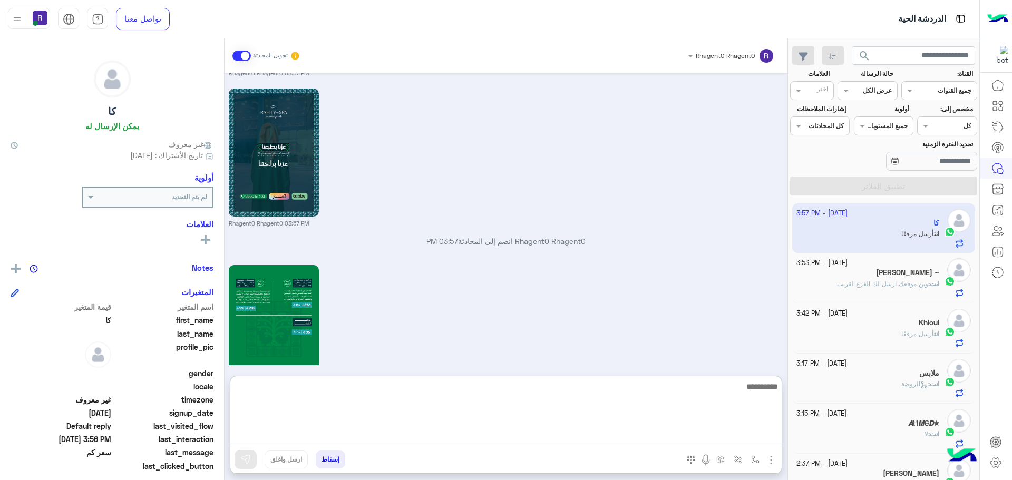
scroll to position [1241, 0]
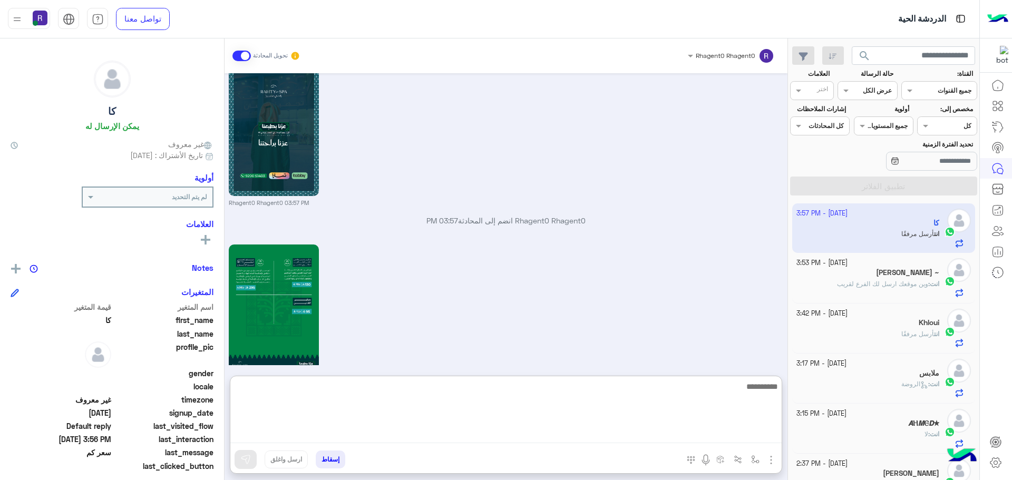
paste textarea "**********"
type textarea "**********"
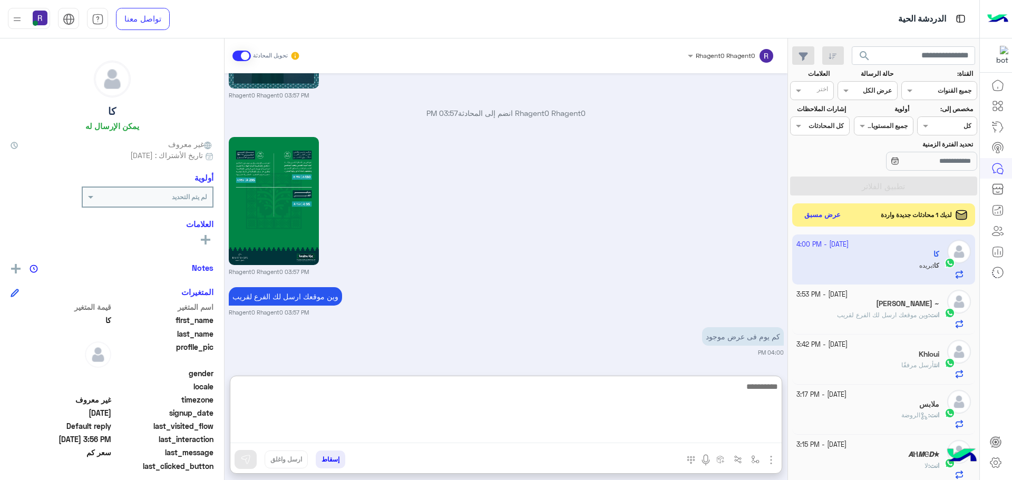
scroll to position [1389, 0]
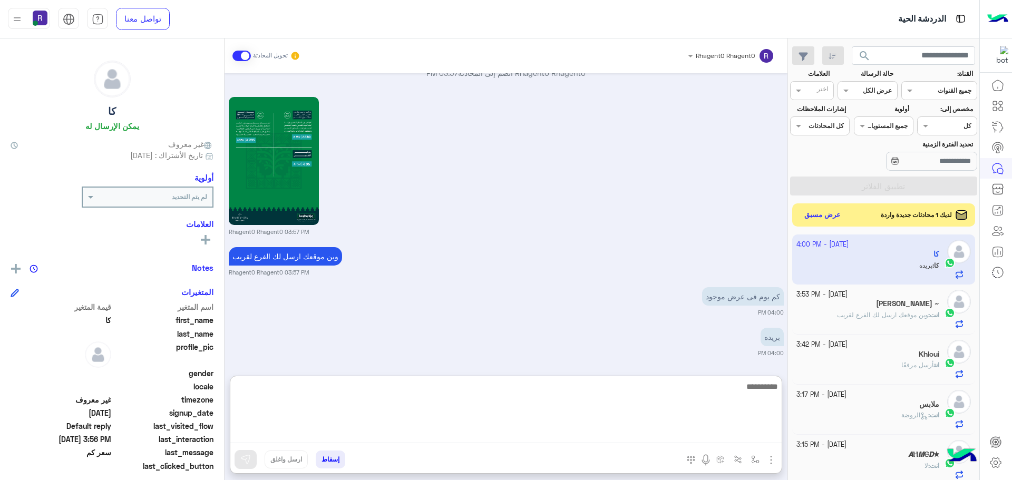
click at [466, 427] on textarea at bounding box center [505, 411] width 551 height 63
type textarea "**********"
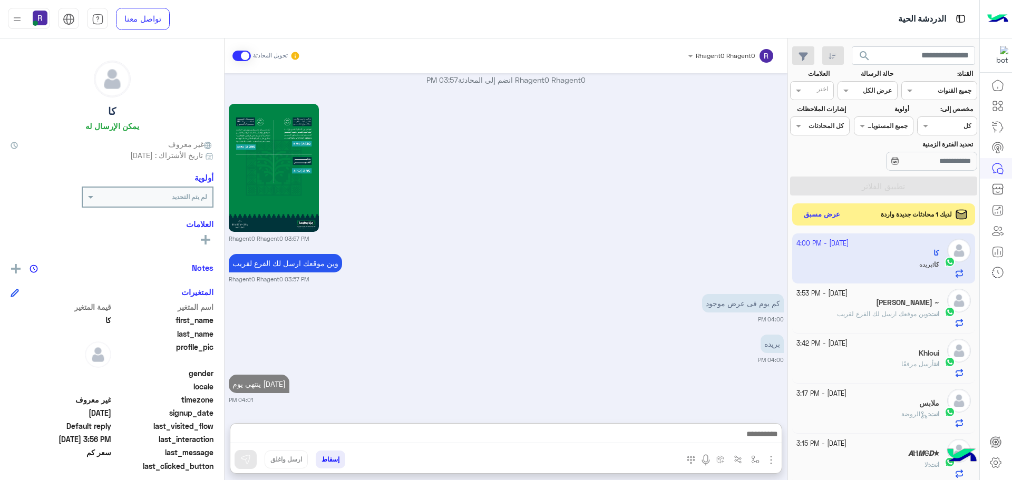
click at [835, 216] on button "عرض مسبق" at bounding box center [822, 215] width 44 height 14
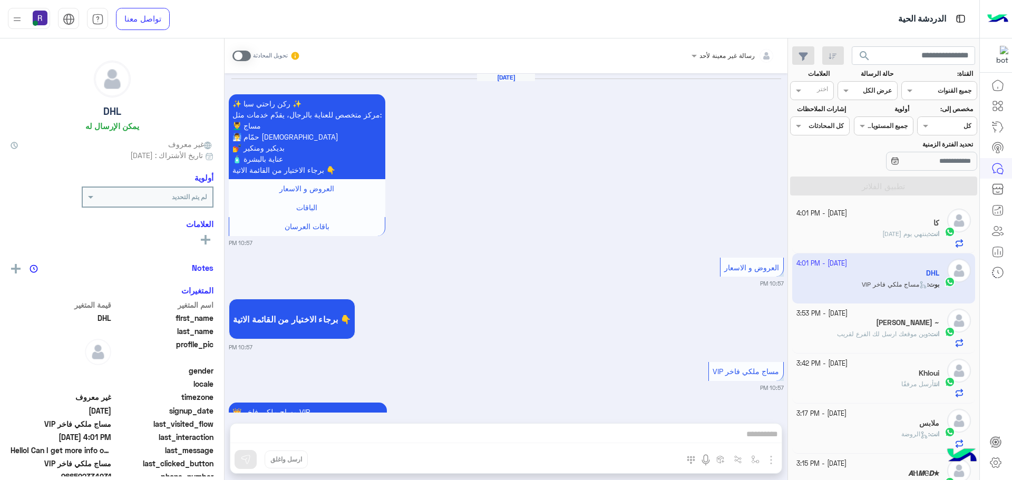
scroll to position [1372, 0]
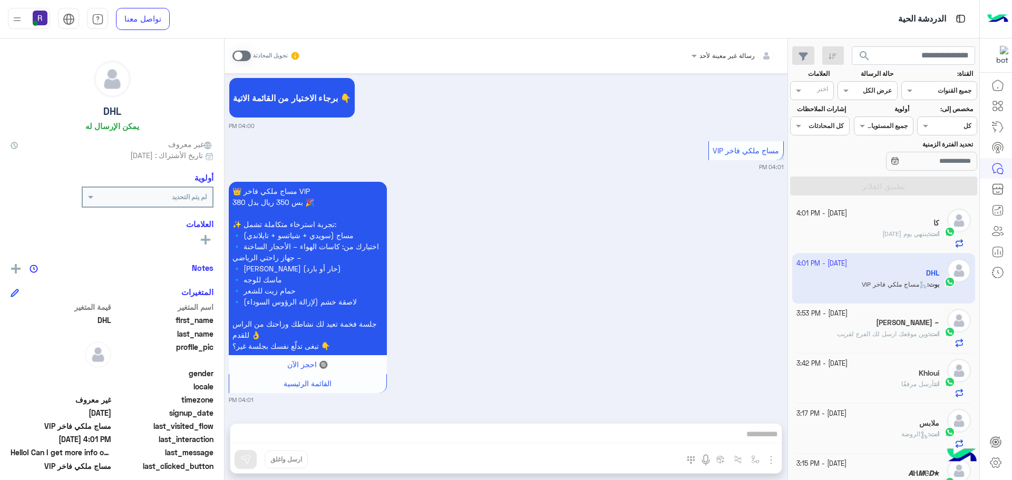
click at [248, 55] on span at bounding box center [241, 56] width 18 height 11
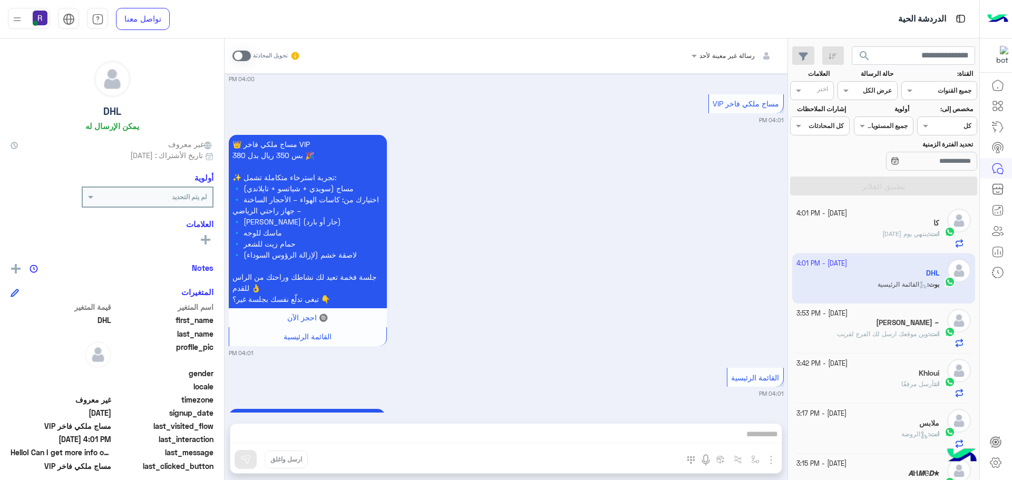
scroll to position [1630, 0]
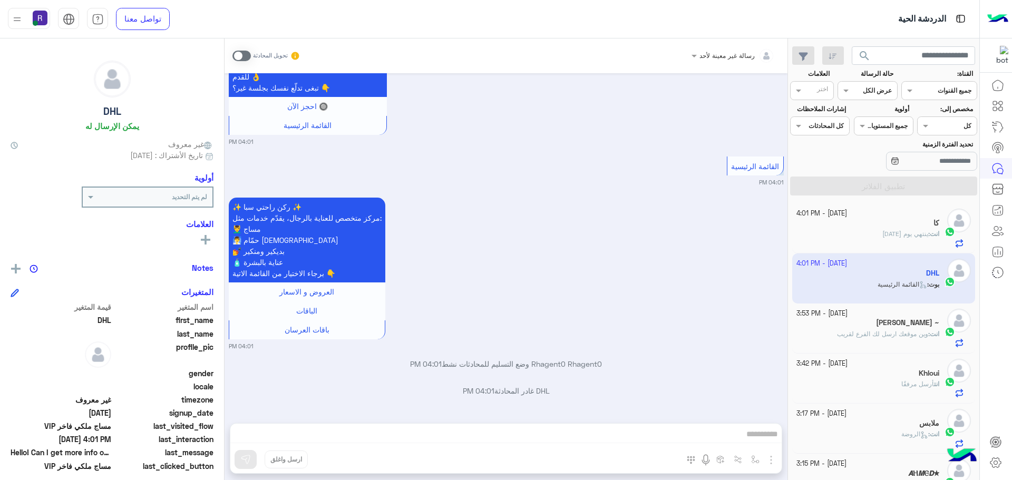
click at [248, 56] on span at bounding box center [241, 56] width 18 height 11
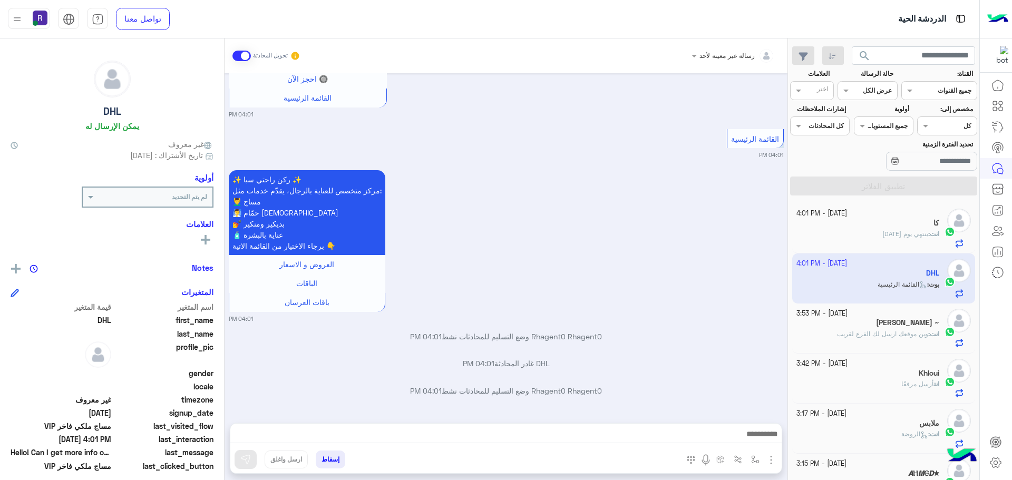
click at [772, 461] on img "button" at bounding box center [771, 460] width 13 height 13
click at [762, 439] on button "الصور" at bounding box center [755, 436] width 45 height 21
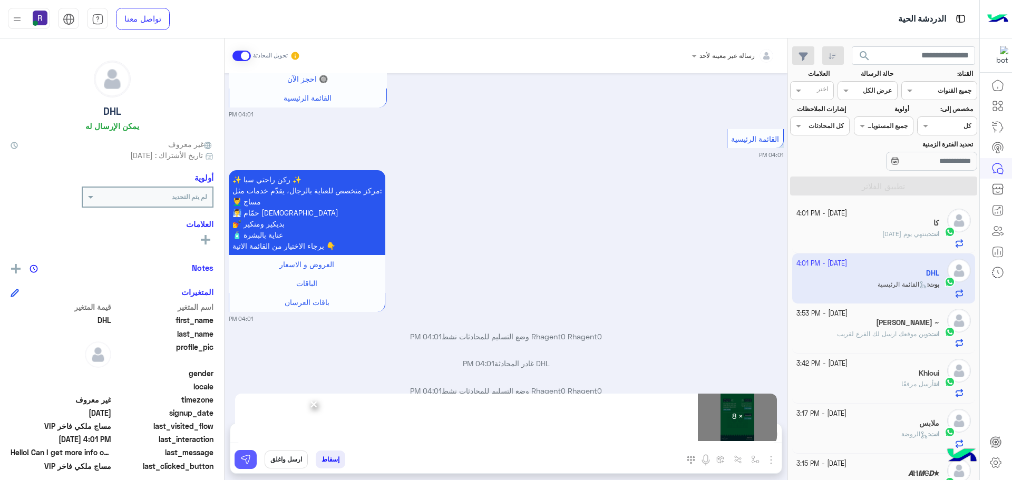
click at [244, 460] on img at bounding box center [245, 459] width 11 height 11
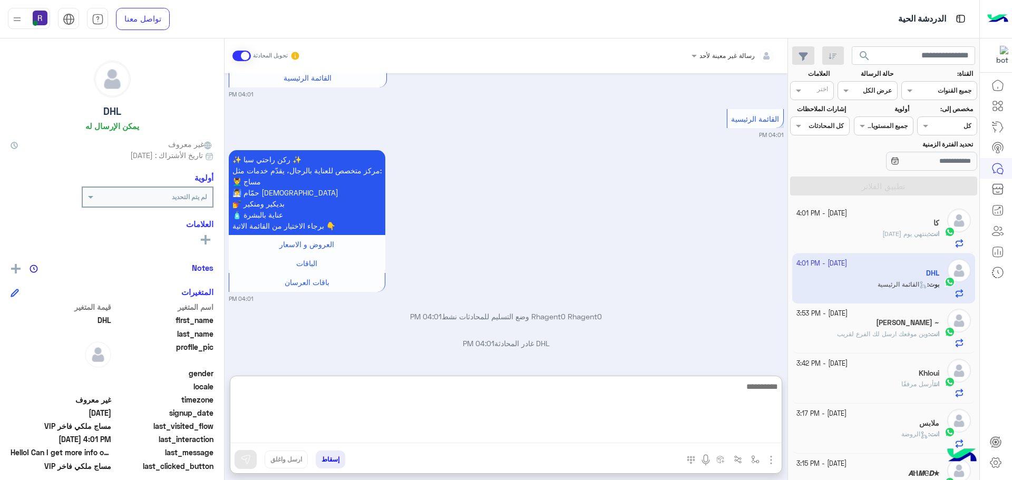
paste textarea "**********"
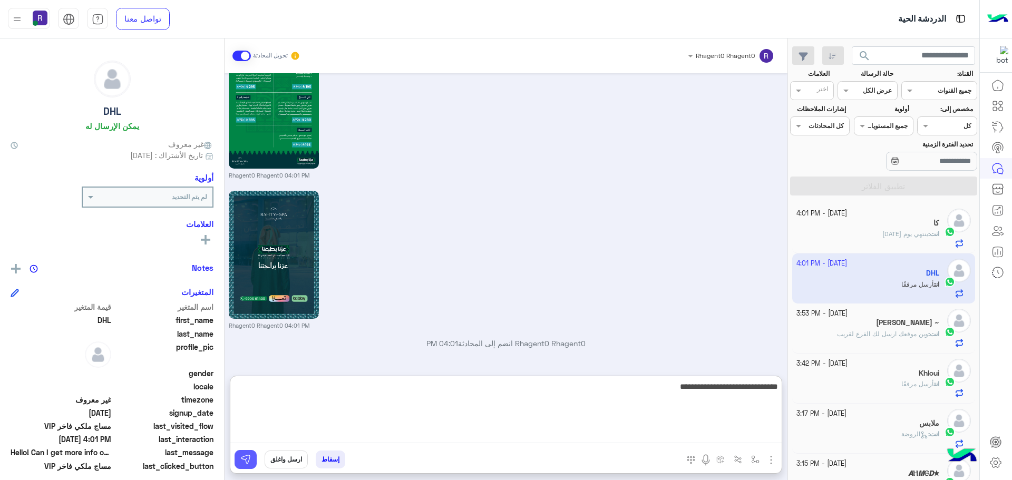
scroll to position [2972, 0]
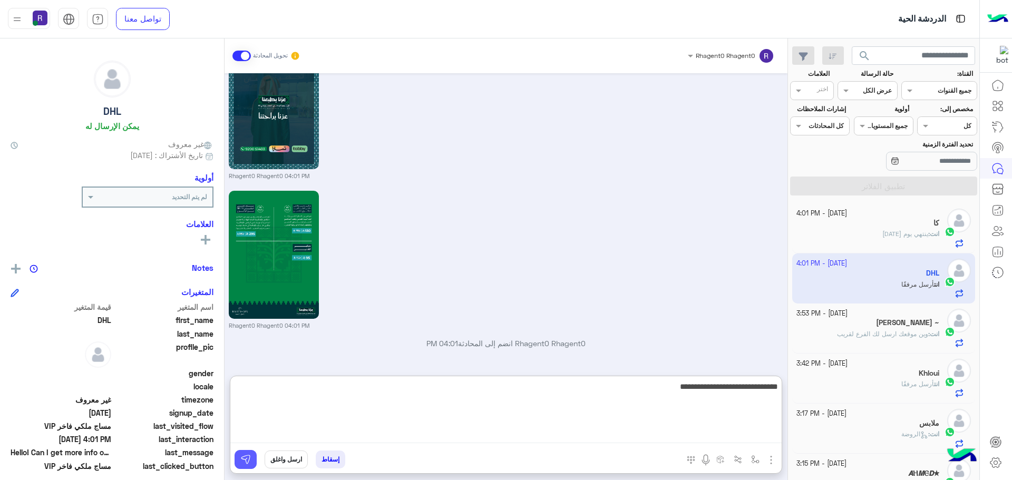
type textarea "**********"
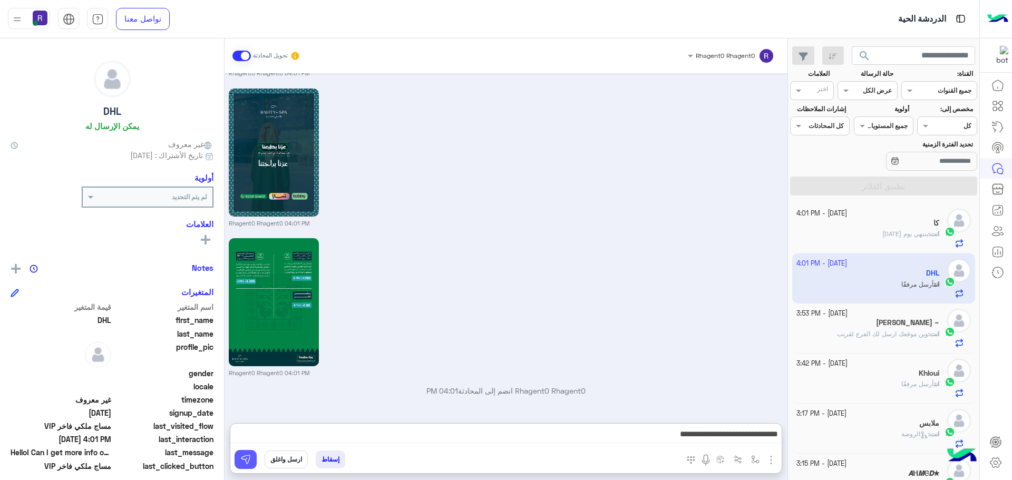
click at [248, 457] on img at bounding box center [245, 459] width 11 height 11
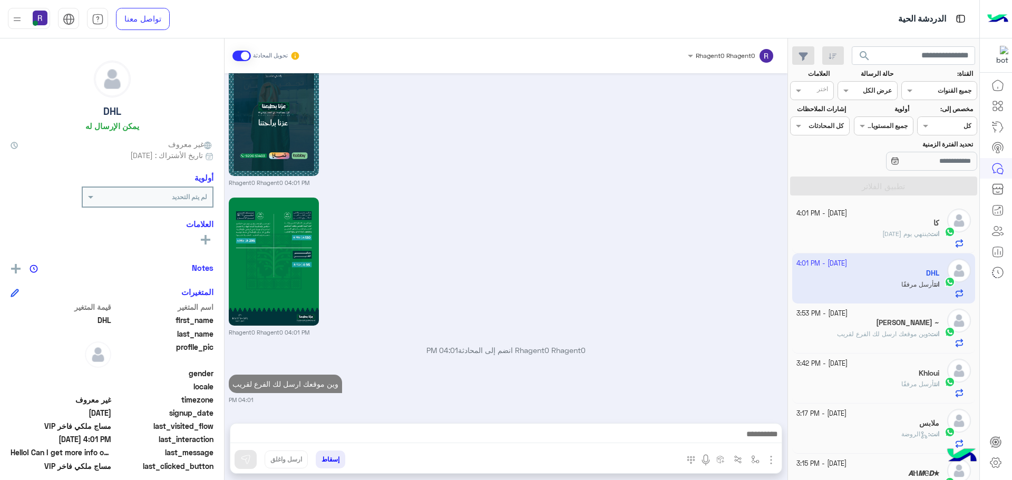
scroll to position [2965, 0]
click at [868, 333] on span "وين موقعك ارسل لك الفرع لقريب" at bounding box center [882, 334] width 91 height 8
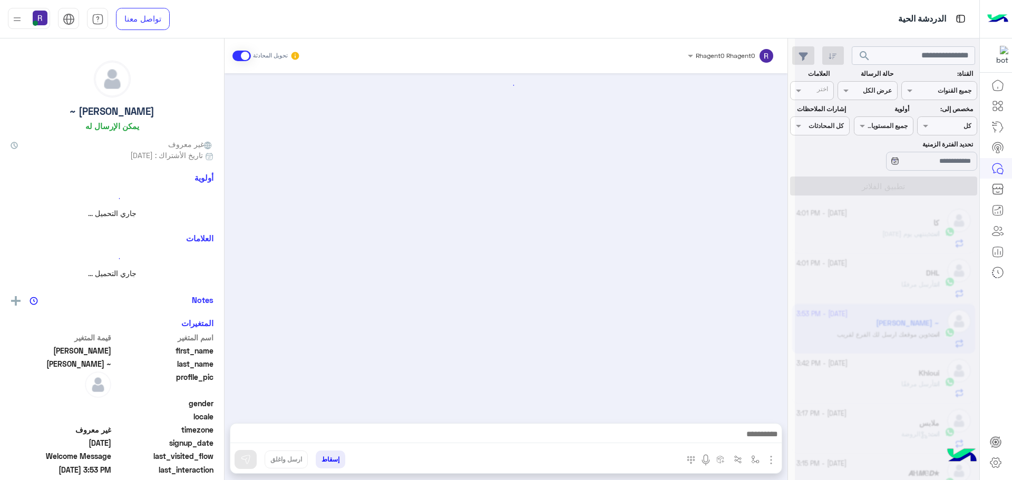
scroll to position [1095, 0]
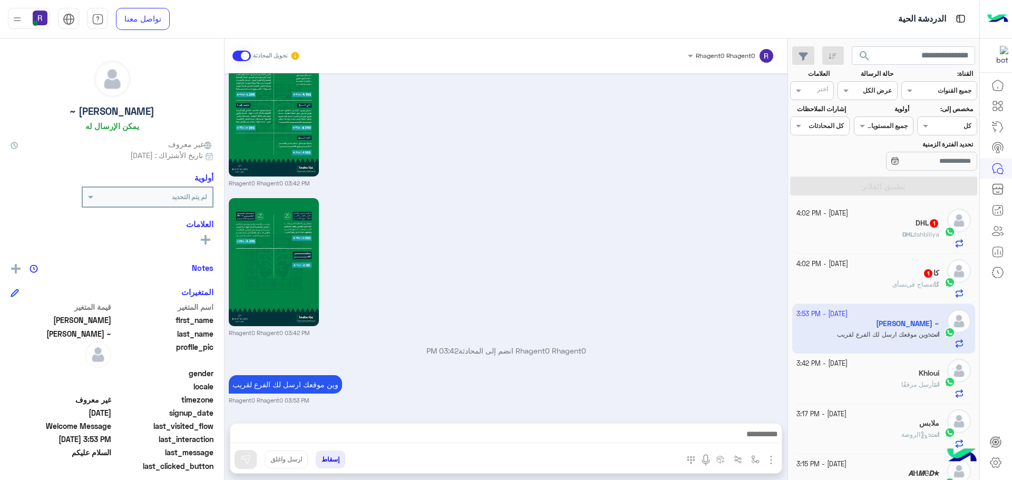
click at [898, 281] on span "مساج فی‌نسأی" at bounding box center [912, 284] width 40 height 8
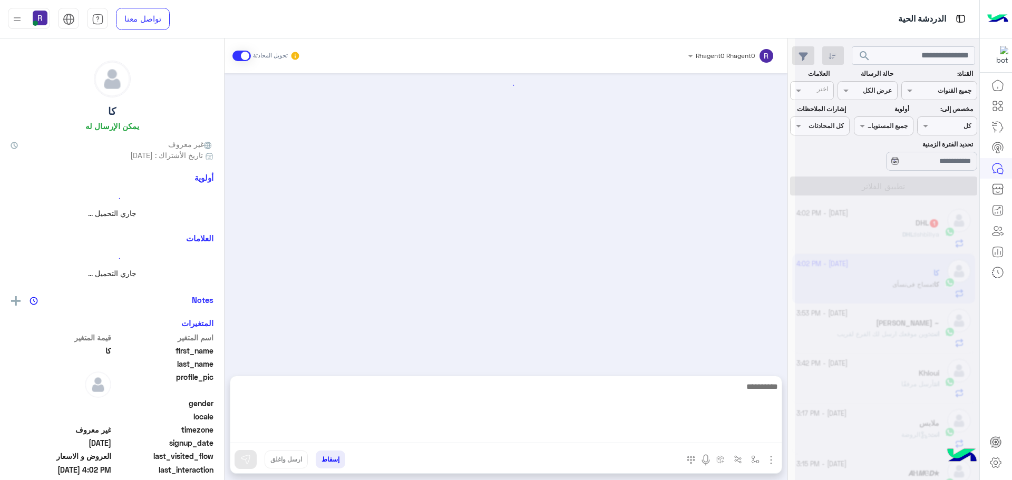
click at [377, 433] on textarea at bounding box center [505, 411] width 551 height 63
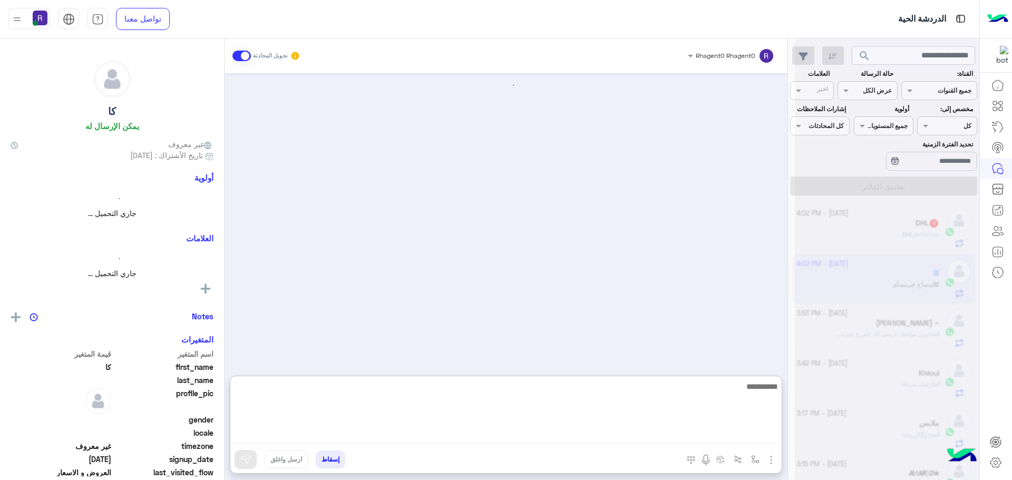
scroll to position [1424, 0]
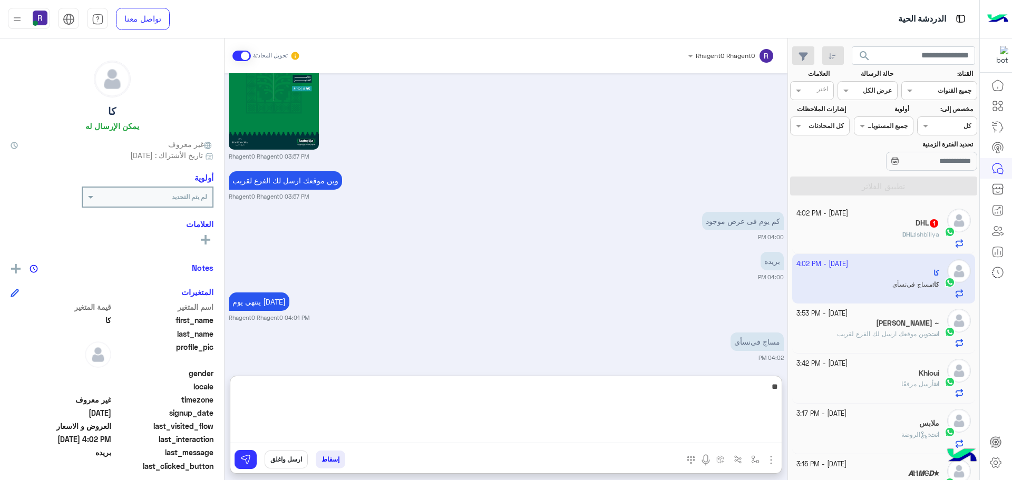
type textarea "**"
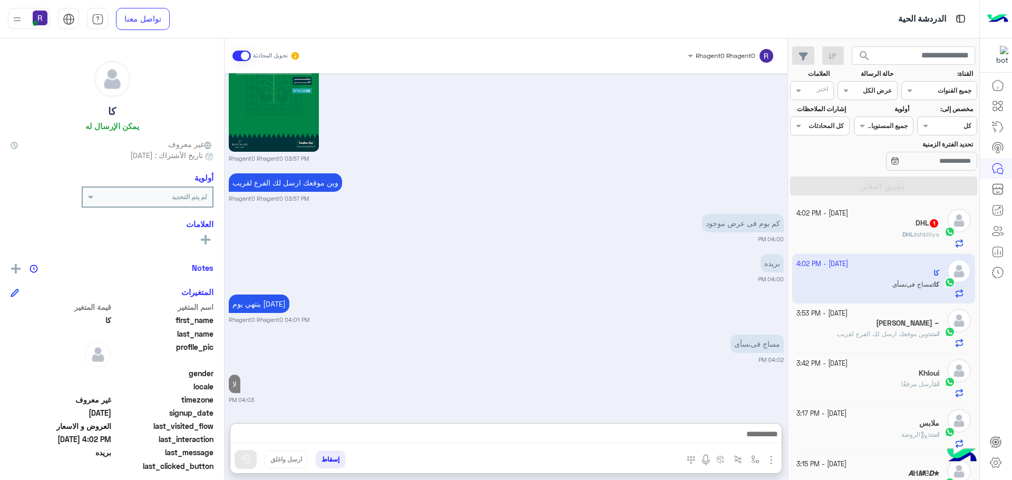
click at [573, 323] on div "[DATE] أهلاً کا 👋 شكرًا لتواصلك مع ركن راحتي! وش حاب نساعدك فيه [DATE]؟ 😊 مرحبا…" at bounding box center [506, 242] width 563 height 339
click at [920, 226] on h5 "DHL 1" at bounding box center [928, 223] width 24 height 9
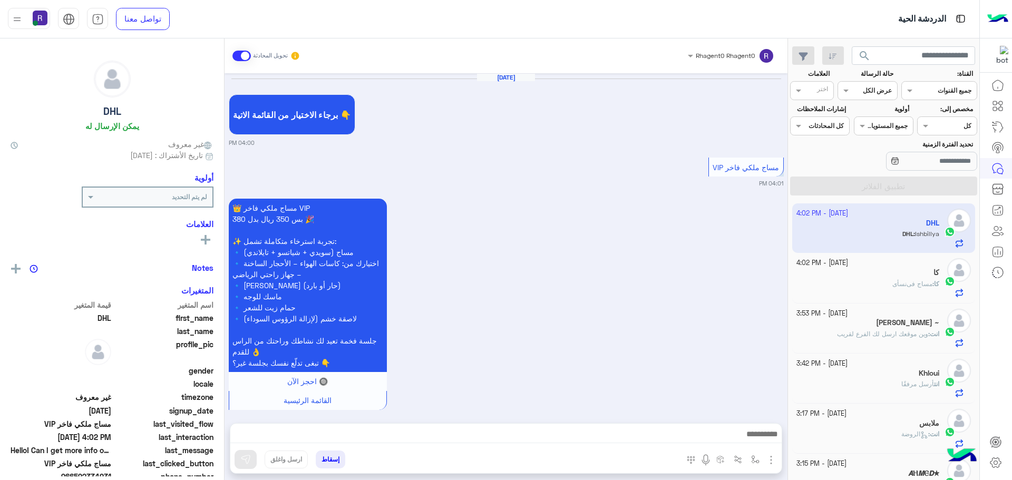
scroll to position [1660, 0]
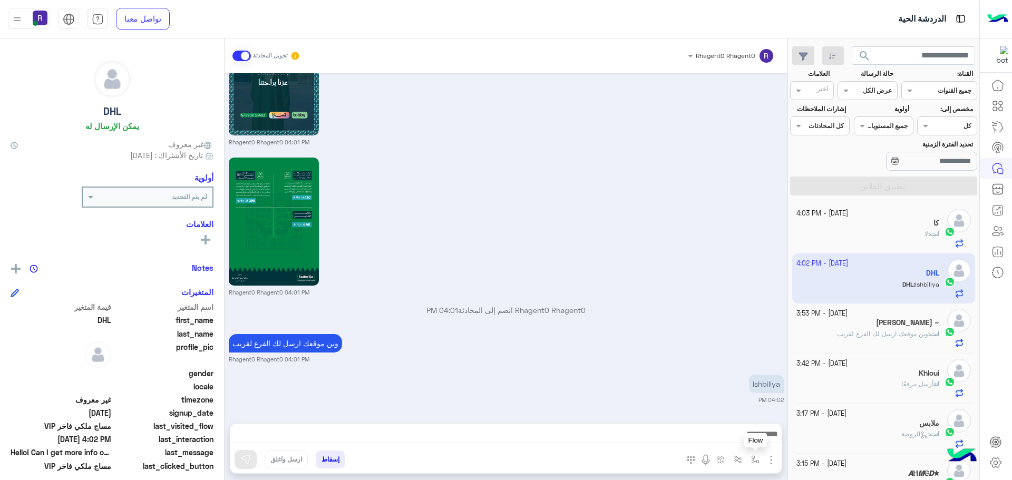
click at [752, 455] on img "button" at bounding box center [755, 459] width 8 height 8
click at [750, 435] on input "text" at bounding box center [731, 434] width 53 height 9
click at [728, 386] on div "الجنادرية" at bounding box center [718, 384] width 91 height 21
type textarea "*********"
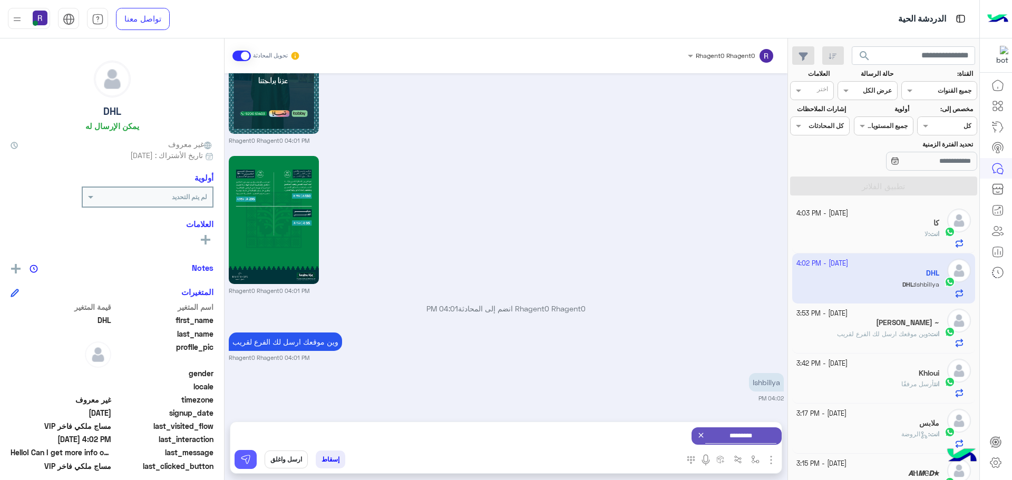
drag, startPoint x: 236, startPoint y: 457, endPoint x: 264, endPoint y: 457, distance: 27.9
click at [236, 457] on button at bounding box center [246, 459] width 22 height 19
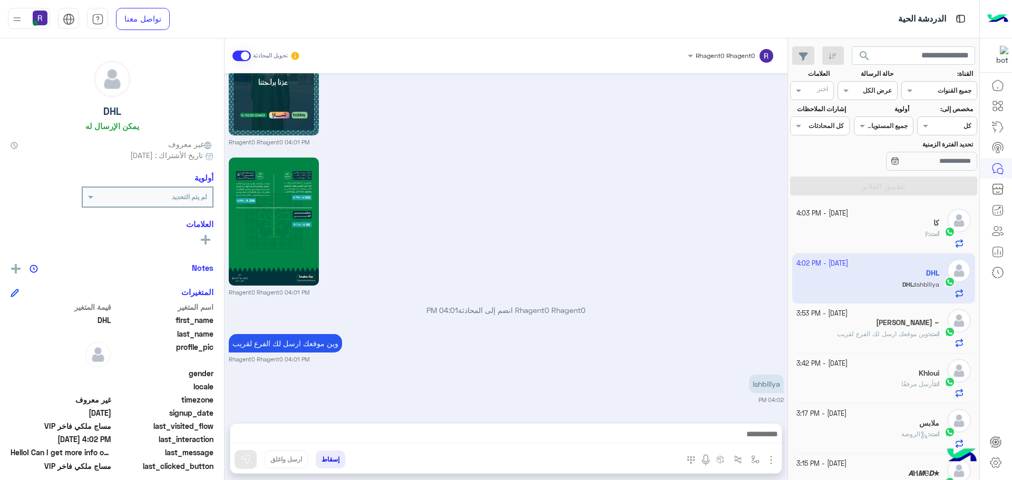
scroll to position [1660, 0]
click at [865, 373] on div "Khloui" at bounding box center [867, 374] width 143 height 11
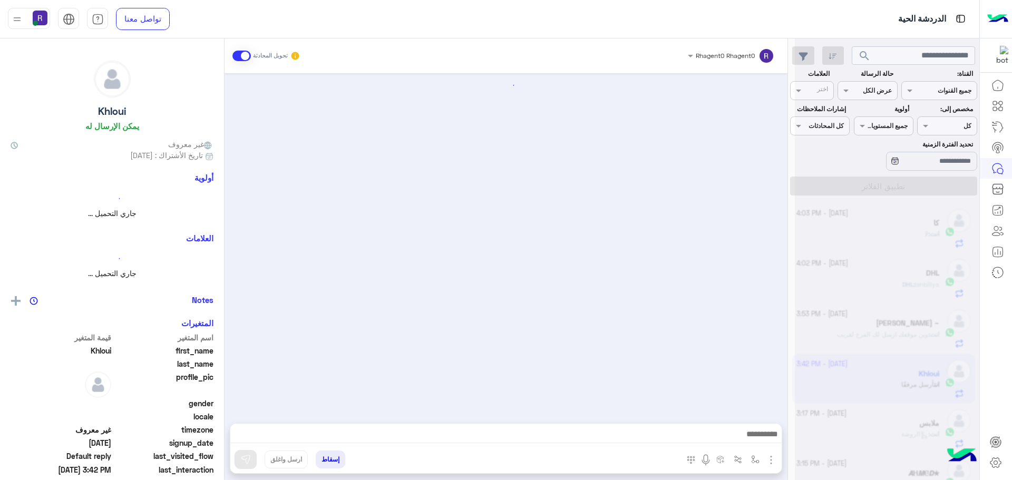
scroll to position [1095, 0]
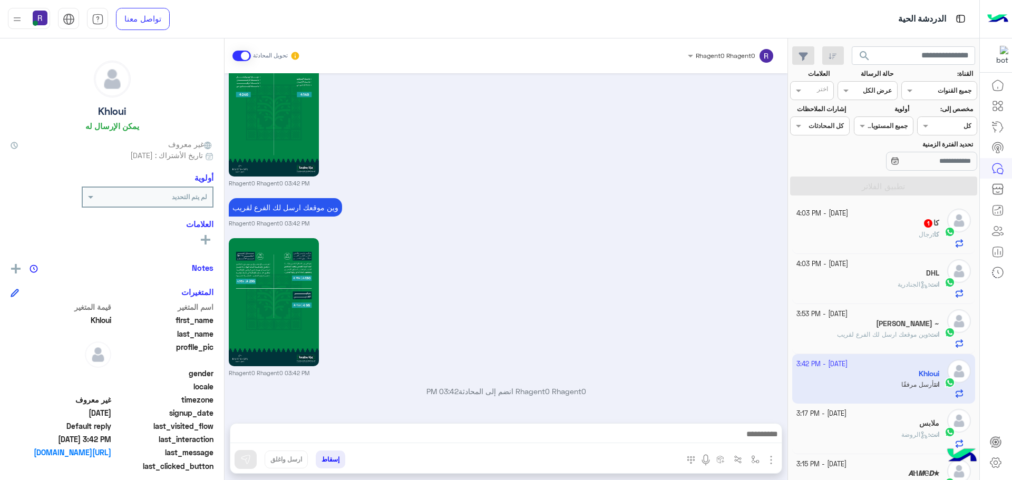
click at [883, 239] on div "کا : رجال" at bounding box center [867, 239] width 143 height 18
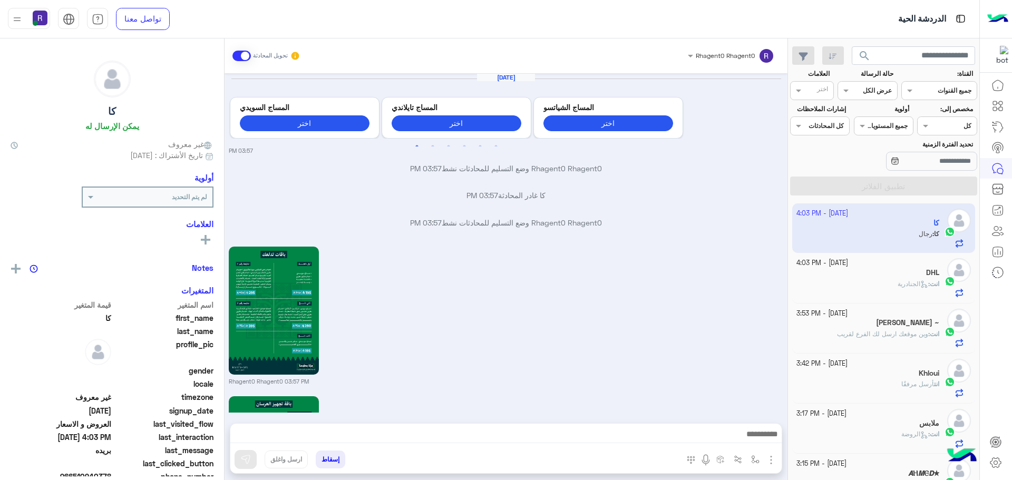
scroll to position [1339, 0]
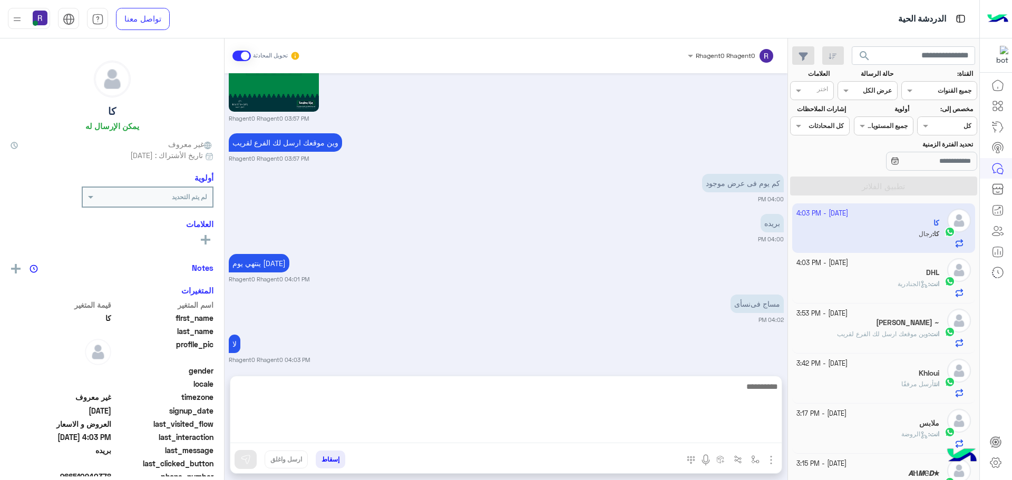
click at [455, 436] on textarea at bounding box center [505, 411] width 551 height 63
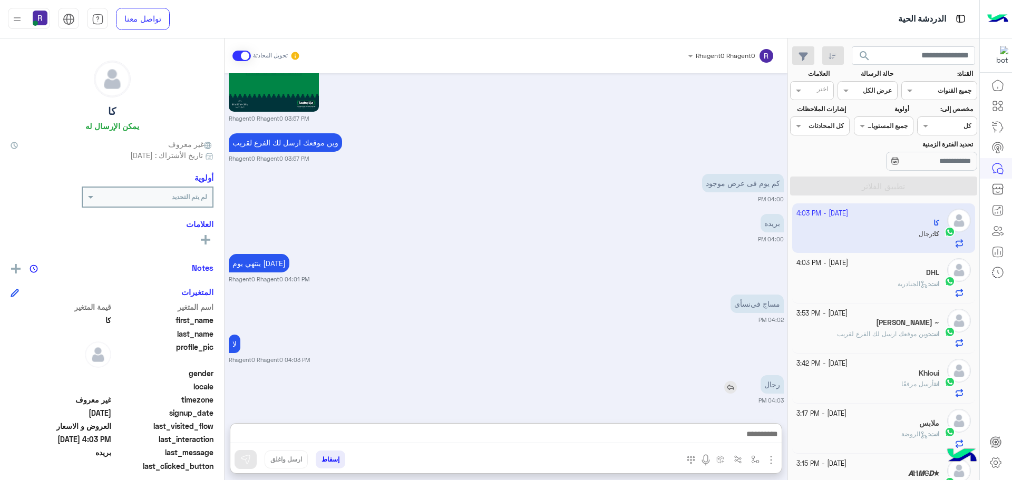
drag, startPoint x: 718, startPoint y: 338, endPoint x: 734, endPoint y: 386, distance: 51.0
click at [718, 339] on div "لا Rhagent0 Rhagent0 04:03 PM" at bounding box center [506, 348] width 555 height 32
click at [733, 389] on img at bounding box center [730, 387] width 13 height 13
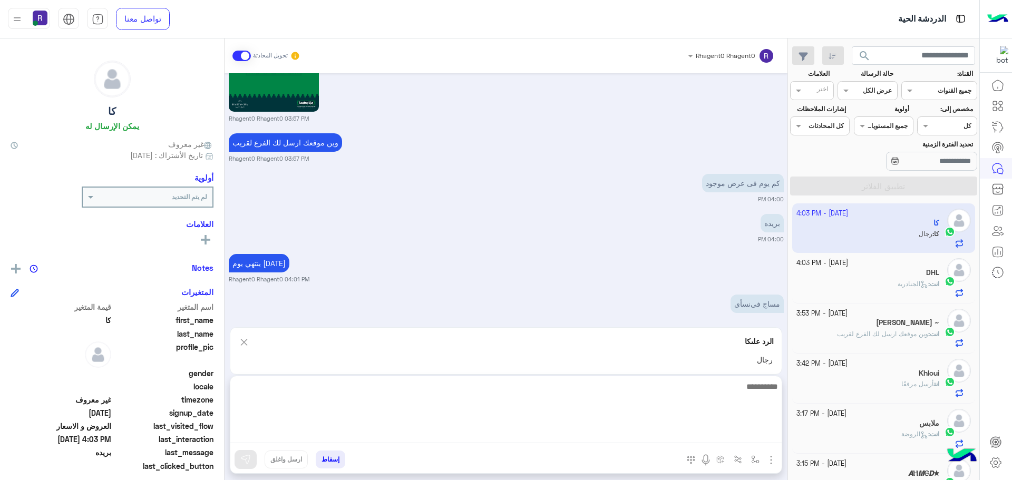
click at [648, 436] on textarea at bounding box center [505, 411] width 551 height 63
type textarea "****"
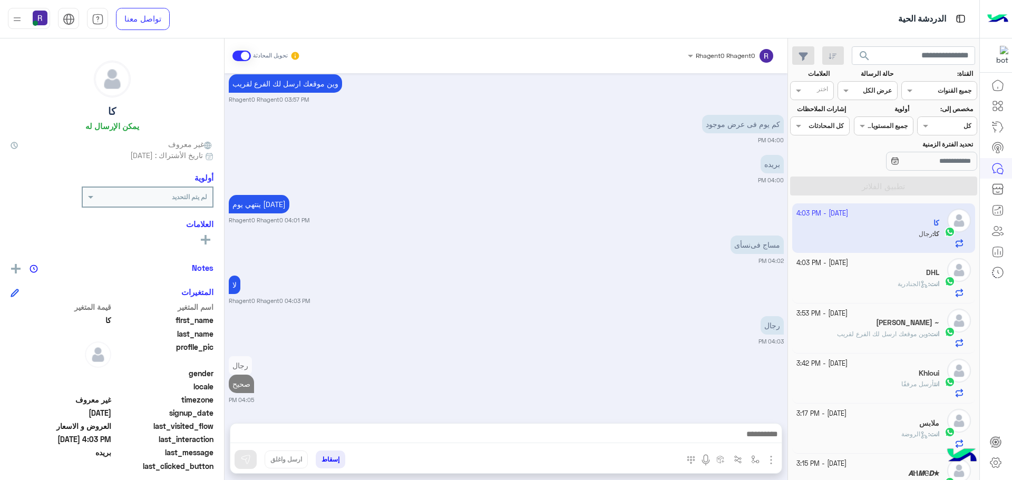
click at [905, 282] on span "الجنادرية" at bounding box center [913, 284] width 31 height 8
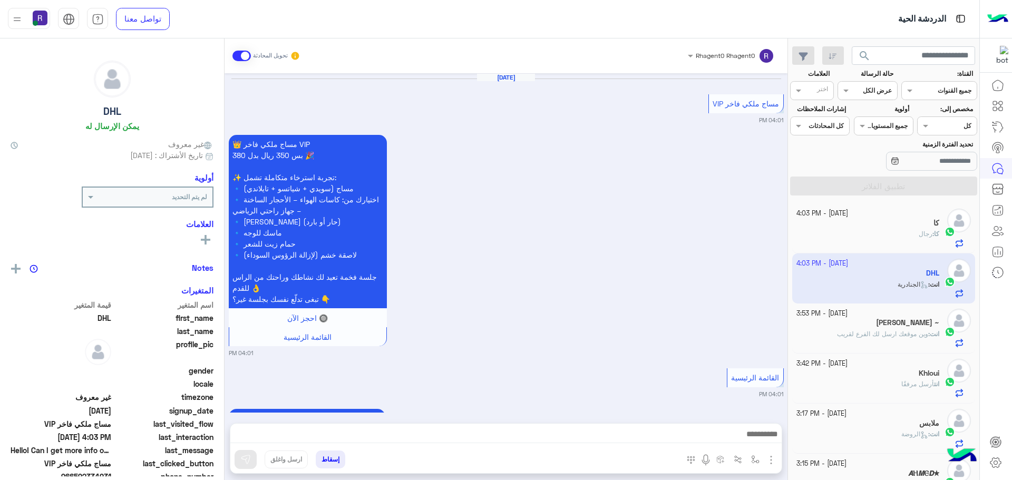
scroll to position [1687, 0]
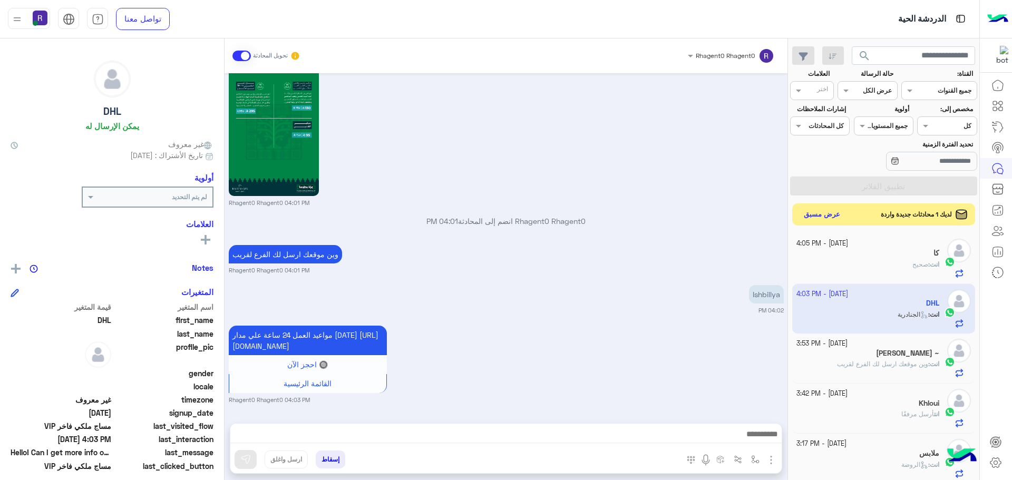
click at [821, 216] on button "عرض مسبق" at bounding box center [822, 215] width 44 height 14
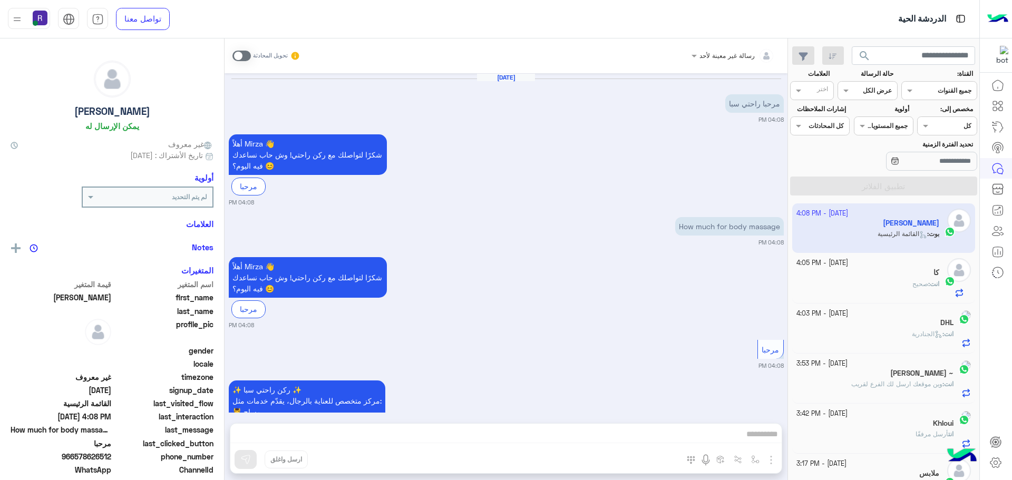
scroll to position [129, 0]
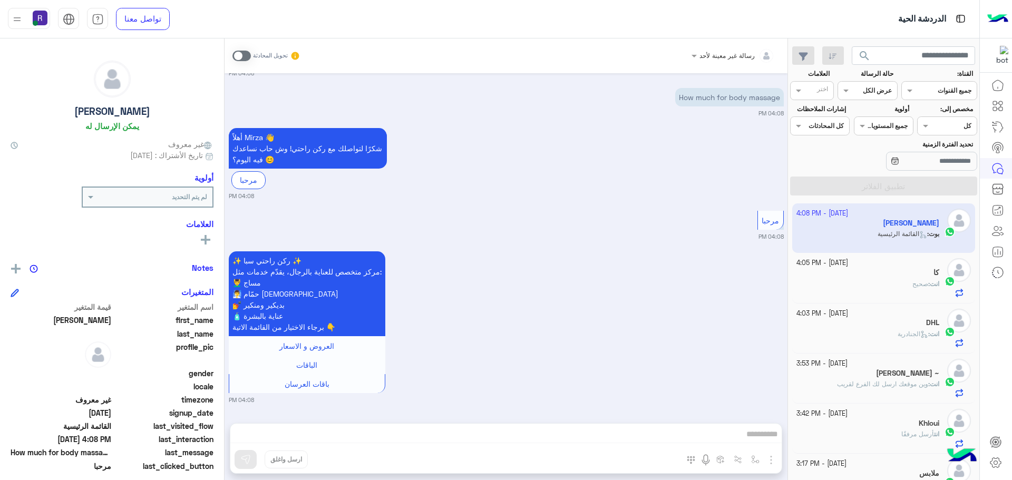
click at [245, 56] on span at bounding box center [241, 56] width 18 height 11
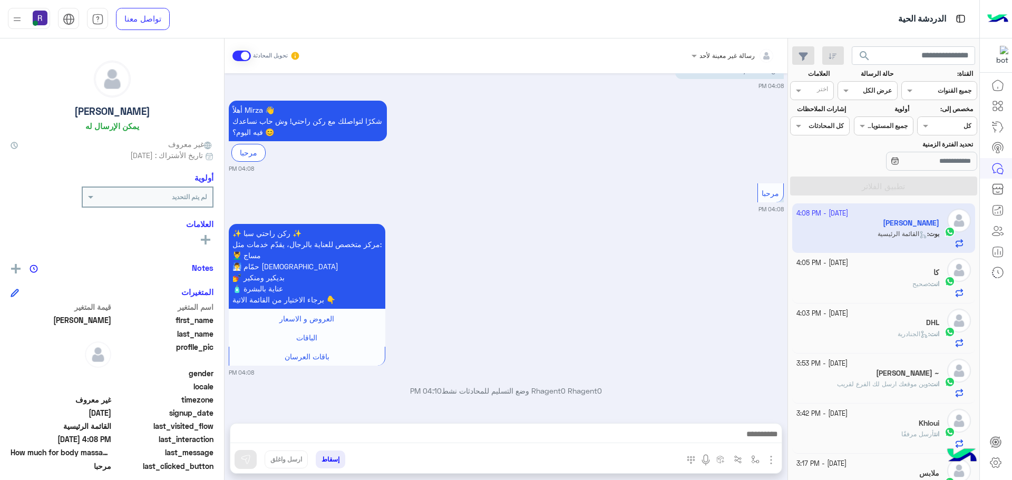
click at [773, 461] on img "button" at bounding box center [771, 460] width 13 height 13
click at [763, 441] on button "الصور" at bounding box center [755, 436] width 45 height 21
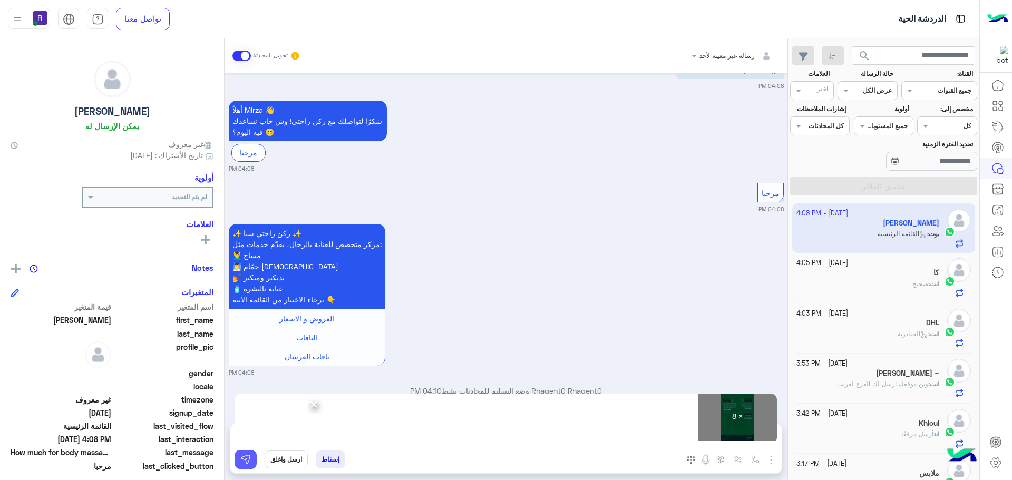
click at [248, 462] on img at bounding box center [245, 459] width 11 height 11
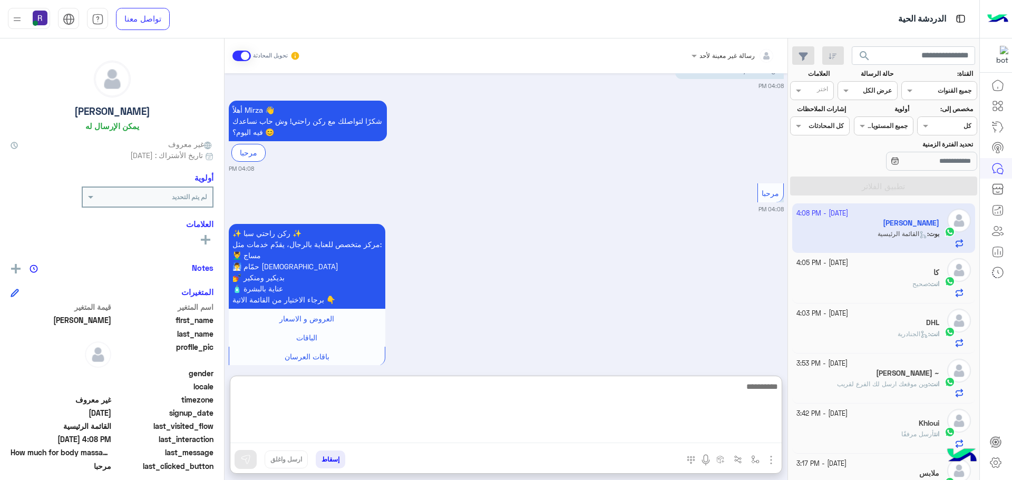
paste textarea "**********"
type textarea "**********"
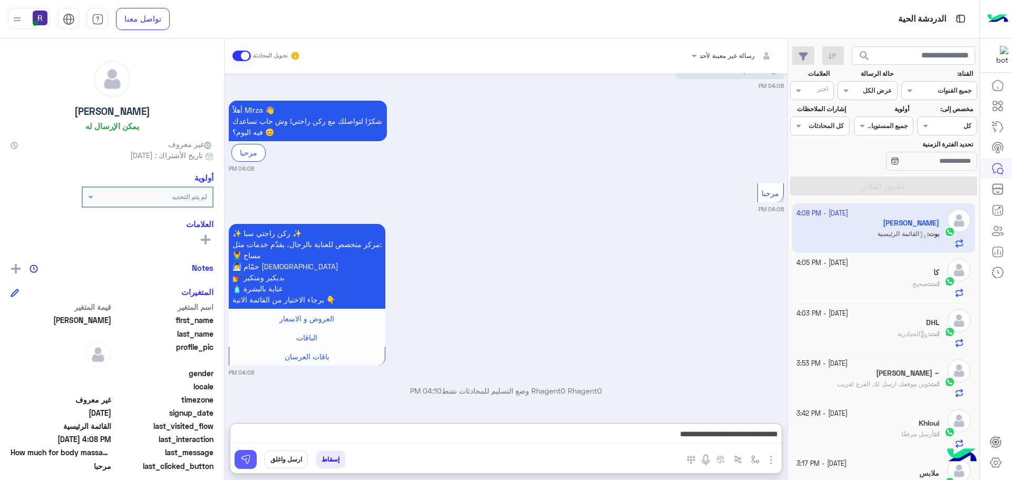
click at [247, 460] on img at bounding box center [245, 459] width 11 height 11
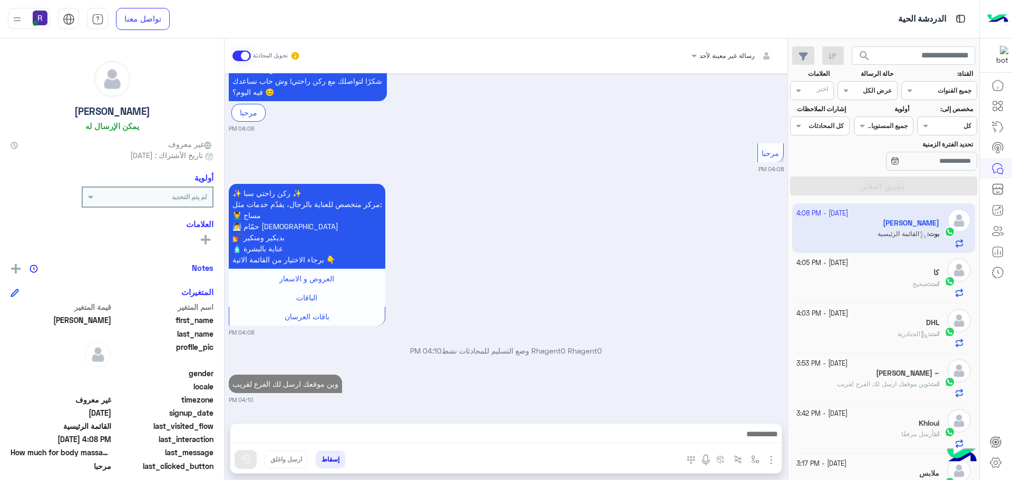
click at [891, 287] on div "انت : صحيح" at bounding box center [867, 288] width 143 height 18
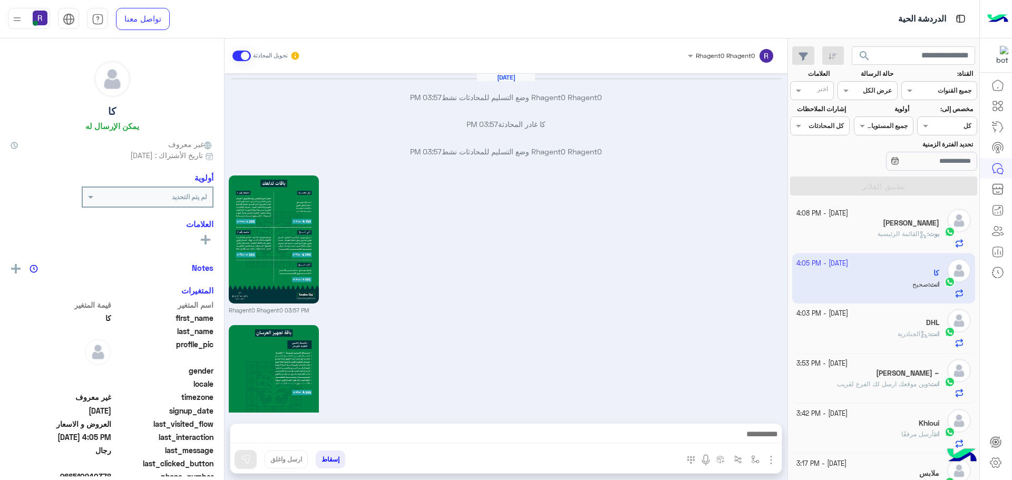
scroll to position [1327, 0]
